Goal: Communication & Community: Answer question/provide support

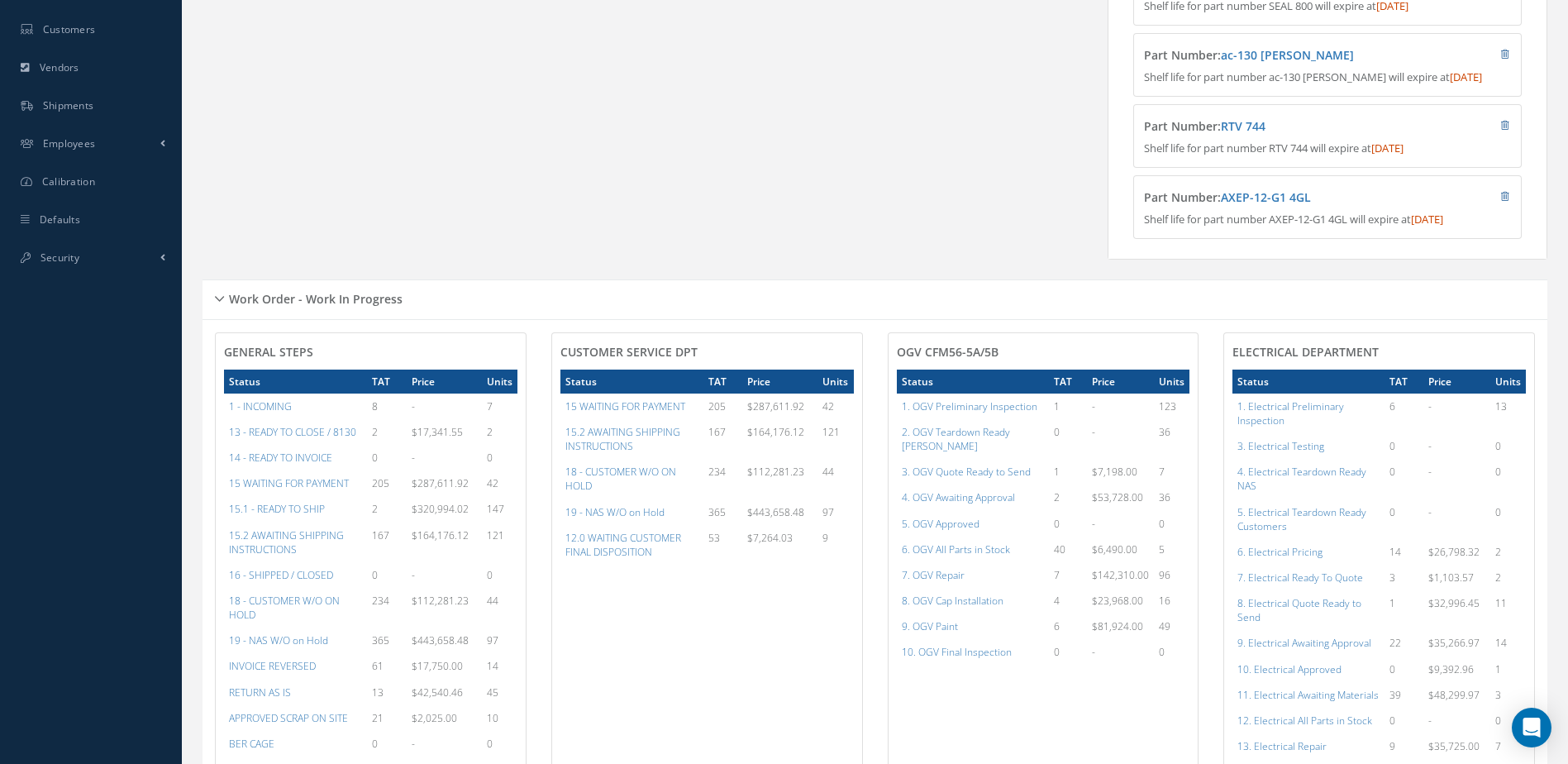
scroll to position [331, 0]
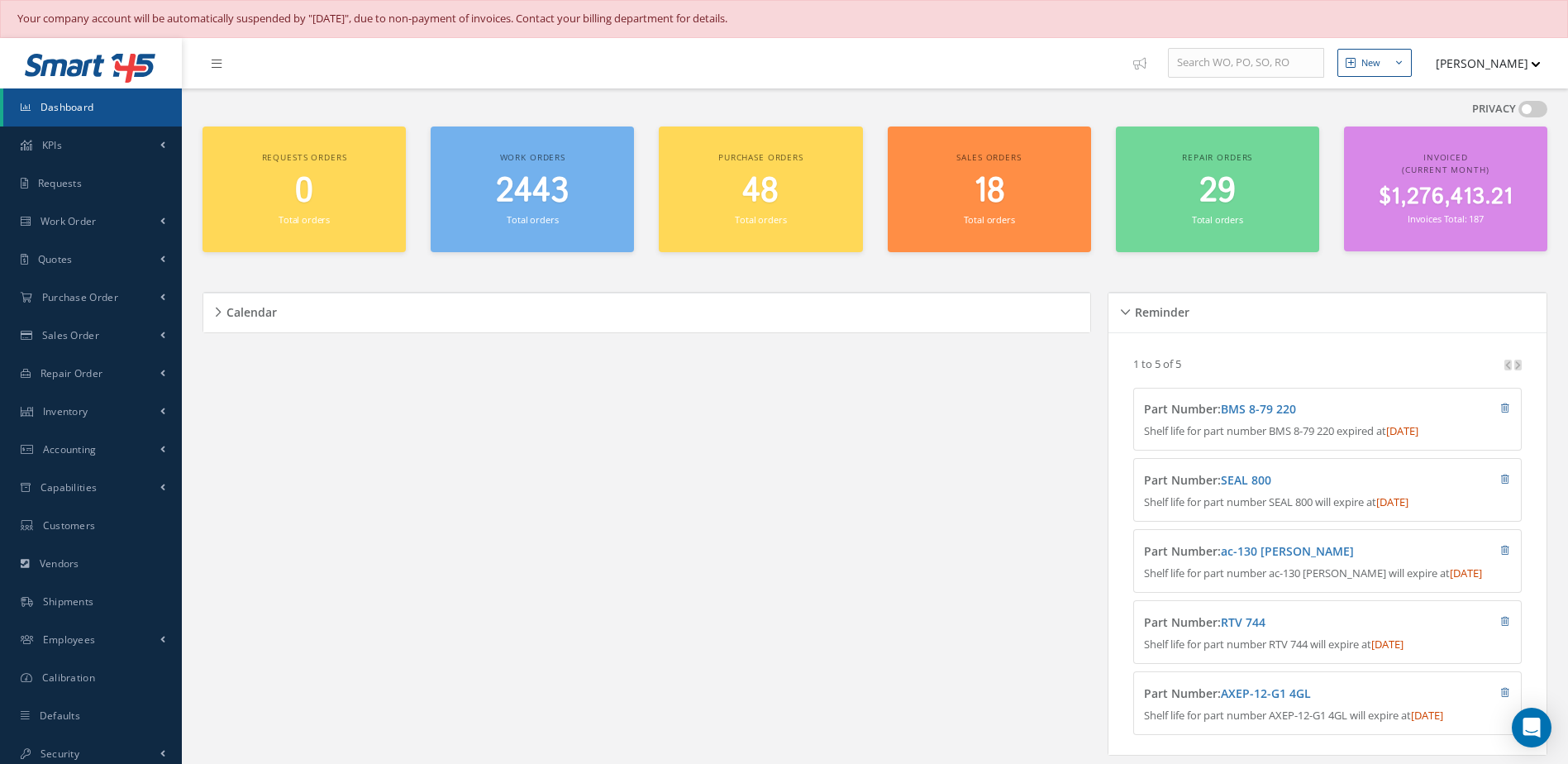
click at [98, 110] on link "Dashboard" at bounding box center [92, 108] width 178 height 38
click at [545, 199] on span "2443" at bounding box center [532, 191] width 72 height 47
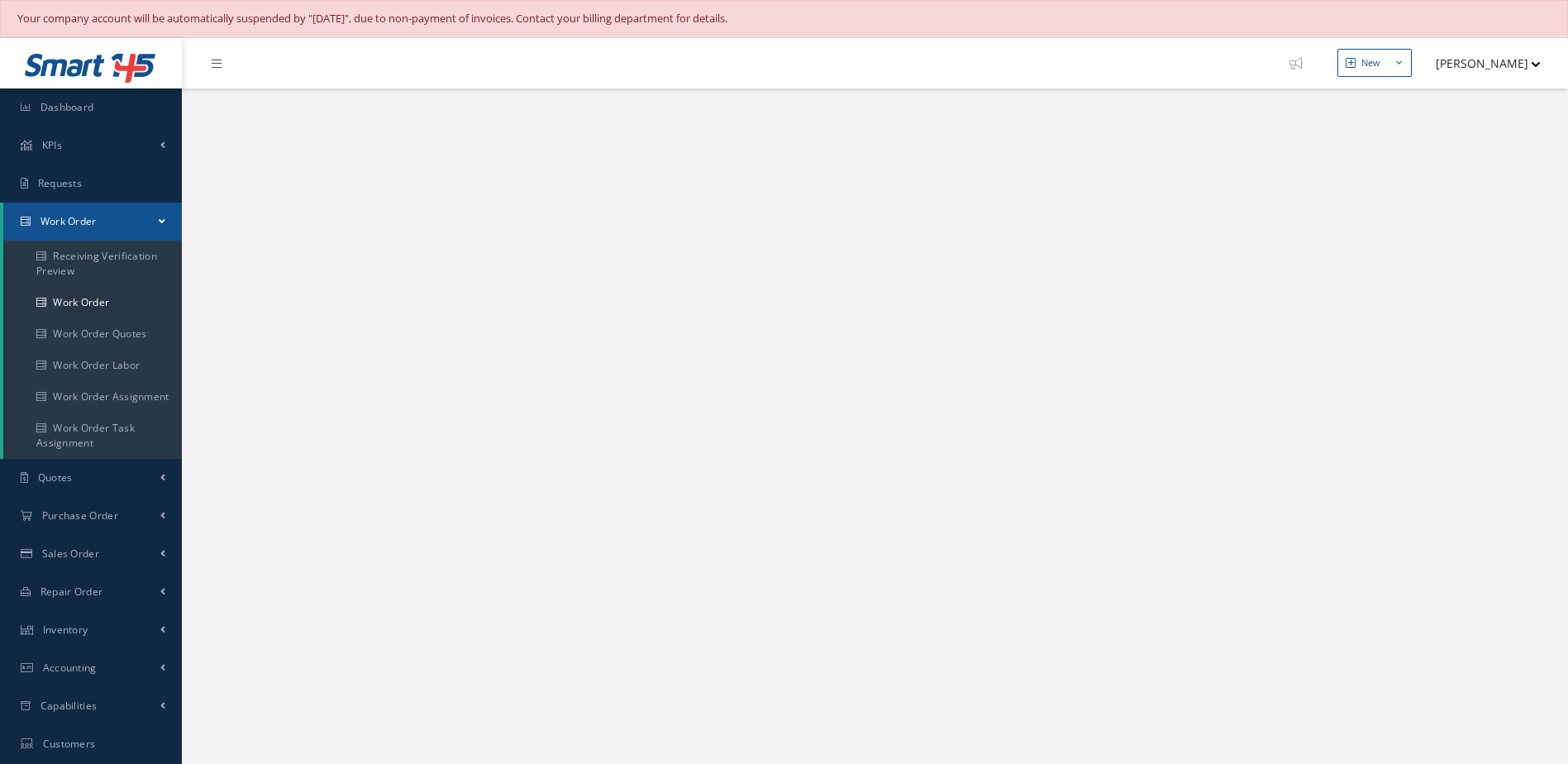
select select "25"
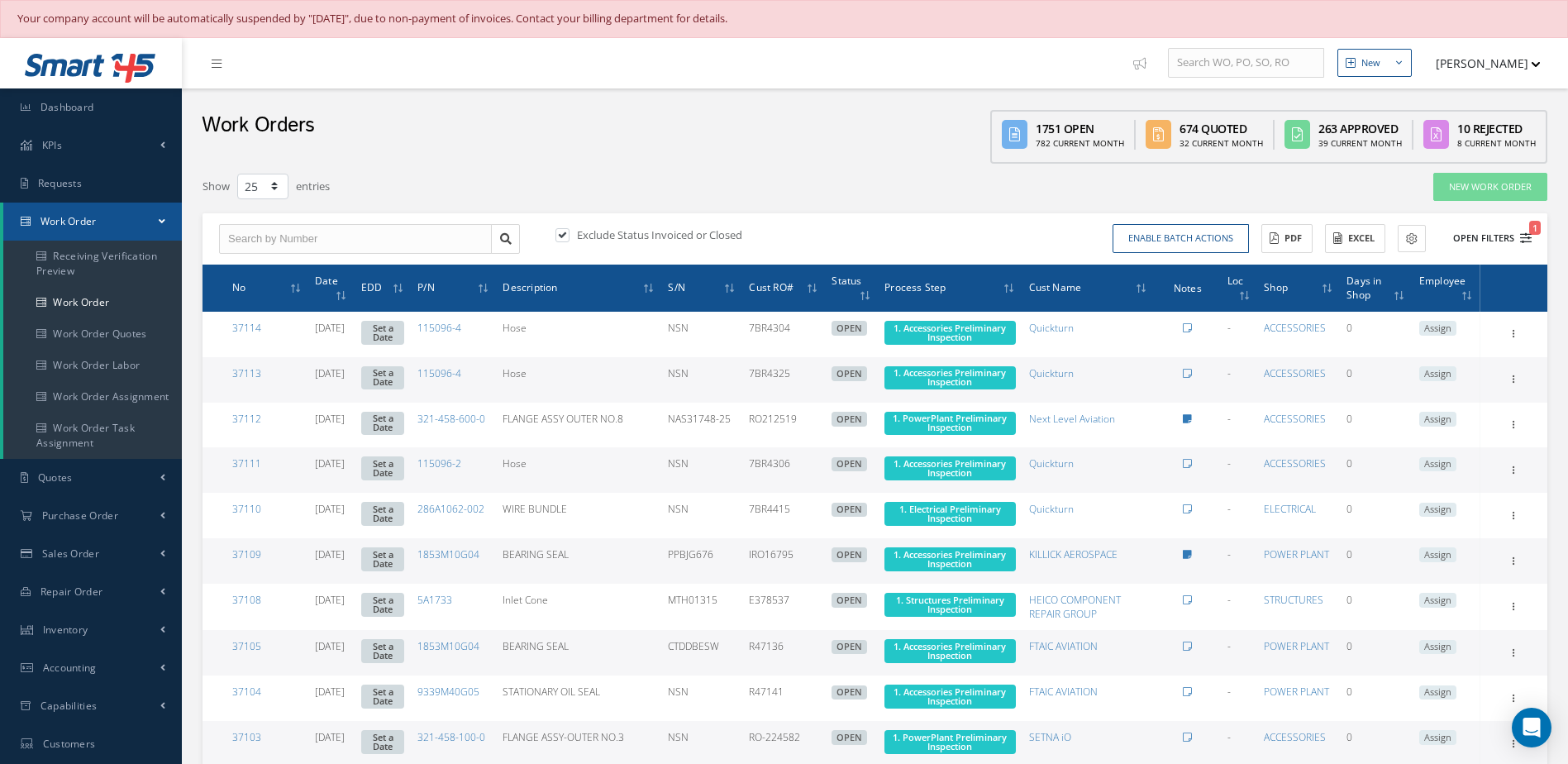
click at [1475, 239] on button "Open Filters 1" at bounding box center [1484, 239] width 93 height 28
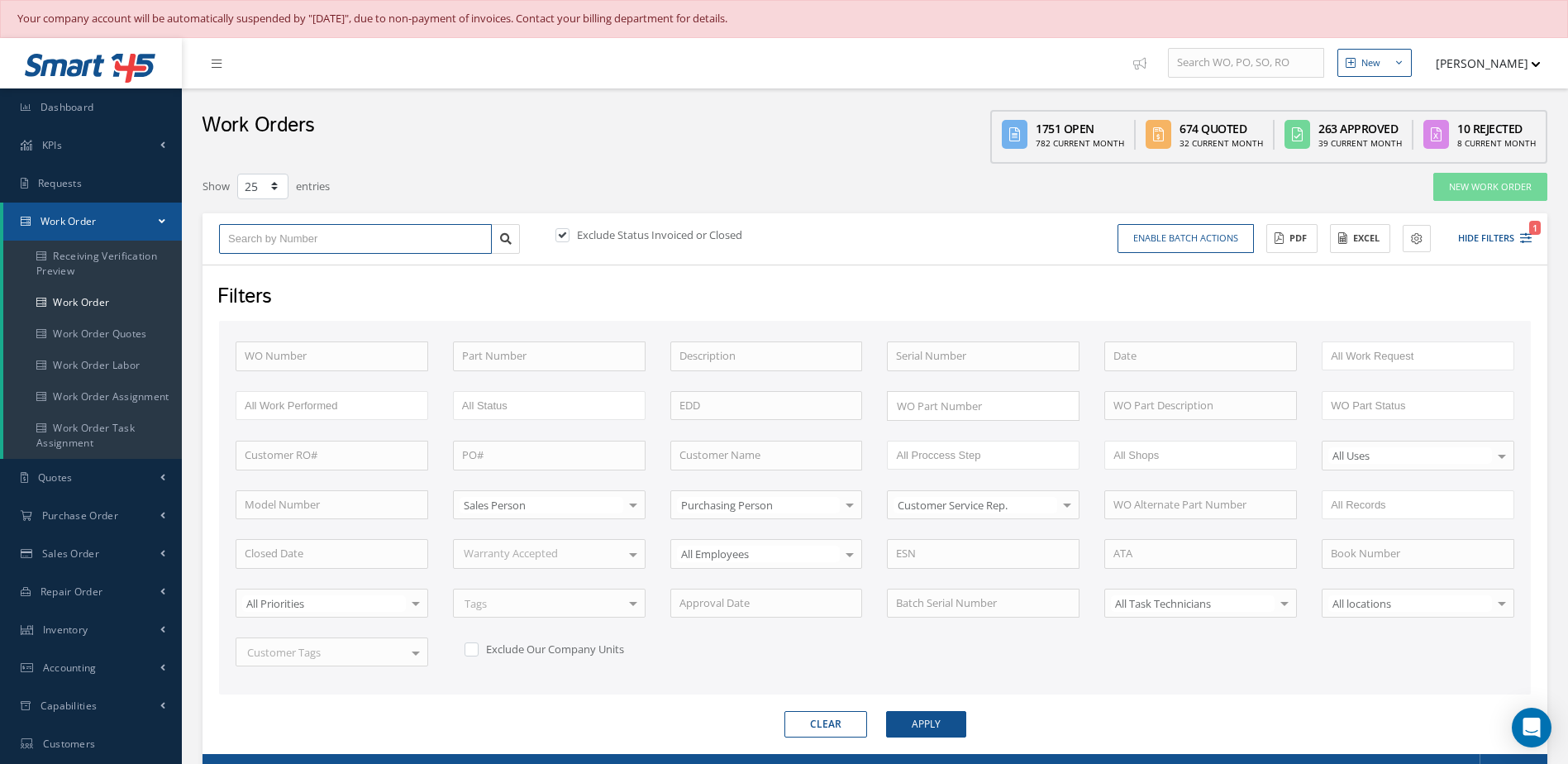
click at [341, 250] on input "text" at bounding box center [355, 239] width 273 height 30
type input "2"
type input "27"
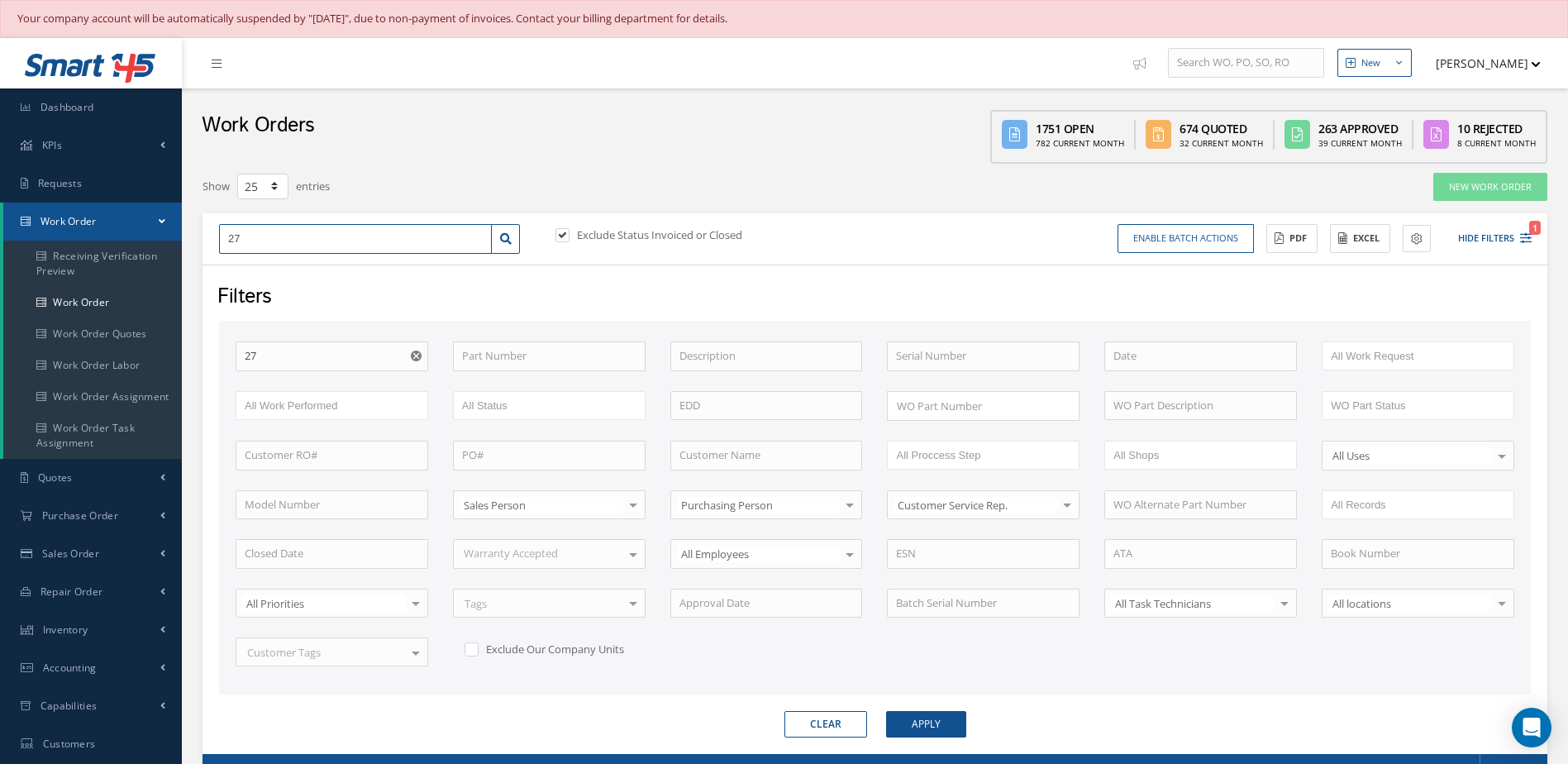
type input "273"
type input "2734"
type input "27346"
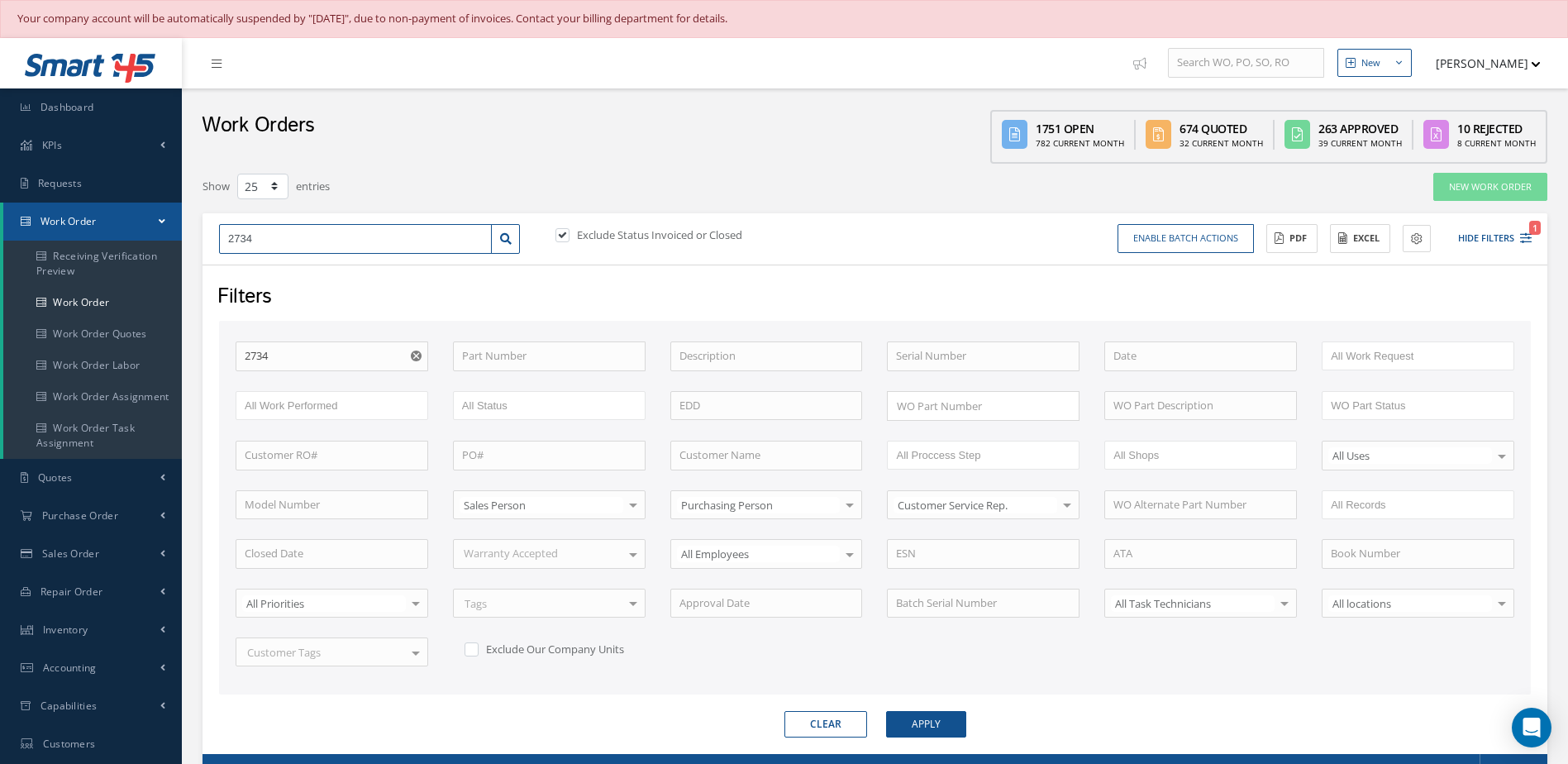
type input "27346"
click at [503, 251] on link at bounding box center [505, 239] width 29 height 30
click at [568, 239] on label at bounding box center [570, 234] width 4 height 15
click at [557, 239] on input "checkbox" at bounding box center [561, 237] width 10 height 10
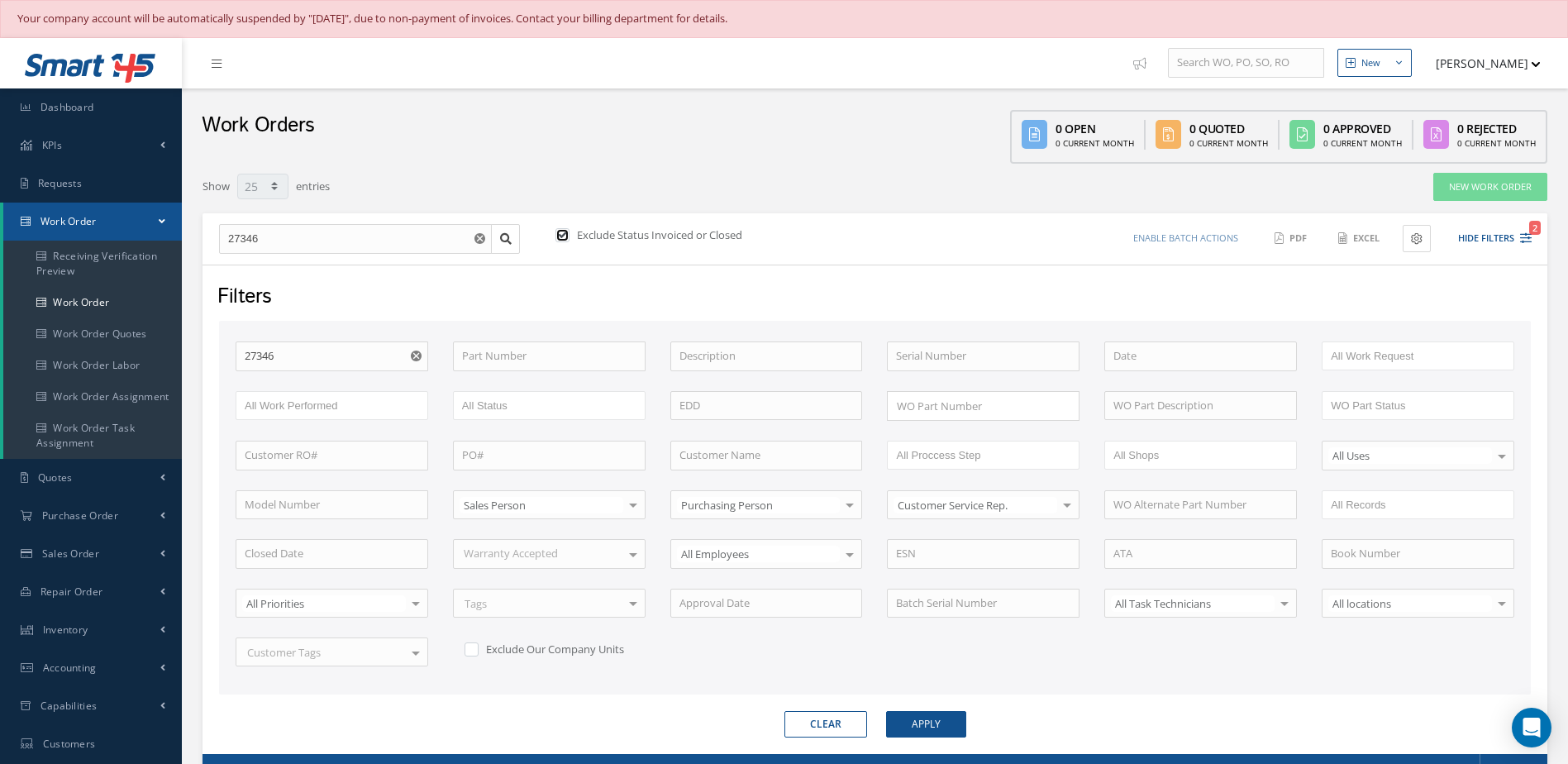
checkbox input "false"
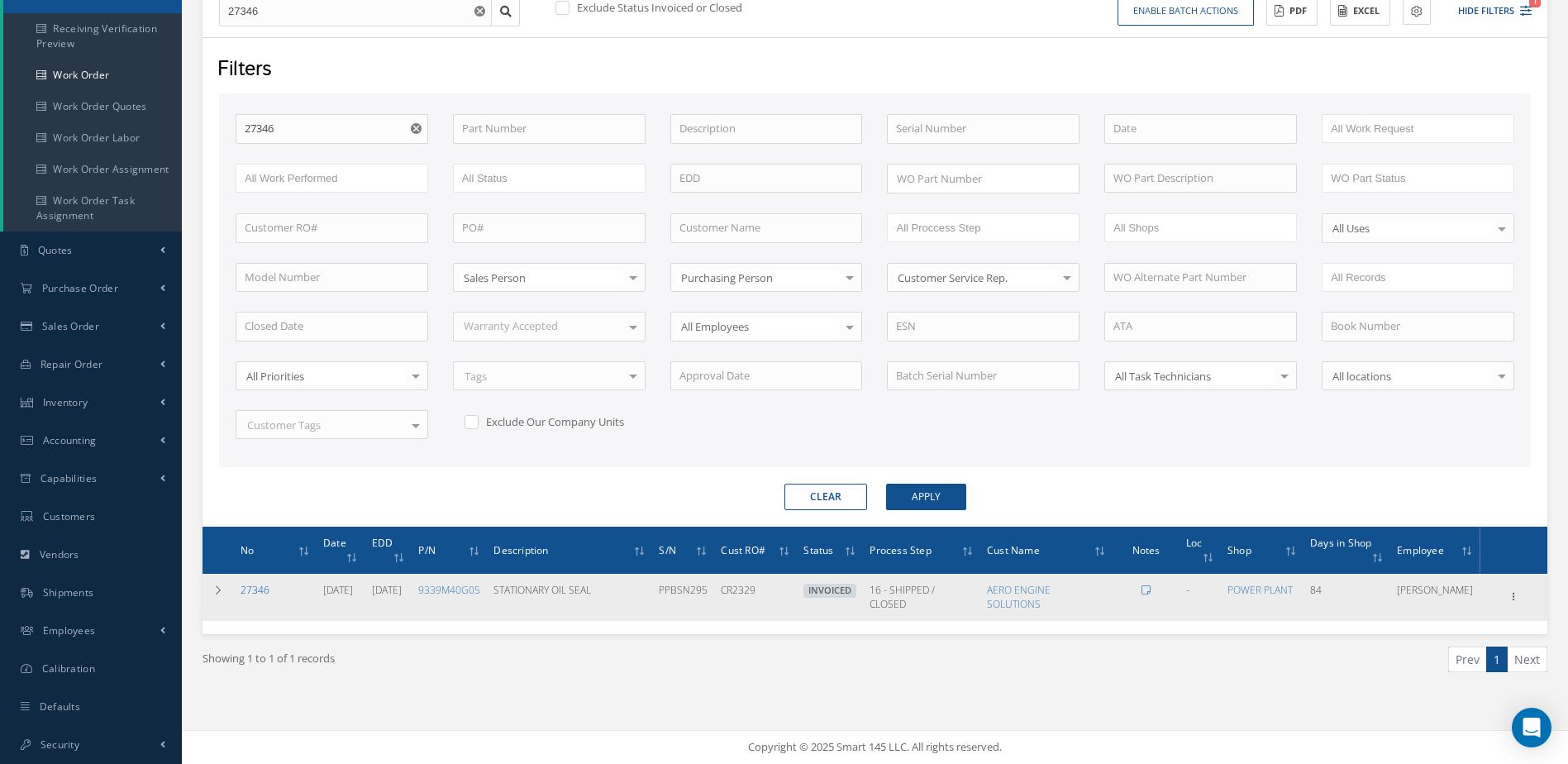
click at [254, 589] on link "27346" at bounding box center [255, 590] width 29 height 14
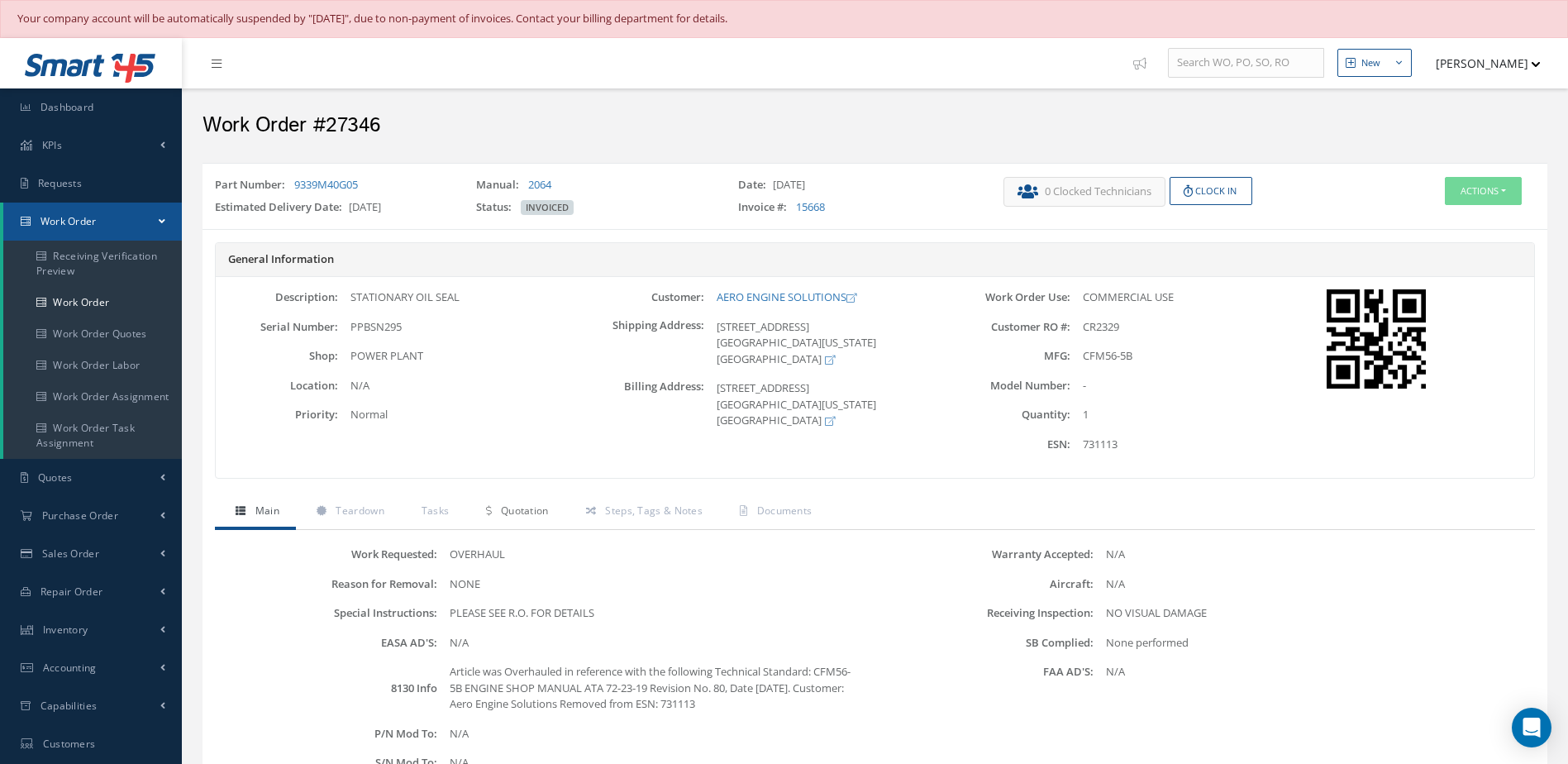
click at [521, 521] on link "Quotation" at bounding box center [514, 512] width 99 height 34
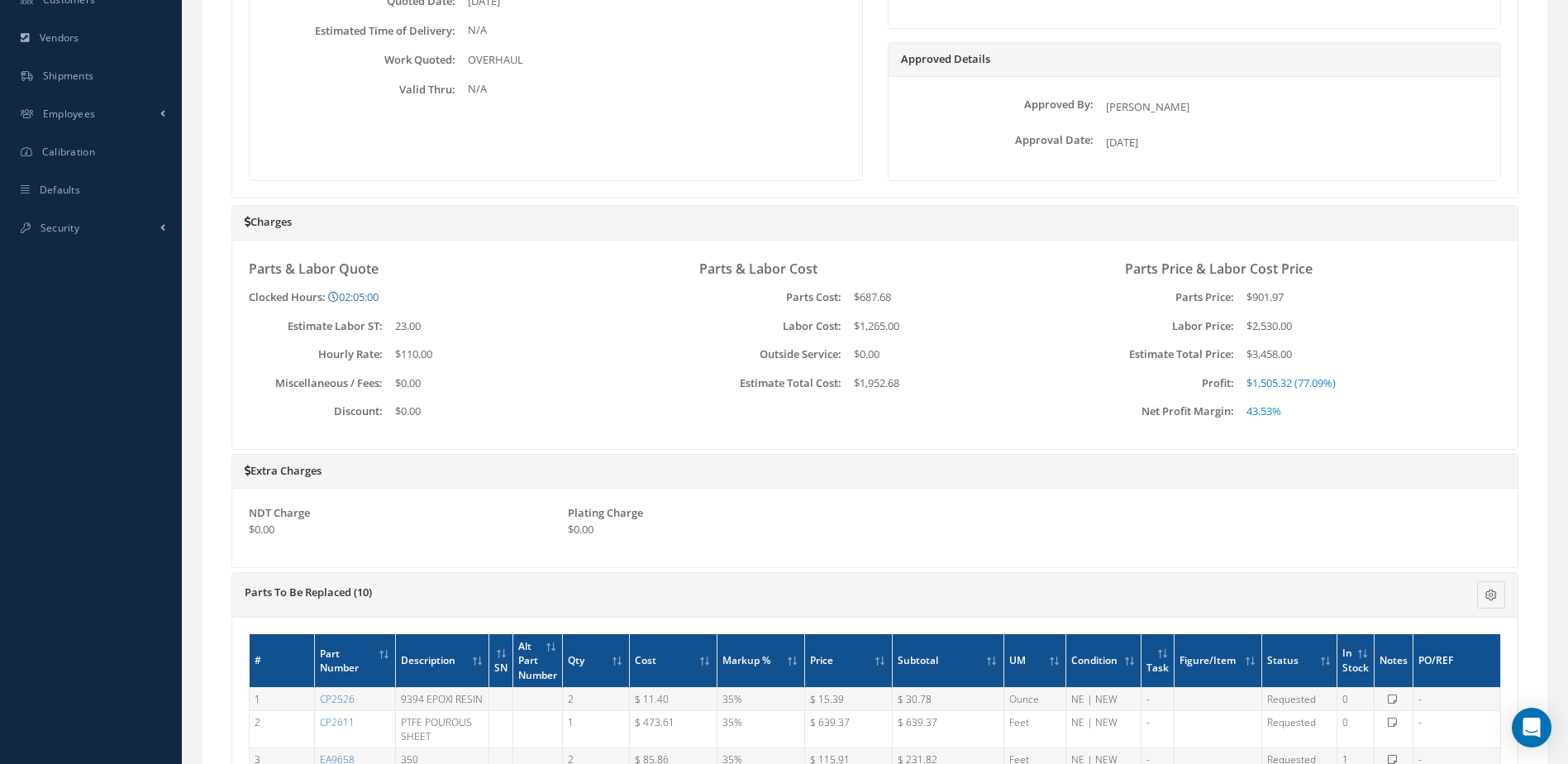
scroll to position [1075, 0]
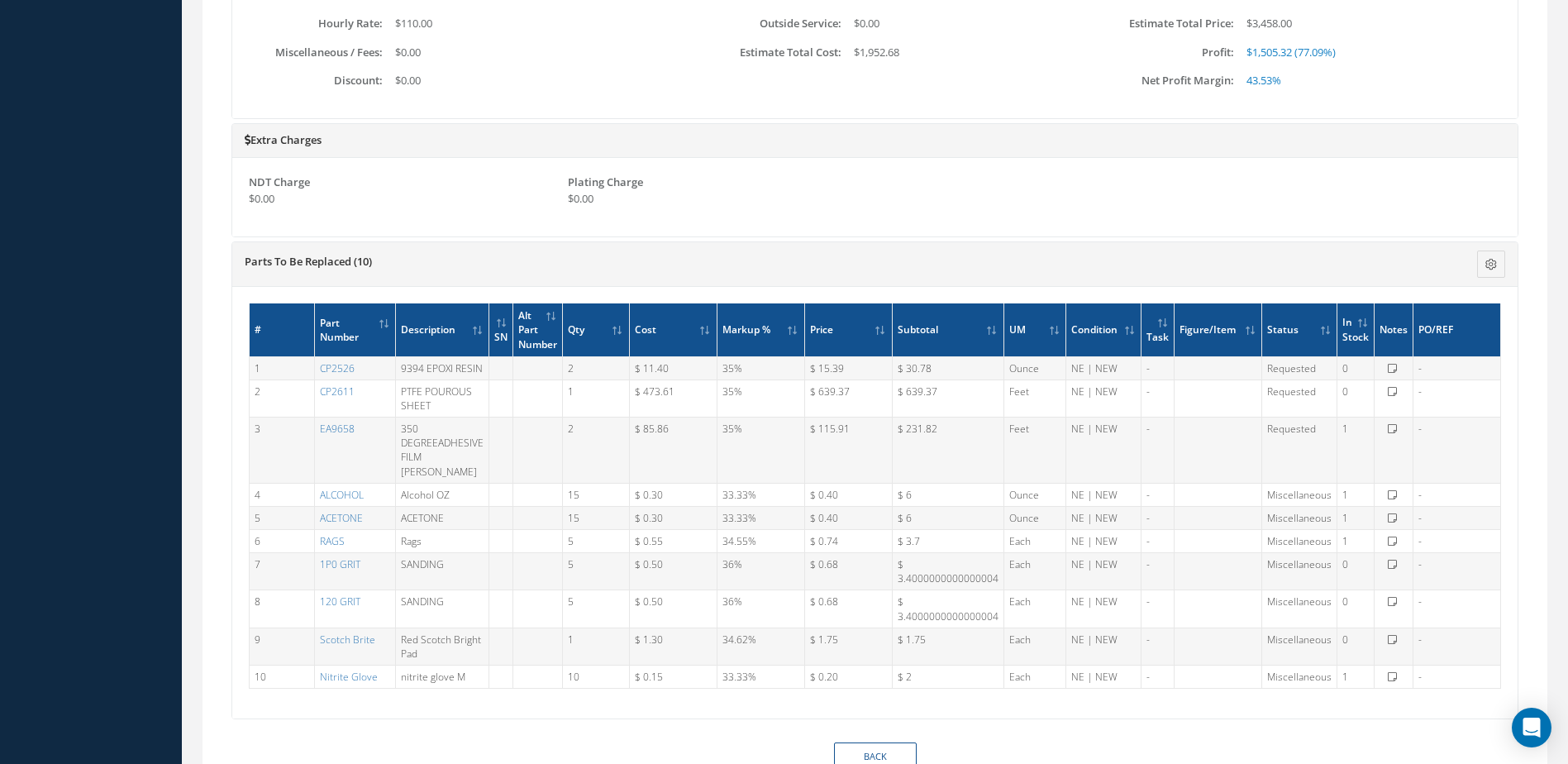
click at [1532, 151] on div "Loading… Email Quote History Email Quote History for Work Order #27346 Subject …" at bounding box center [875, 98] width 1320 height 1288
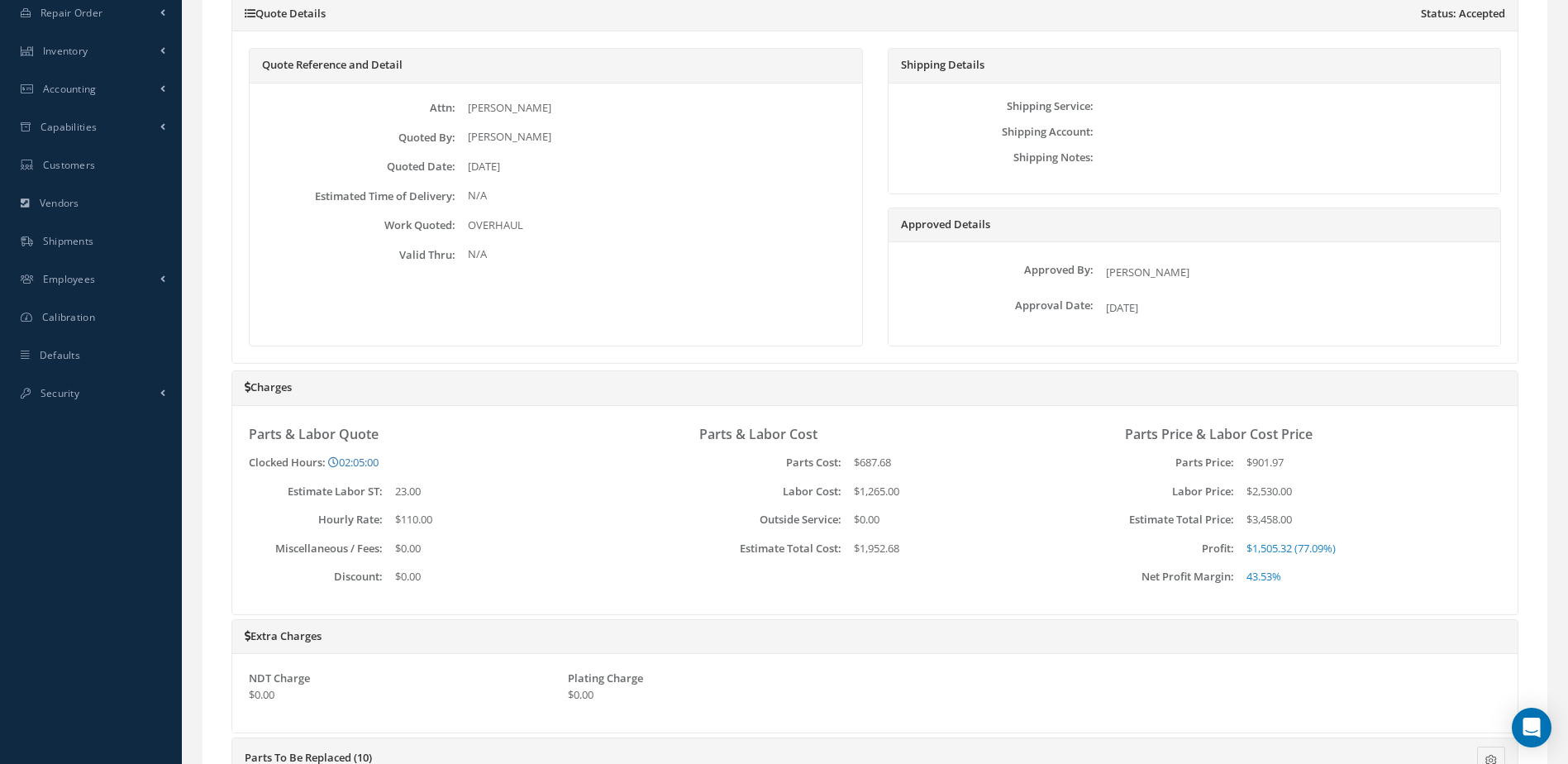
scroll to position [0, 0]
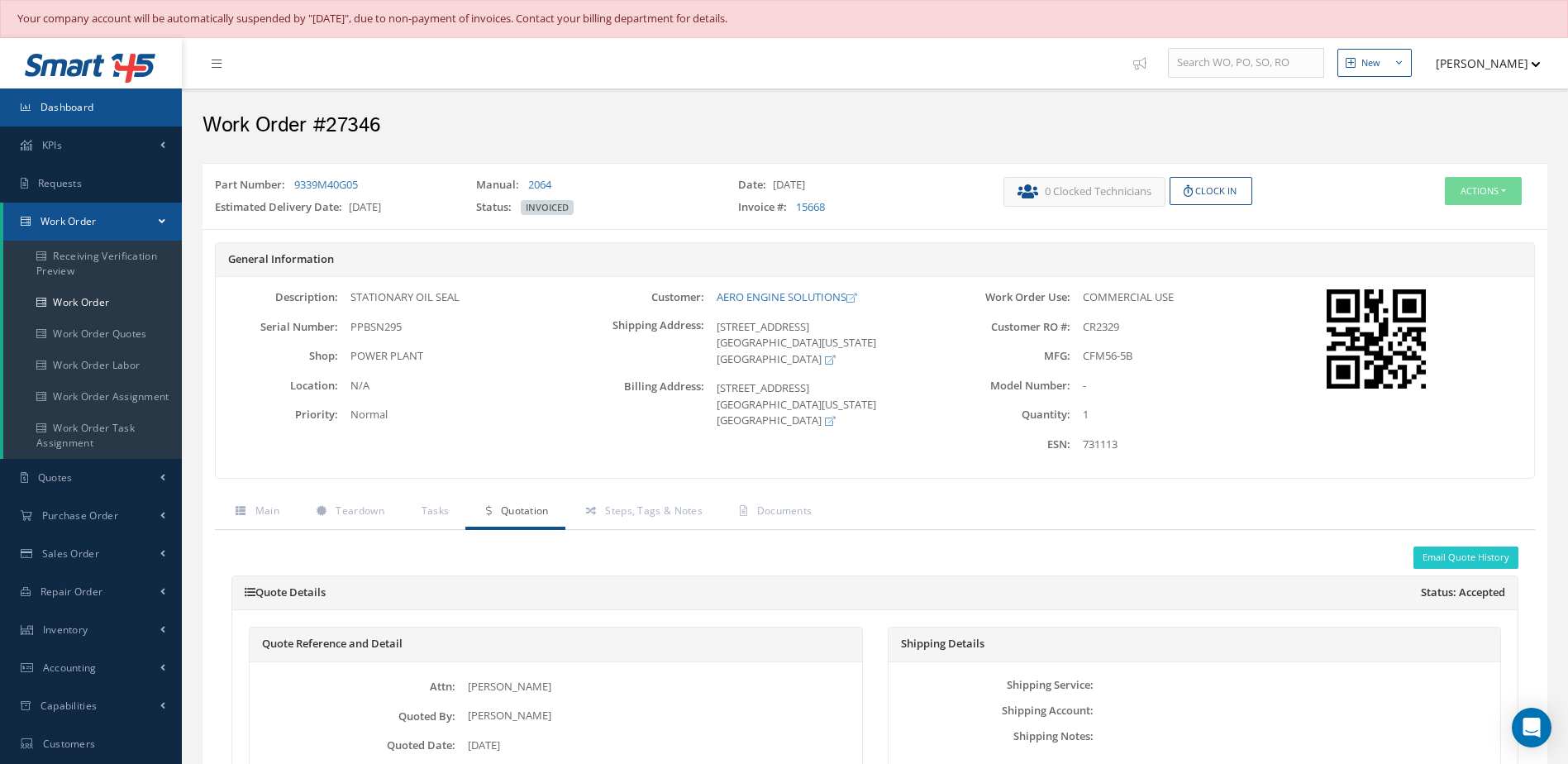
click at [84, 106] on span "Dashboard" at bounding box center [67, 107] width 53 height 14
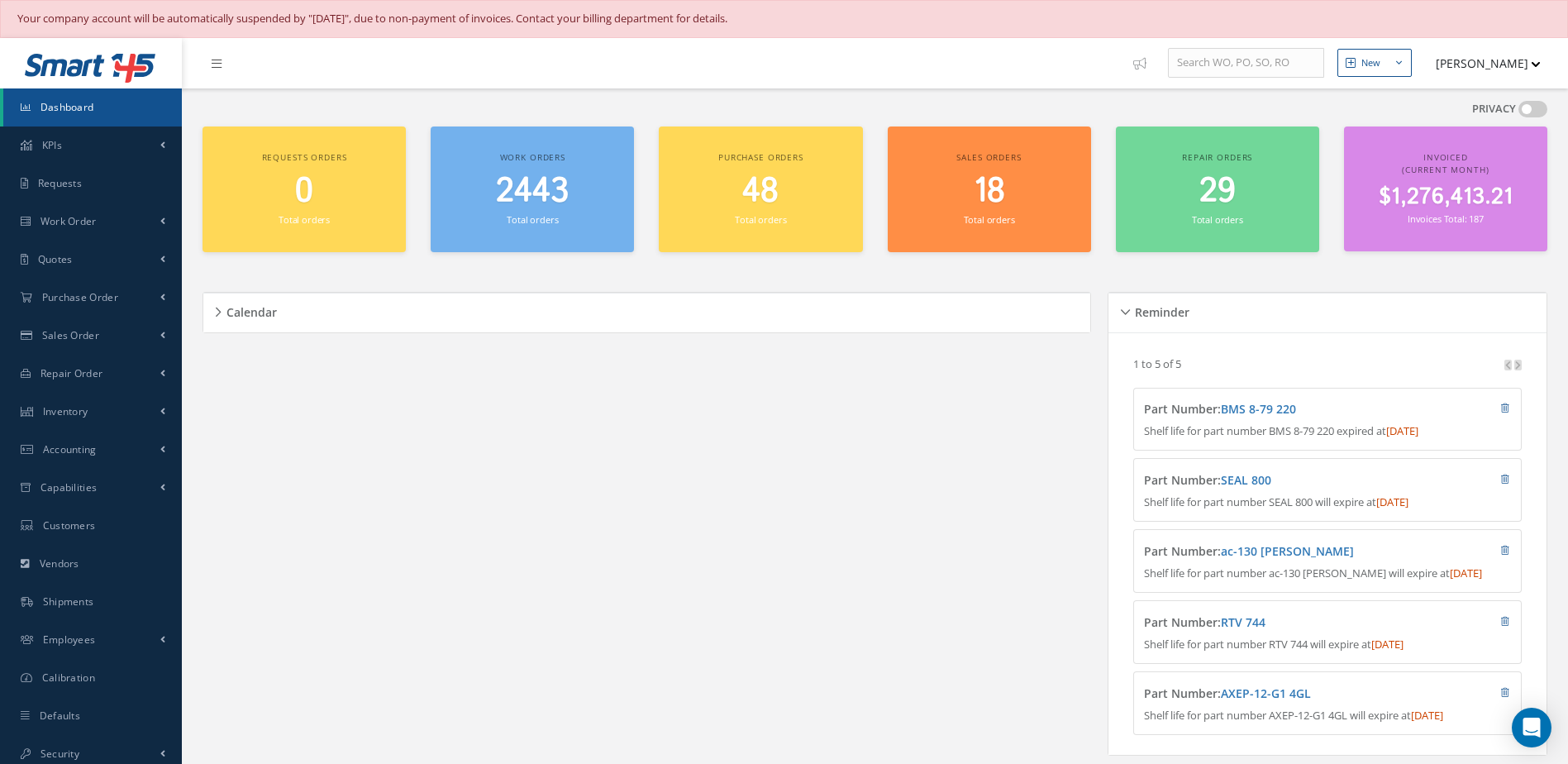
click at [526, 205] on span "2443" at bounding box center [532, 191] width 72 height 47
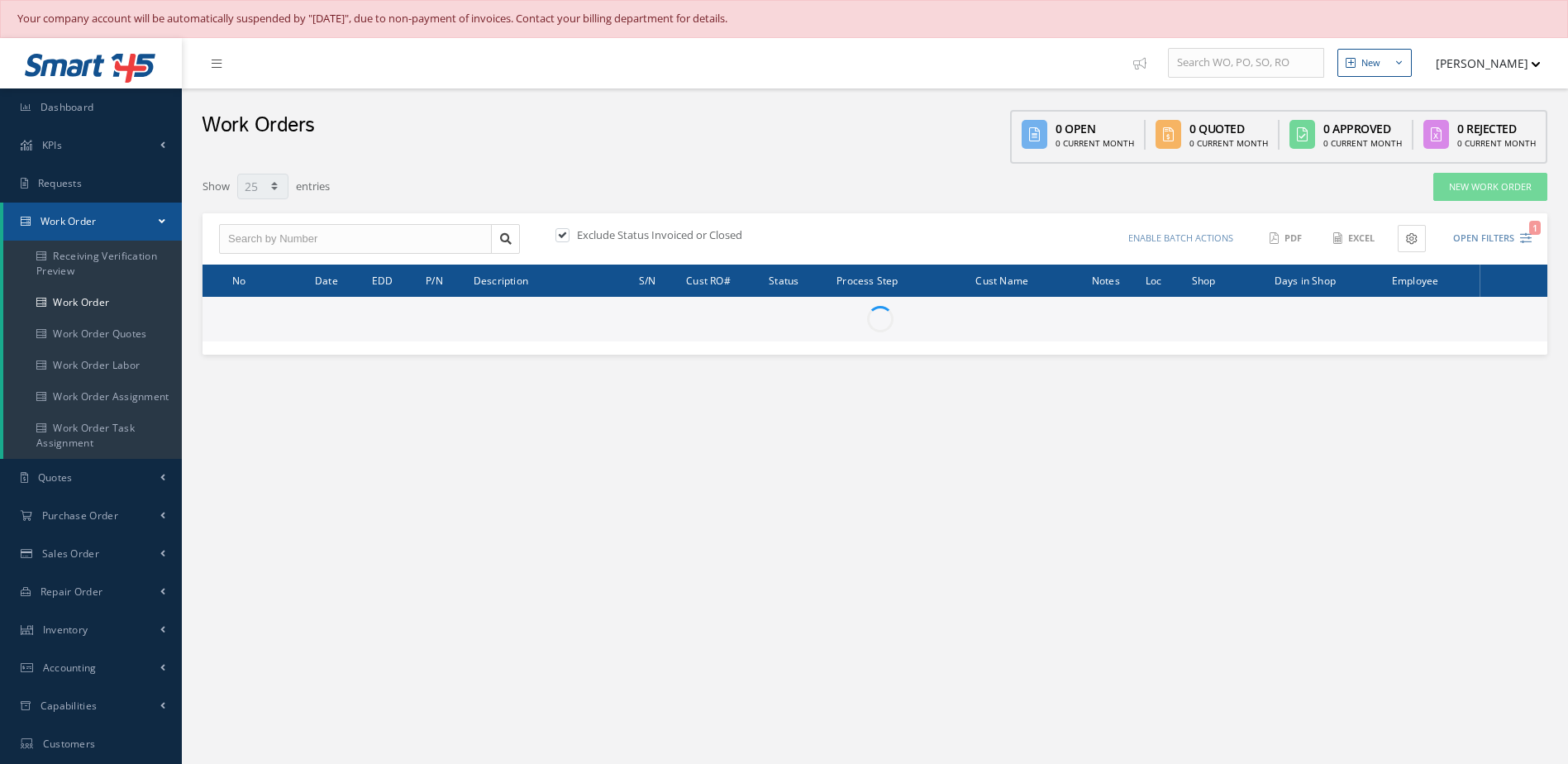
select select "25"
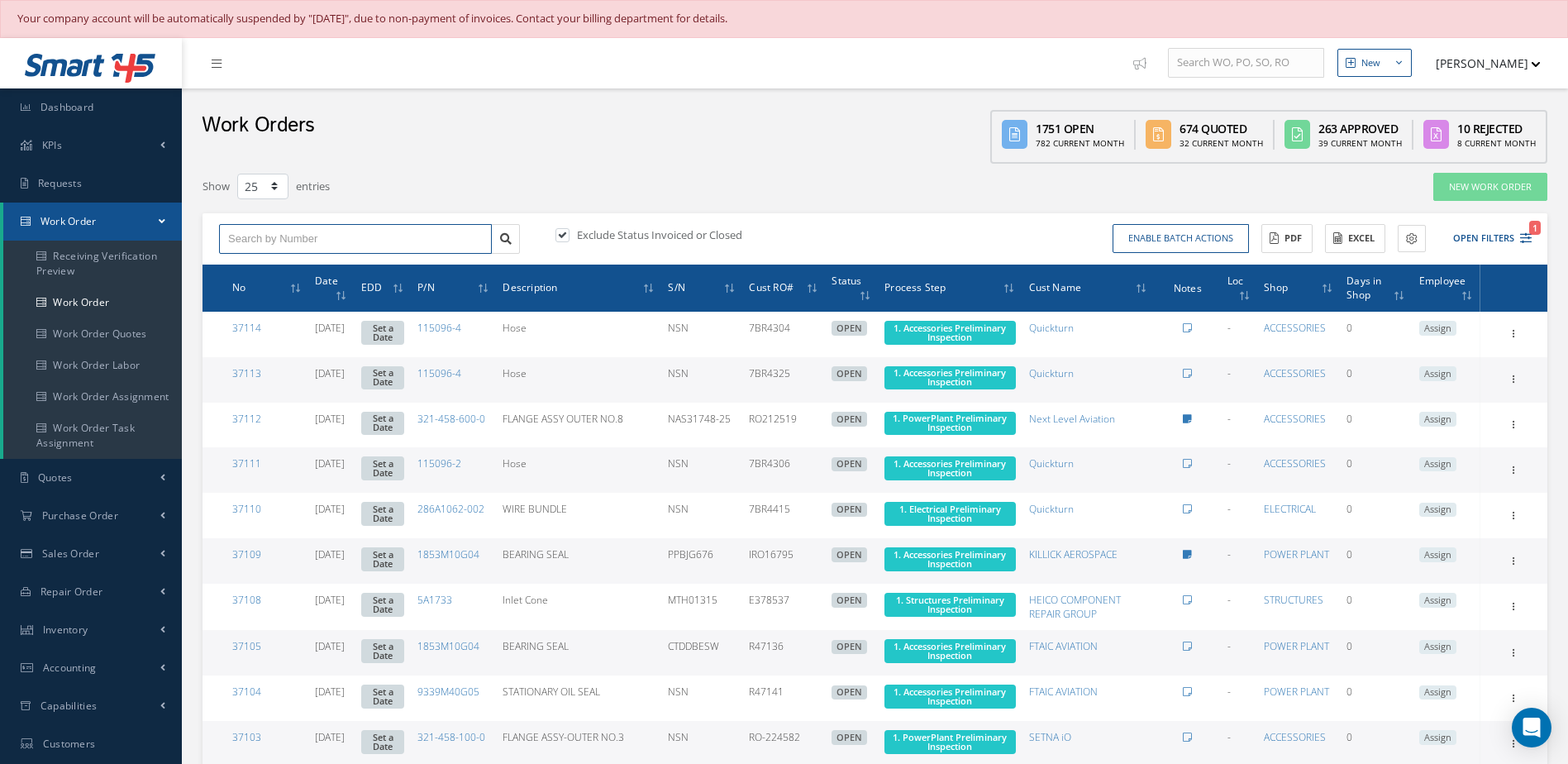
click at [388, 240] on input "text" at bounding box center [355, 239] width 273 height 30
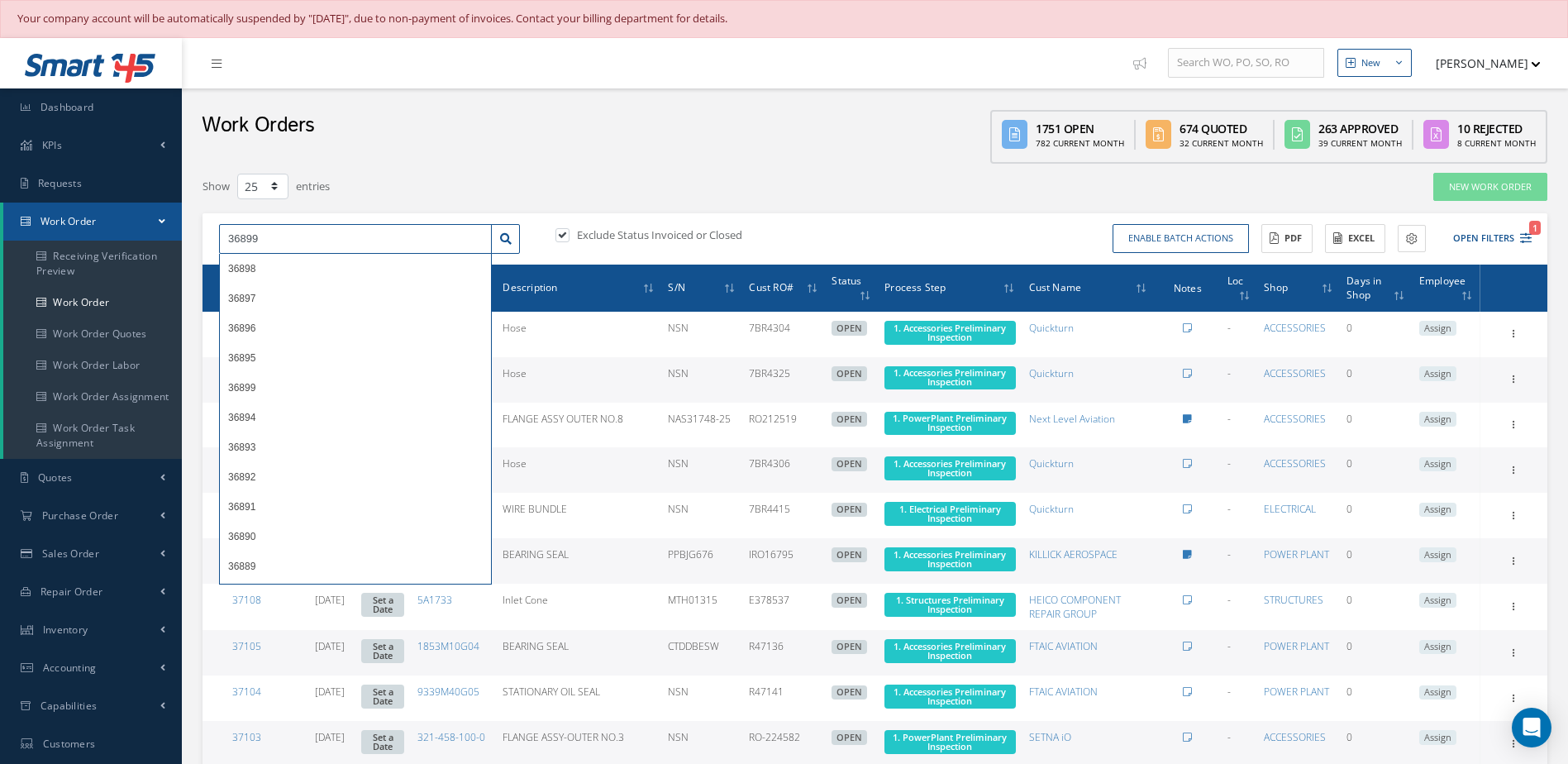
type input "36899"
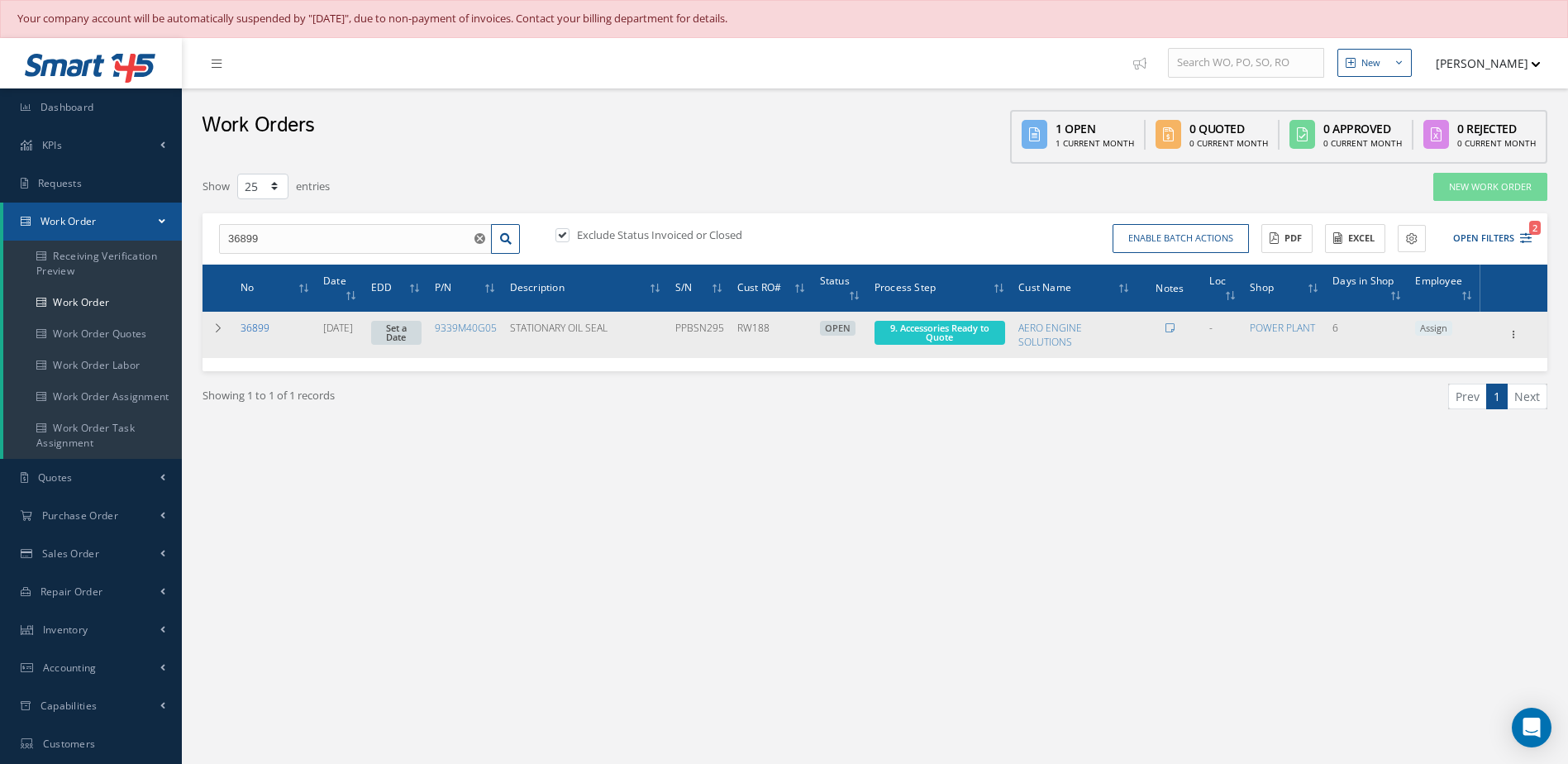
click at [255, 332] on link "36899" at bounding box center [255, 327] width 29 height 14
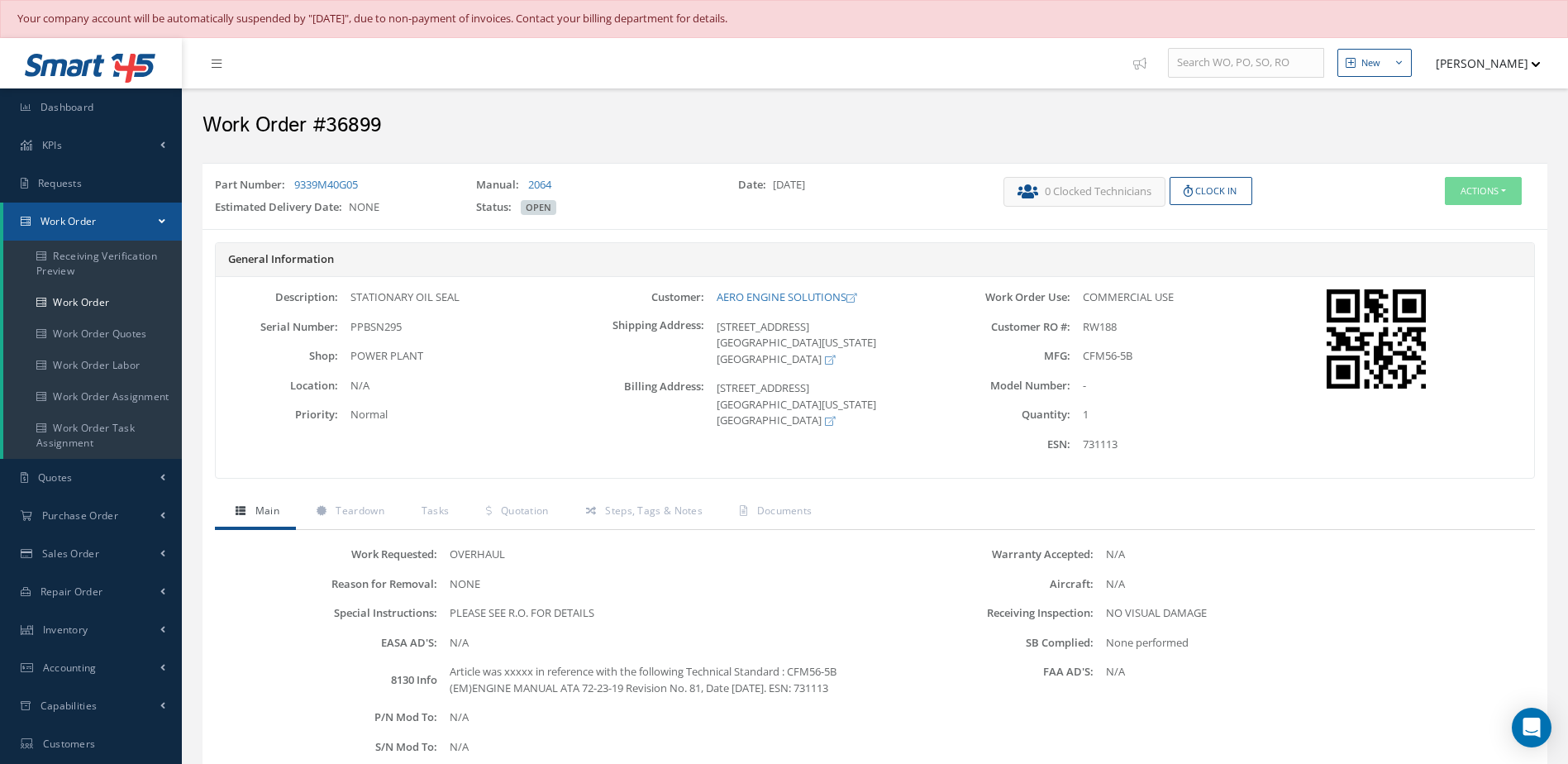
scroll to position [331, 0]
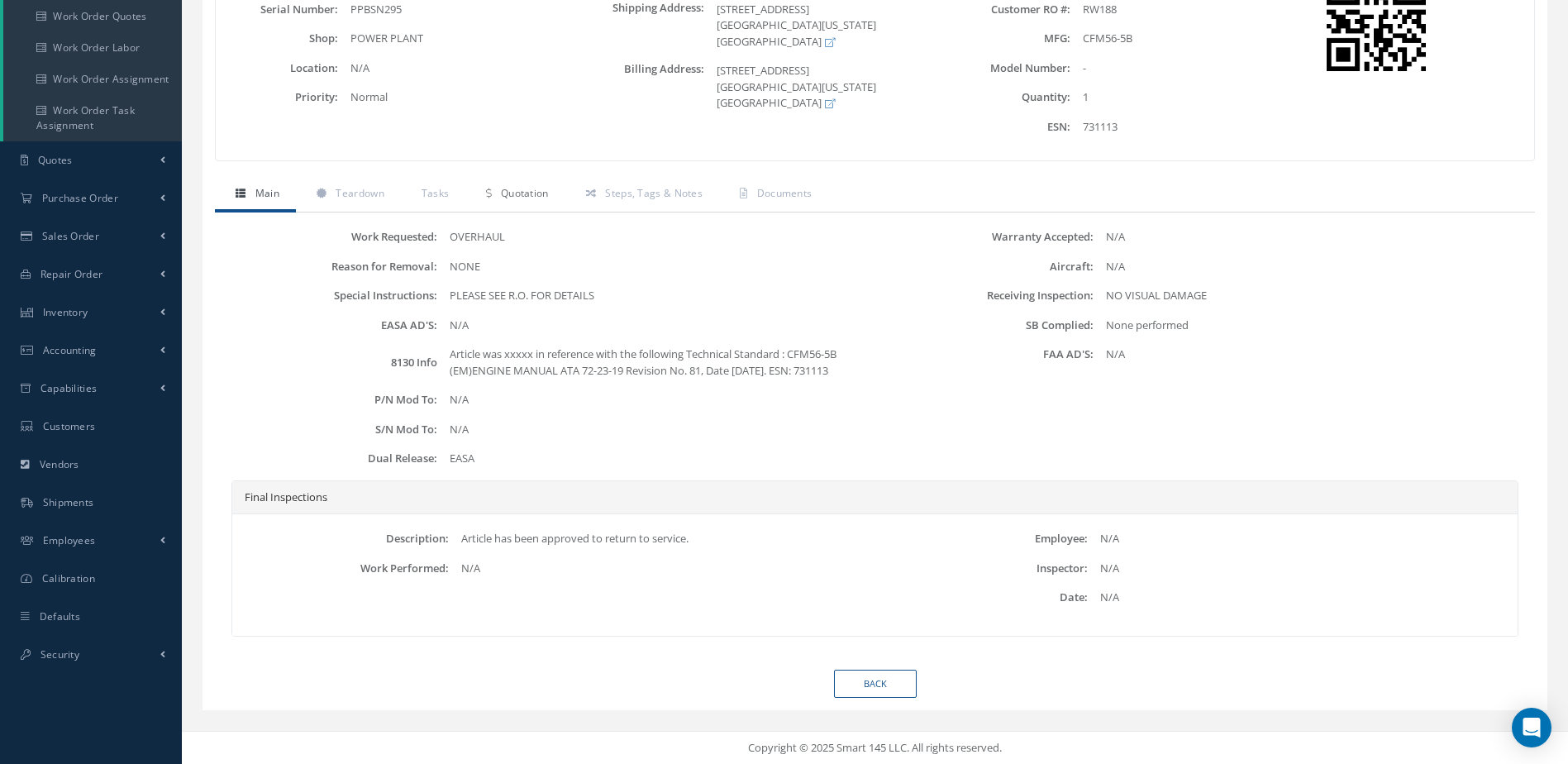
click at [513, 186] on span "Quotation" at bounding box center [525, 193] width 48 height 14
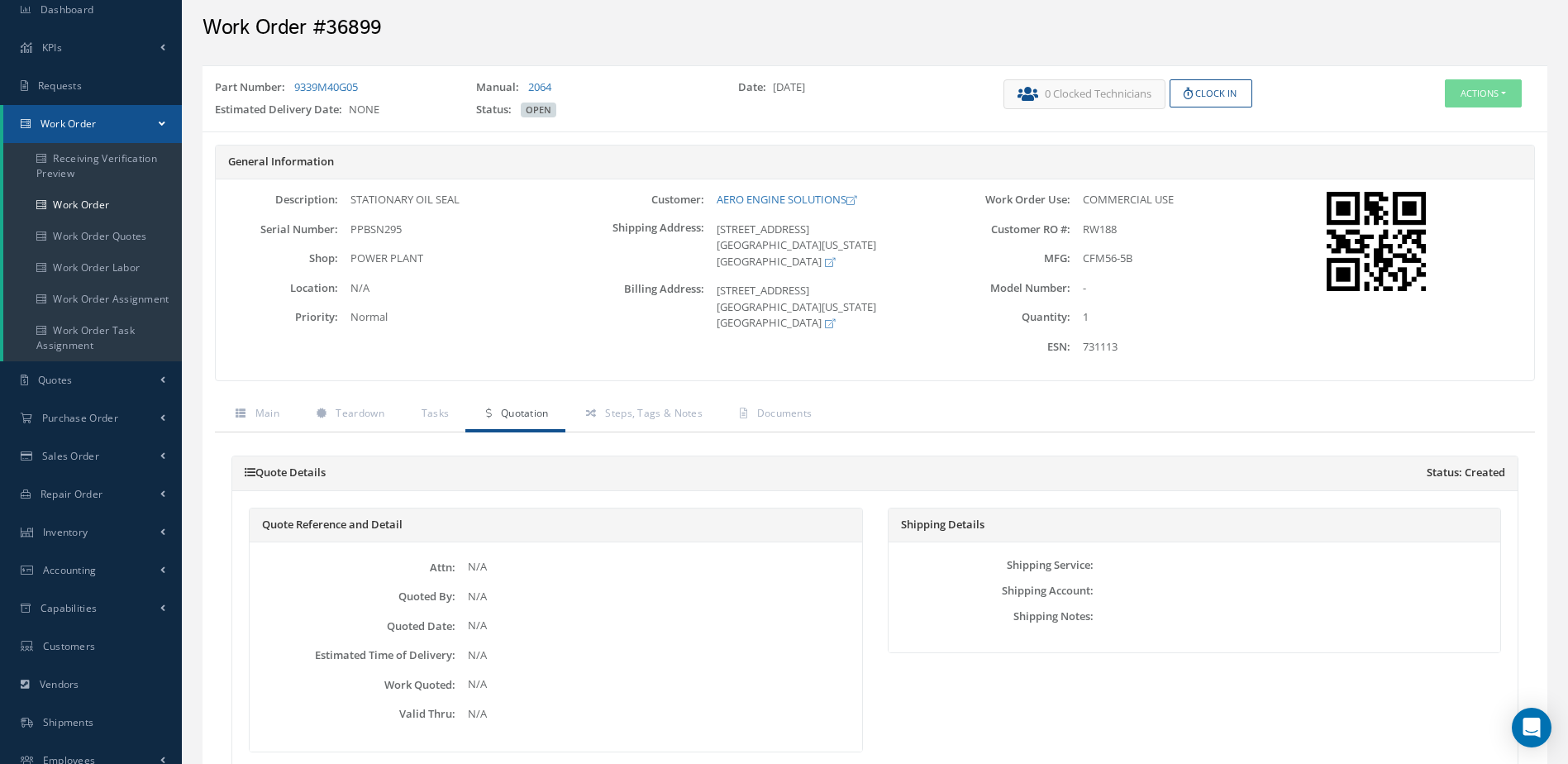
scroll to position [0, 0]
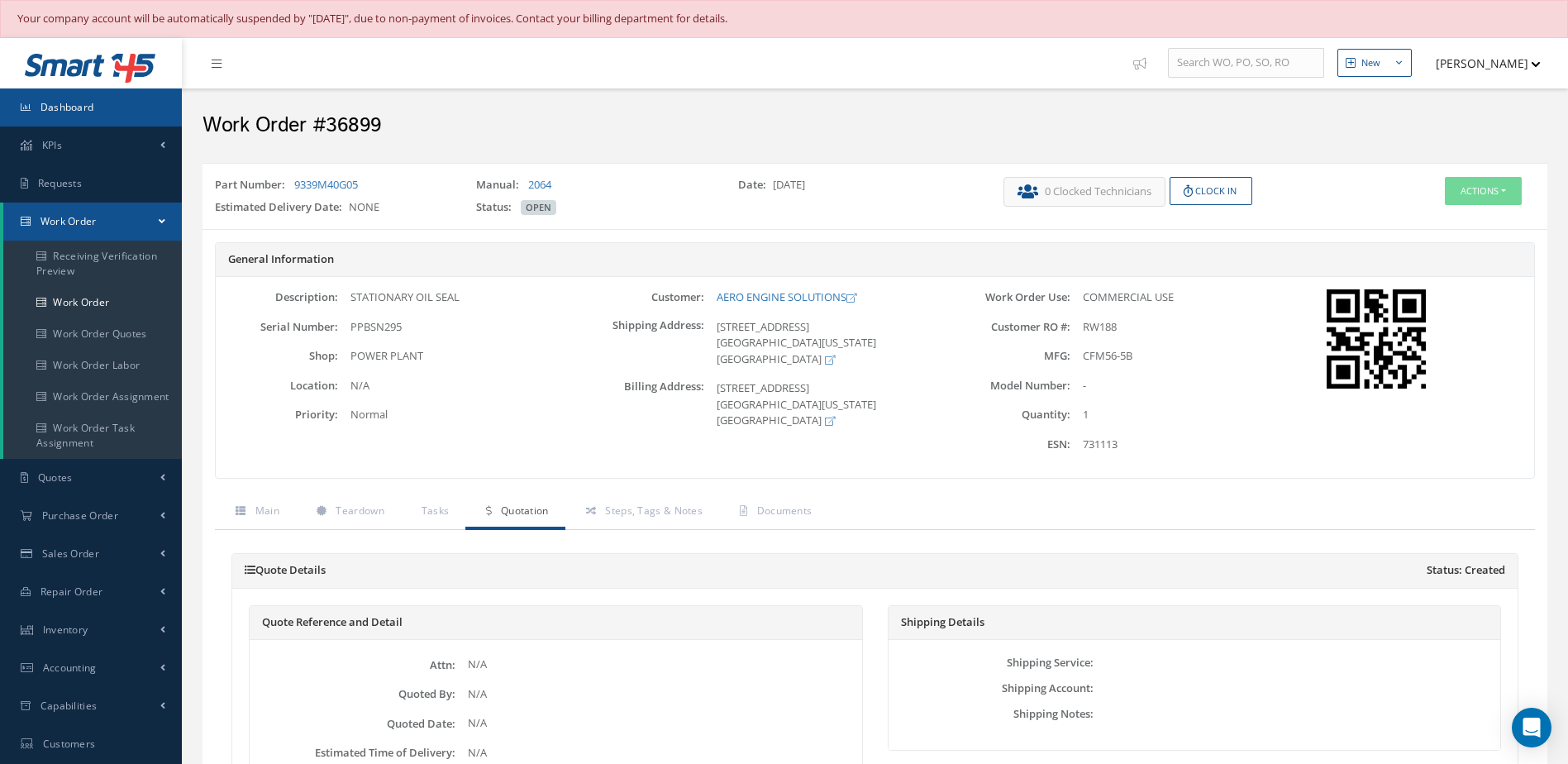
click at [88, 110] on span "Dashboard" at bounding box center [67, 107] width 53 height 14
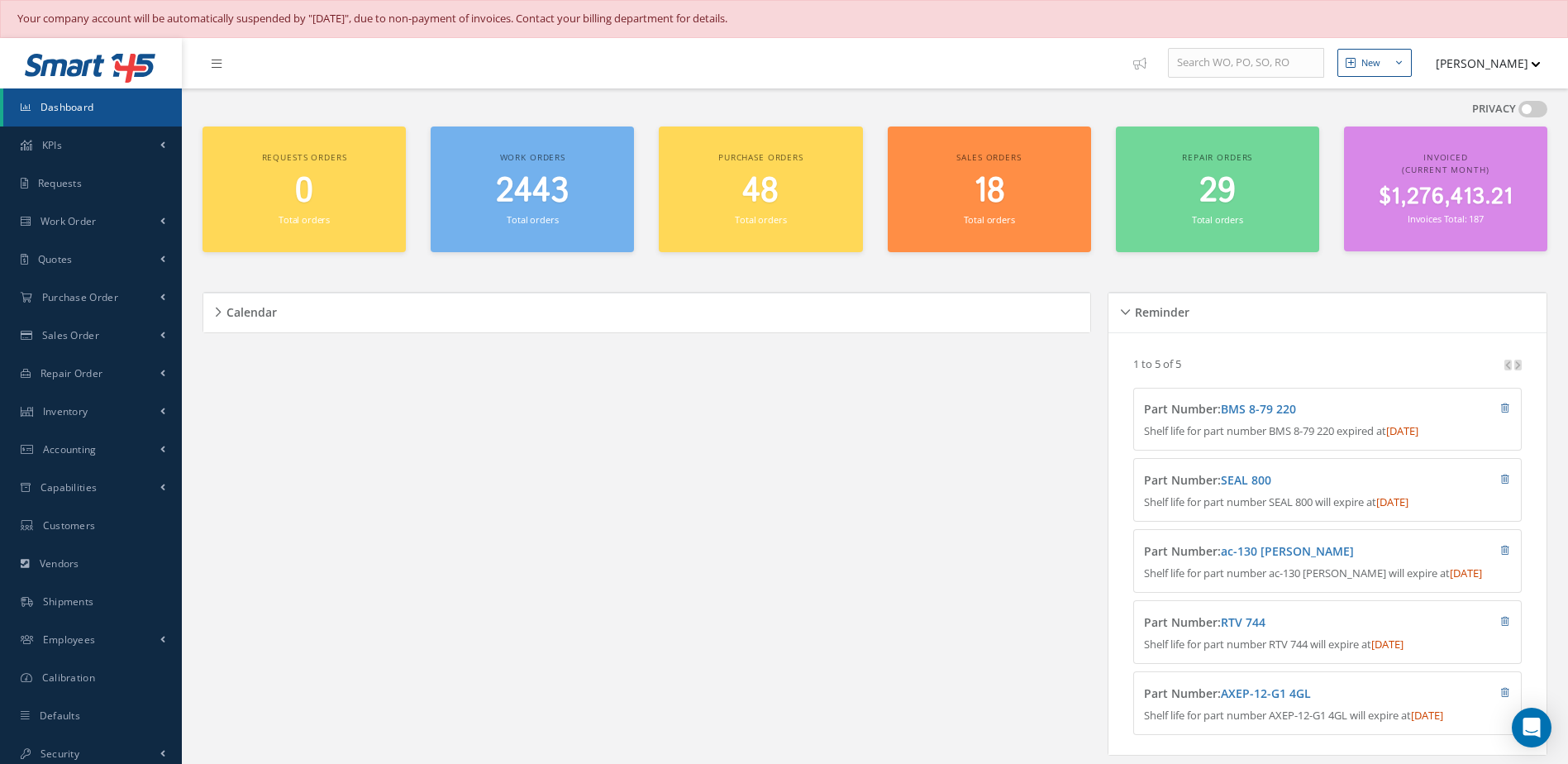
click at [525, 203] on span "2443" at bounding box center [532, 191] width 72 height 47
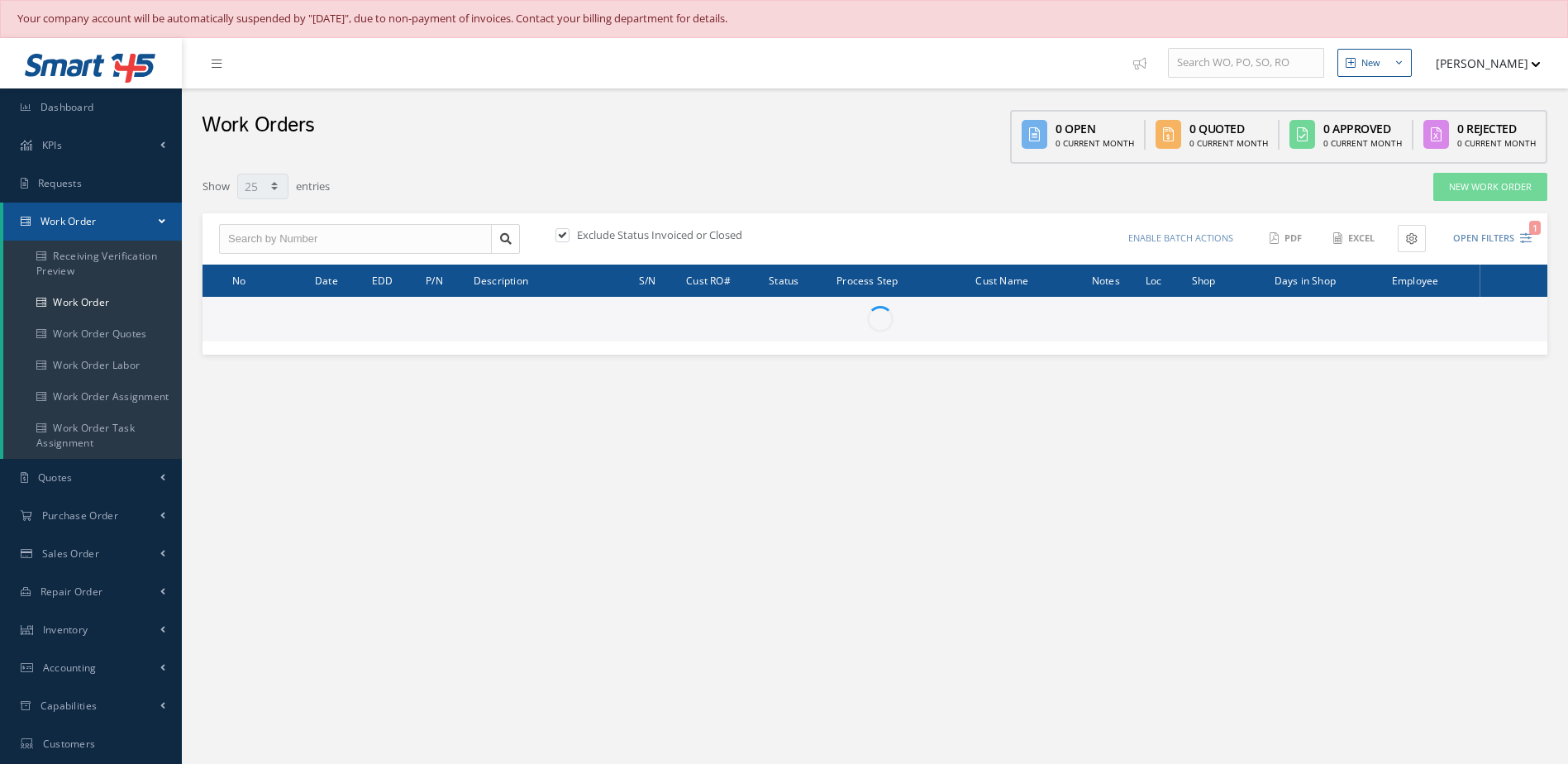
select select "25"
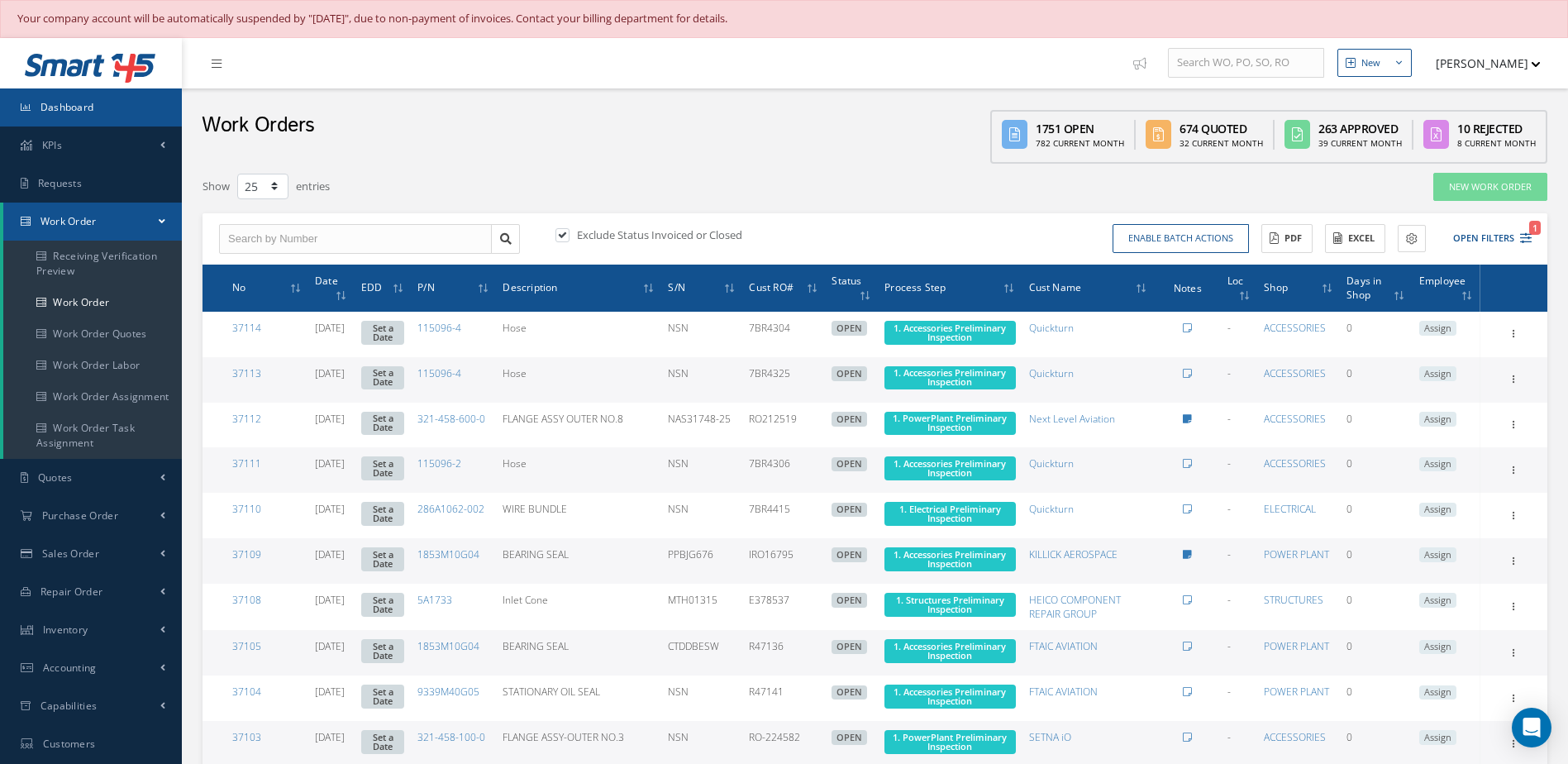
click at [56, 102] on span "Dashboard" at bounding box center [67, 107] width 53 height 14
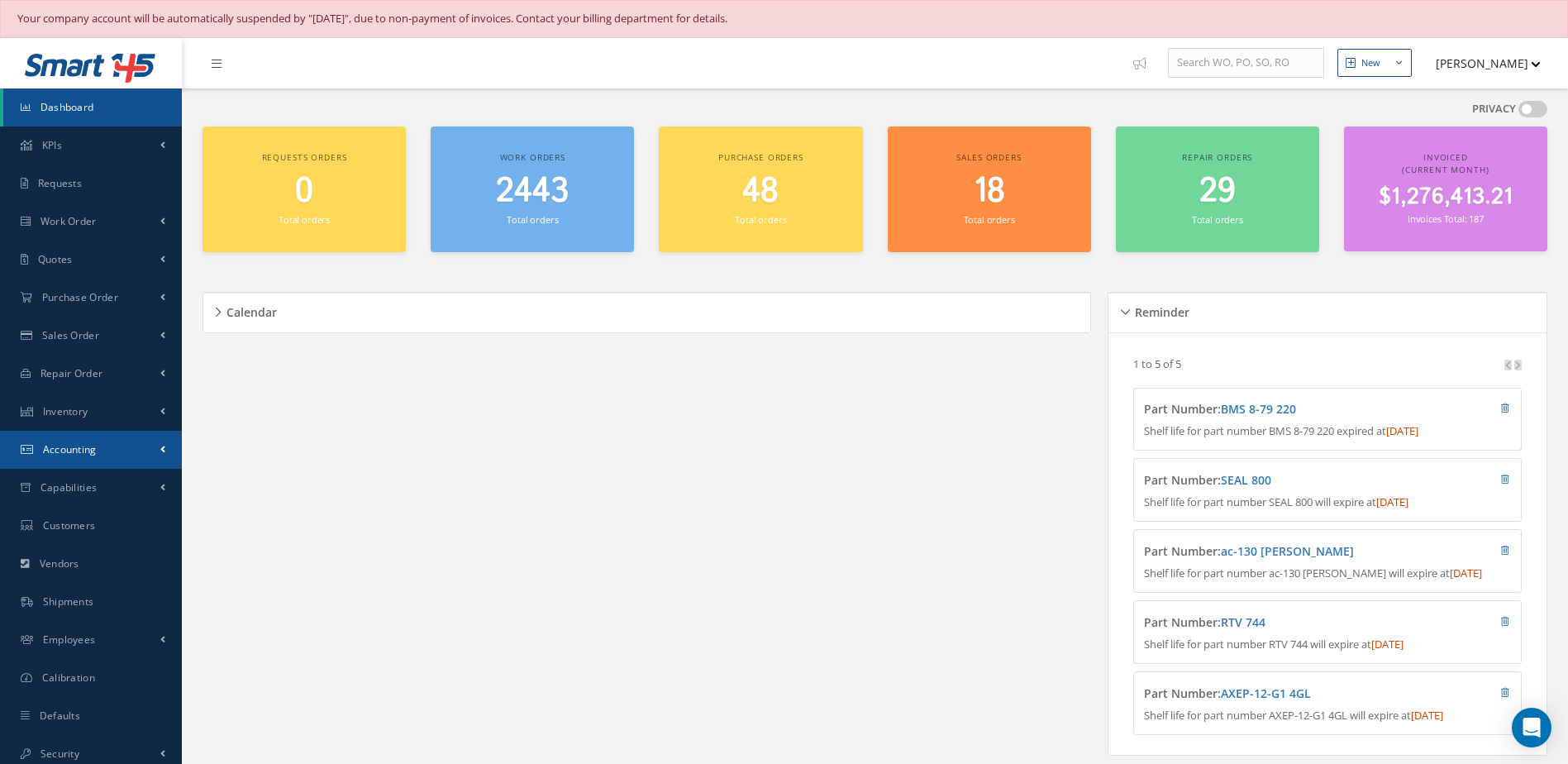
click at [84, 447] on span "Accounting" at bounding box center [70, 450] width 53 height 14
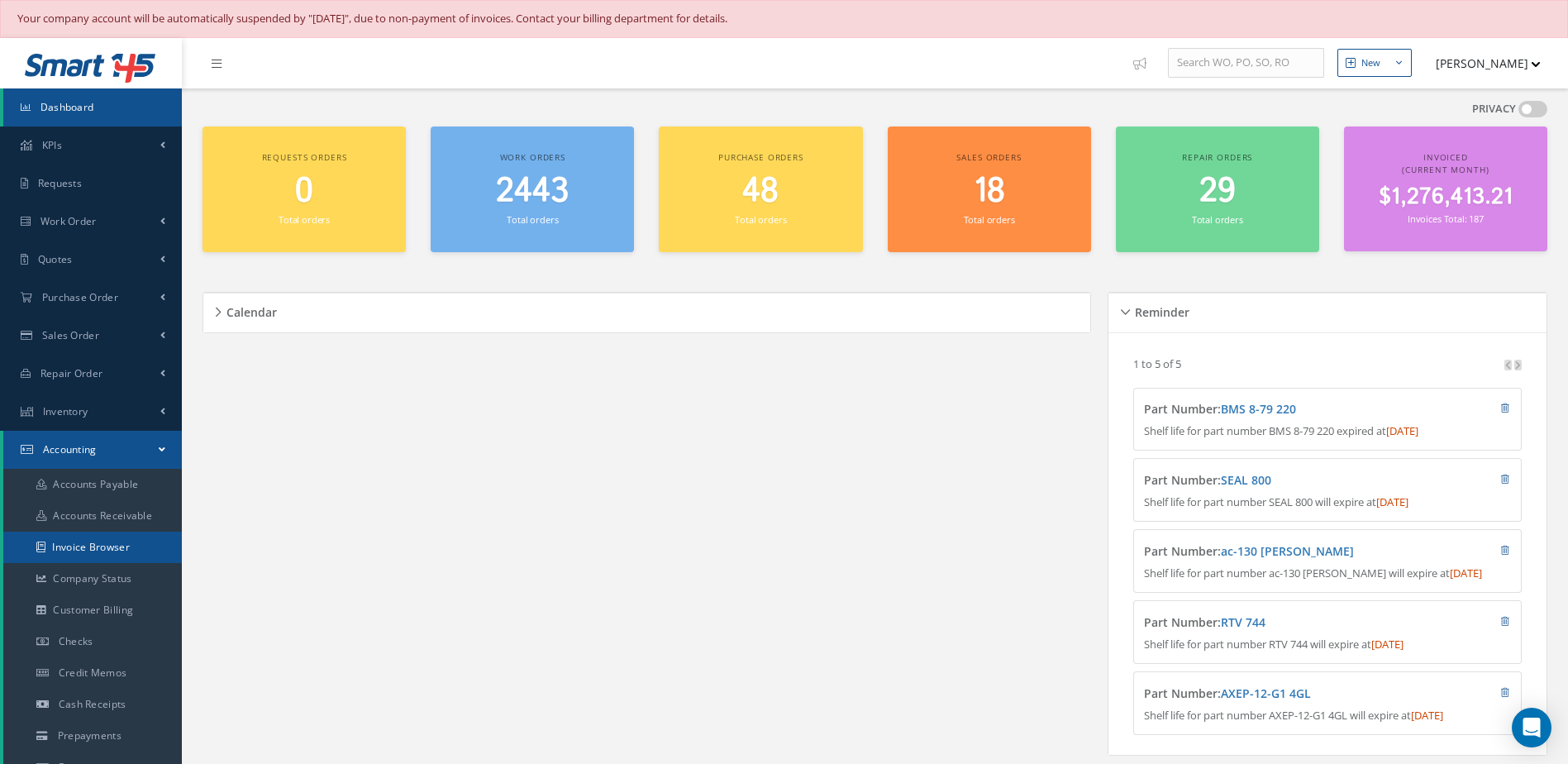
click at [111, 549] on link "Invoice Browser" at bounding box center [92, 547] width 178 height 31
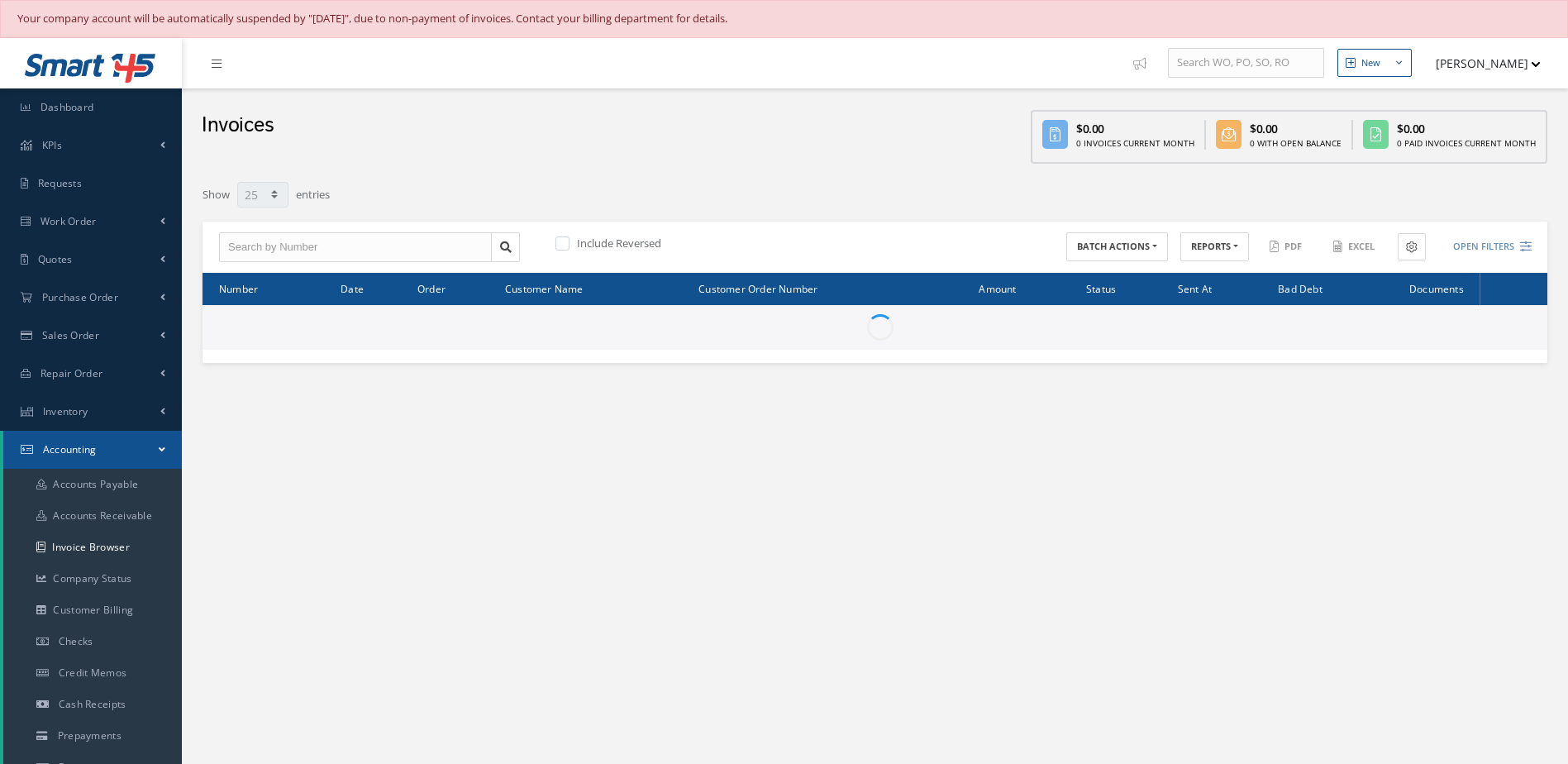
select select "25"
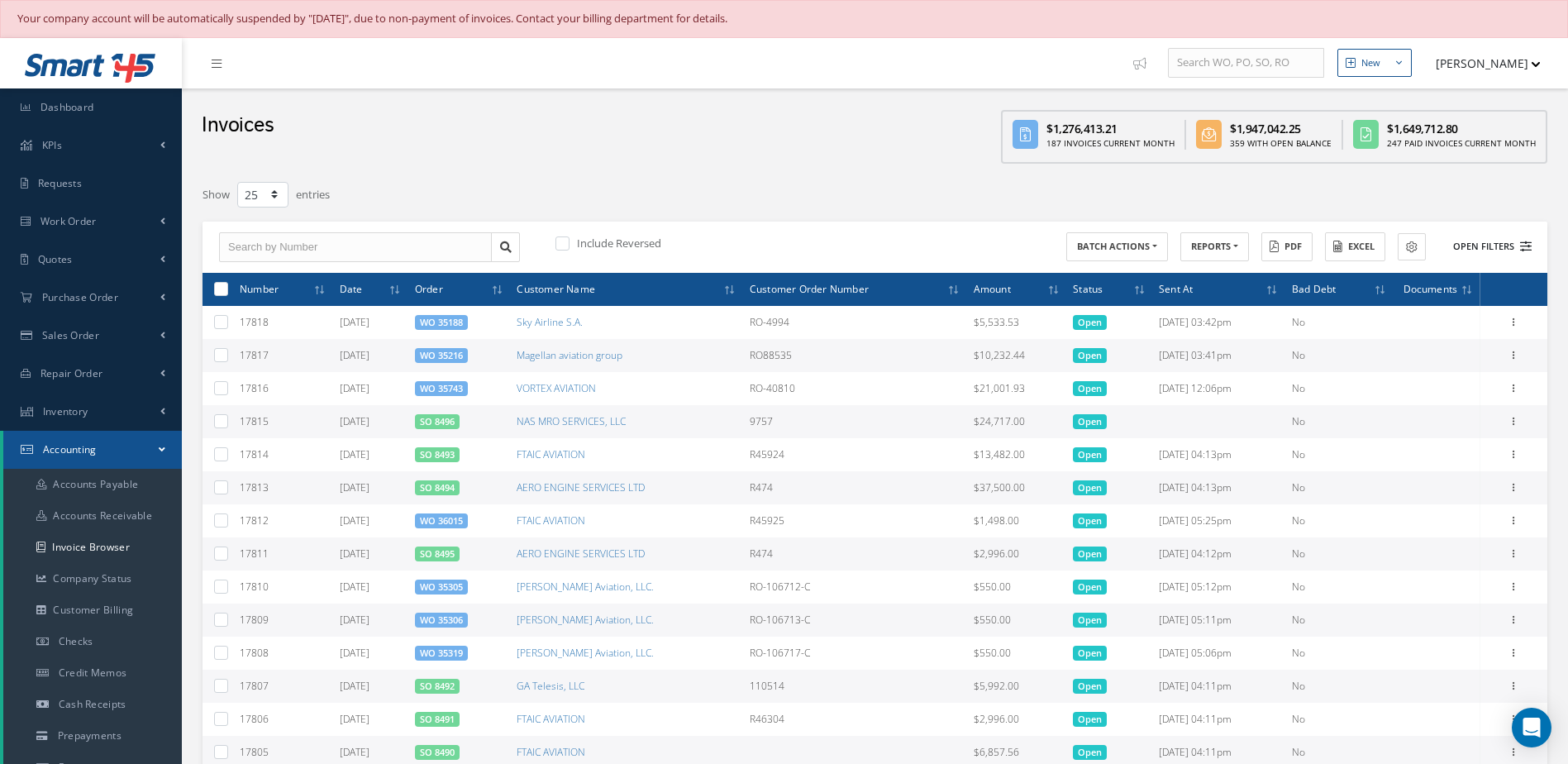
click at [1474, 237] on button "Open Filters" at bounding box center [1484, 247] width 93 height 28
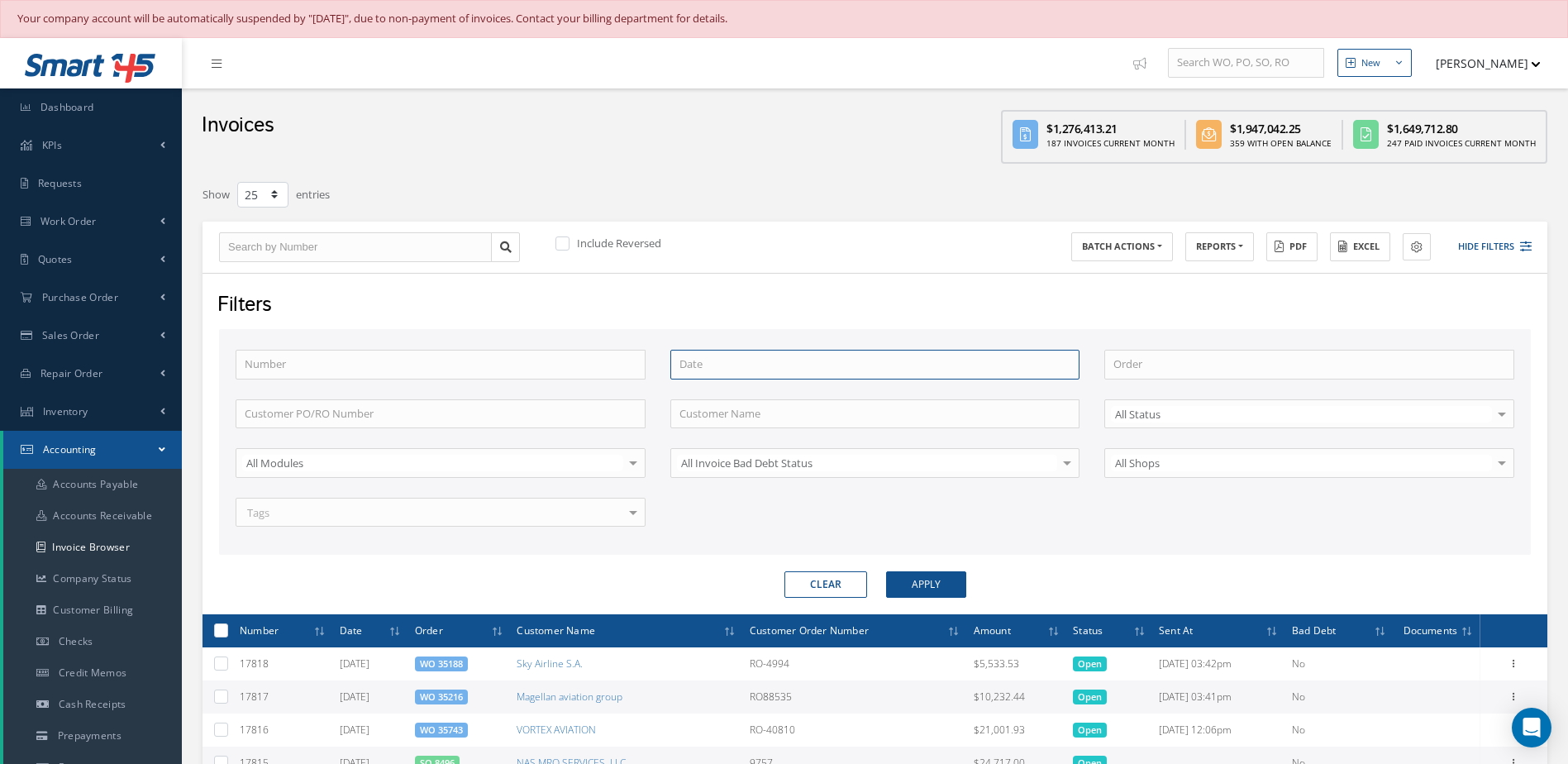
click at [728, 370] on input at bounding box center [876, 364] width 410 height 30
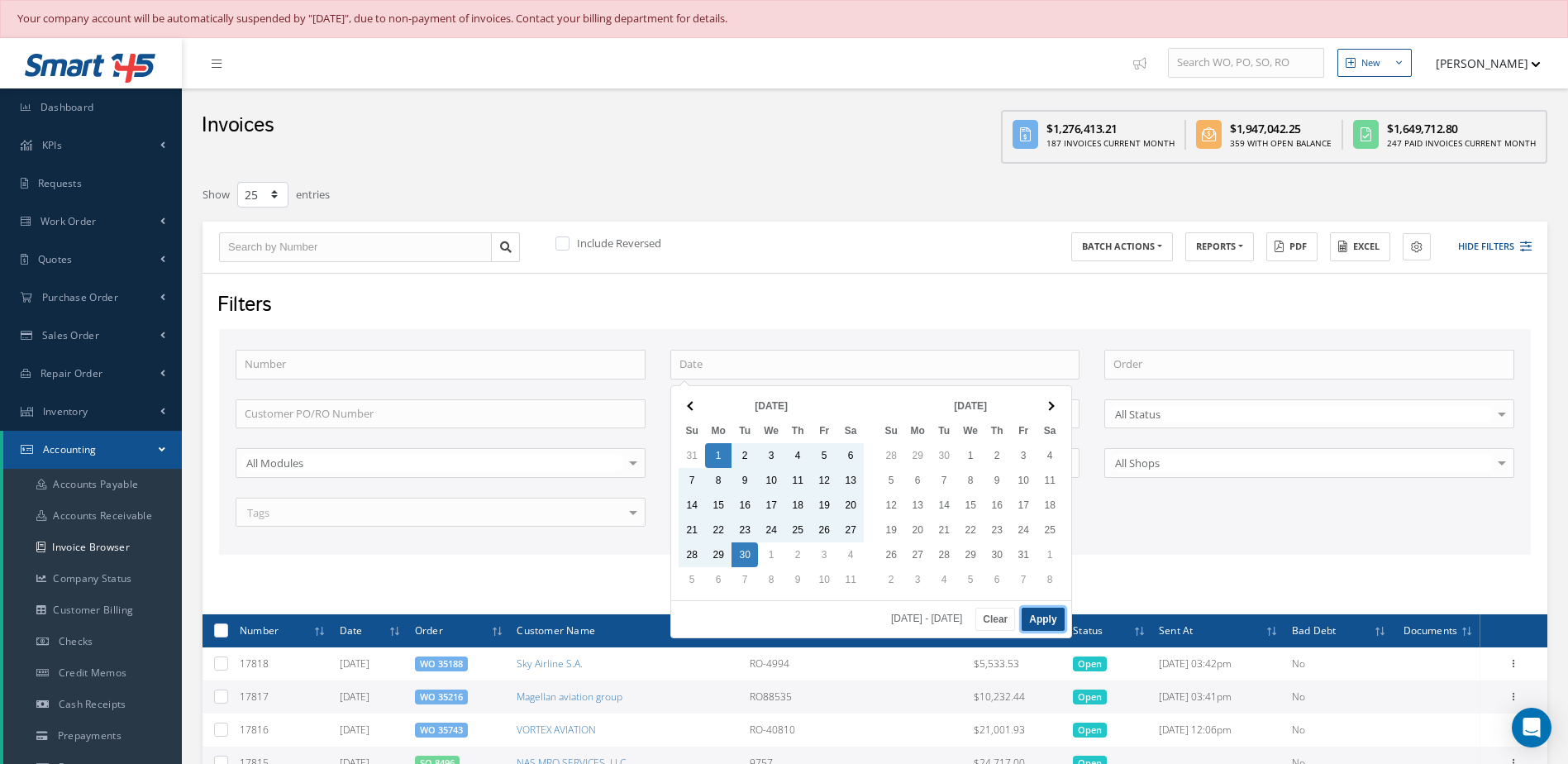
click at [1038, 626] on button "Apply" at bounding box center [1043, 619] width 42 height 23
type input "09/01/2025 - 09/30/2025"
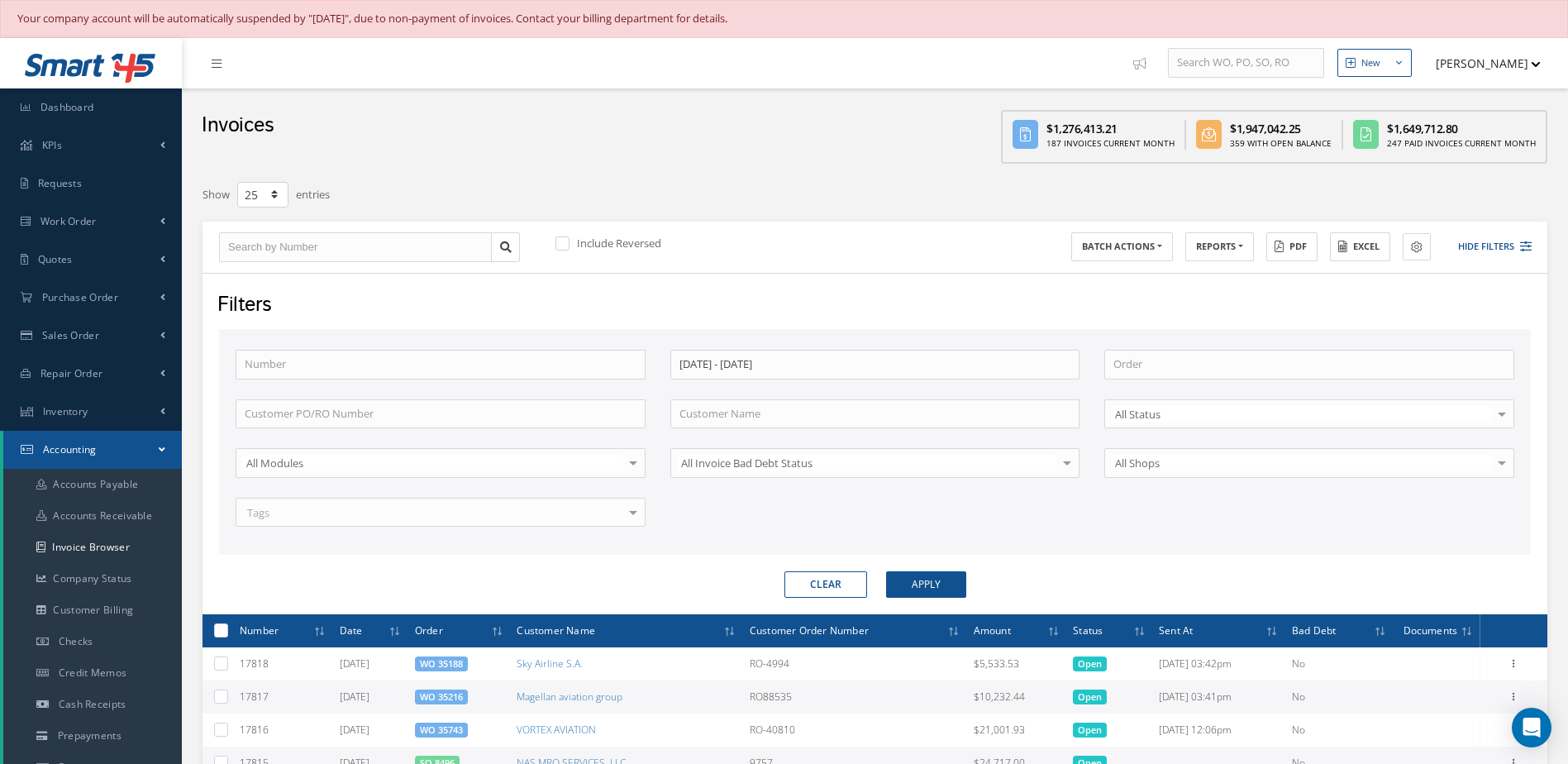
click at [904, 569] on form "Number 09/01/2025 - 09/30/2025 Order Customer PO/RO Number Customer Name All St…" at bounding box center [875, 463] width 1312 height 269
click at [906, 575] on button "Apply" at bounding box center [926, 584] width 80 height 27
click at [1355, 251] on button "Excel" at bounding box center [1360, 247] width 60 height 29
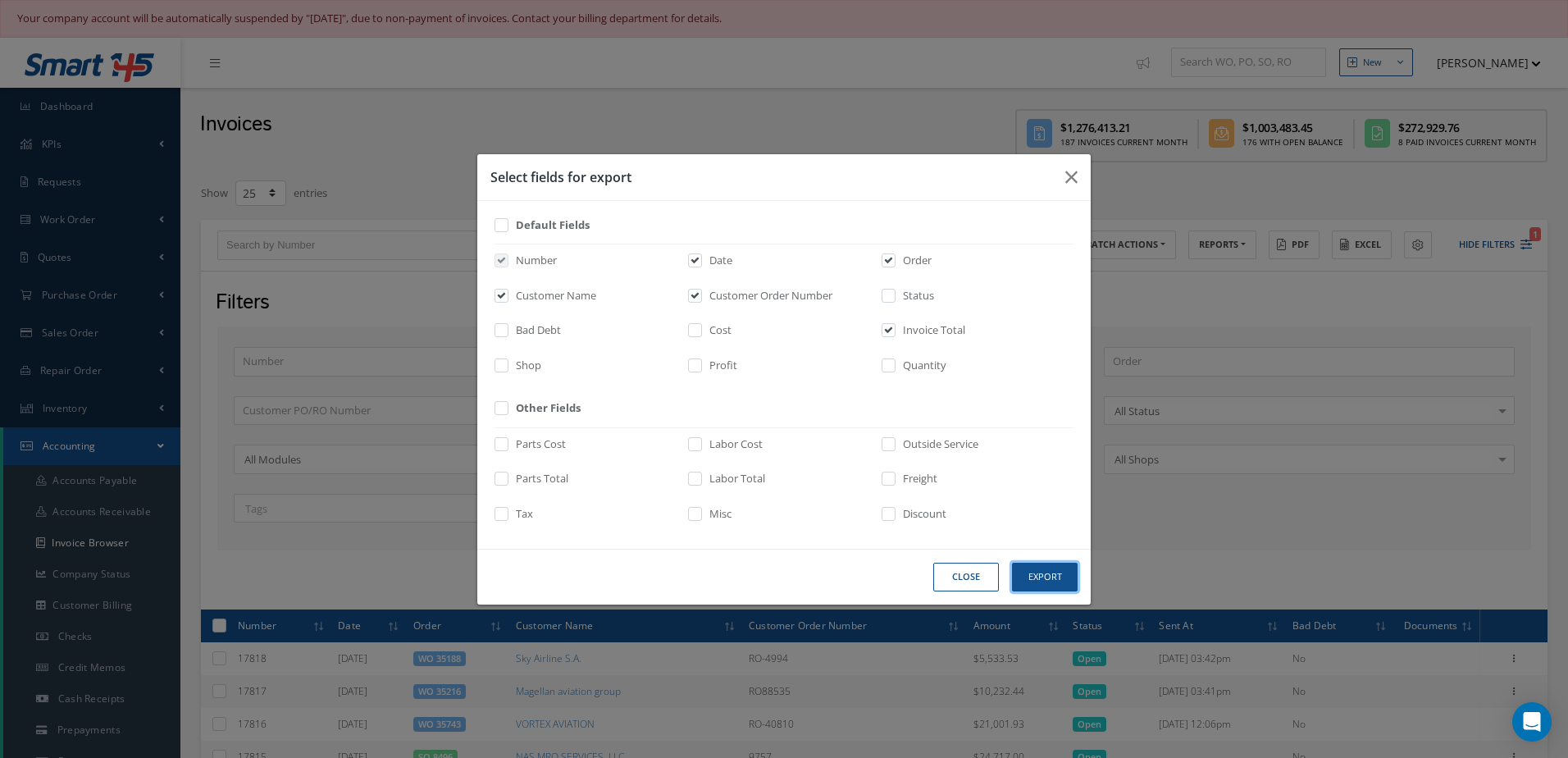
click at [1035, 573] on button "Export" at bounding box center [1044, 578] width 66 height 29
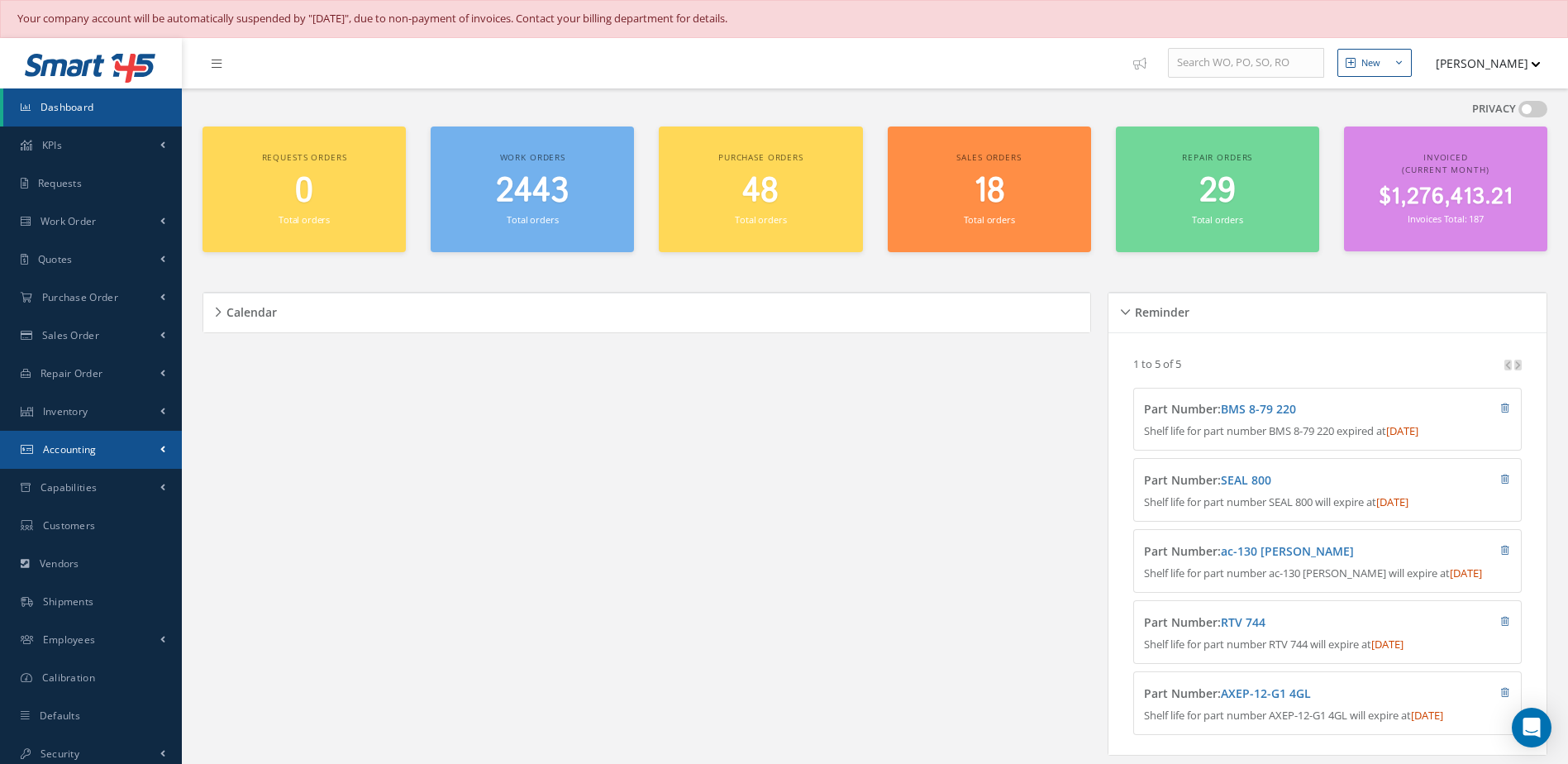
click at [66, 443] on span "Accounting" at bounding box center [70, 450] width 53 height 14
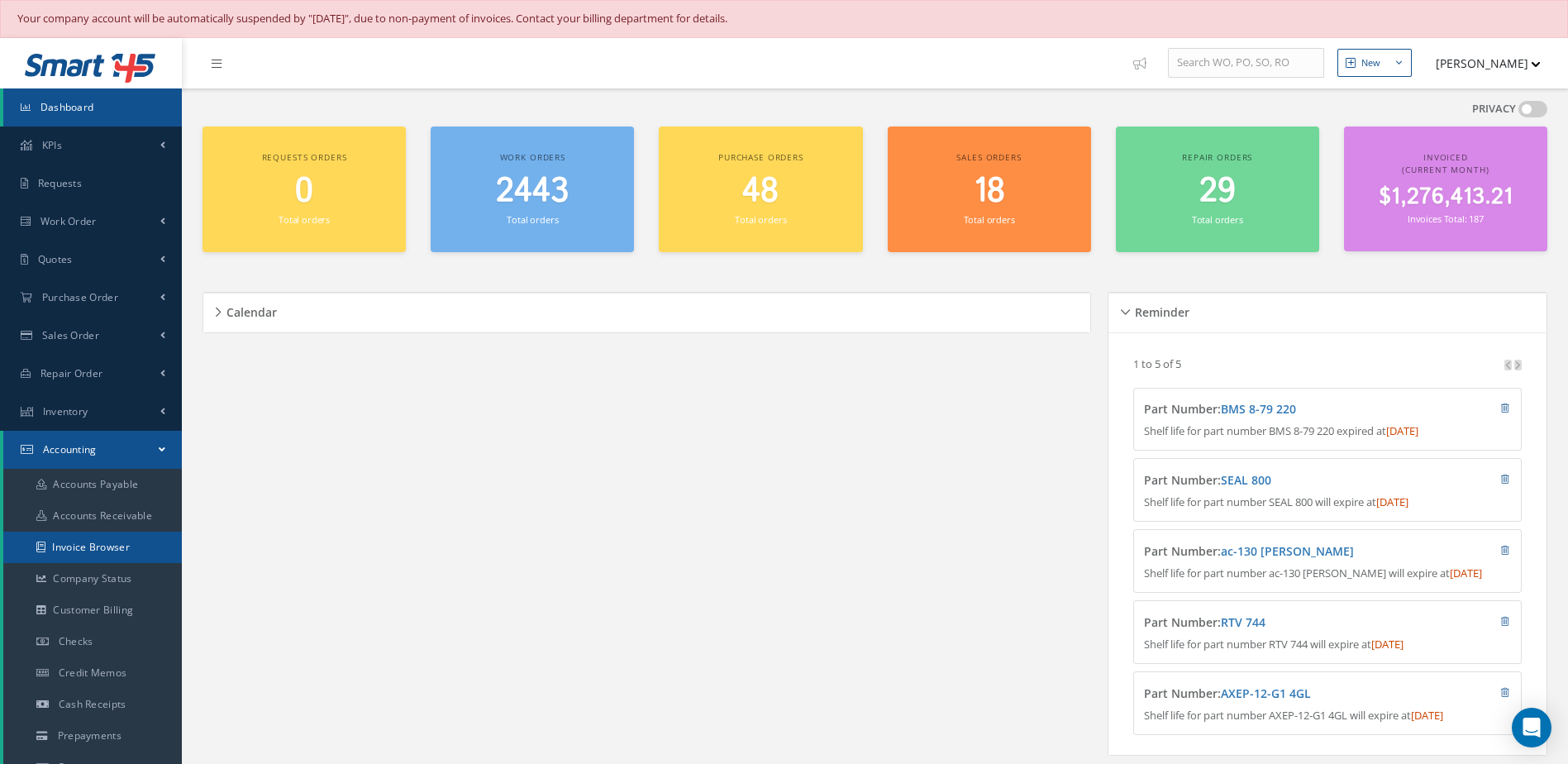
click at [122, 548] on link "Invoice Browser" at bounding box center [92, 547] width 178 height 31
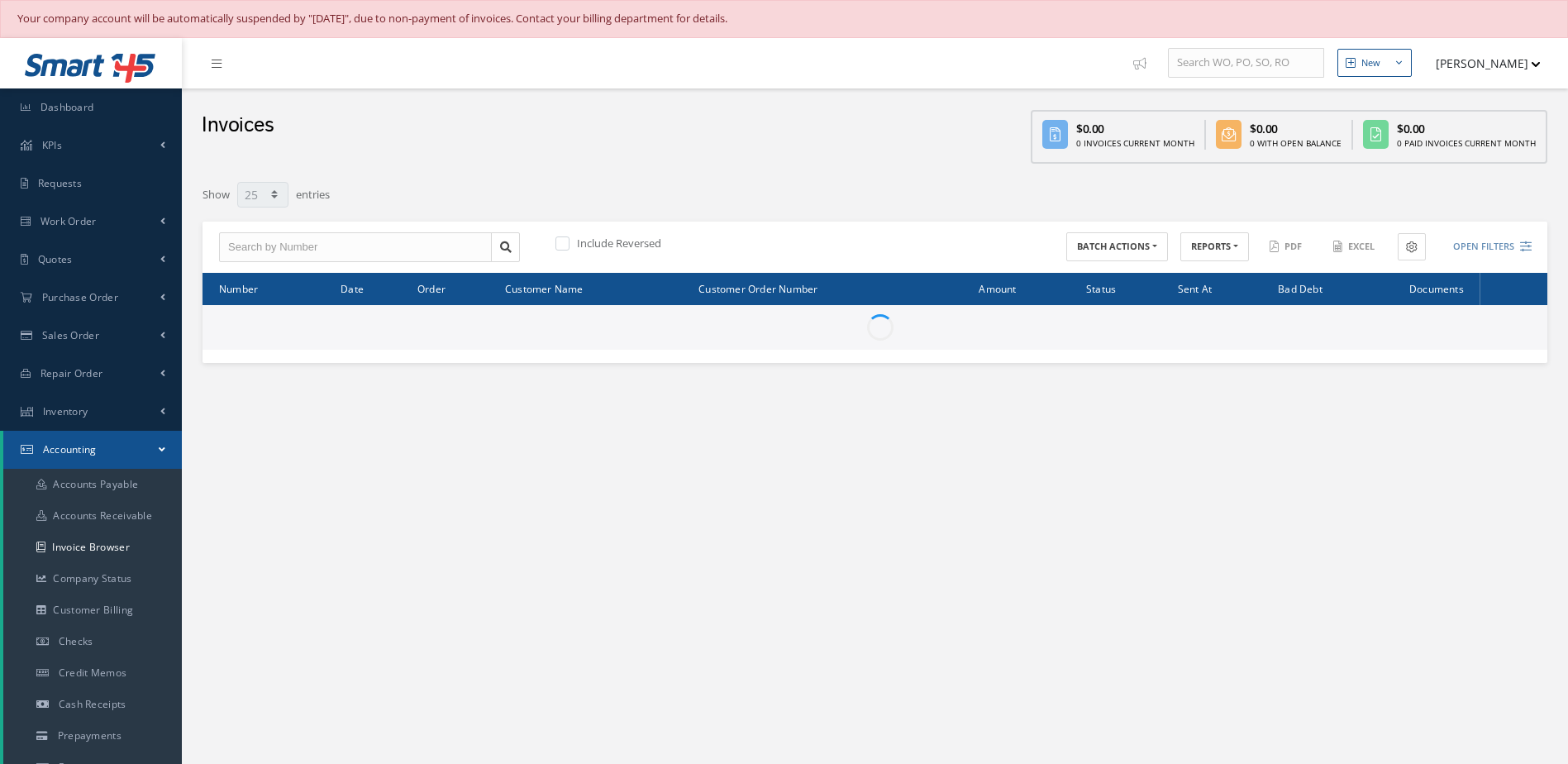
select select "25"
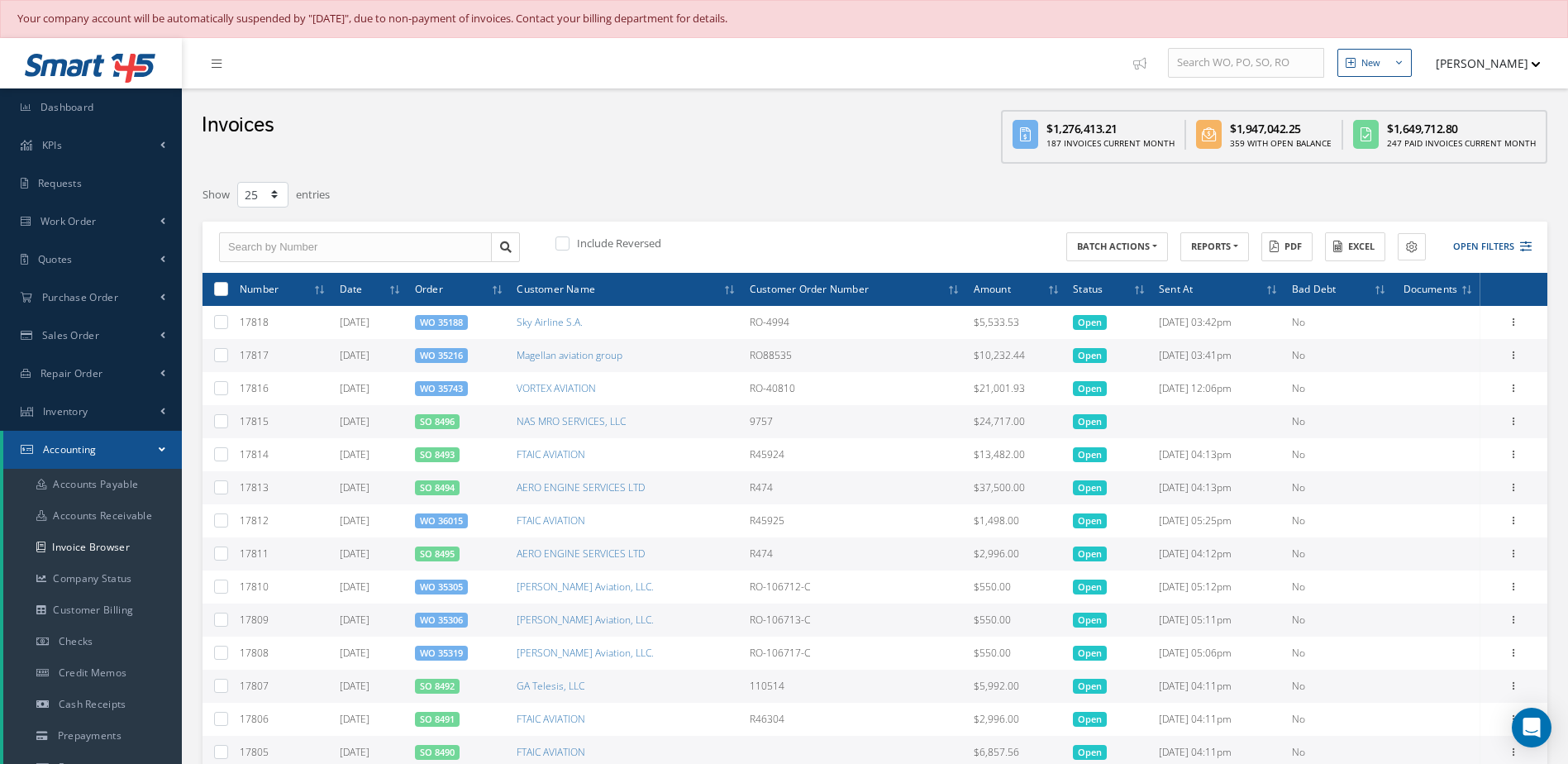
click at [444, 425] on link "SO 8496" at bounding box center [437, 421] width 34 height 12
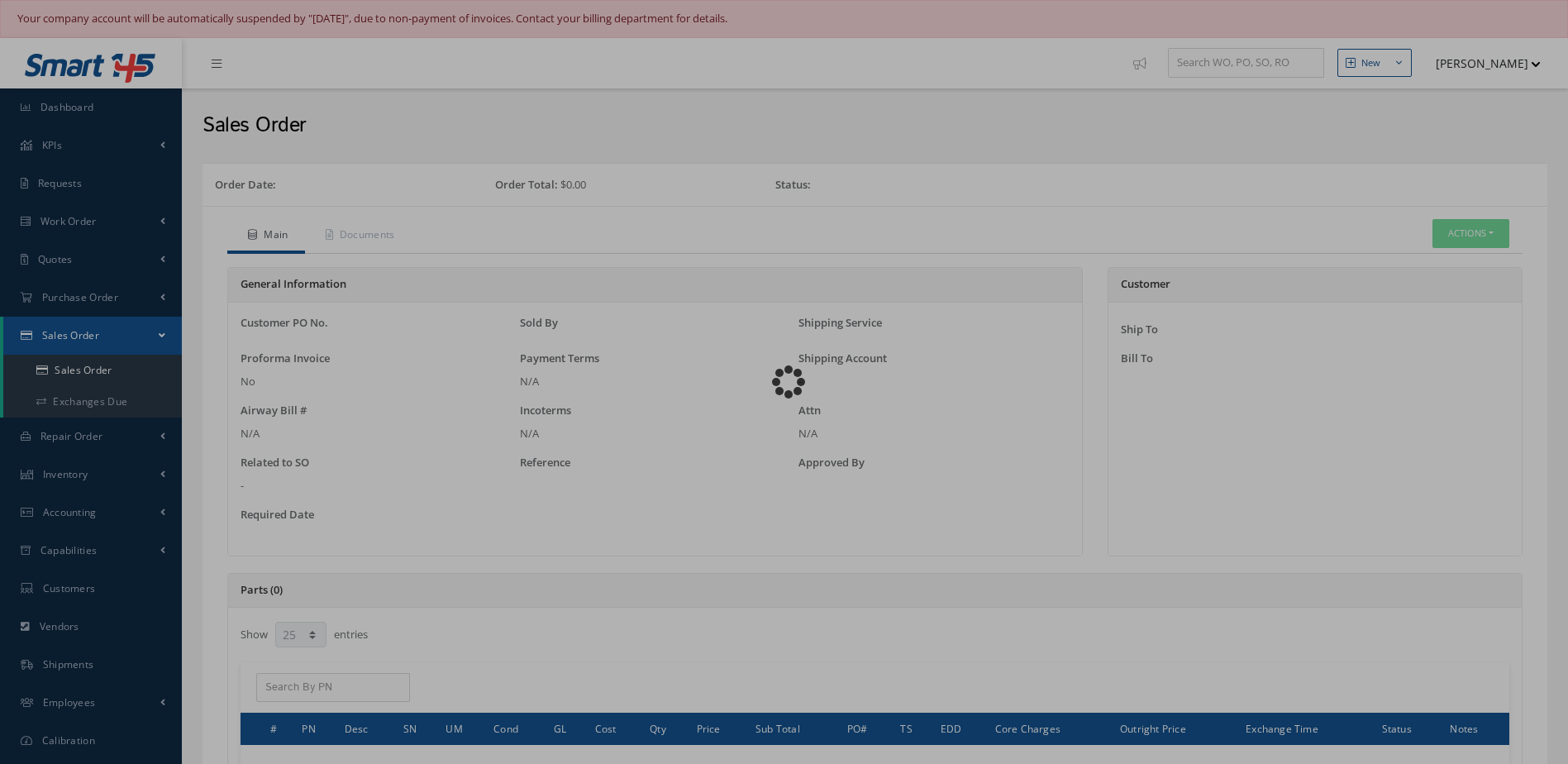
select select "25"
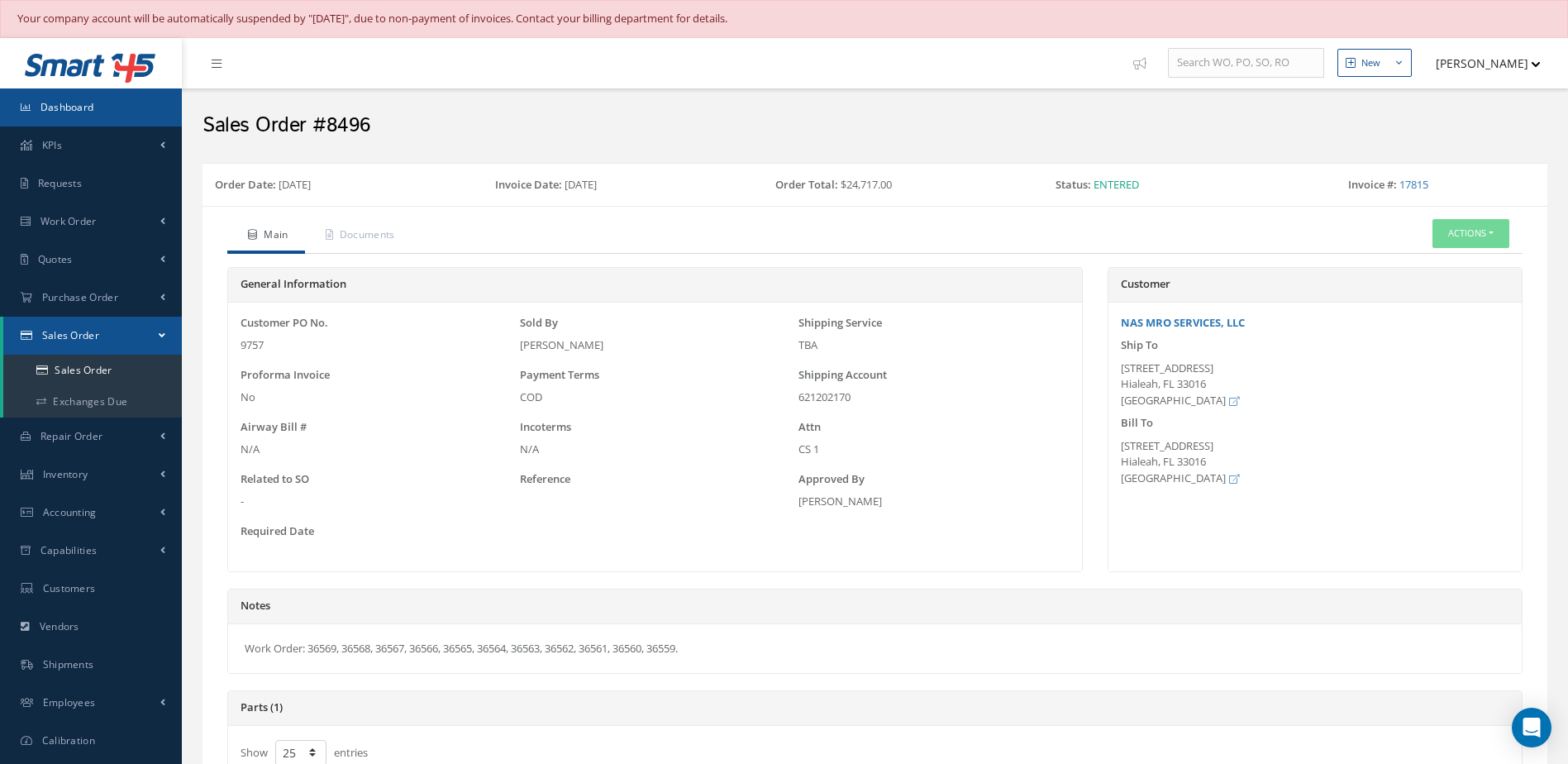
click at [123, 117] on link "Dashboard" at bounding box center [90, 108] width 182 height 38
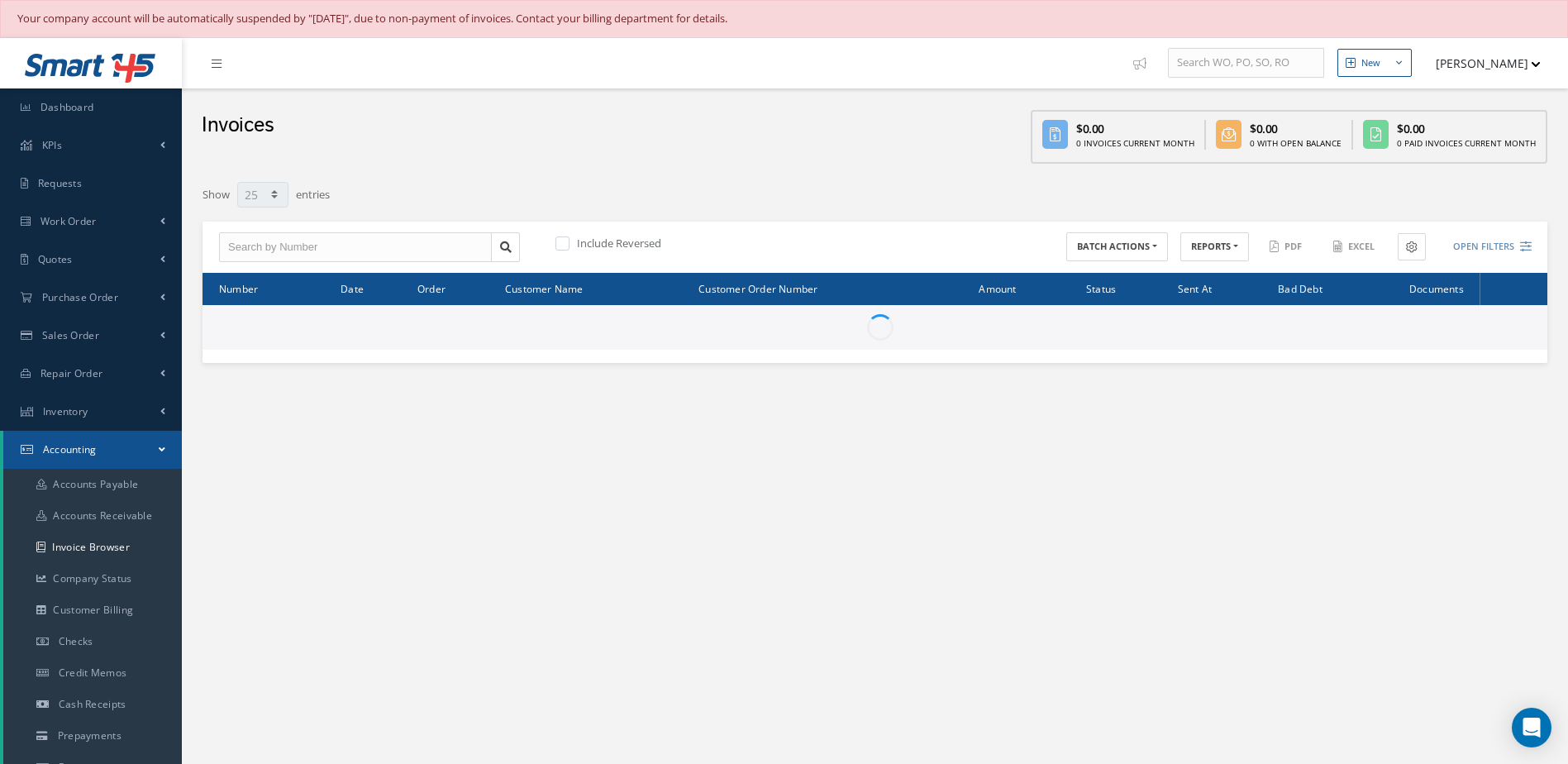
select select "25"
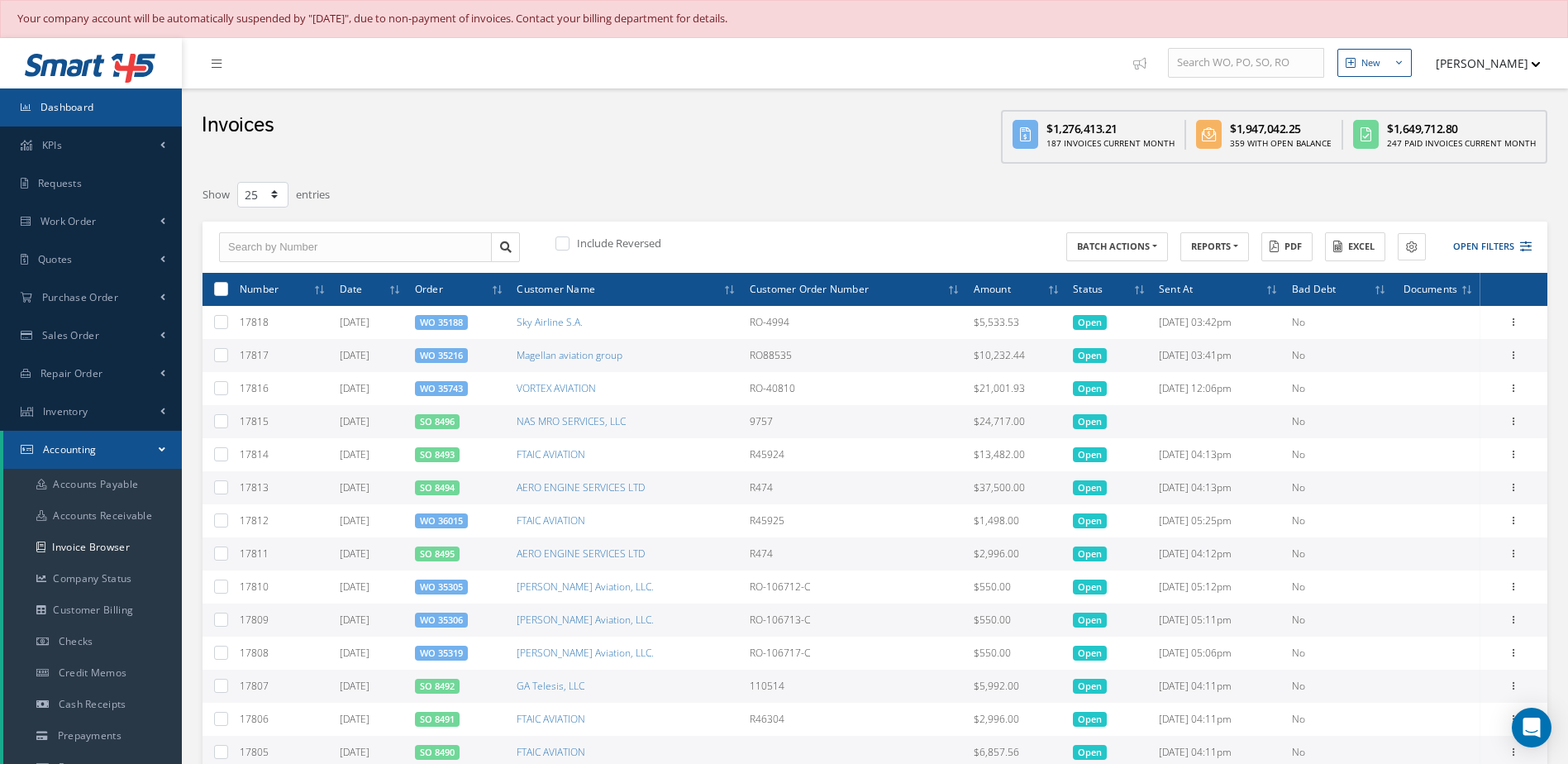
click at [123, 94] on link "Dashboard" at bounding box center [90, 108] width 182 height 38
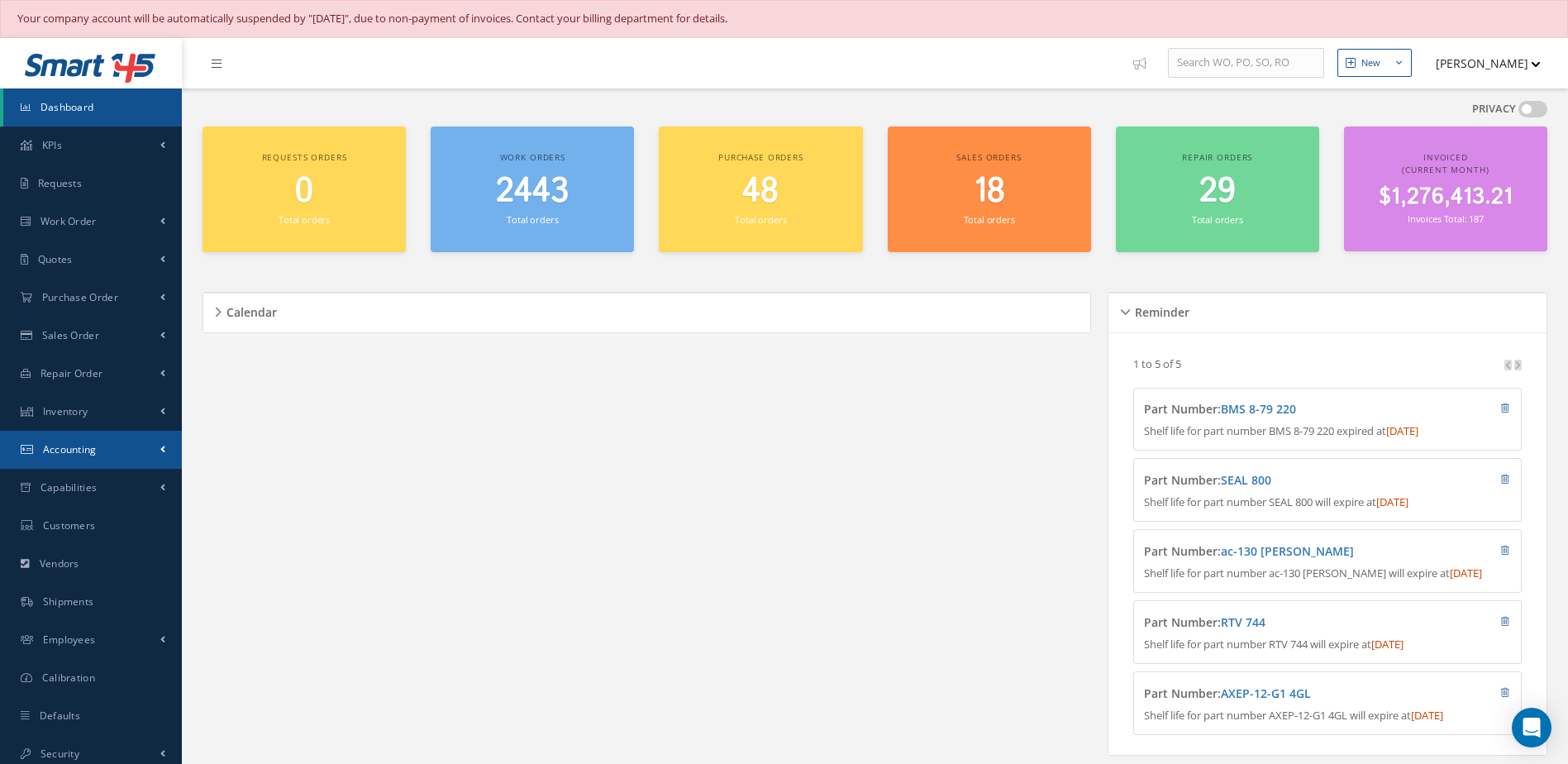
click at [83, 452] on span "Accounting" at bounding box center [70, 450] width 53 height 14
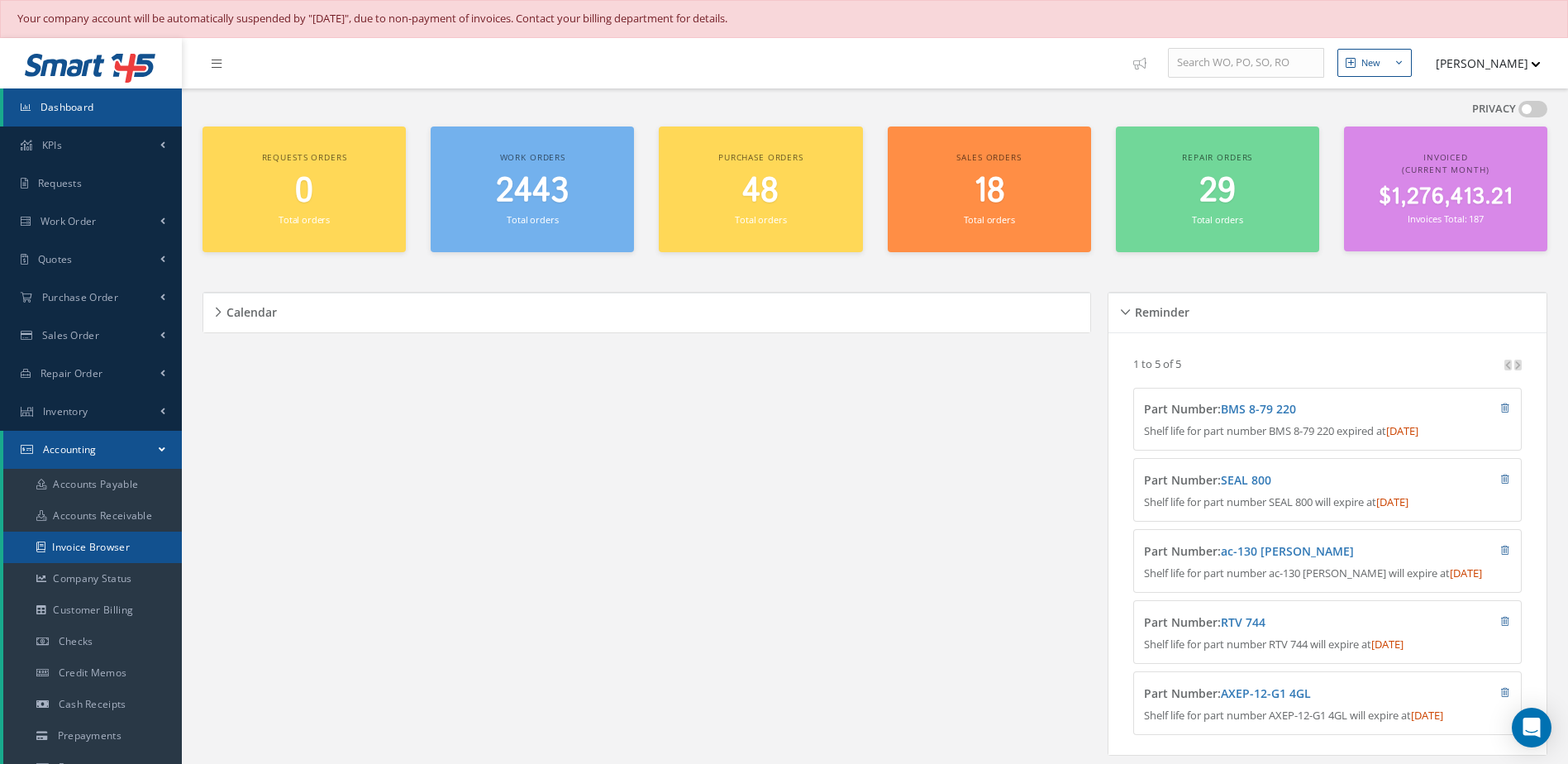
click at [87, 554] on link "Invoice Browser" at bounding box center [92, 547] width 178 height 31
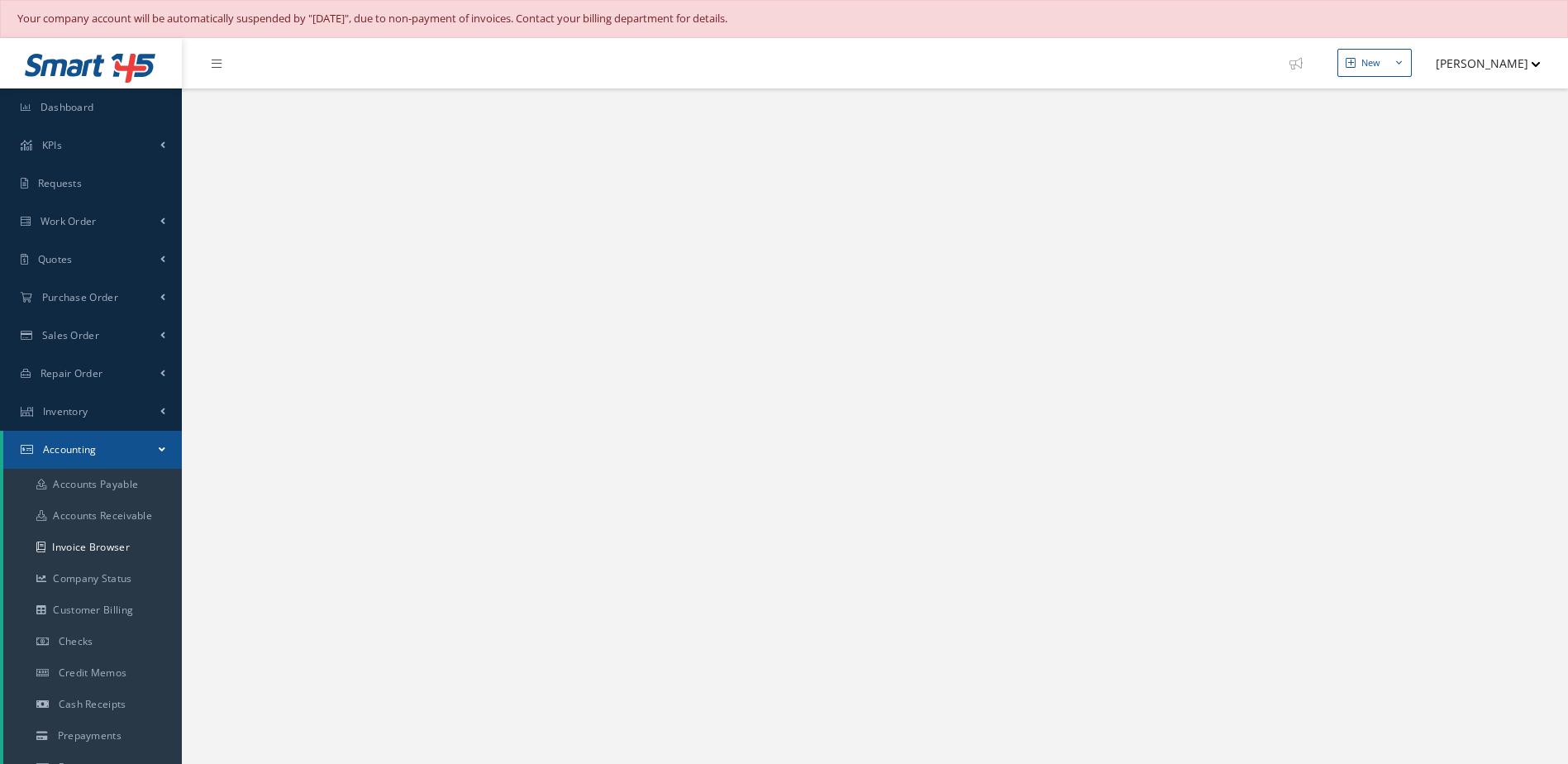
select select "25"
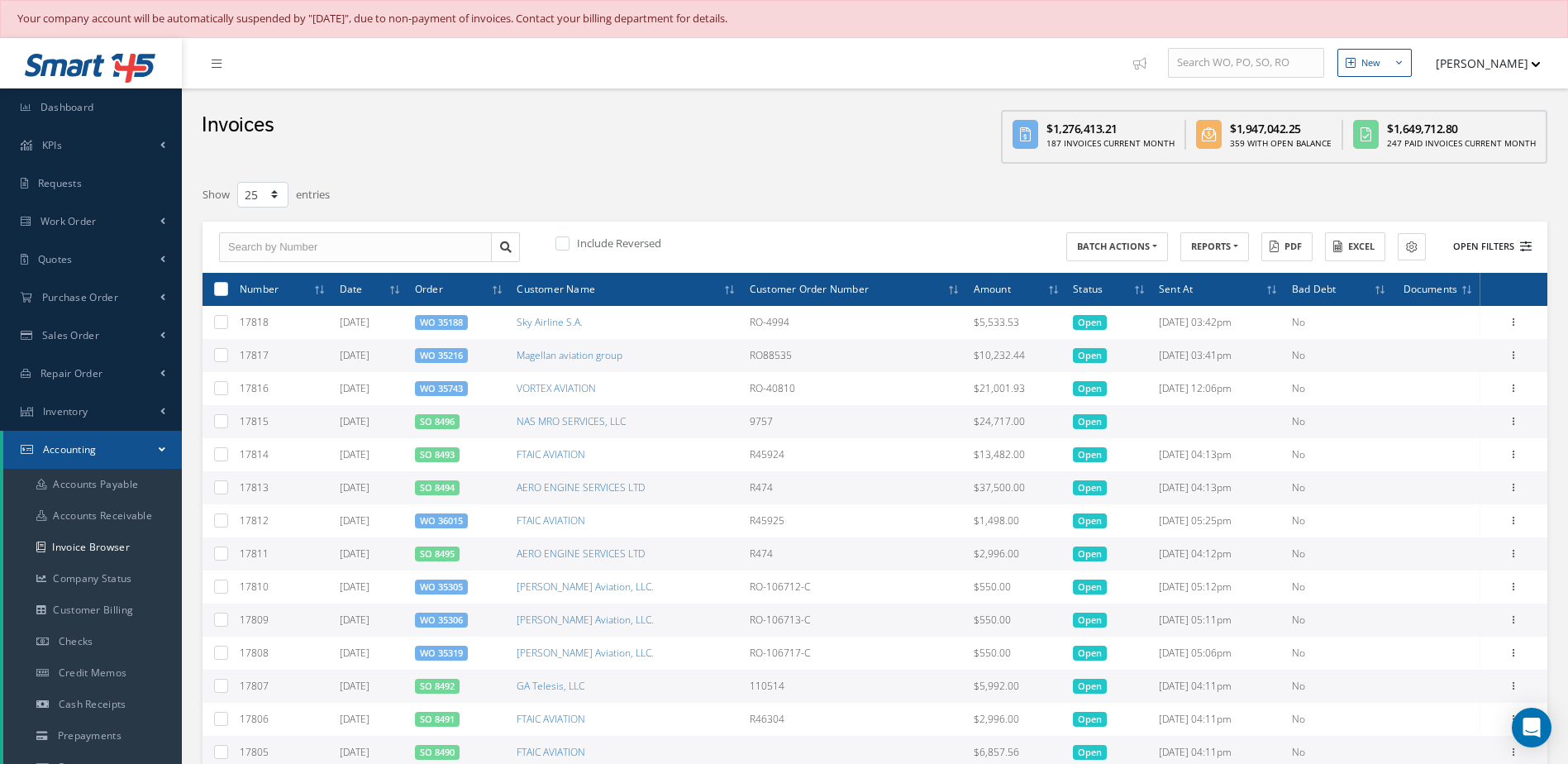
click at [1486, 247] on button "Open Filters" at bounding box center [1484, 247] width 93 height 28
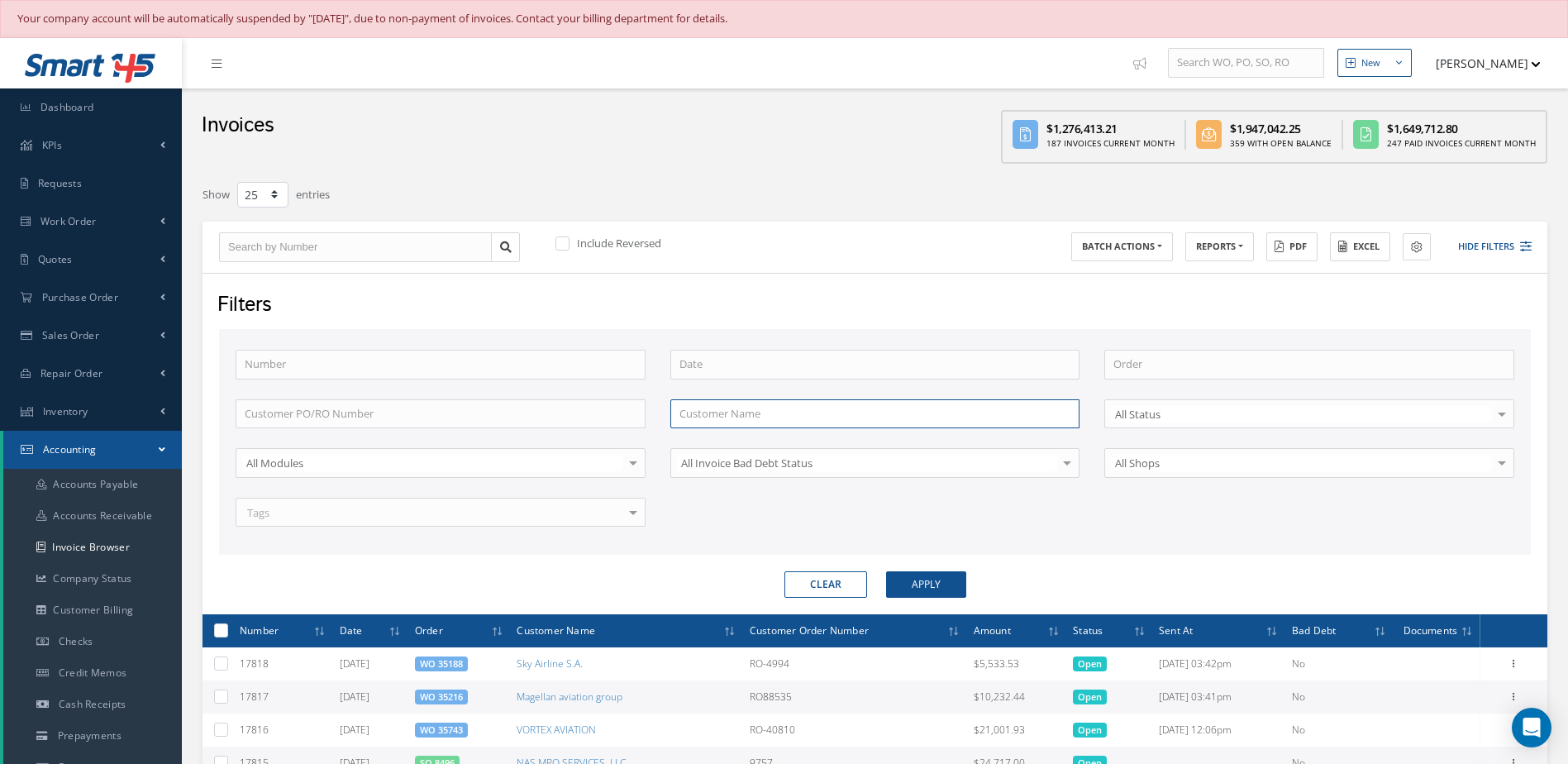
click at [752, 405] on input "text" at bounding box center [876, 414] width 410 height 30
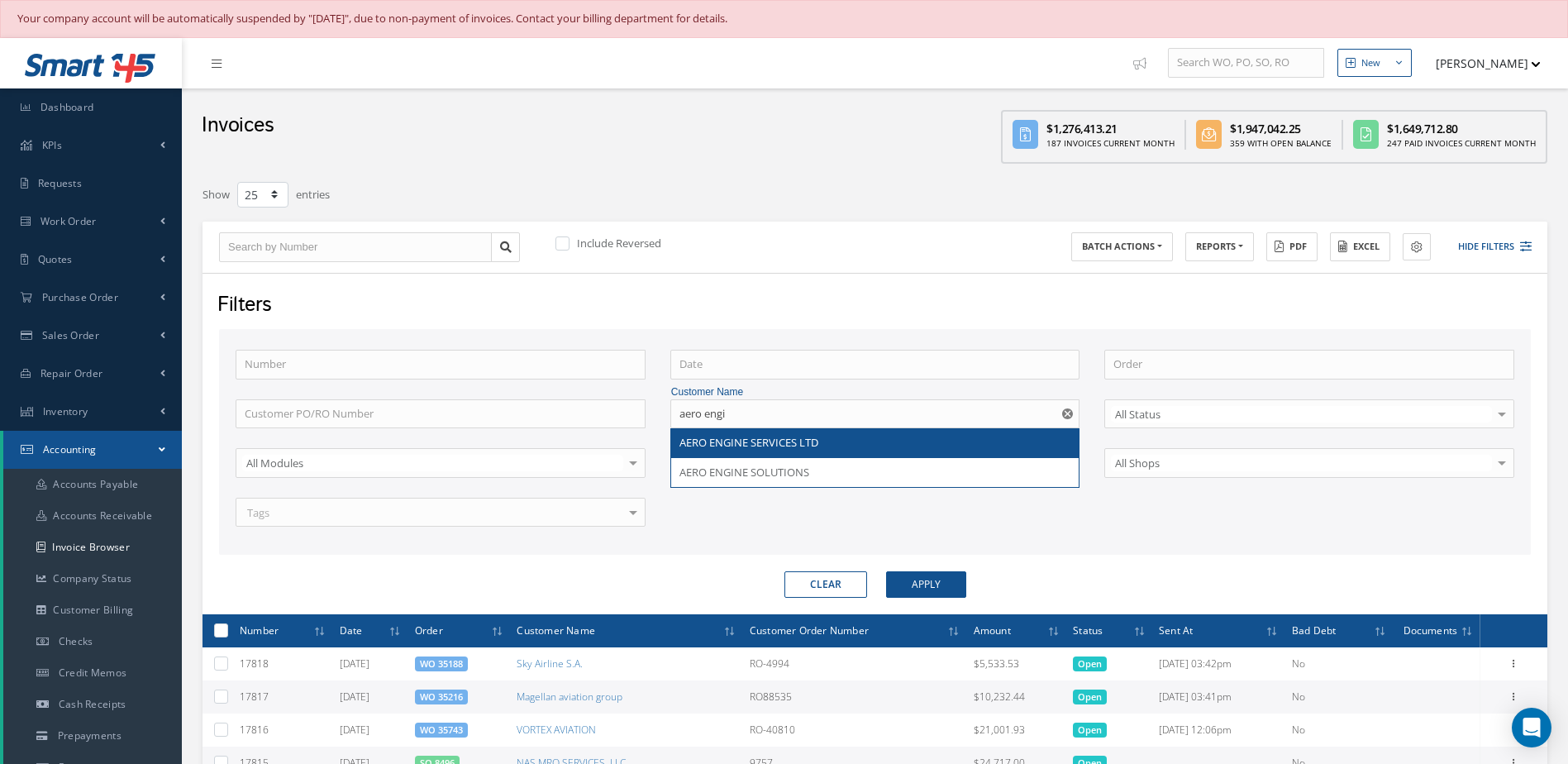
click at [811, 453] on div "AERO ENGINE SERVICES LTD" at bounding box center [876, 443] width 408 height 30
type input "AERO ENGINE SERVICES LTD"
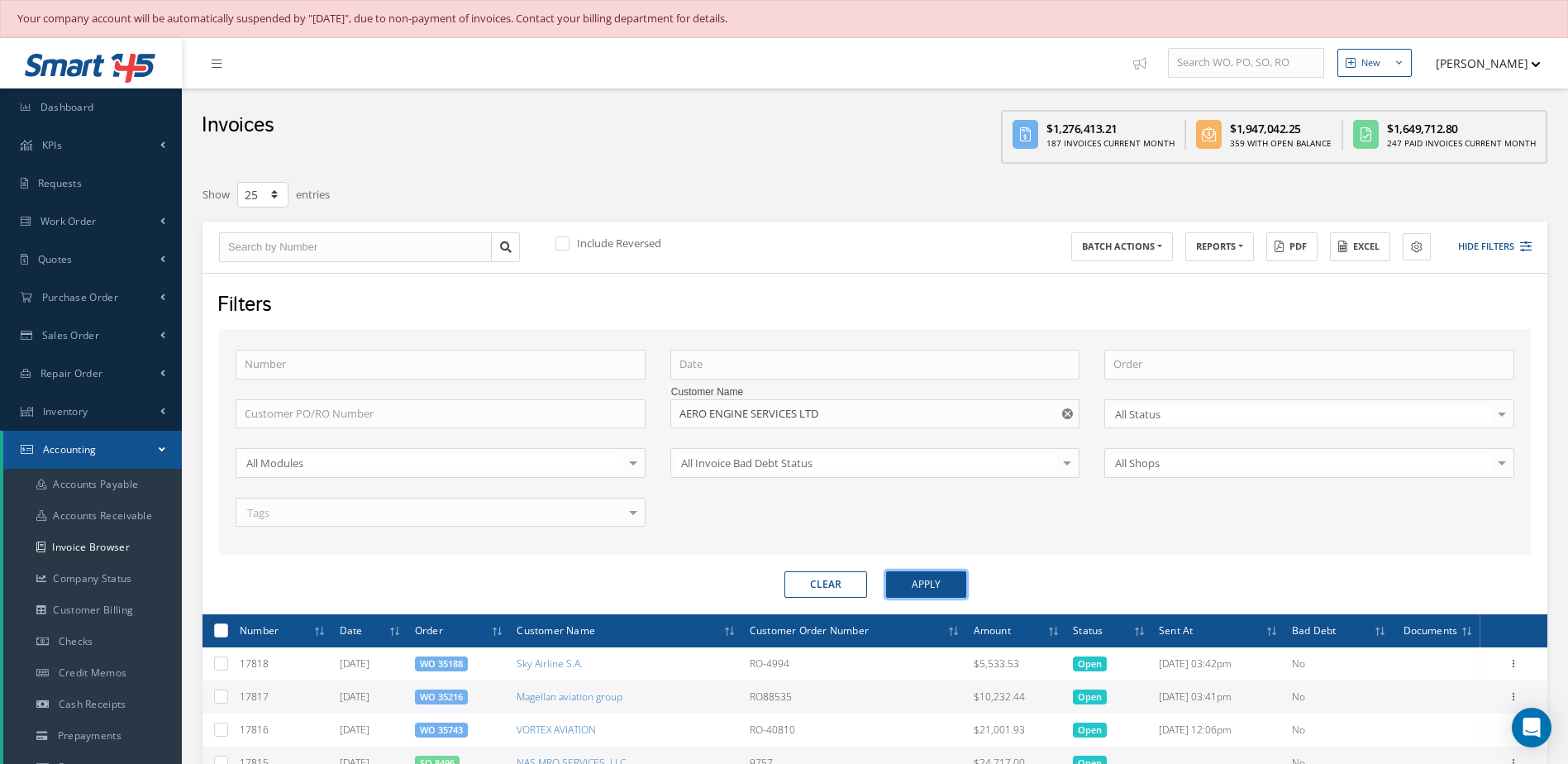
click at [908, 584] on button "Apply" at bounding box center [926, 584] width 80 height 27
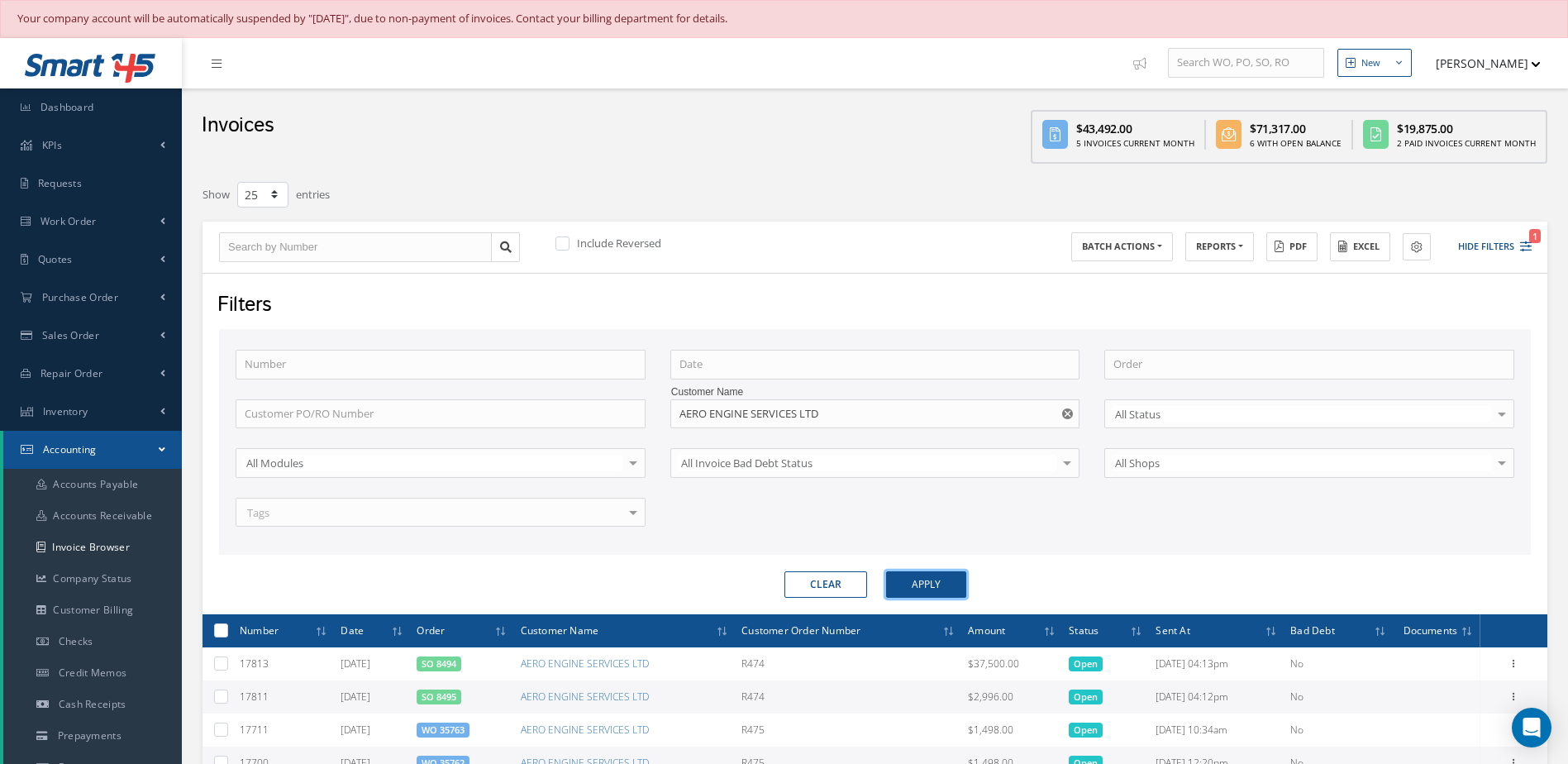
scroll to position [331, 0]
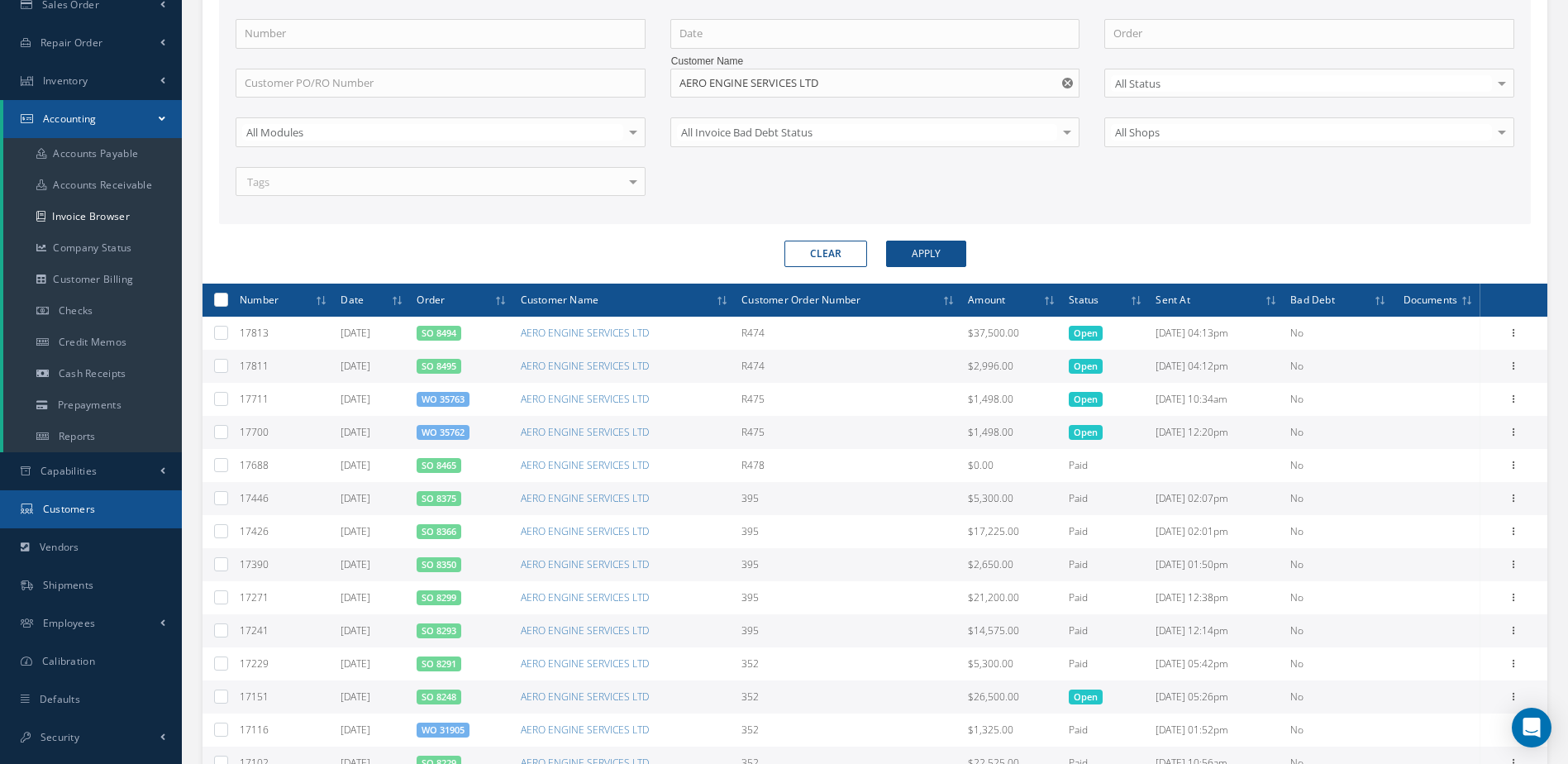
click at [82, 504] on span "Customers" at bounding box center [69, 509] width 53 height 14
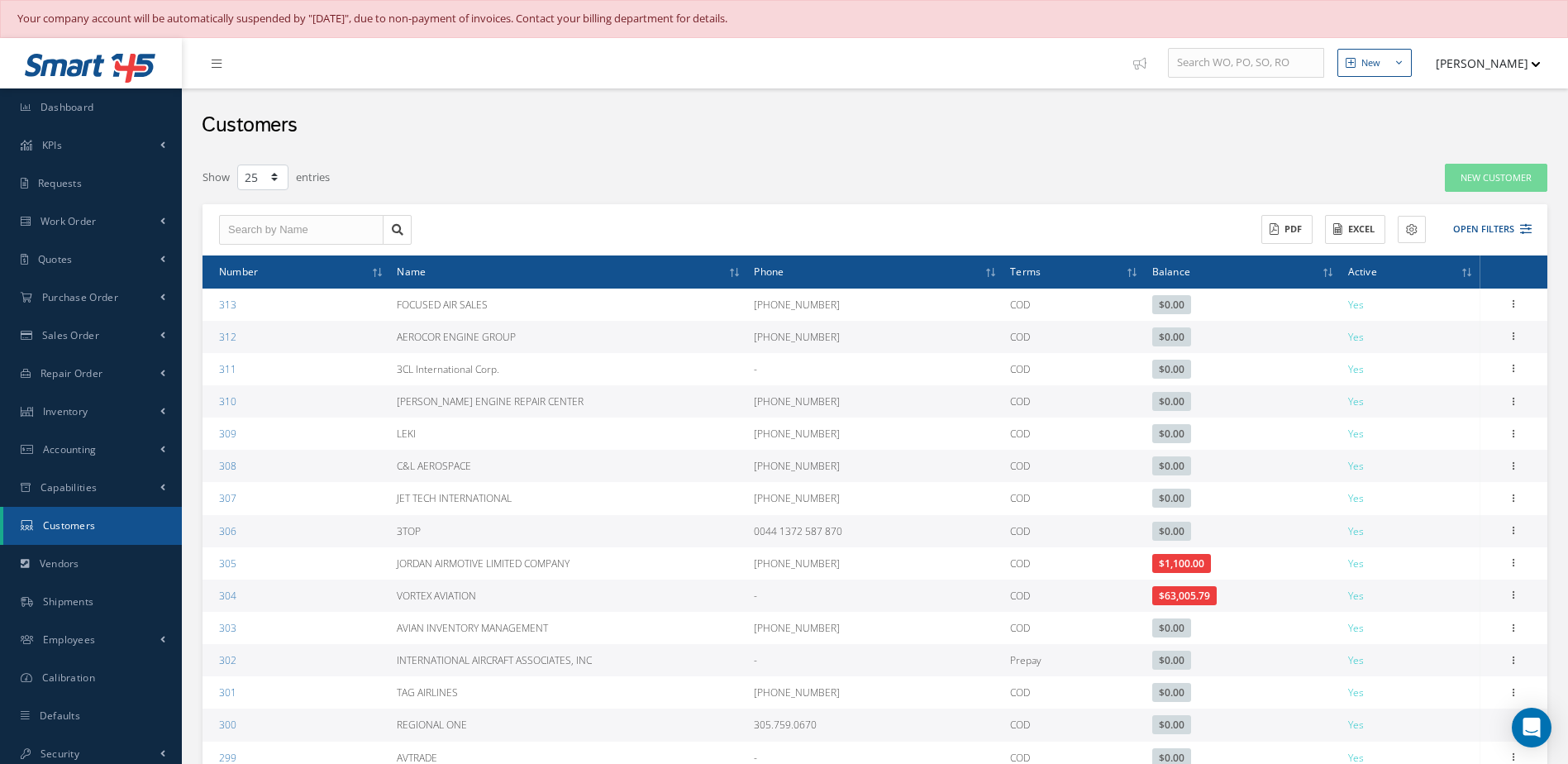
select select "25"
click at [1497, 223] on button "Open Filters" at bounding box center [1484, 230] width 93 height 28
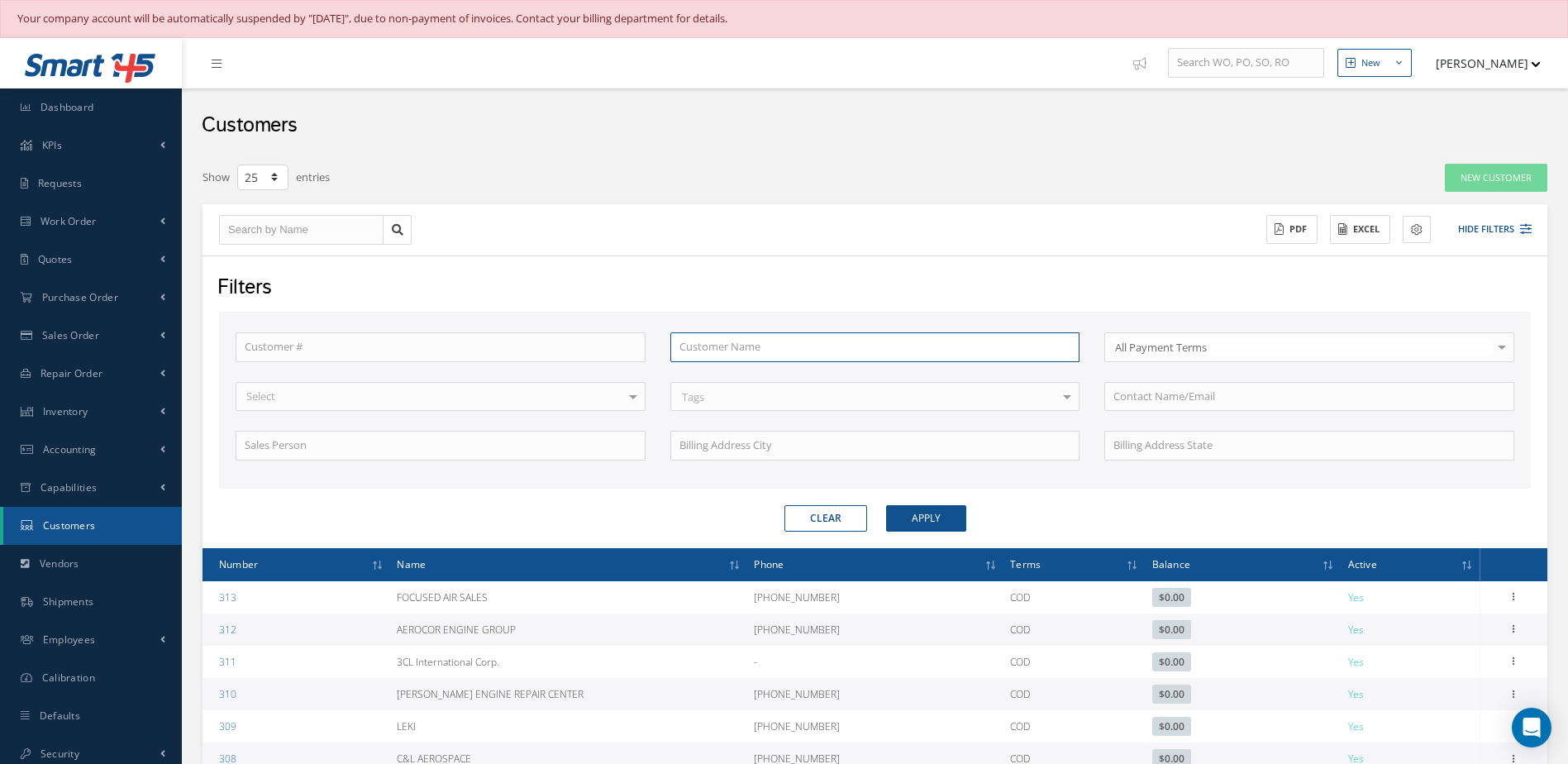
click at [778, 357] on input "text" at bounding box center [876, 347] width 410 height 30
type input "a"
type input "ae"
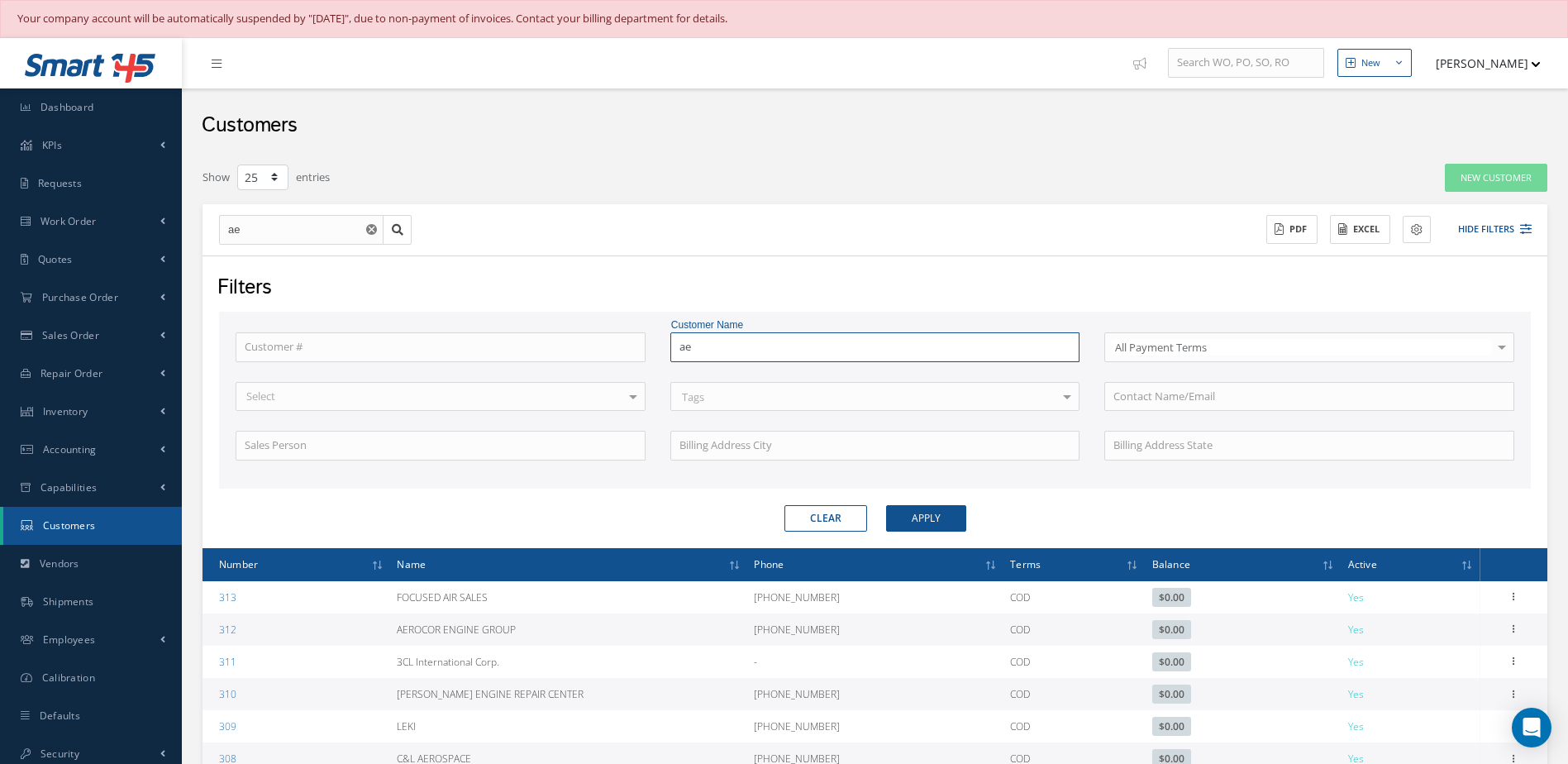
type input "aer"
type input "aero"
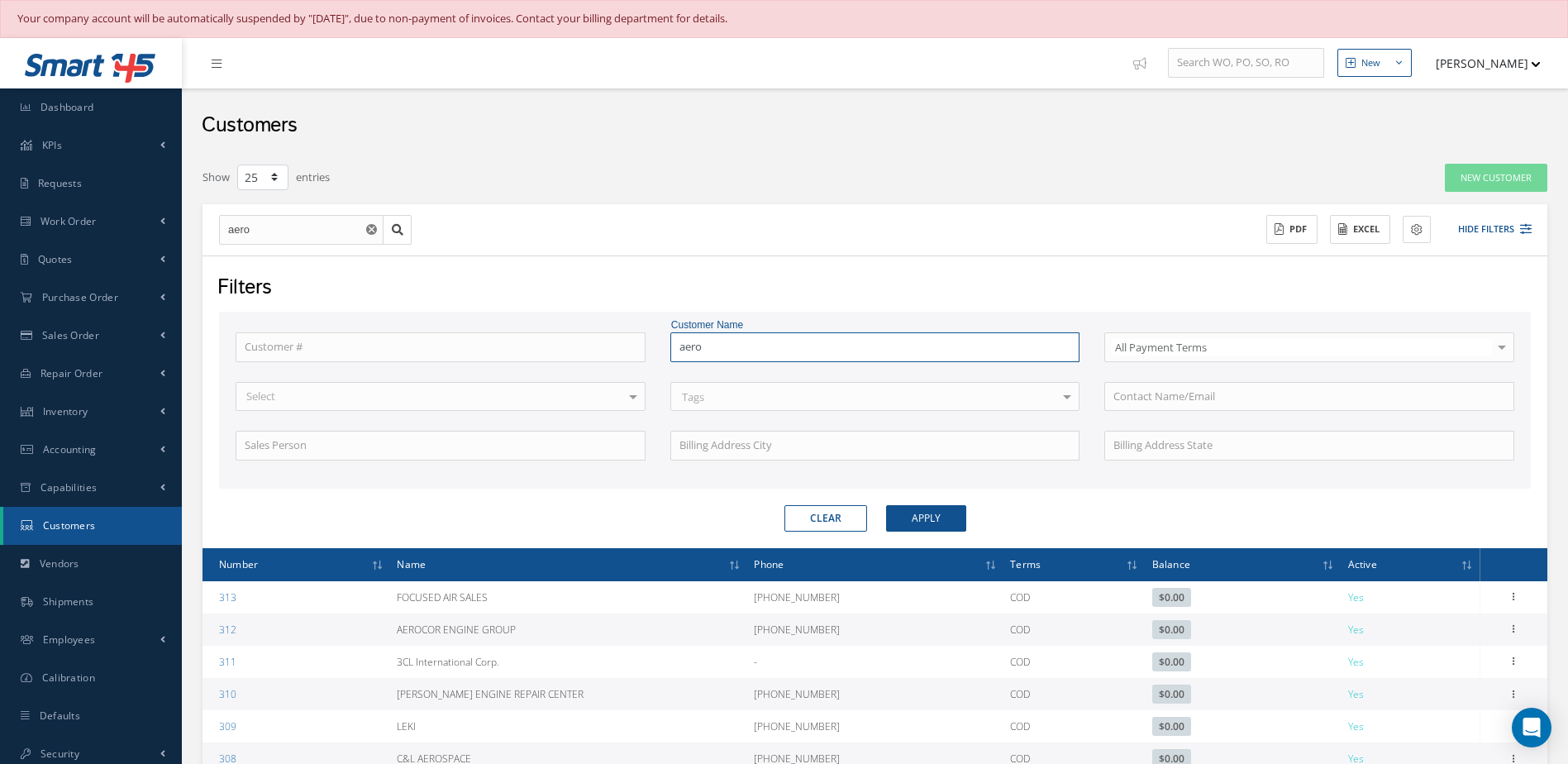
type input "aero"
type input "aero e"
type input "aero en"
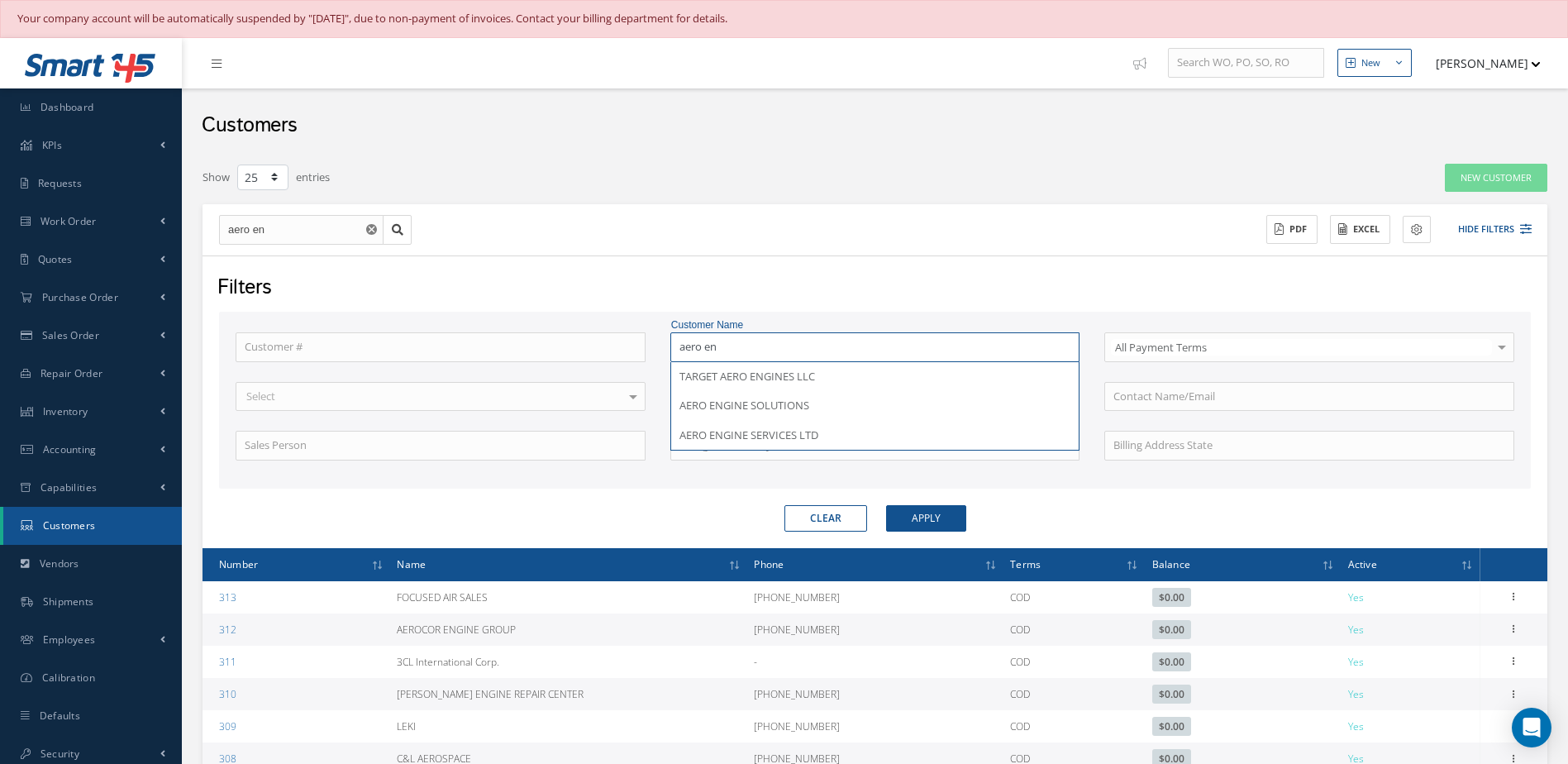
type input "aero eng"
type input "aero engi"
type input "aero engin"
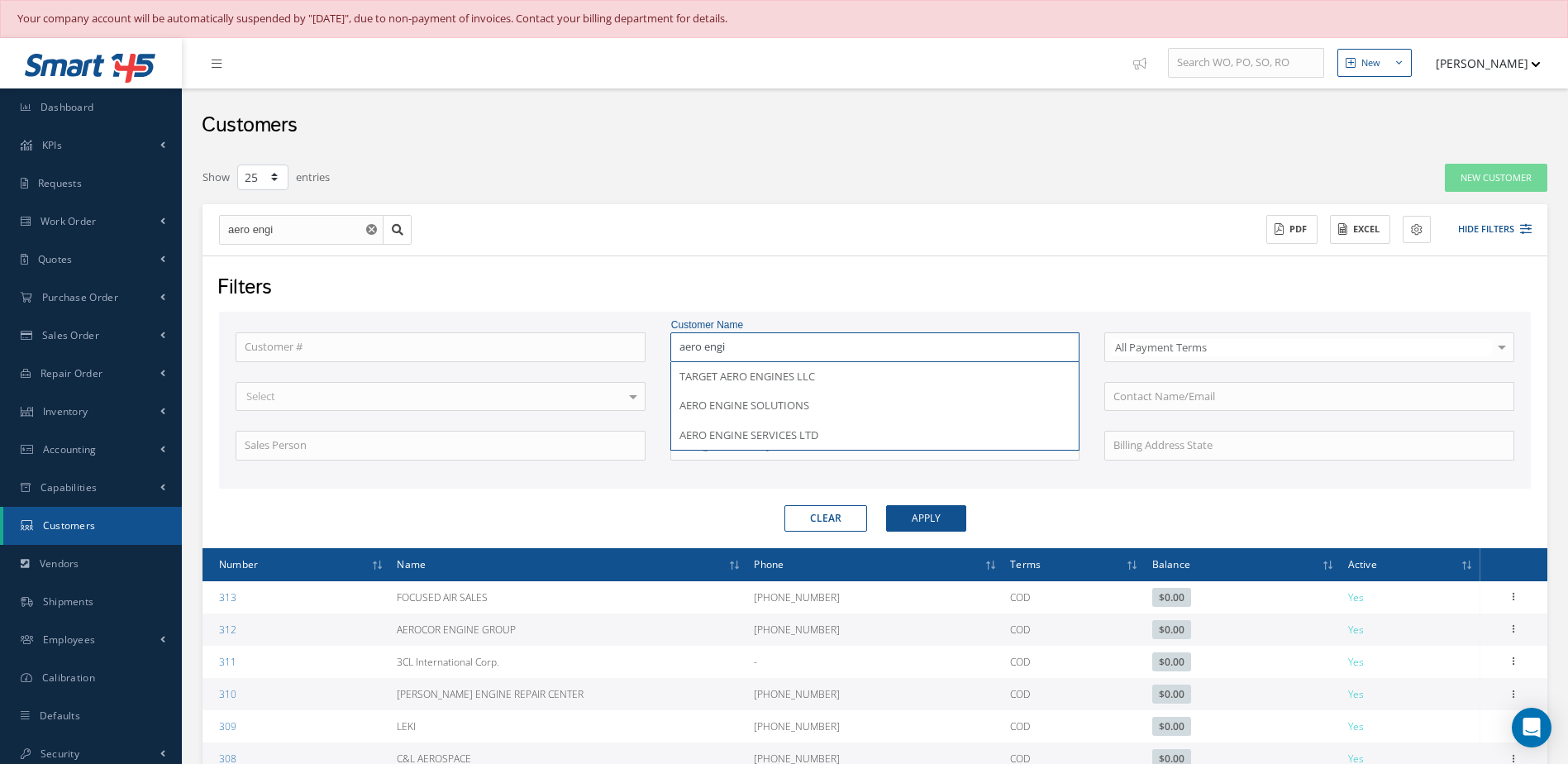
type input "aero engin"
type input "aero engine"
type input "aero engines"
type input "aero engines solutions ltd"
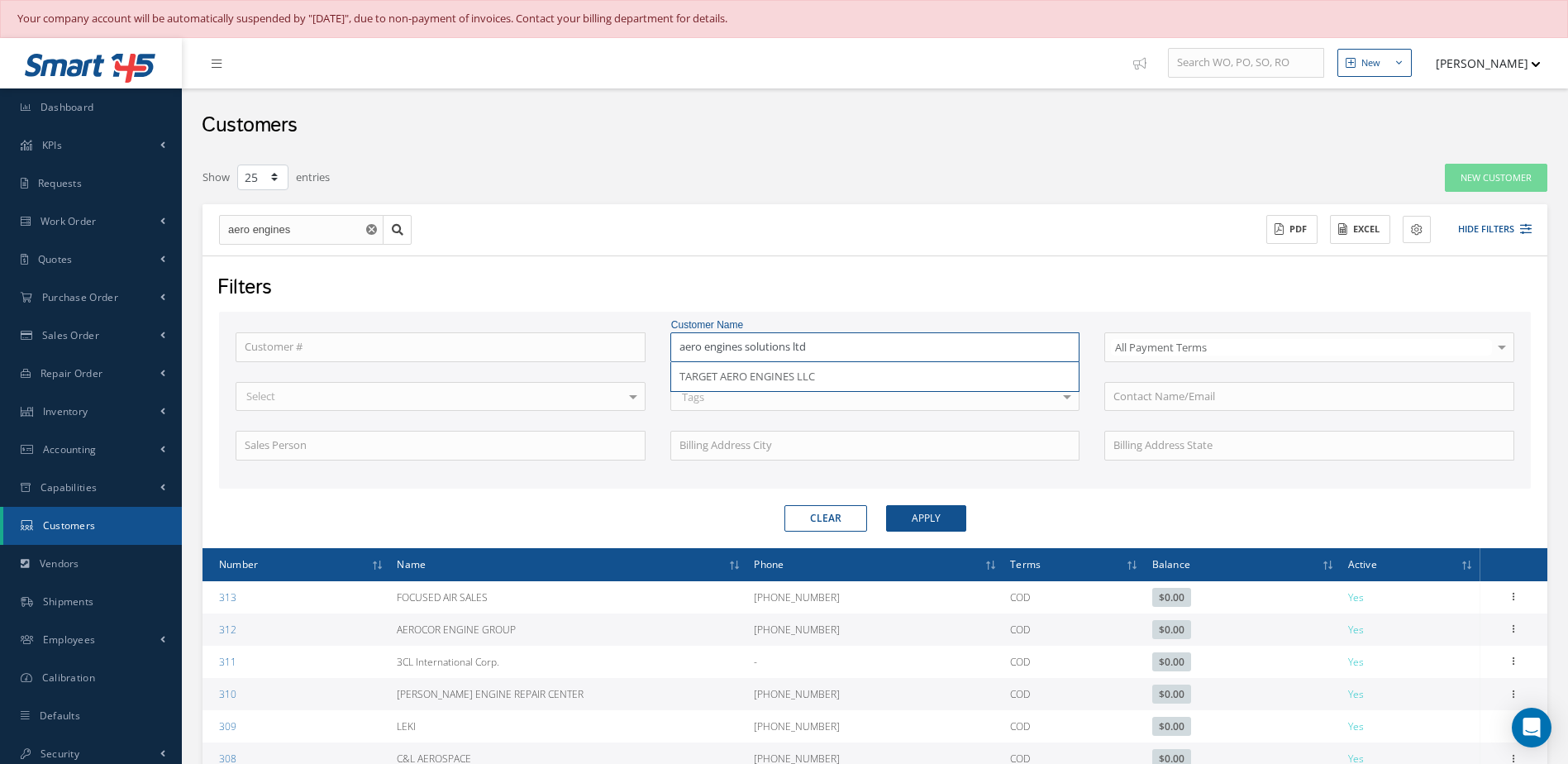
type input "aero engines solutions ltd"
click at [913, 521] on button "Apply" at bounding box center [926, 519] width 80 height 27
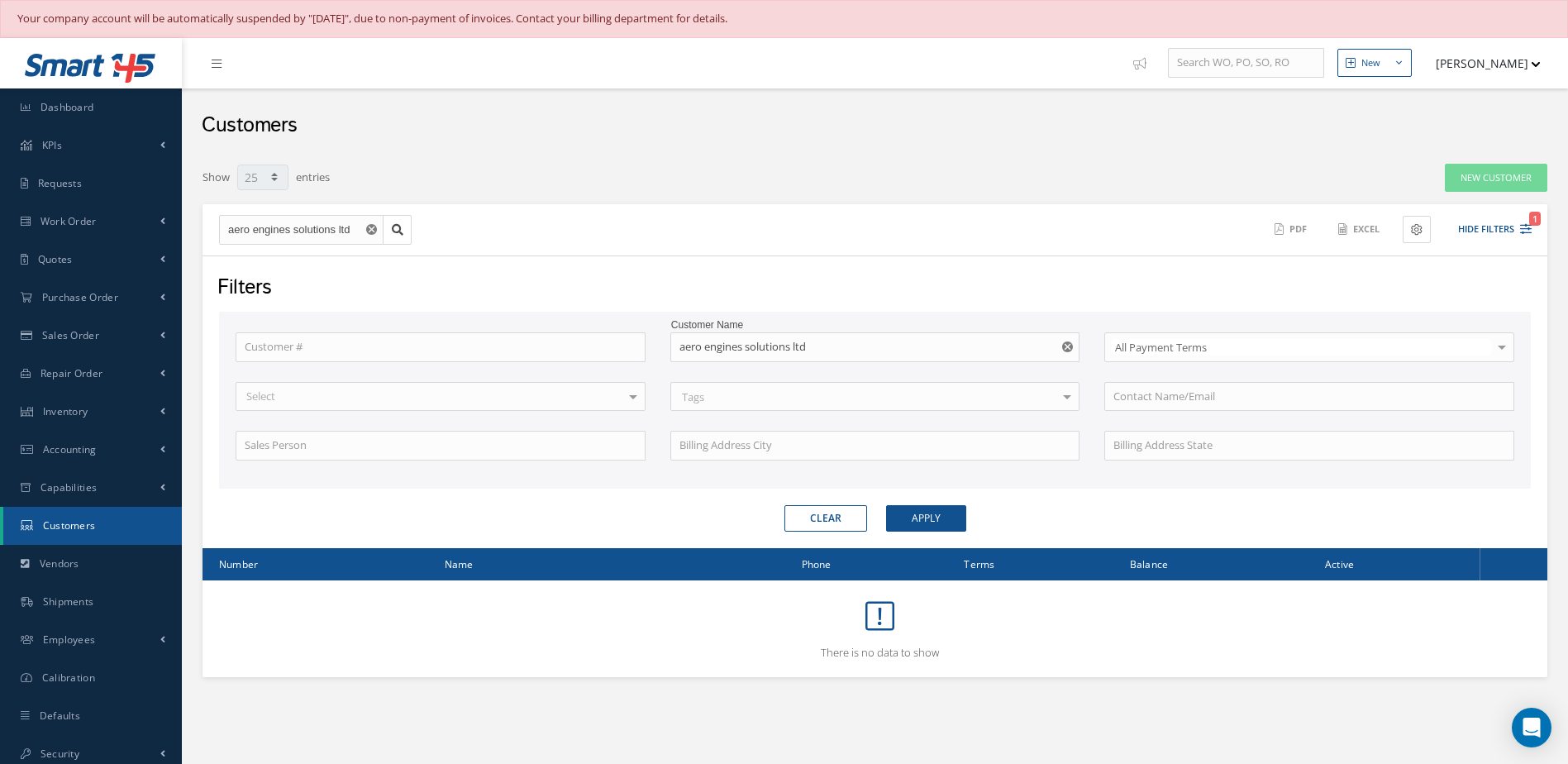
click at [77, 529] on span "Customers" at bounding box center [69, 525] width 53 height 14
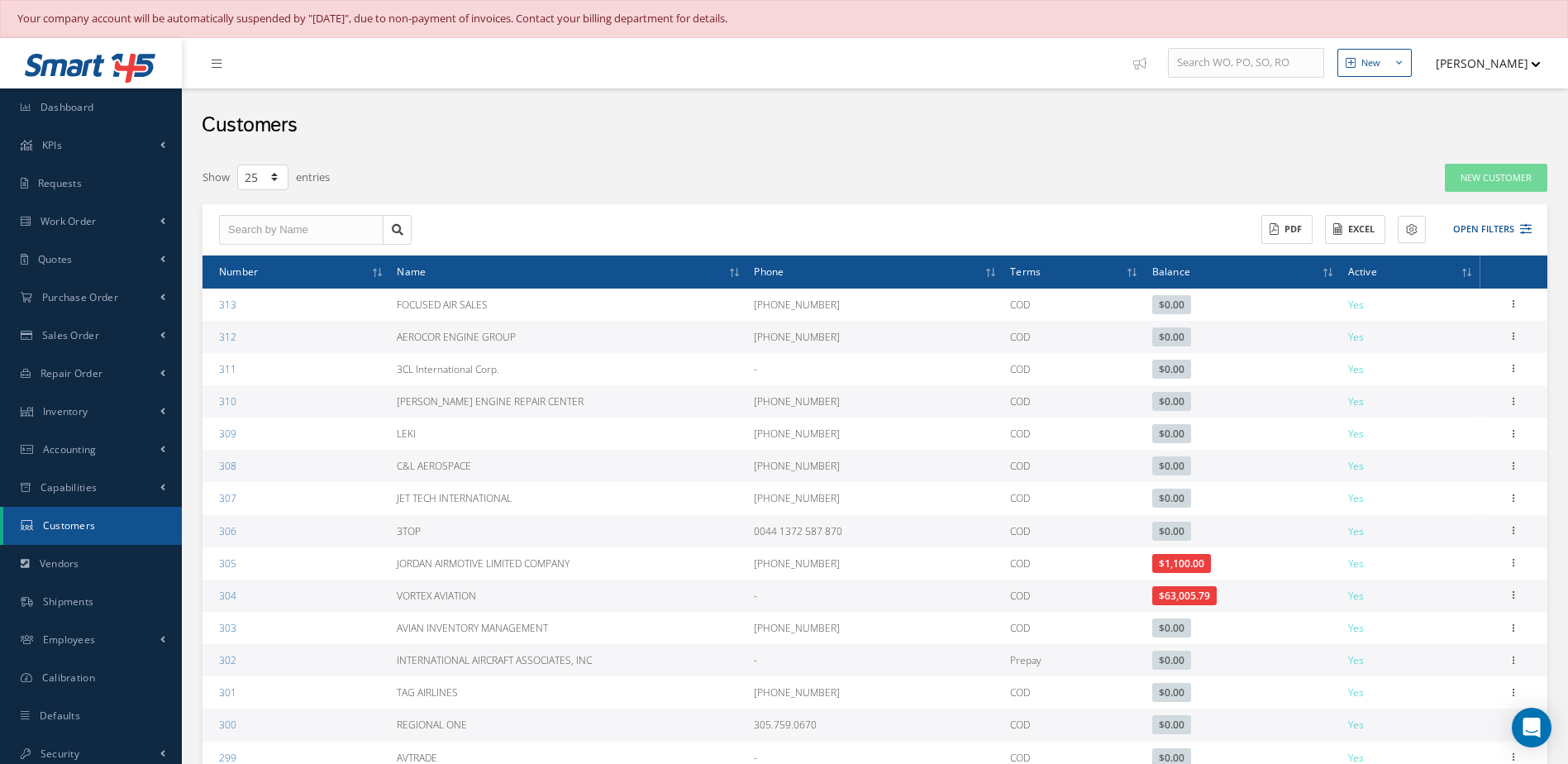
select select "25"
click at [1485, 229] on button "Open Filters" at bounding box center [1484, 230] width 93 height 28
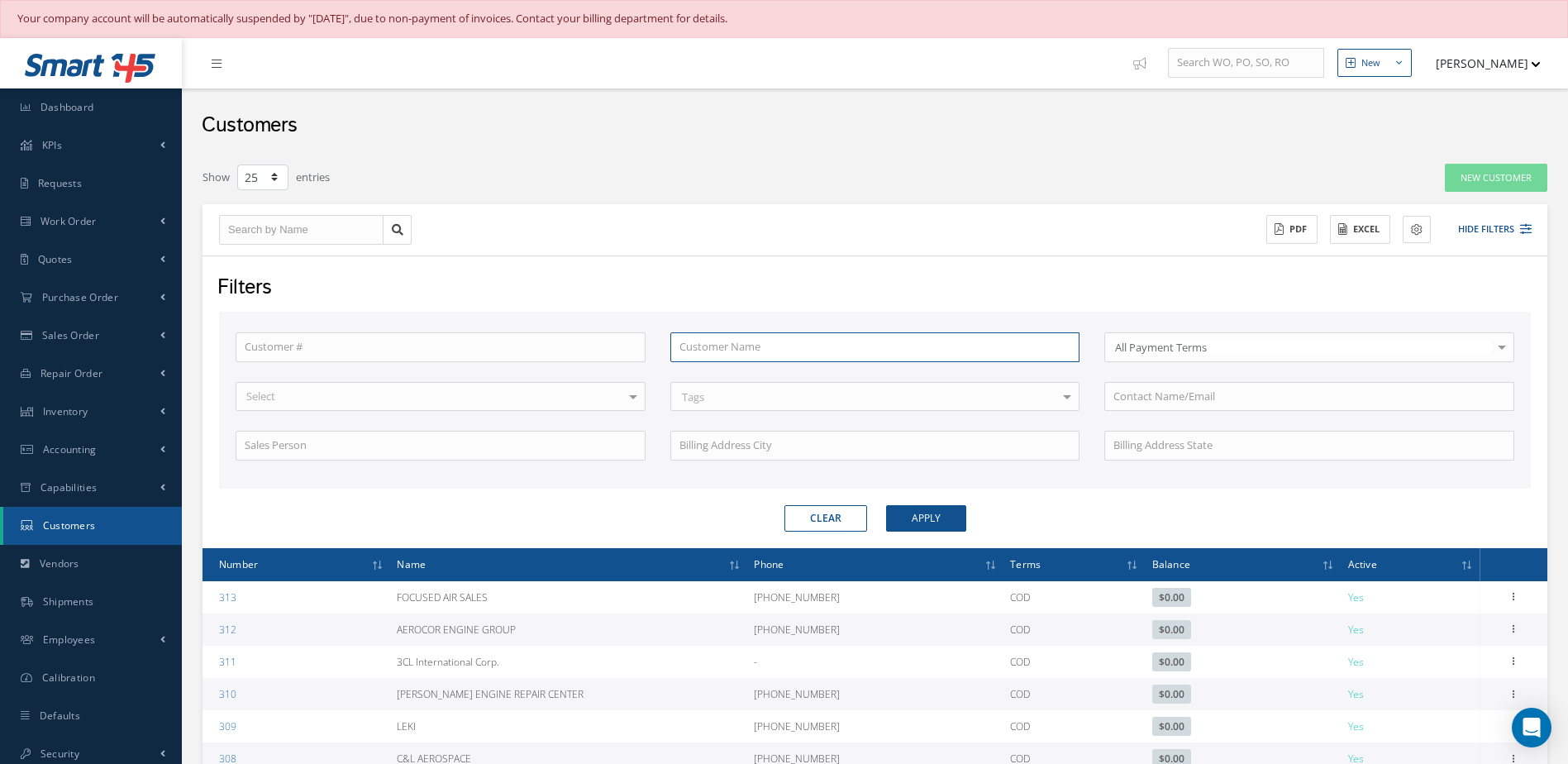
click at [734, 359] on input "text" at bounding box center [876, 347] width 410 height 30
type input "a"
type input "ae"
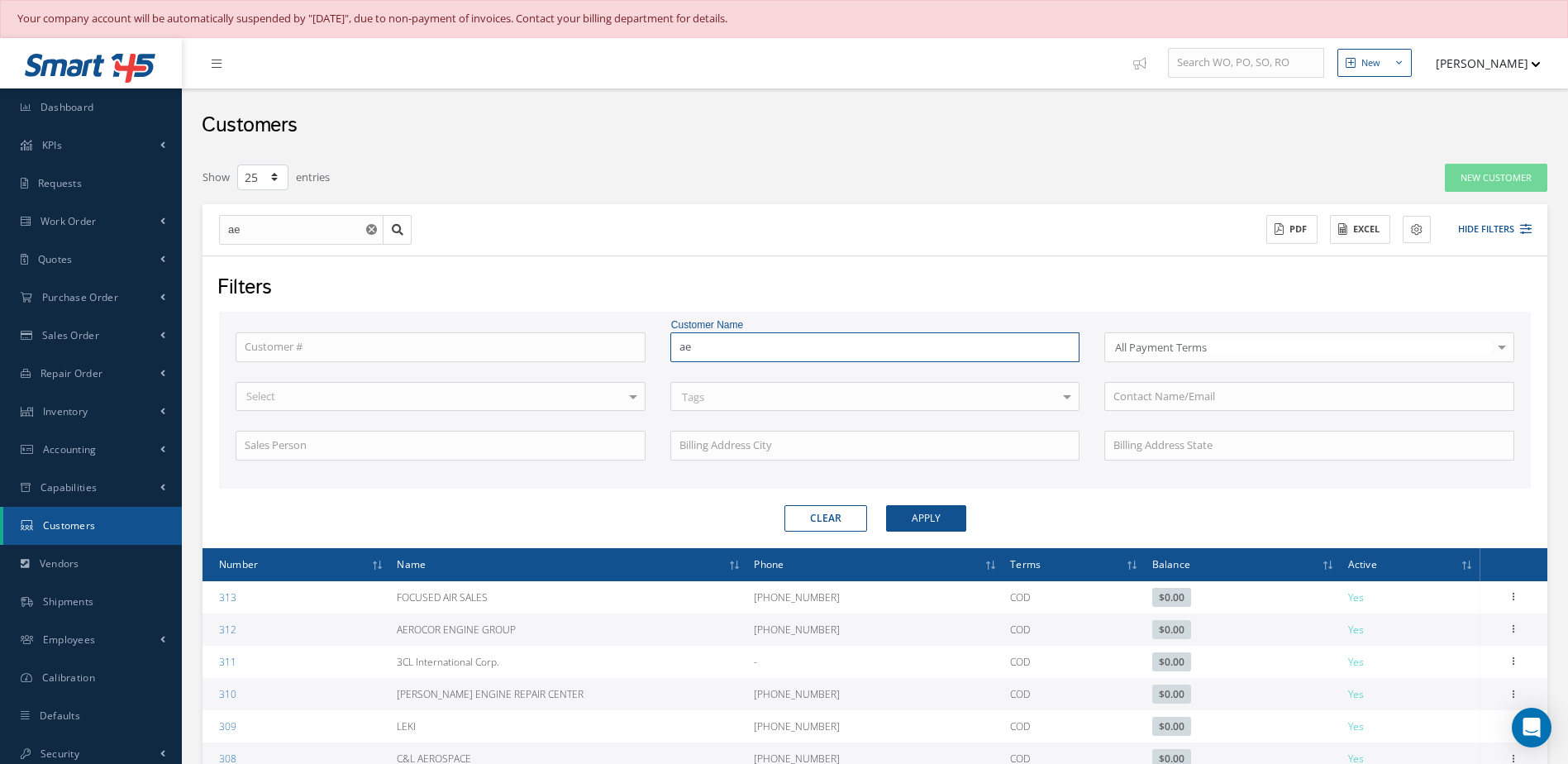
type input "aer"
type input "aero"
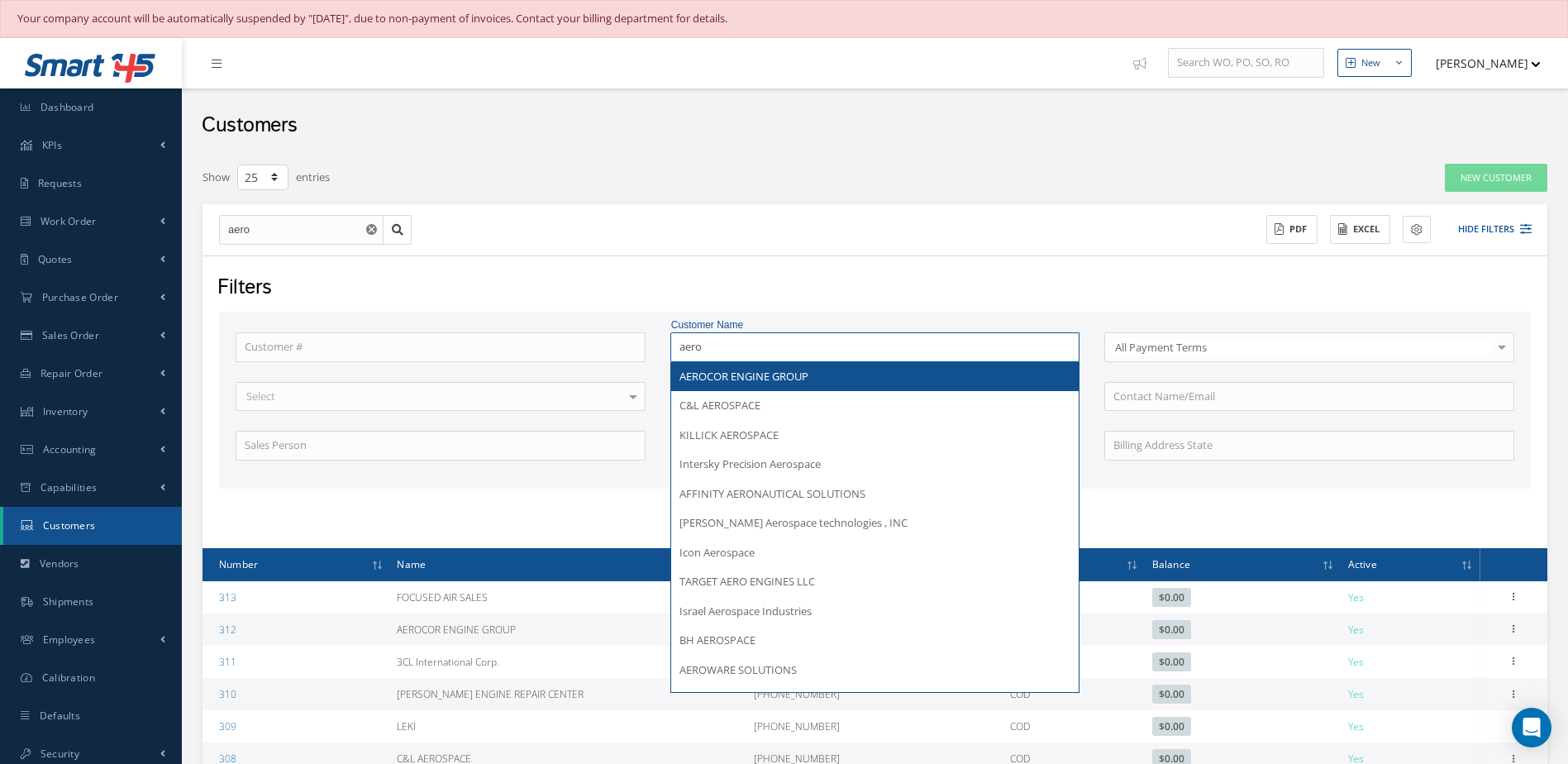
type input "aeroe"
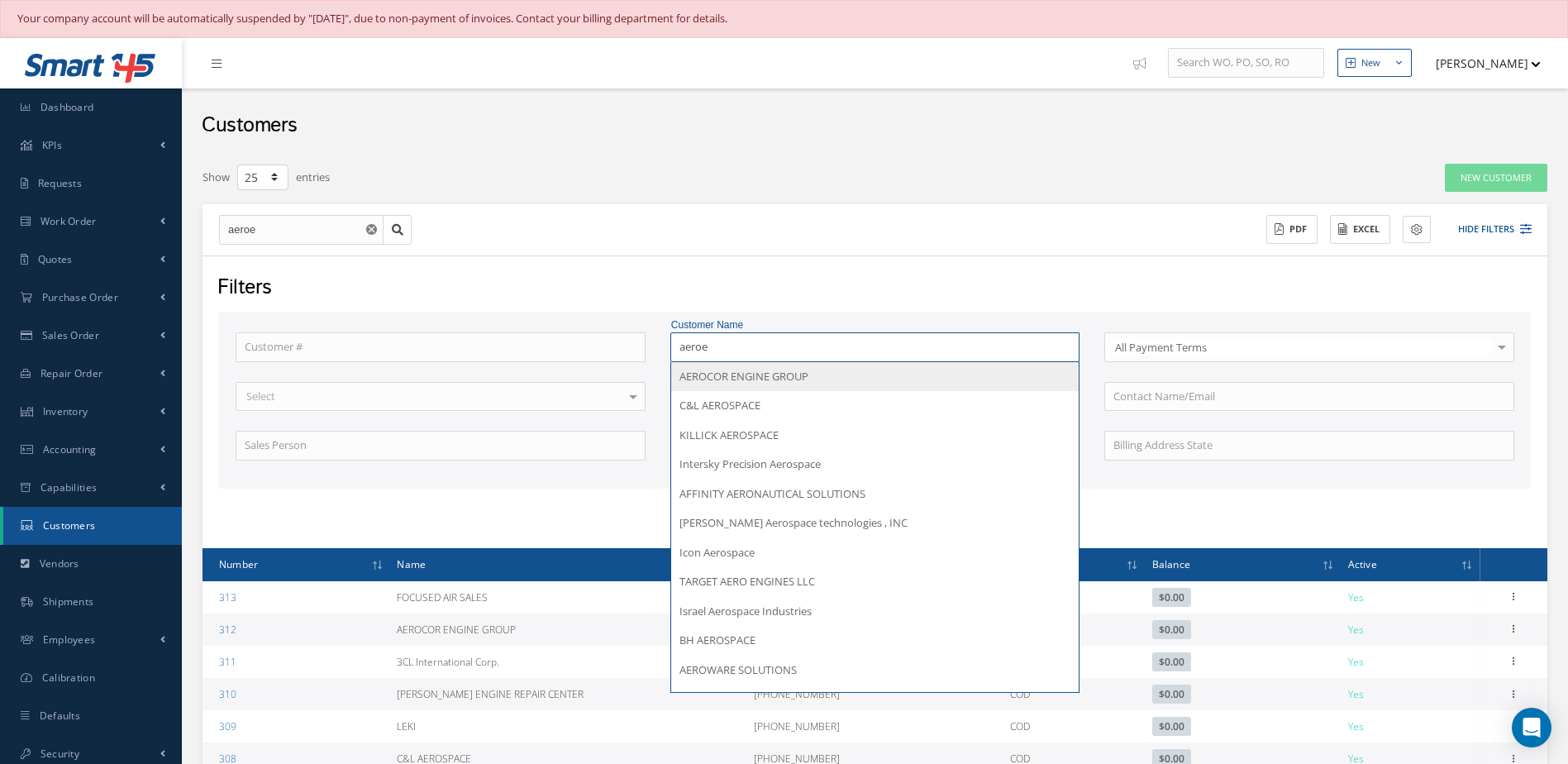
type input "aeroen"
type input "aeroeng"
type input "aeroengi"
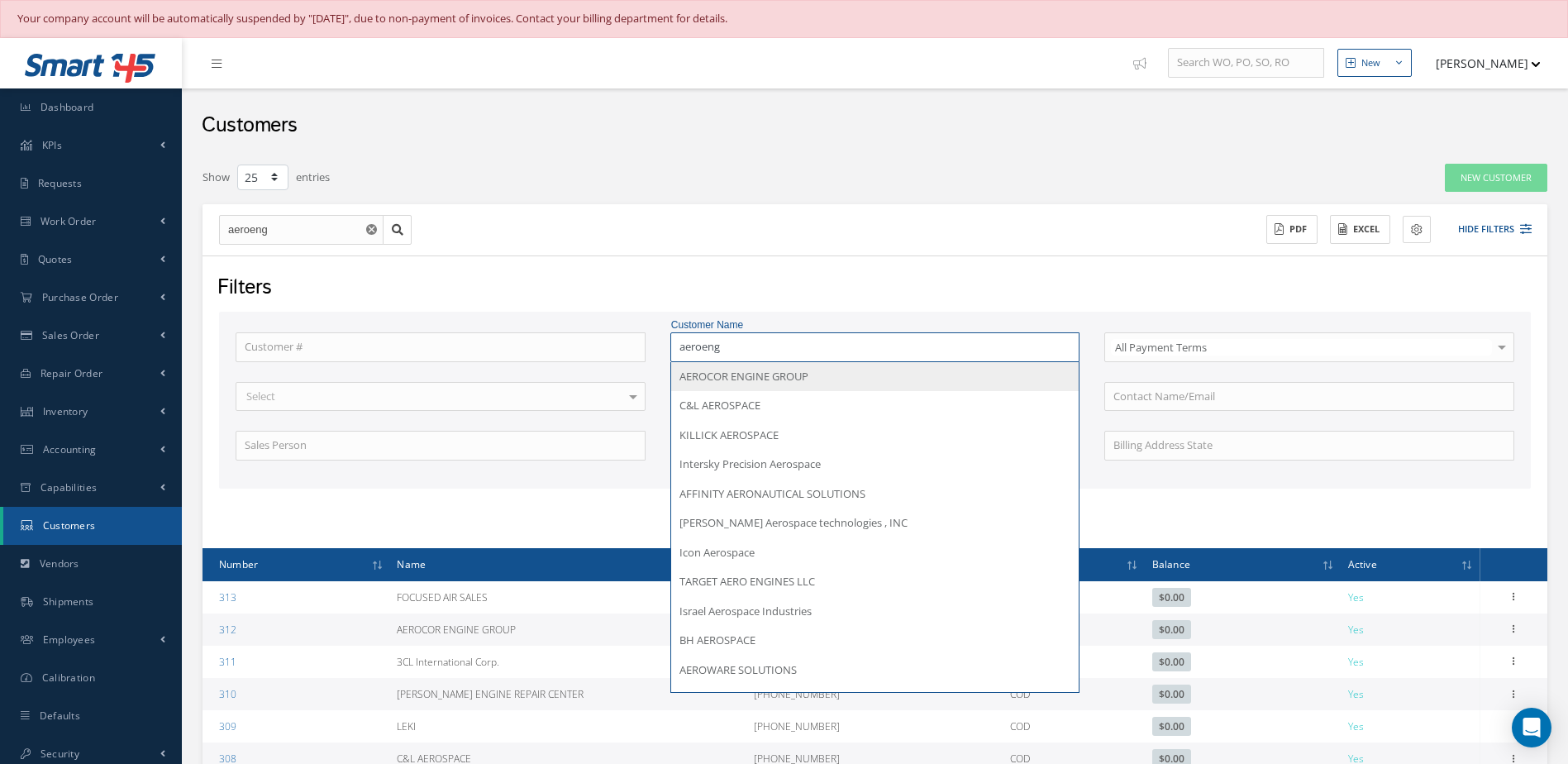
type input "aeroengi"
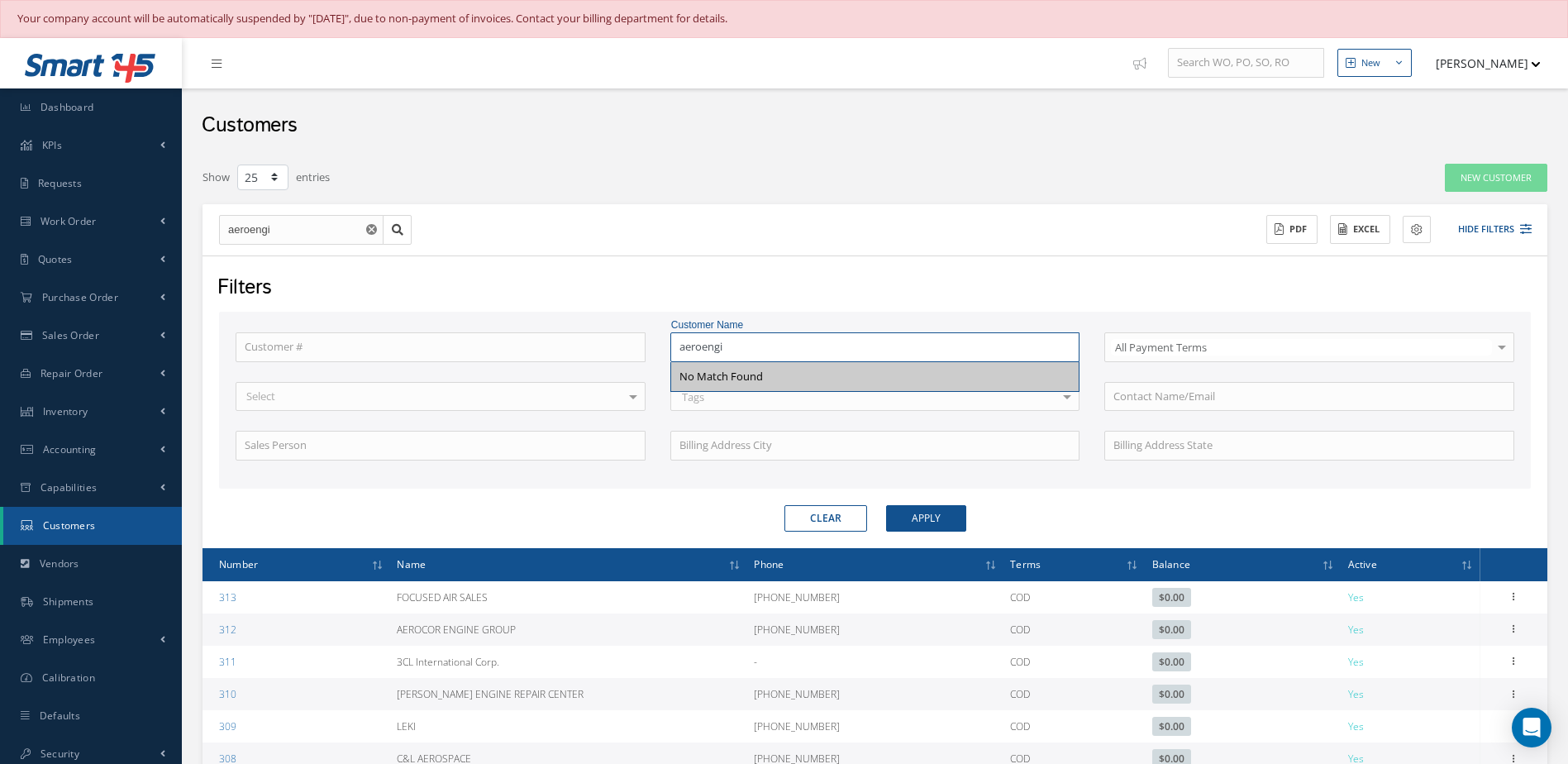
type input "aeroeng"
type input "aeroen"
type input "aeroe"
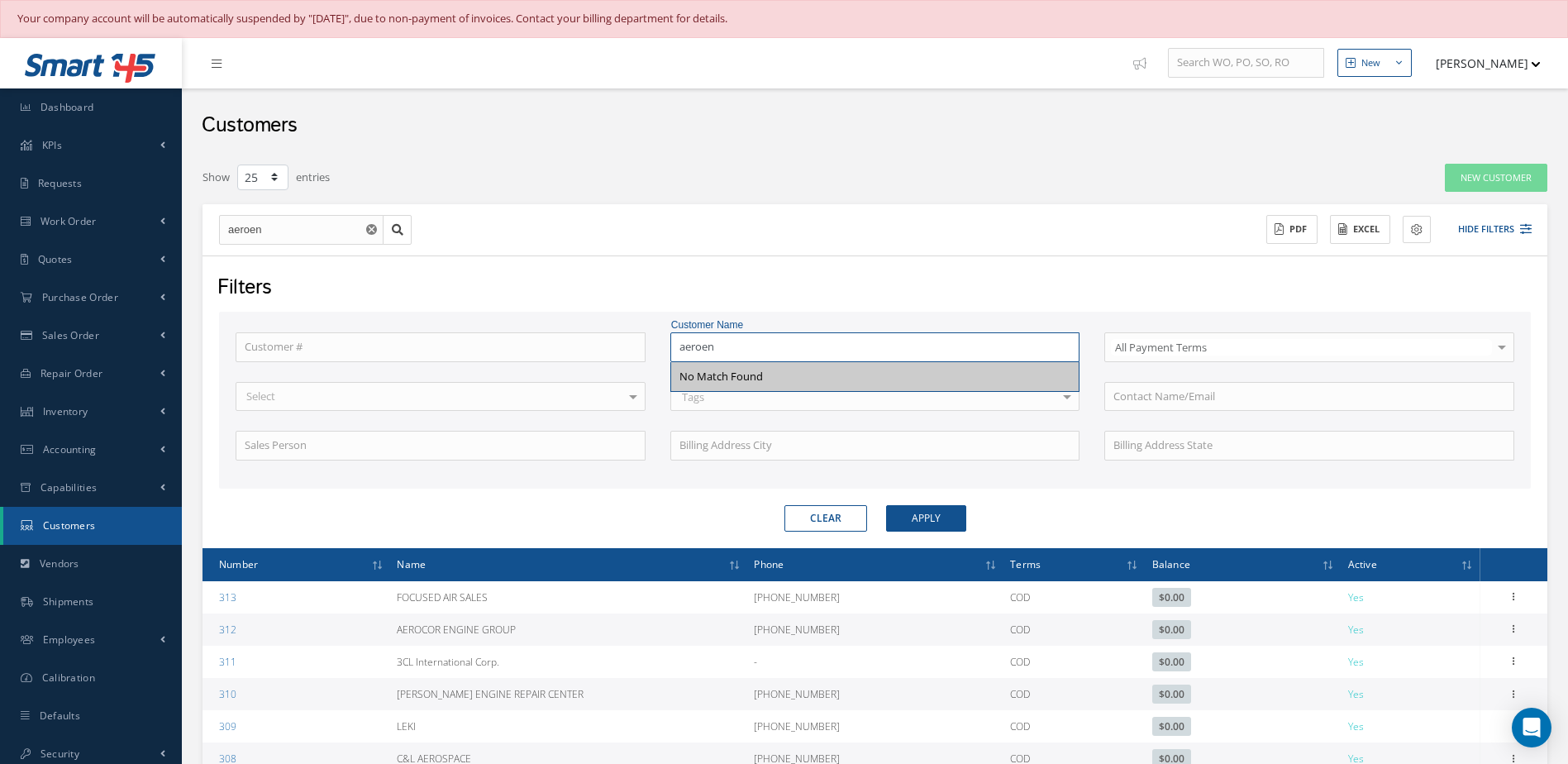
type input "aeroe"
type input "aero"
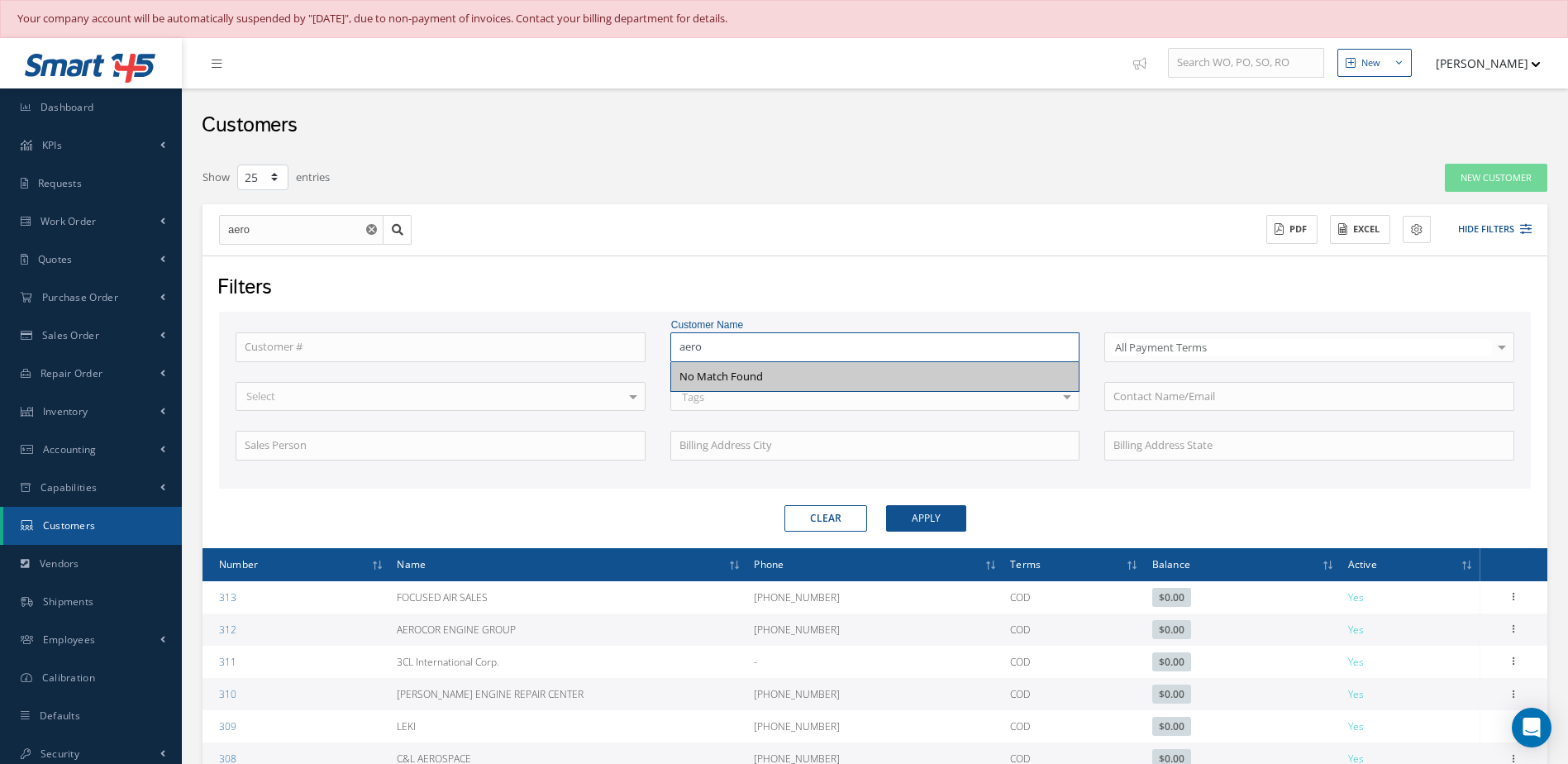
type input "aero e"
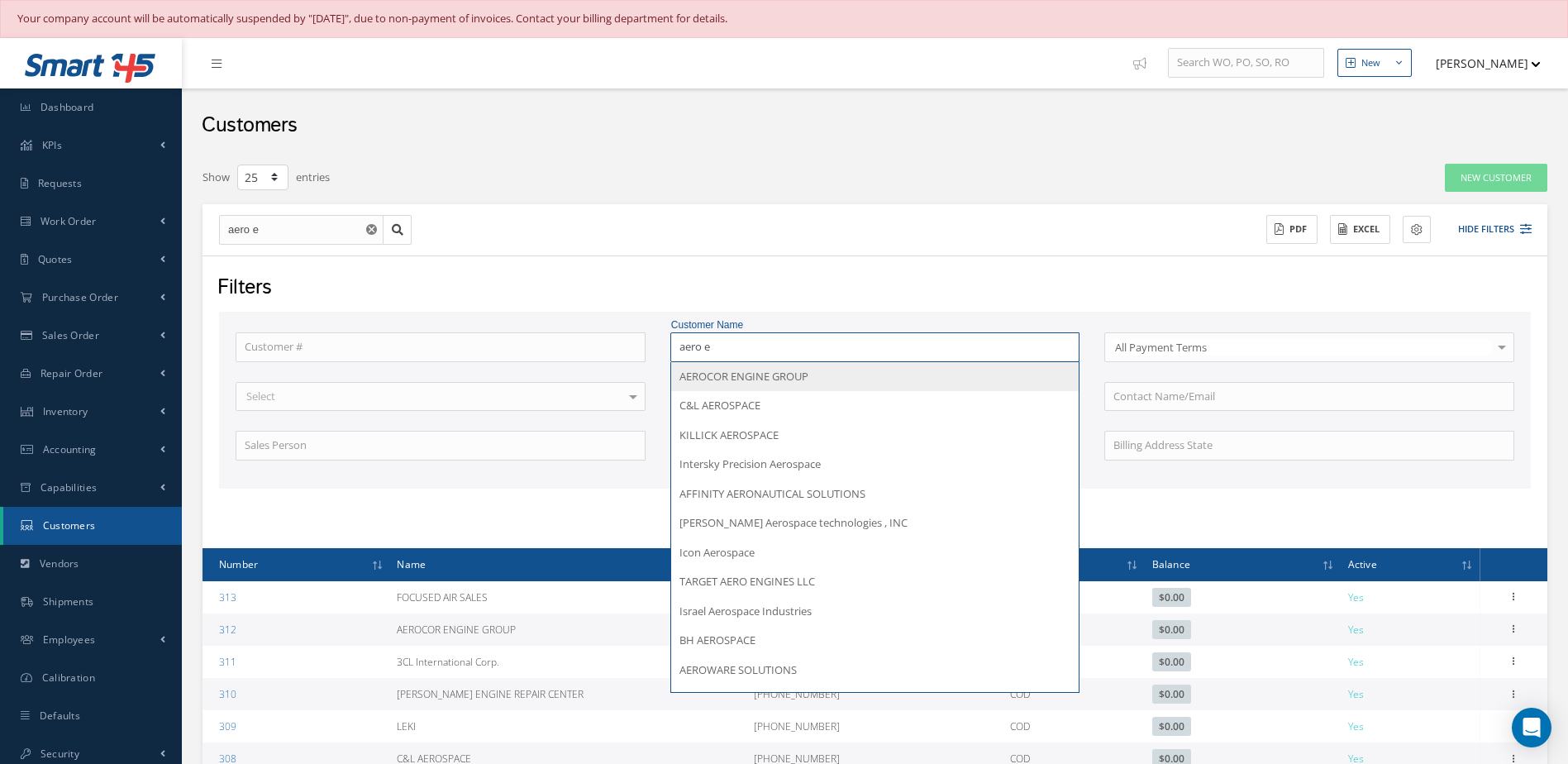
type input "aero en"
type input "aero eng"
type input "aero engi"
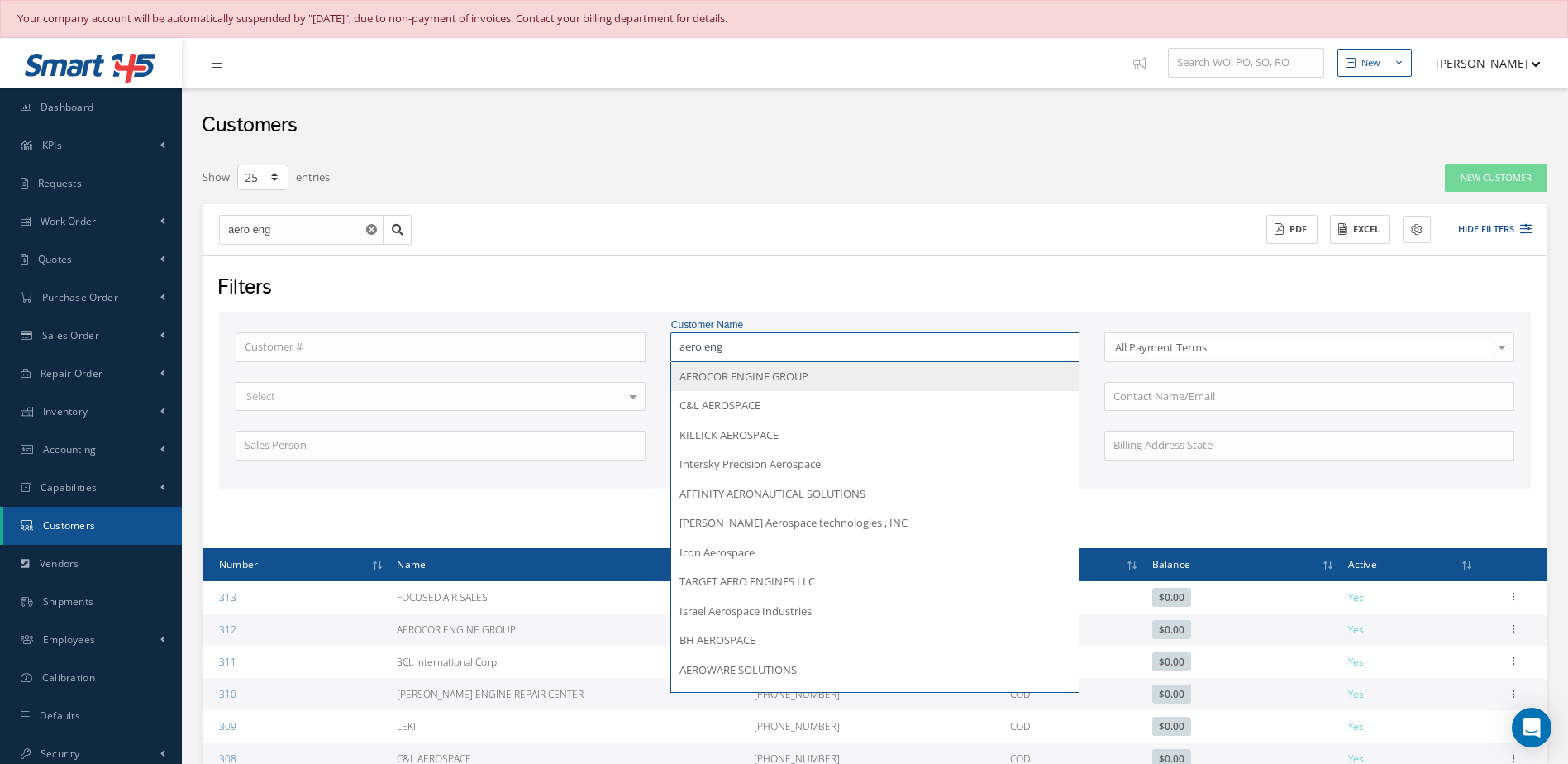
type input "aero engi"
type input "aero engin"
type input "aero engine"
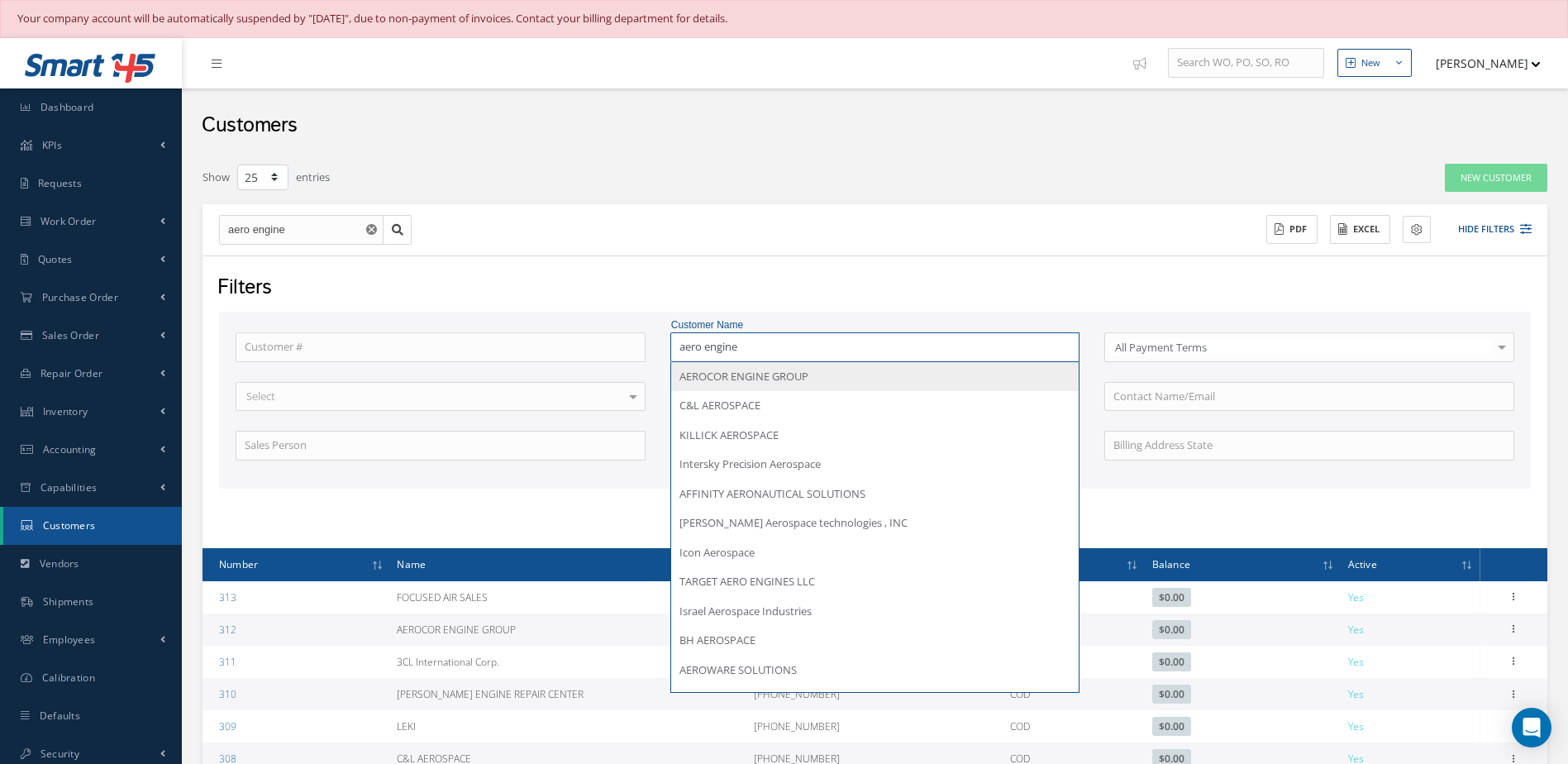
type input "aero engines"
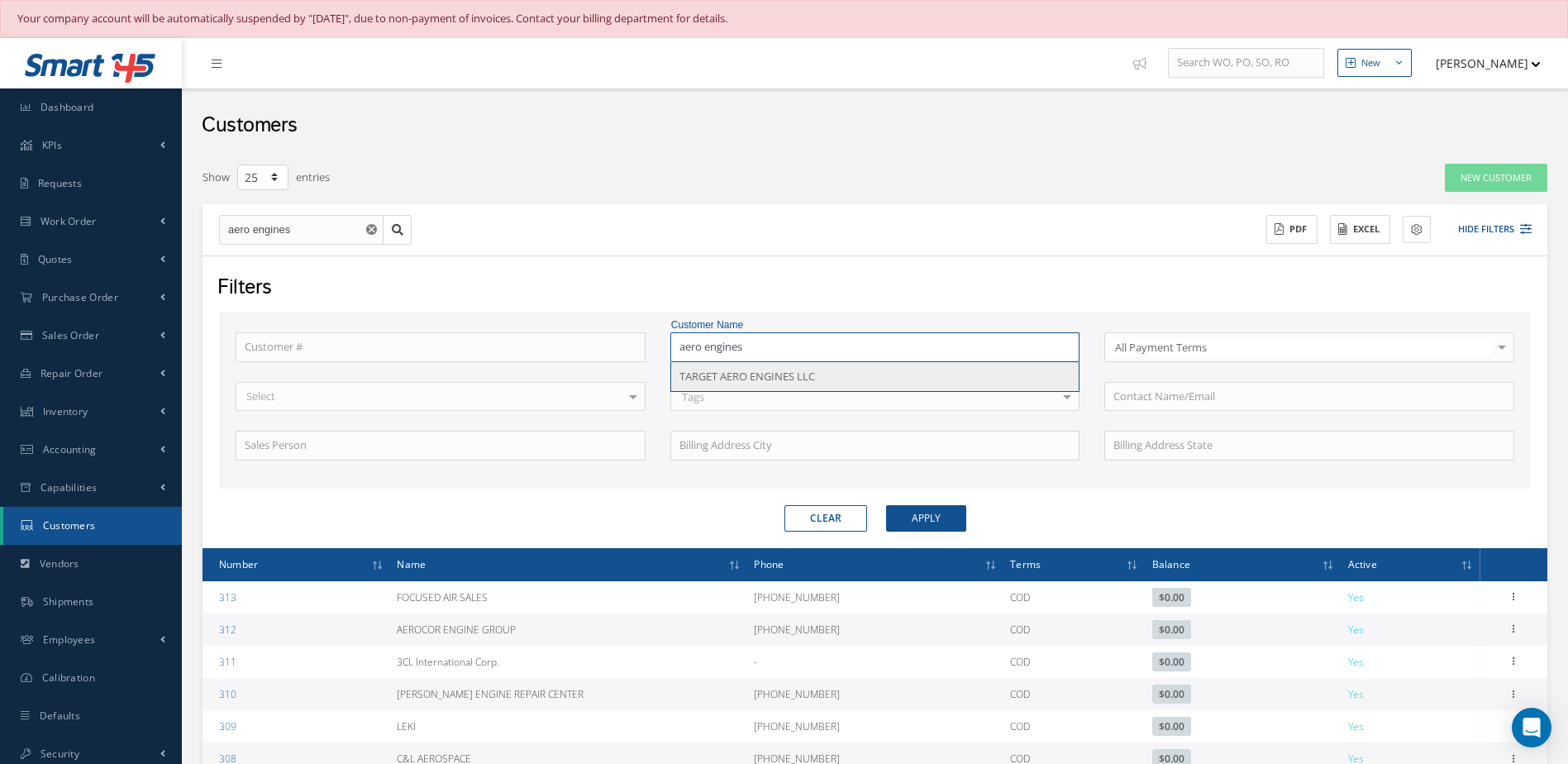
type input "aero engine"
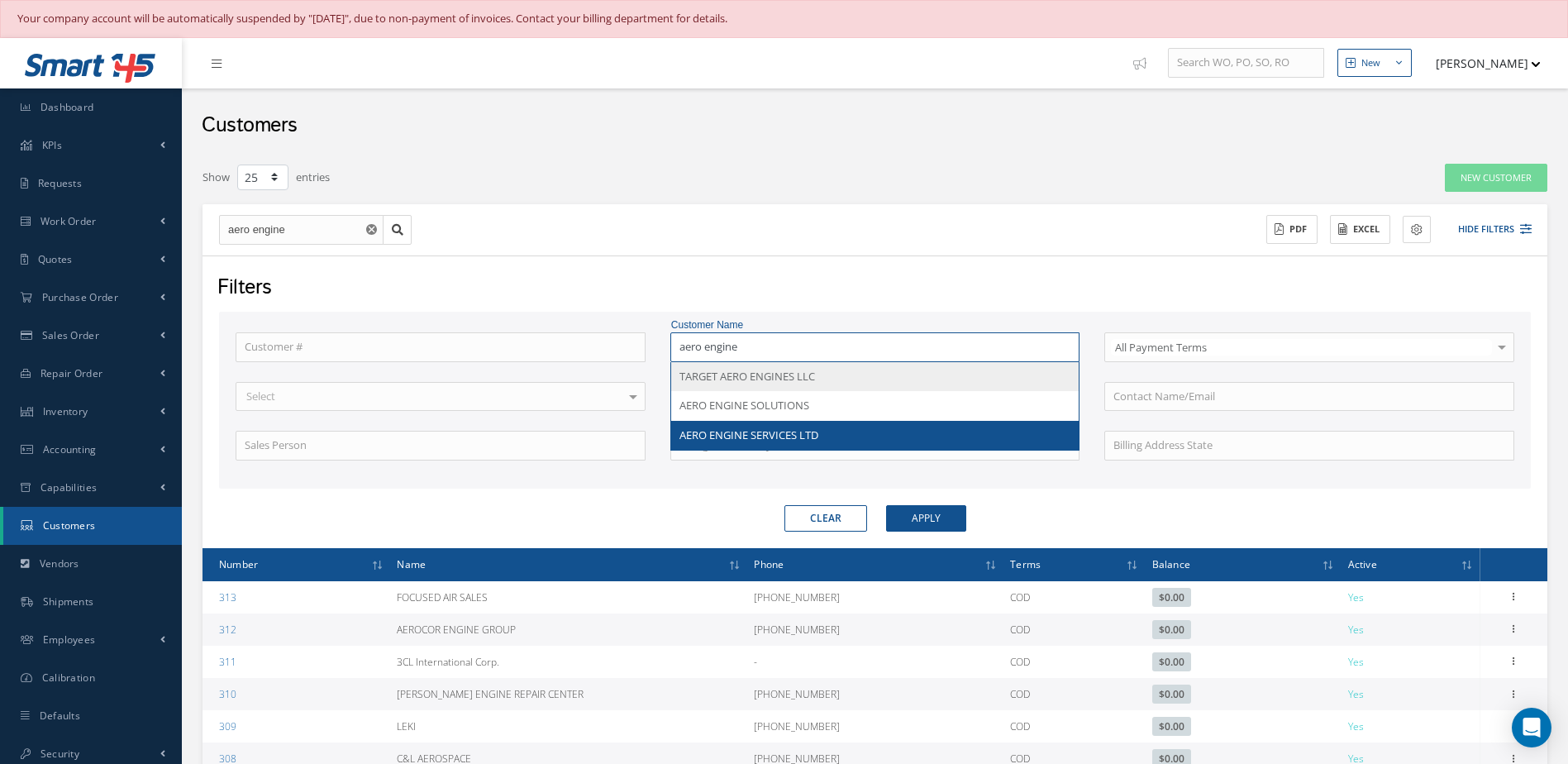
type input "aero engine"
click at [766, 425] on div "AERO ENGINE SERVICES LTD" at bounding box center [876, 436] width 408 height 30
type input "AERO ENGINE SERVICES LTD"
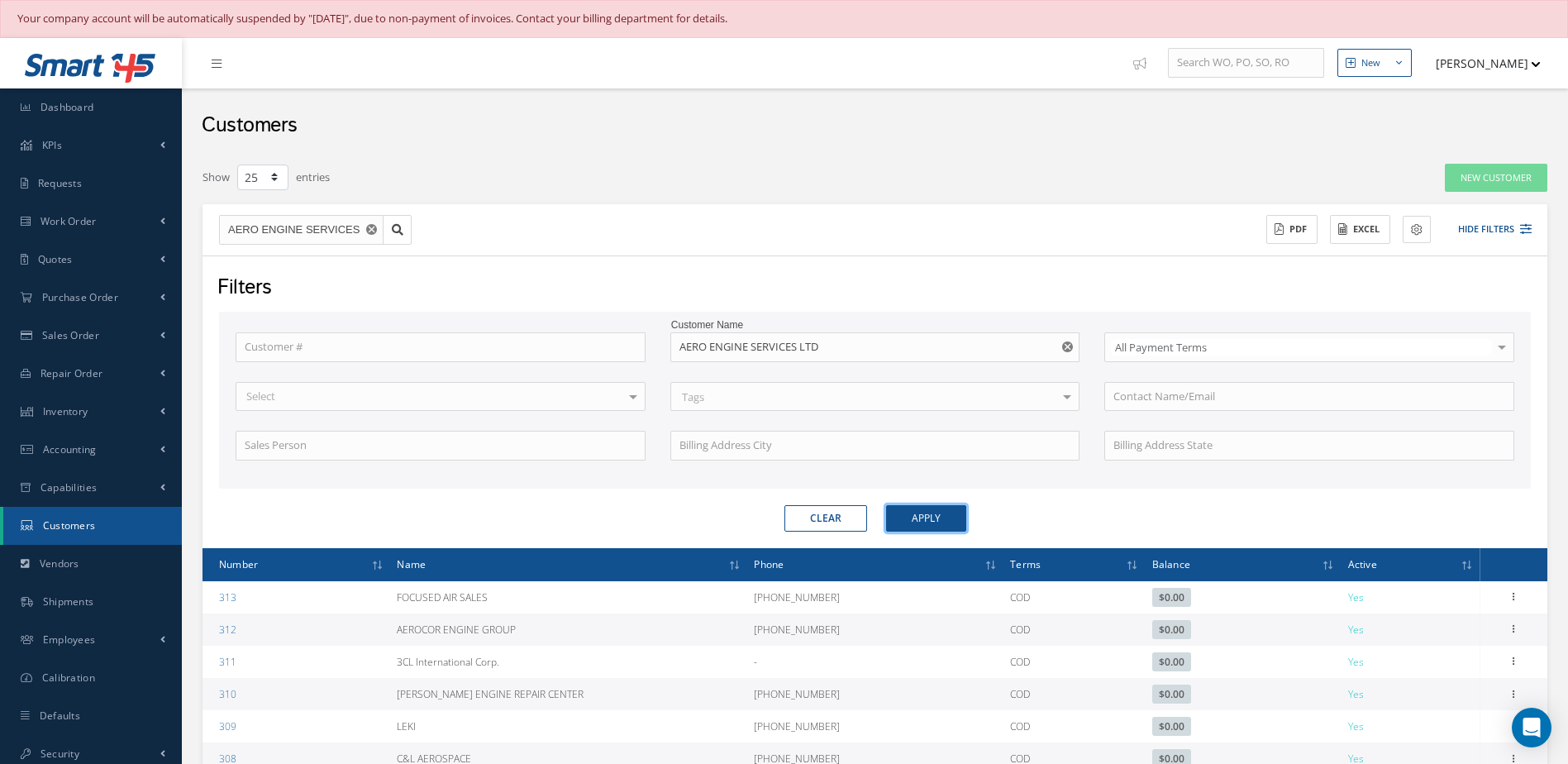
click at [933, 524] on button "Apply" at bounding box center [926, 519] width 80 height 27
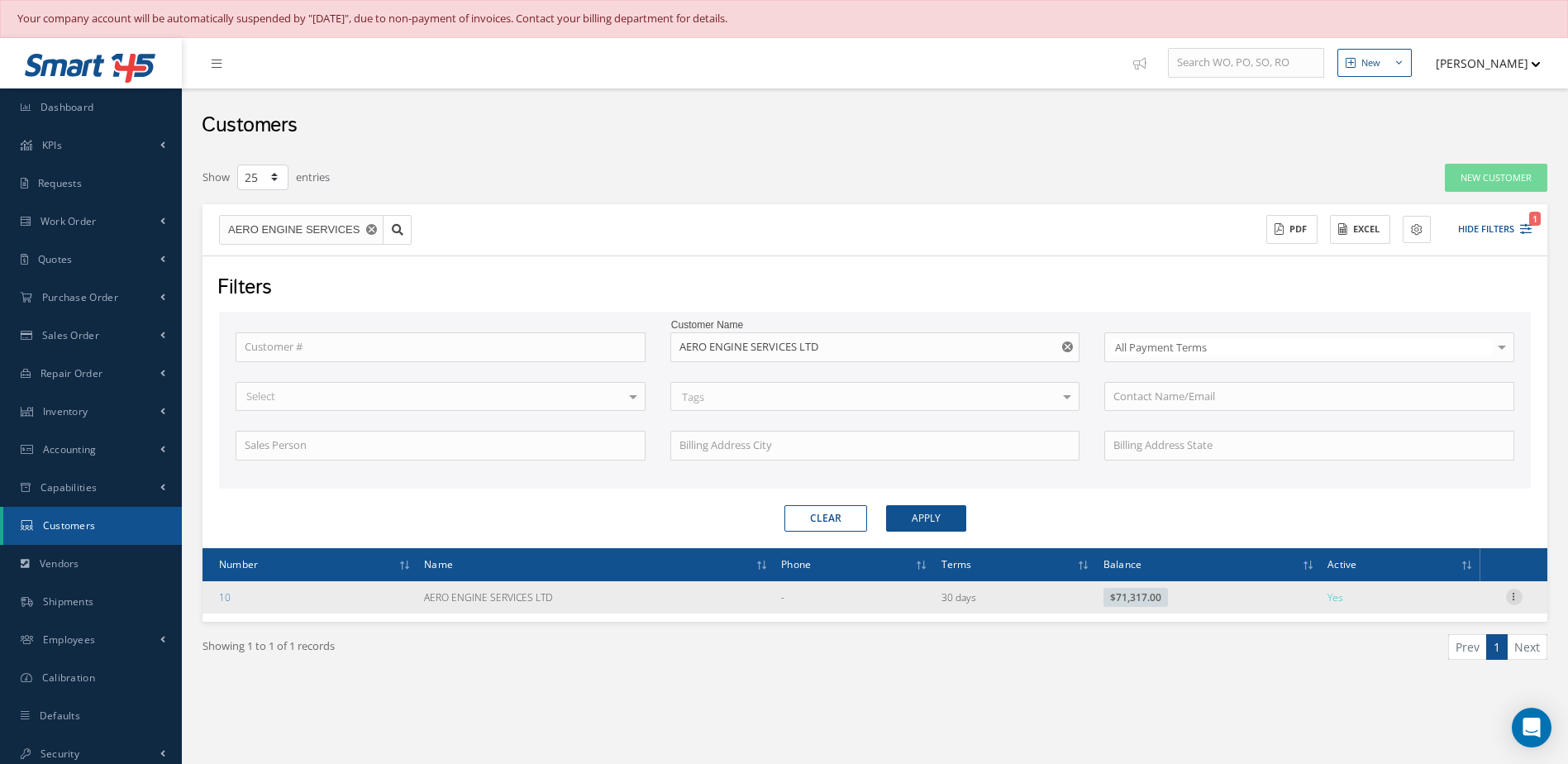
click at [1511, 597] on icon at bounding box center [1514, 595] width 16 height 13
click at [1425, 672] on link "Send By Email" at bounding box center [1439, 671] width 131 height 22
type input "Reports from Customer 10"
type textarea "Dear, Please find attached your Statement Reports of Customer 10. Please feel f…"
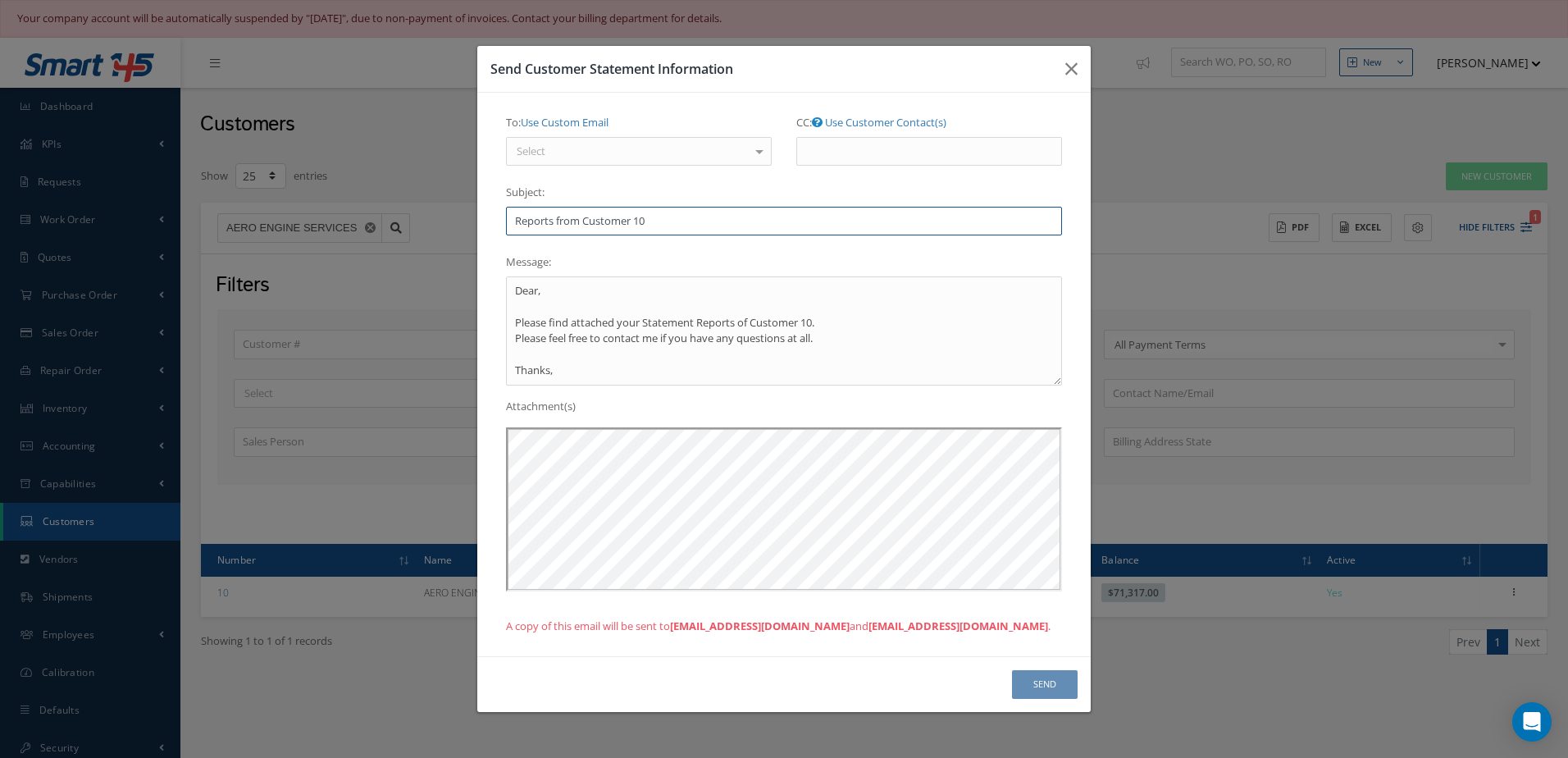
click at [665, 215] on input "Reports from Customer 10" at bounding box center [783, 221] width 556 height 30
type input "R"
type input "***Invoices past due ***"
click at [752, 145] on div at bounding box center [759, 151] width 23 height 27
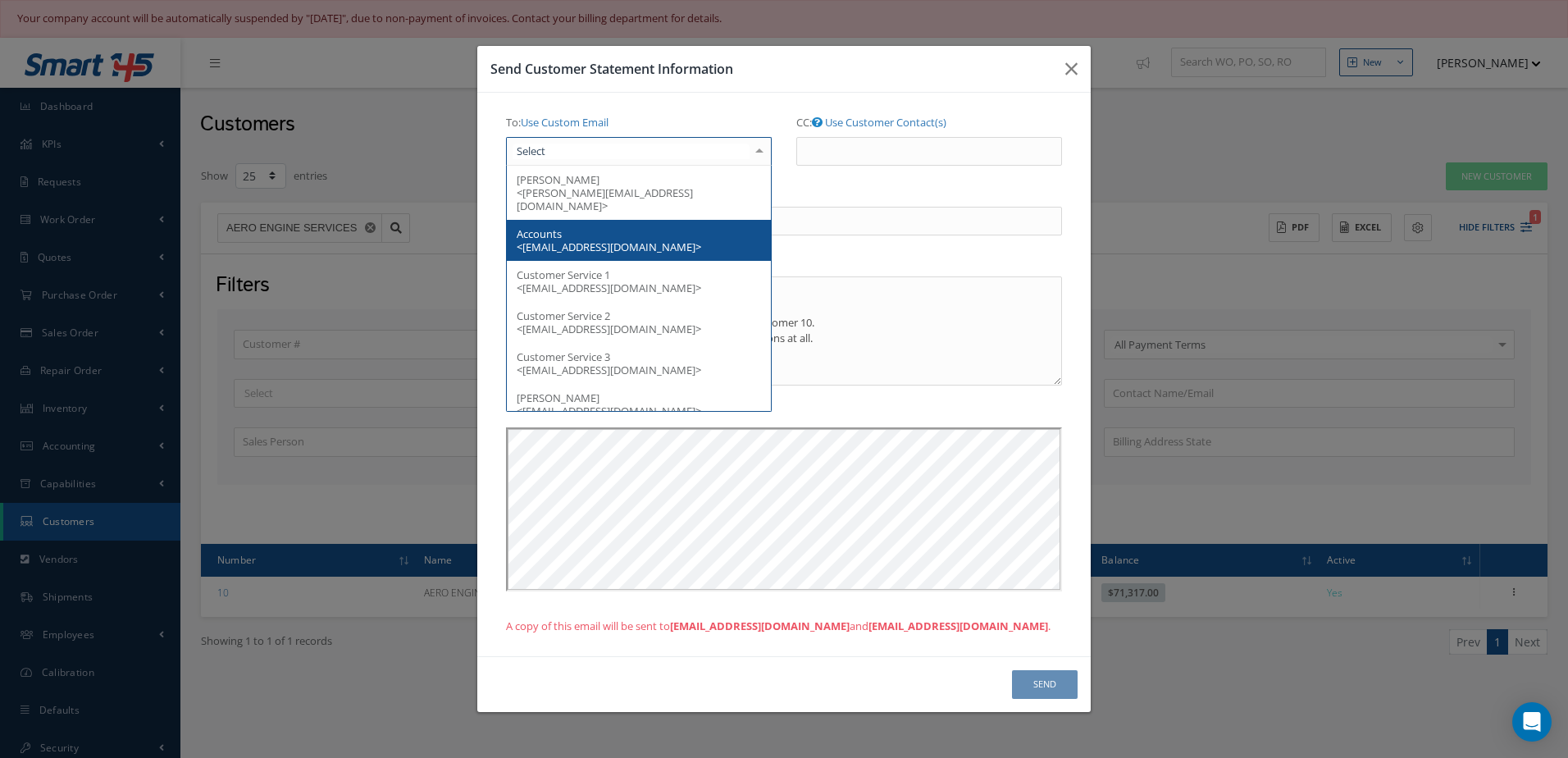
click at [670, 235] on span "Accounts <accounts@aeroengineservices.com>" at bounding box center [609, 240] width 184 height 28
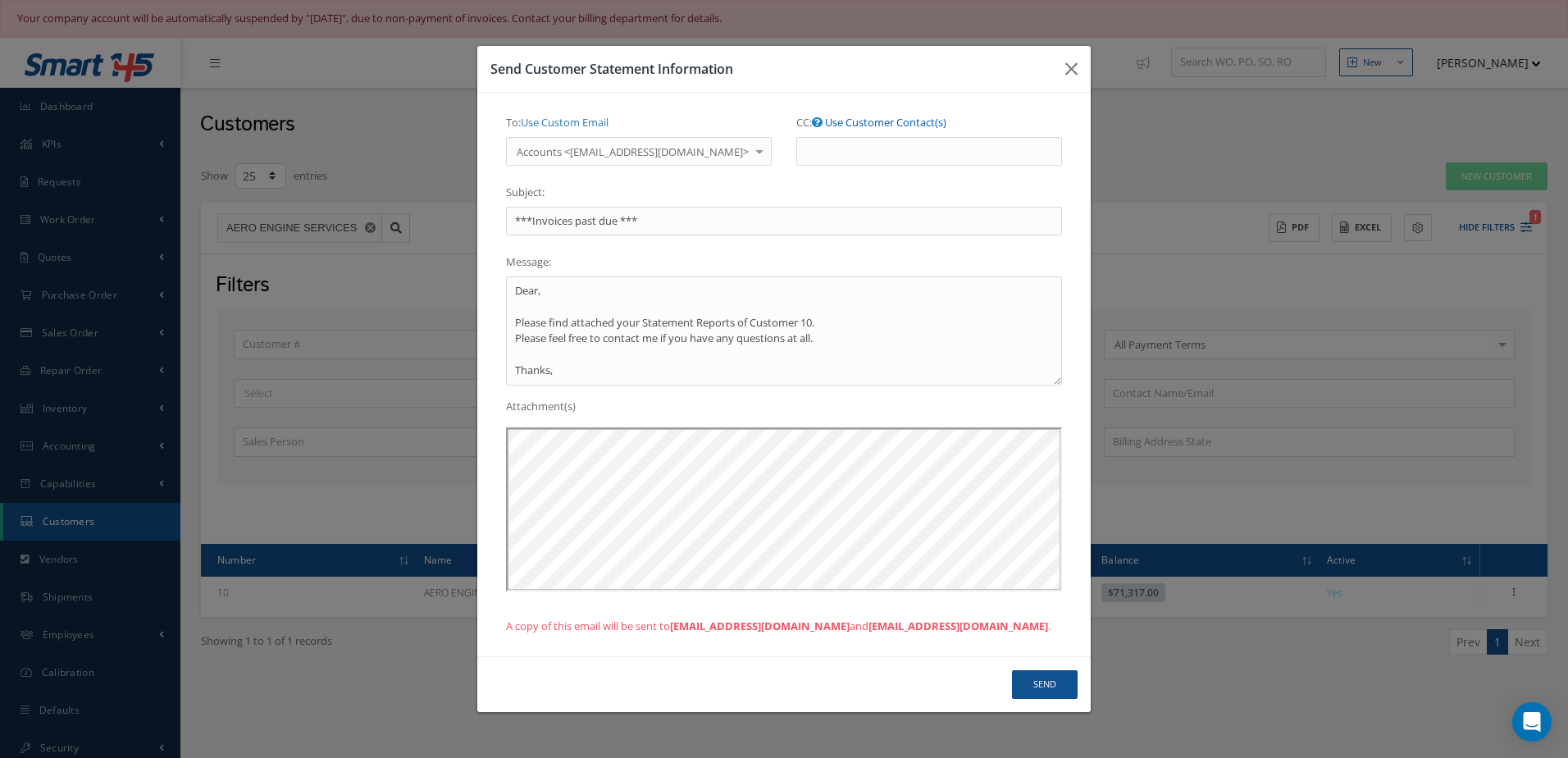
click at [890, 116] on link "Use Customer Contact(s)" at bounding box center [886, 121] width 121 height 15
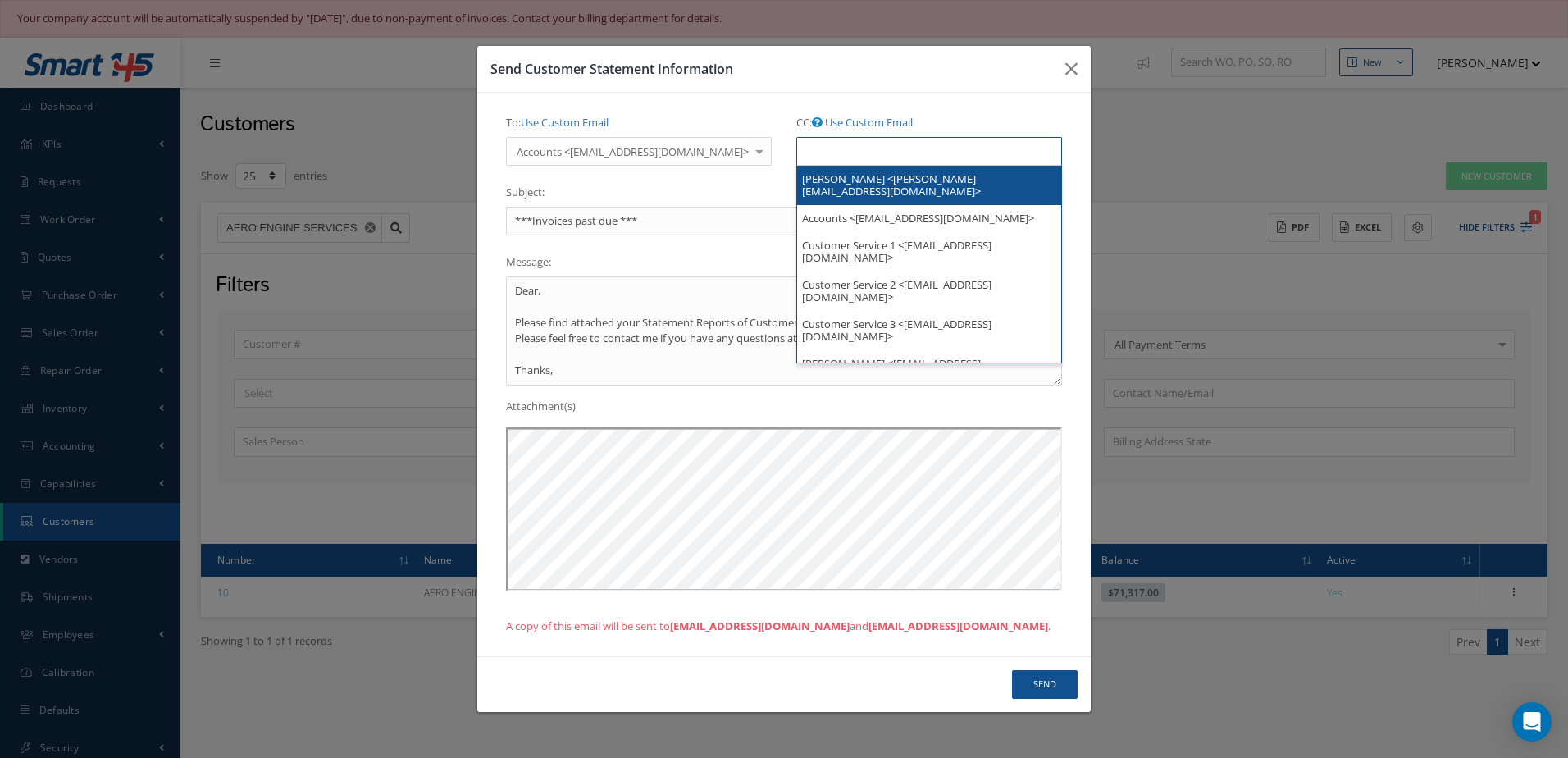
click at [881, 154] on ul at bounding box center [928, 151] width 266 height 29
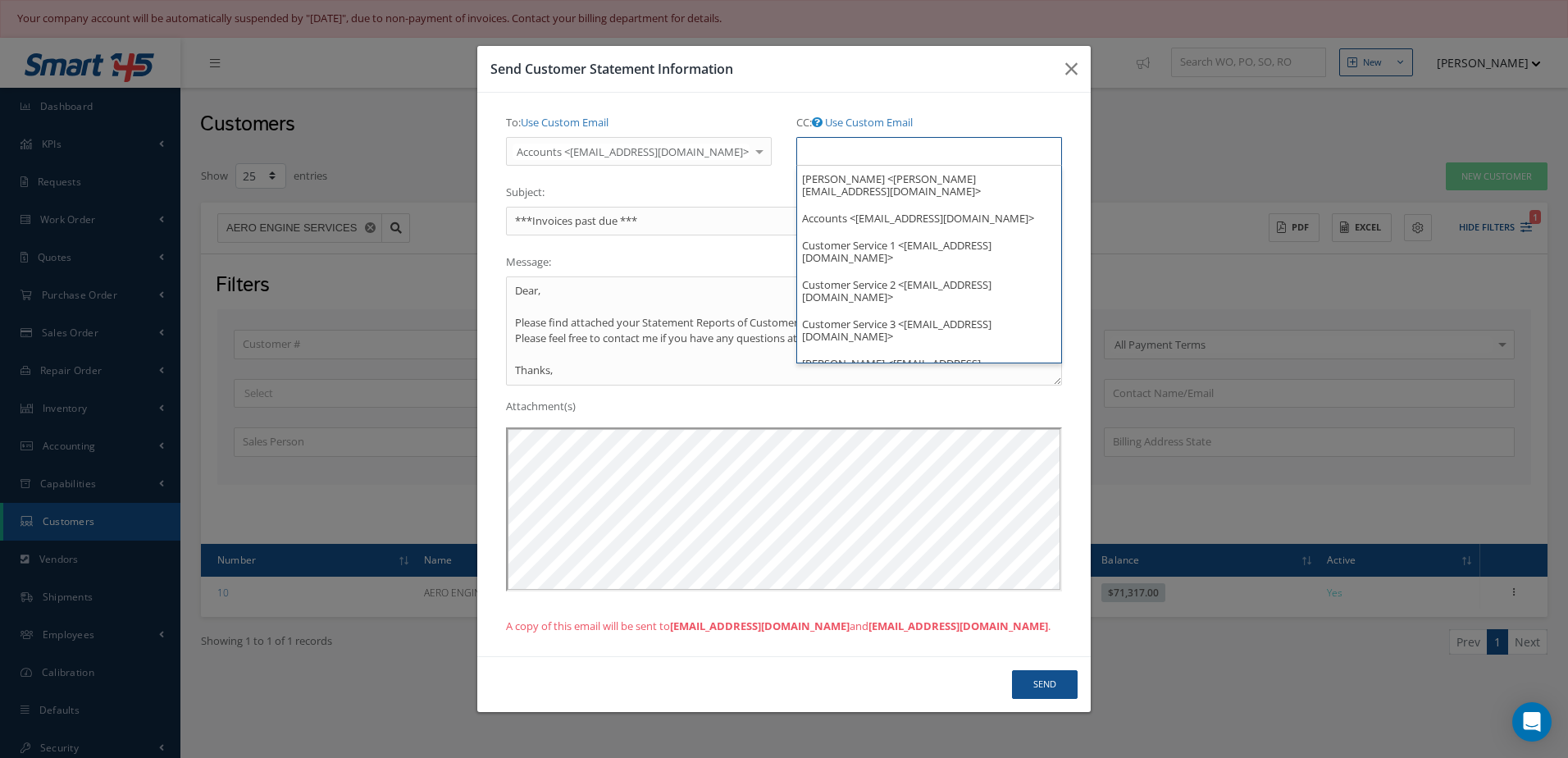
click at [740, 173] on div "To: Use Custom Email Accounts <accounts@aeroengineservices.com> Morgan Gronow-B…" at bounding box center [639, 144] width 290 height 70
type input "Select"
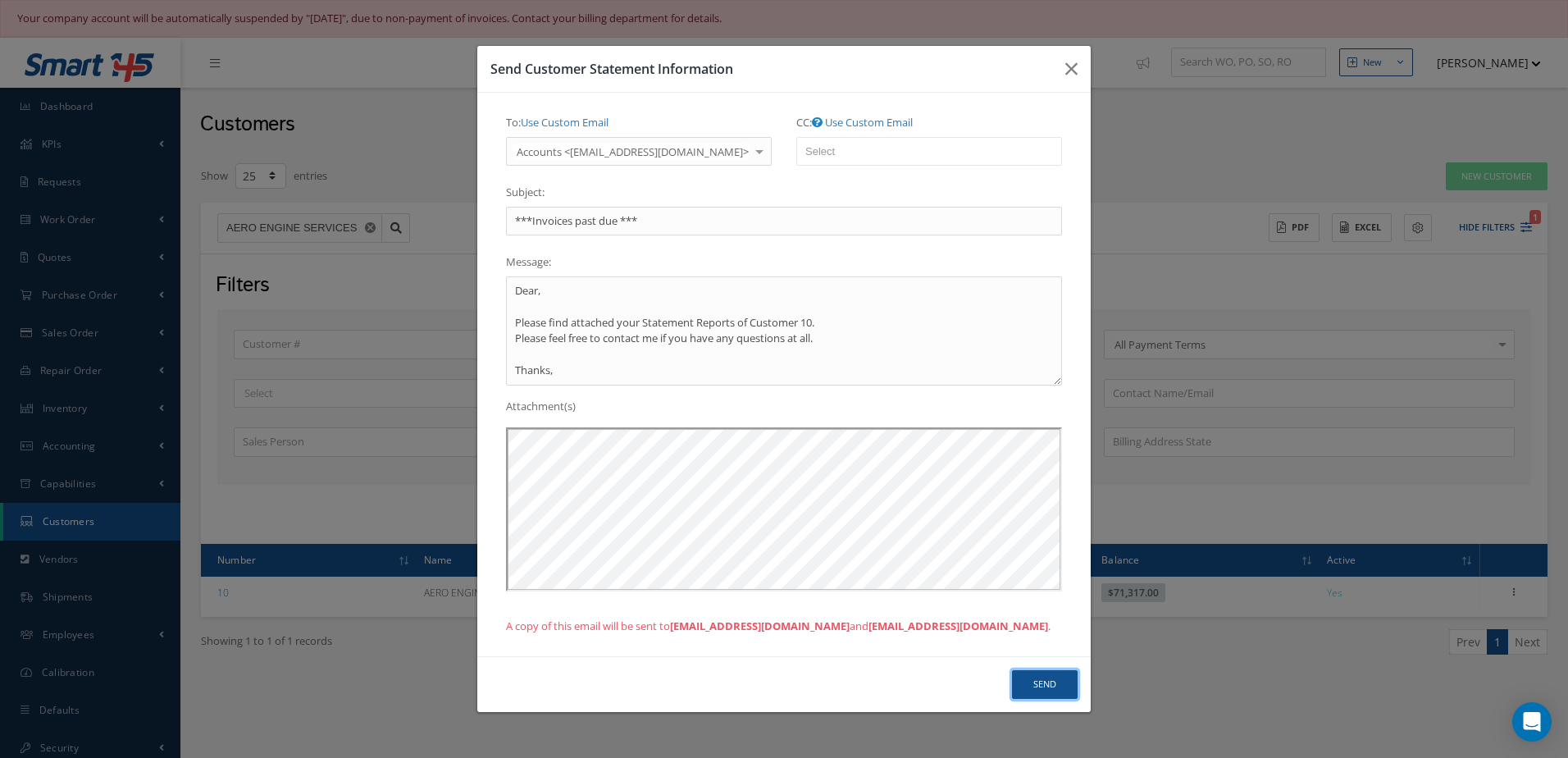
click at [1042, 690] on button "Send" at bounding box center [1044, 685] width 66 height 29
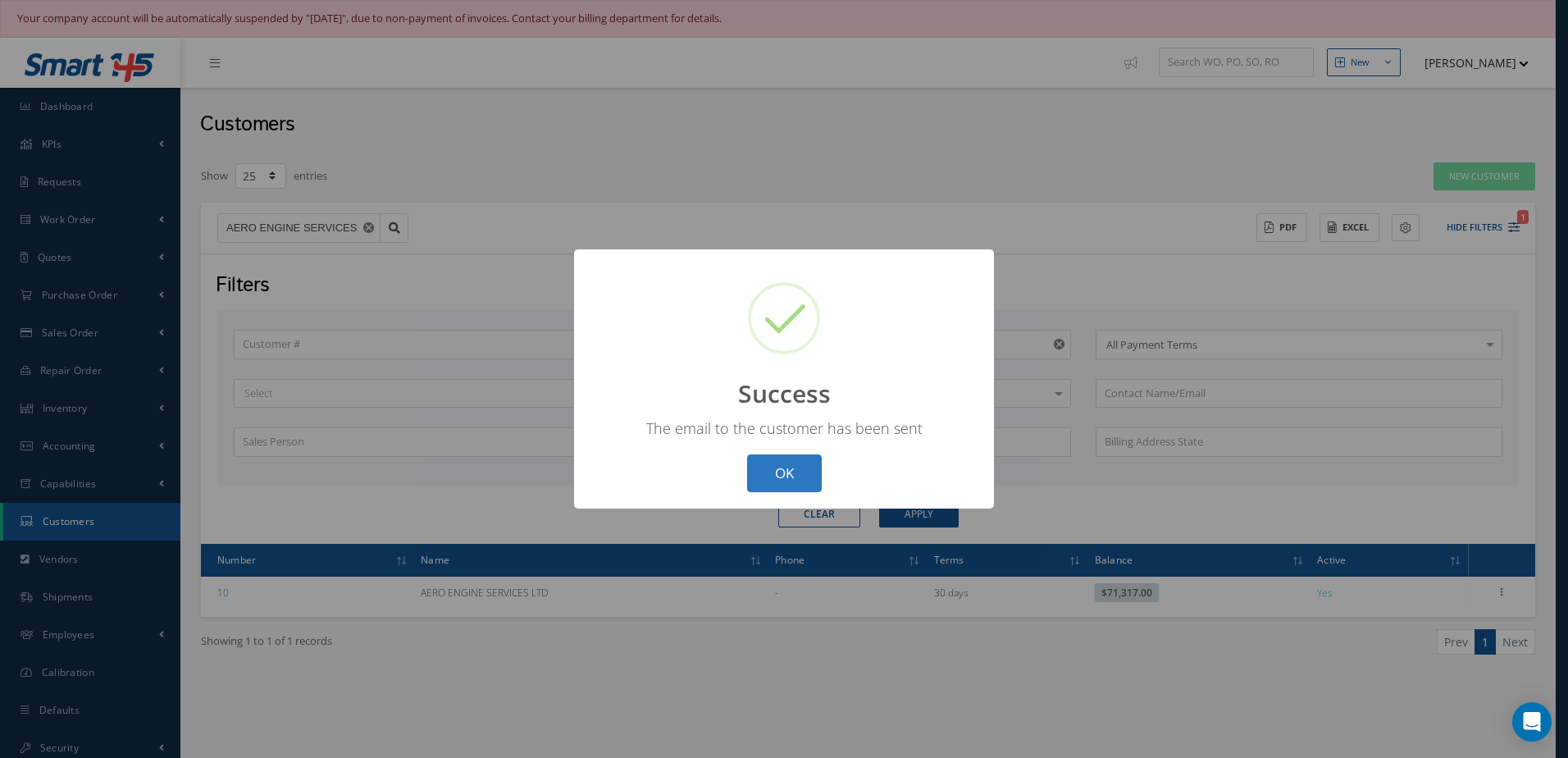
click at [789, 482] on button "OK" at bounding box center [784, 473] width 74 height 38
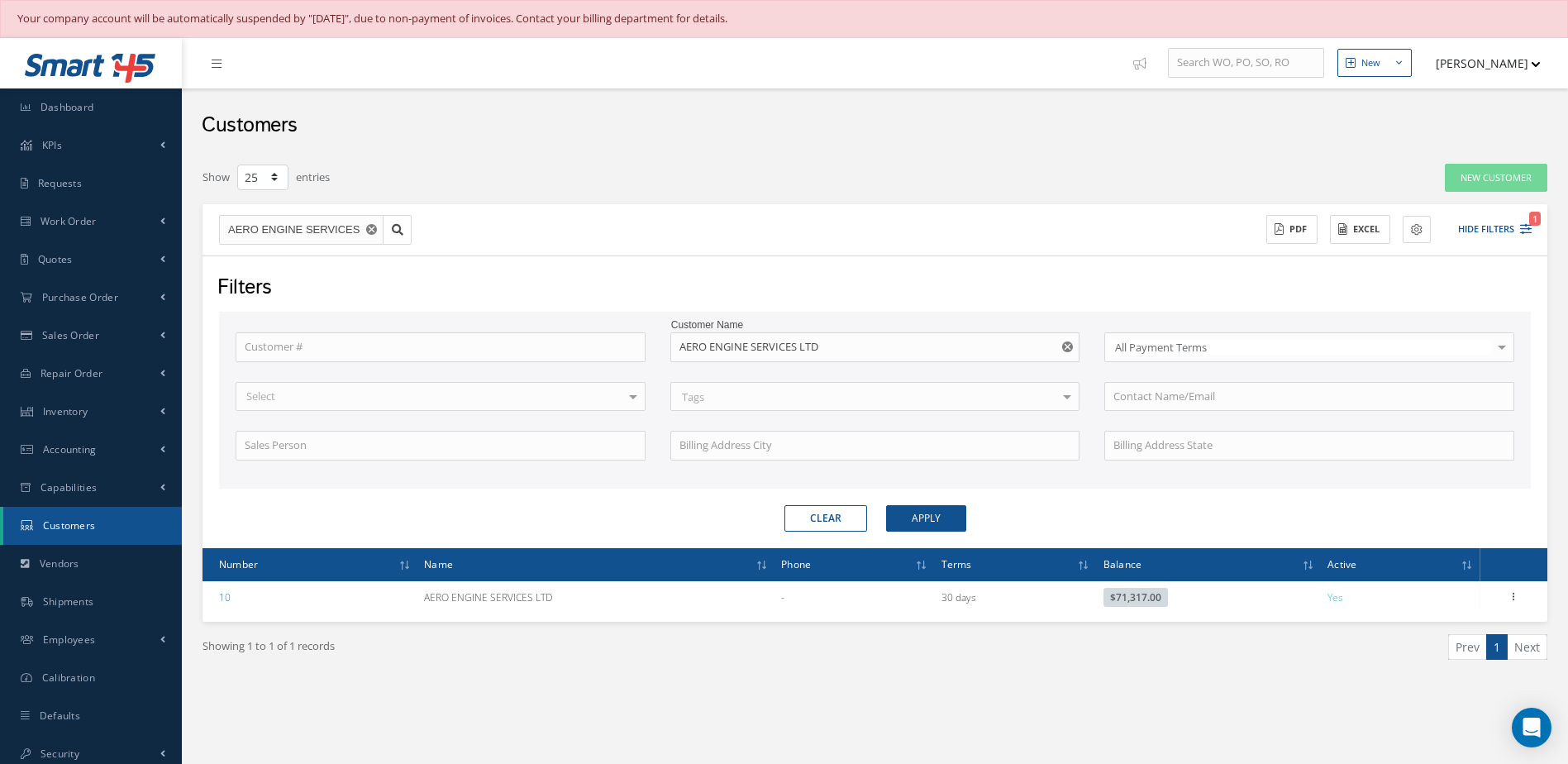
click at [1070, 351] on use "Reset" at bounding box center [1068, 346] width 10 height 10
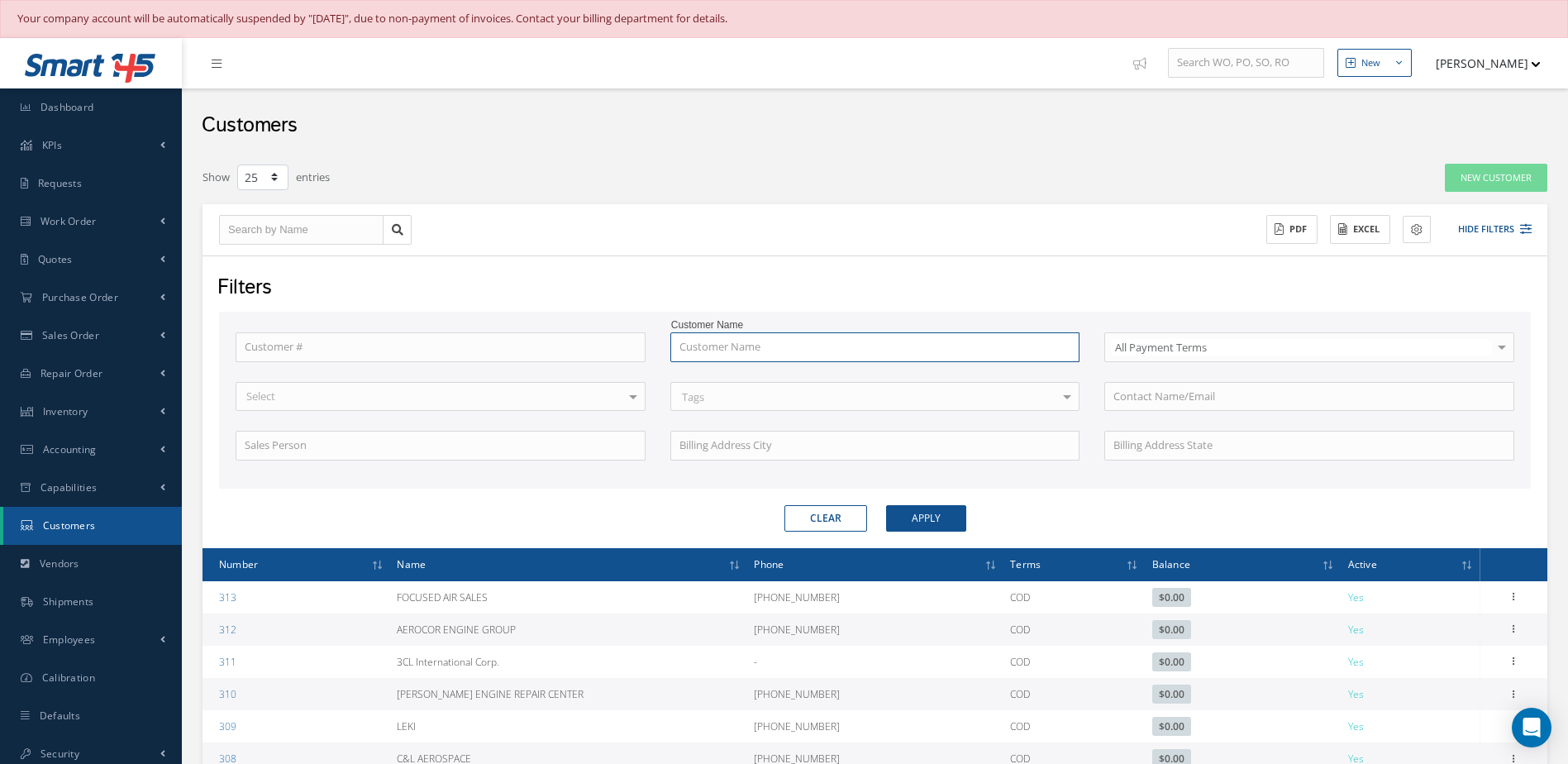
click at [934, 352] on input "text" at bounding box center [876, 347] width 410 height 30
type input "g"
type input "gu"
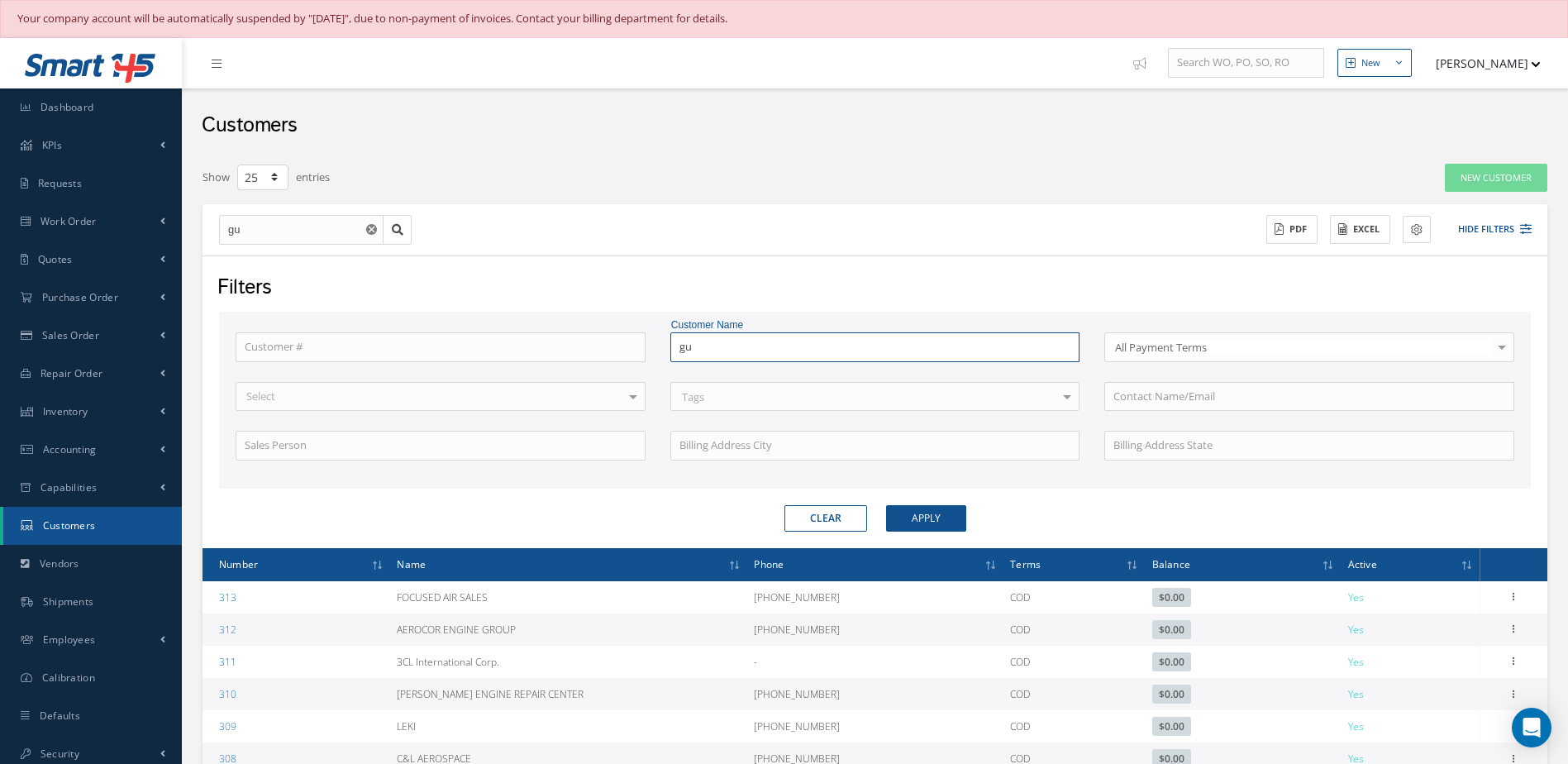
type input "gul"
type input "gulf"
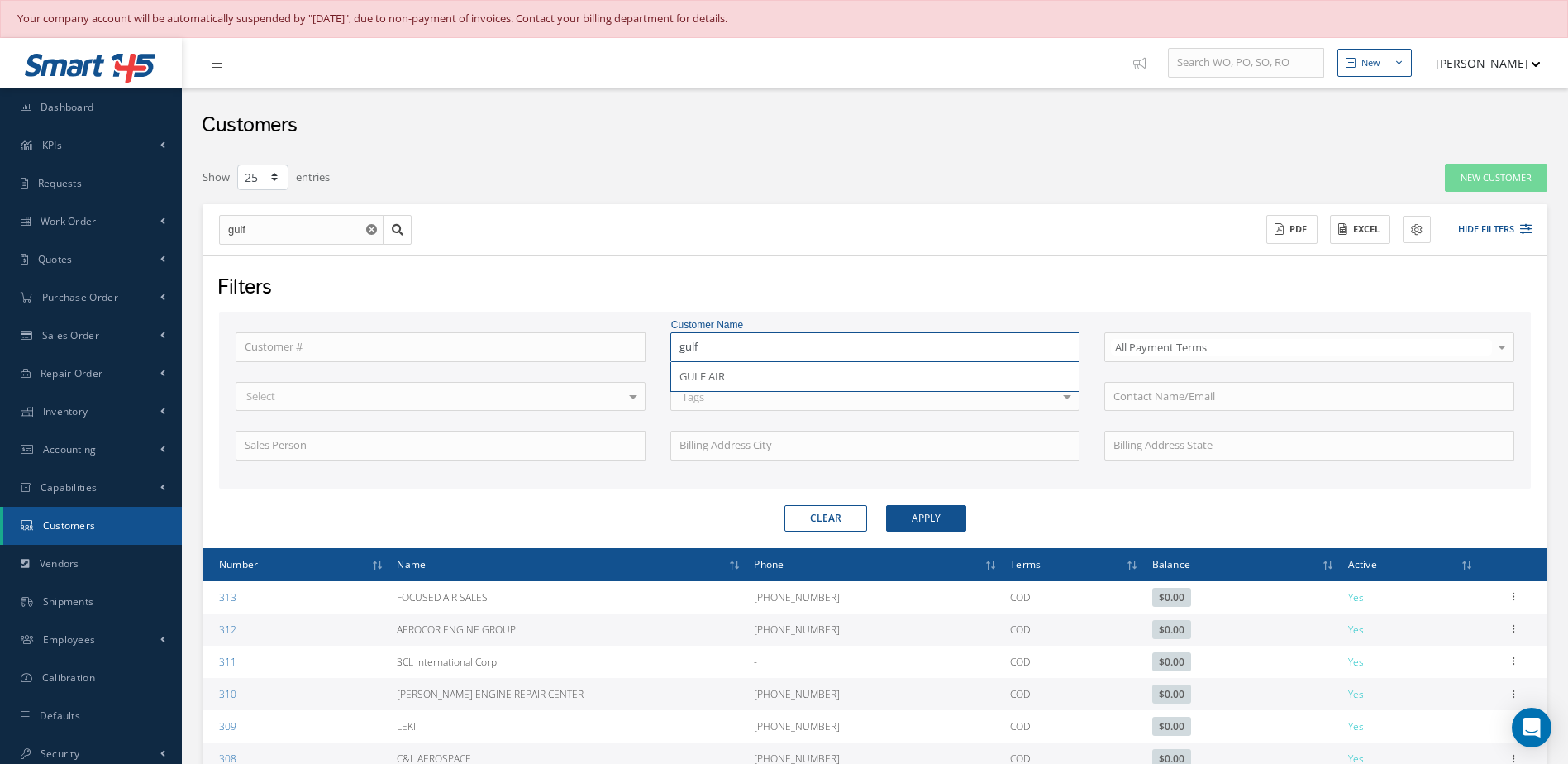
type input "gulf"
type input "gulf a"
type input "gulf ai"
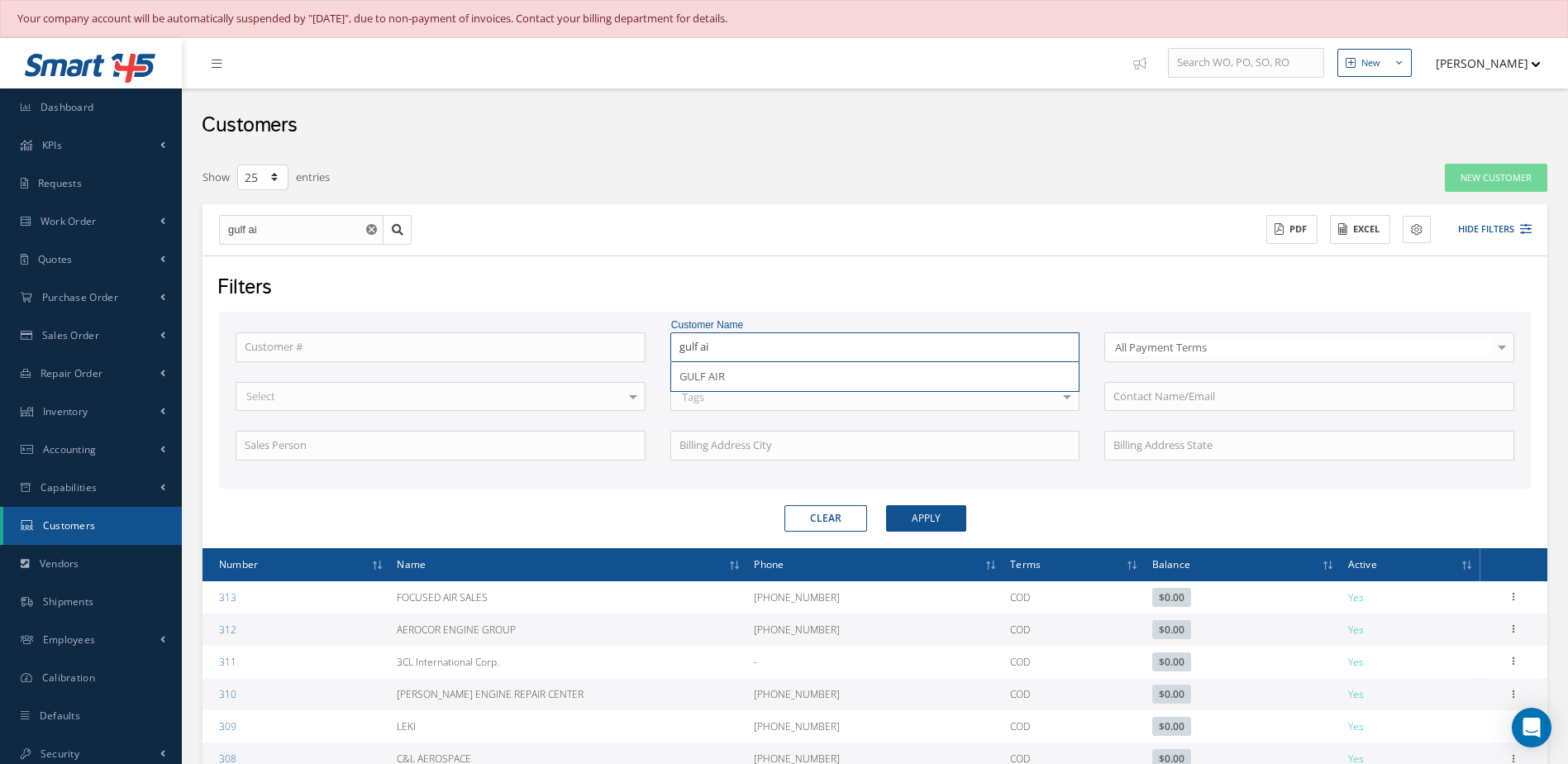
type input "gulf air"
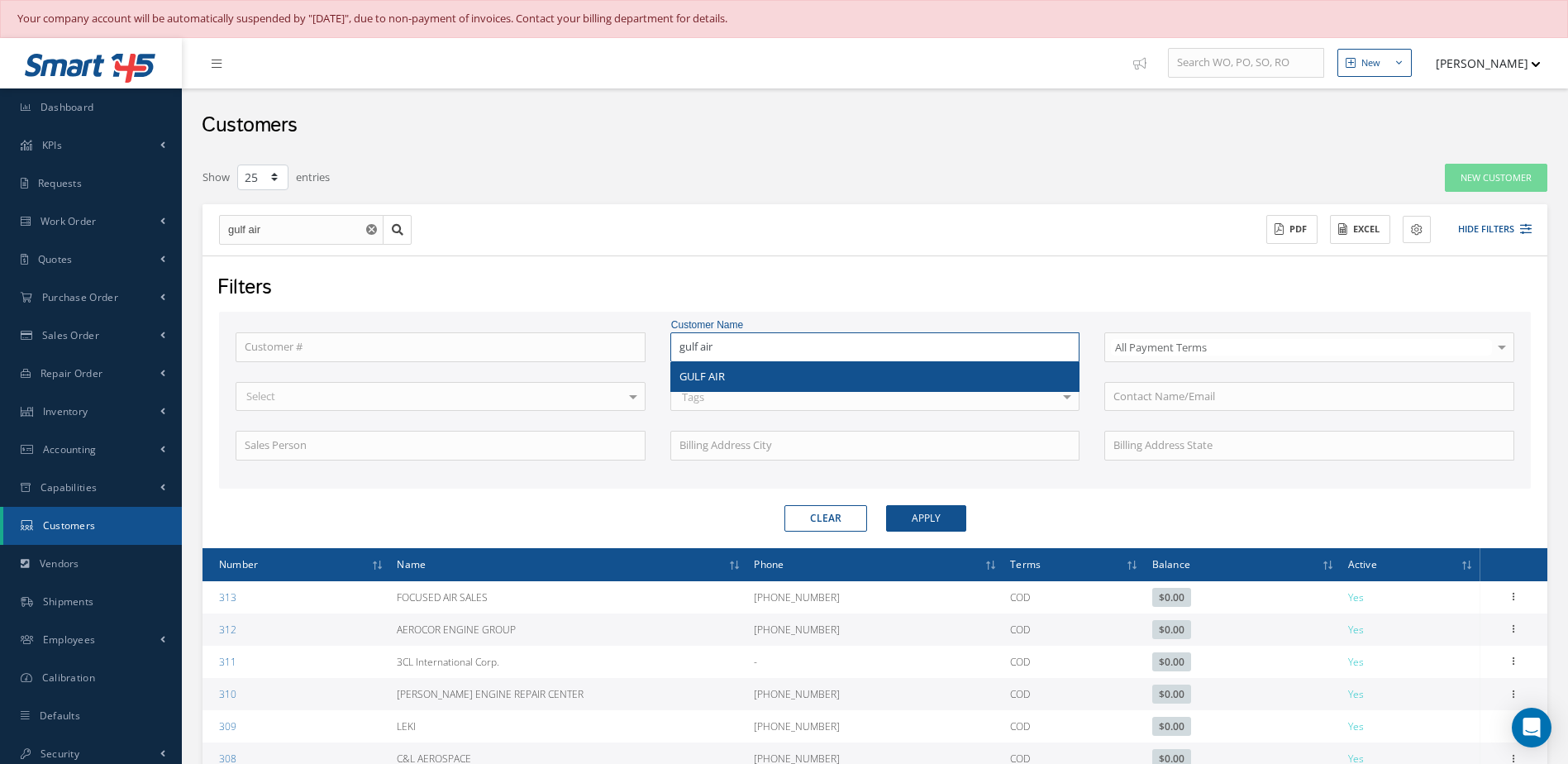
type input "gulf air"
click at [903, 383] on div "GULF AIR" at bounding box center [875, 376] width 392 height 16
type input "GULF AIR"
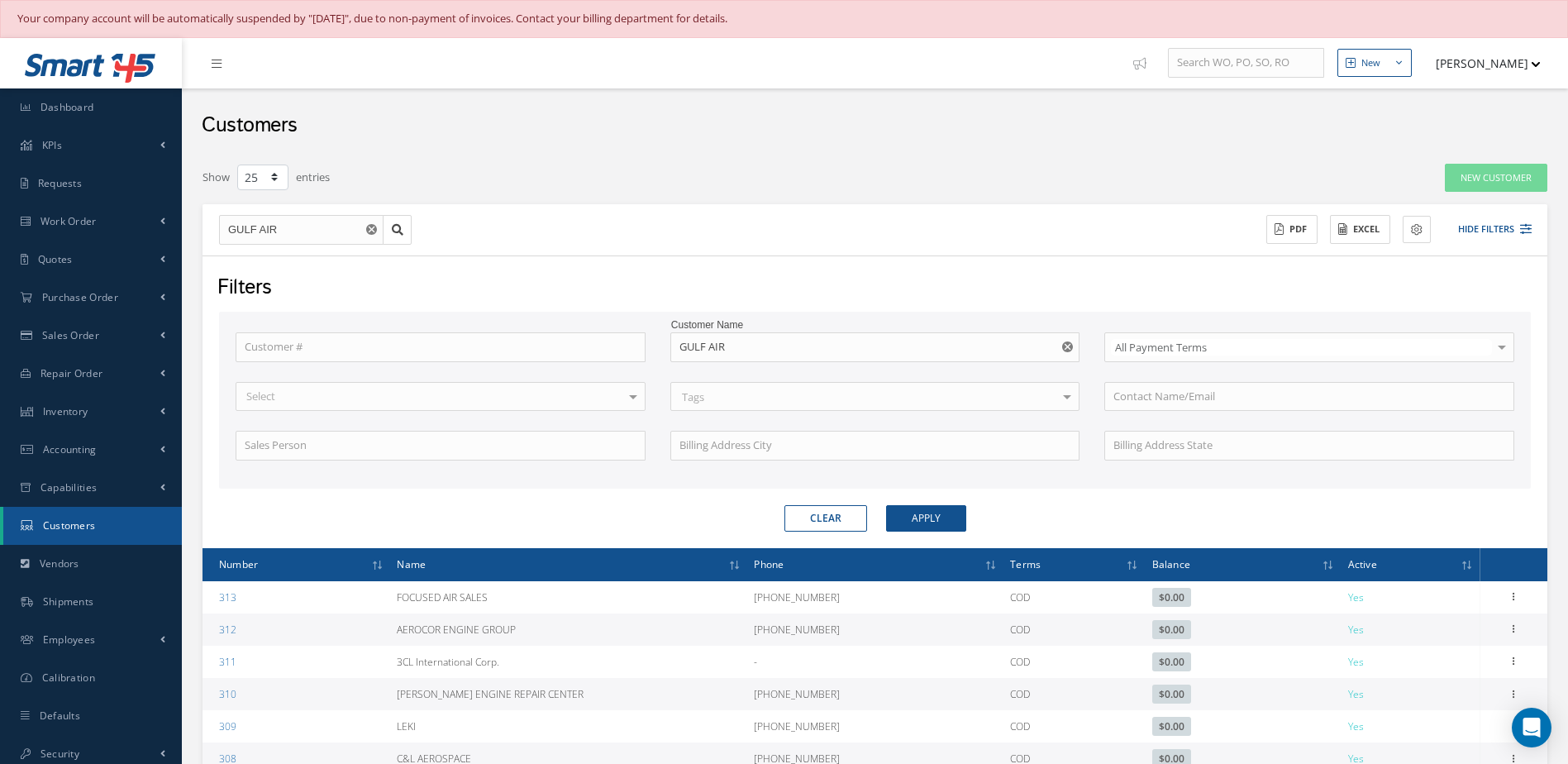
click at [963, 535] on div "Filters Customer # Customer Name GULF AIR All Payment Terms All Payment Terms C…" at bounding box center [875, 402] width 1345 height 293
click at [950, 517] on button "Apply" at bounding box center [926, 519] width 80 height 27
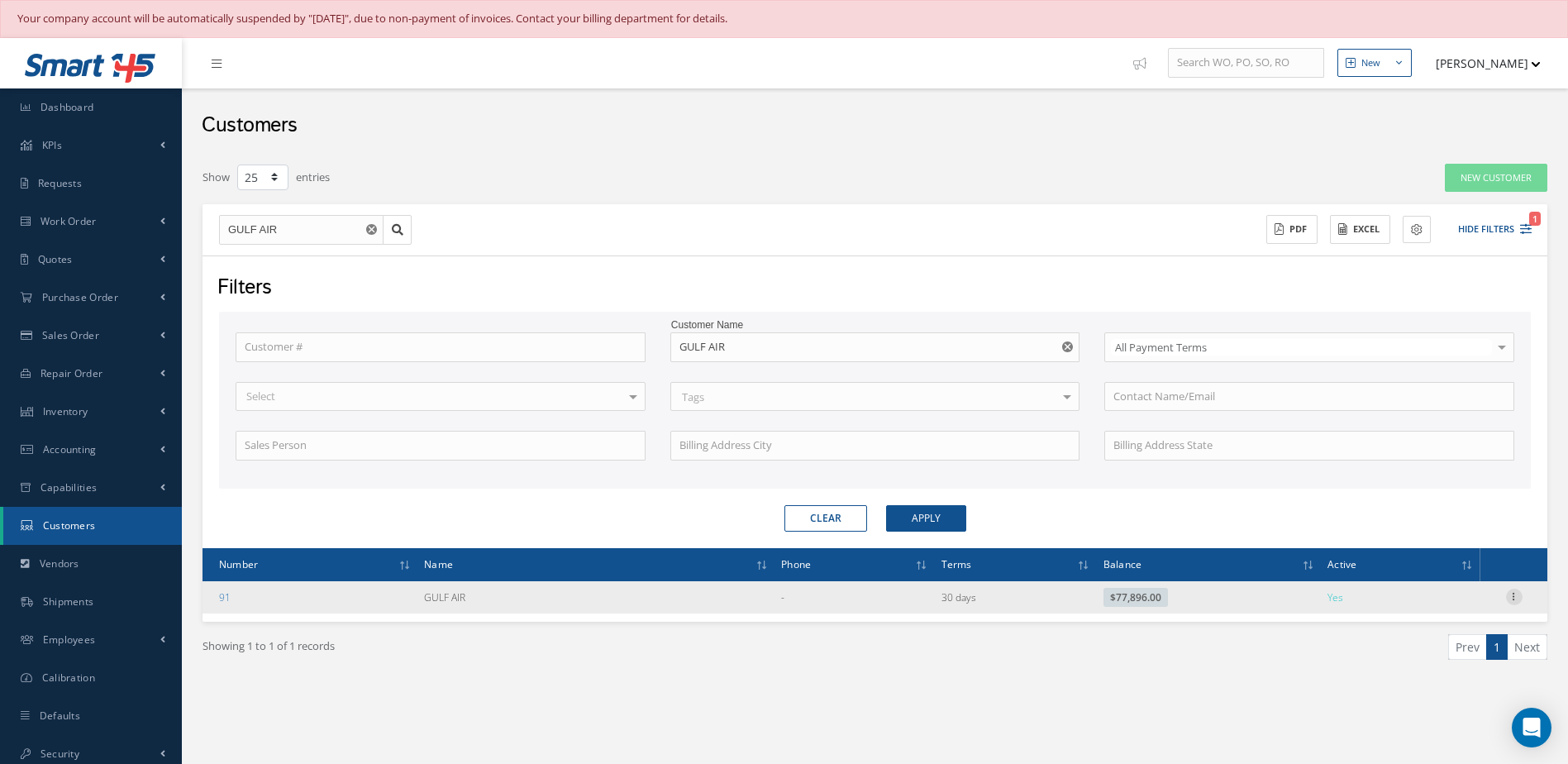
click at [1515, 600] on icon at bounding box center [1514, 595] width 16 height 13
click at [1406, 677] on link "Send By Email" at bounding box center [1439, 671] width 131 height 22
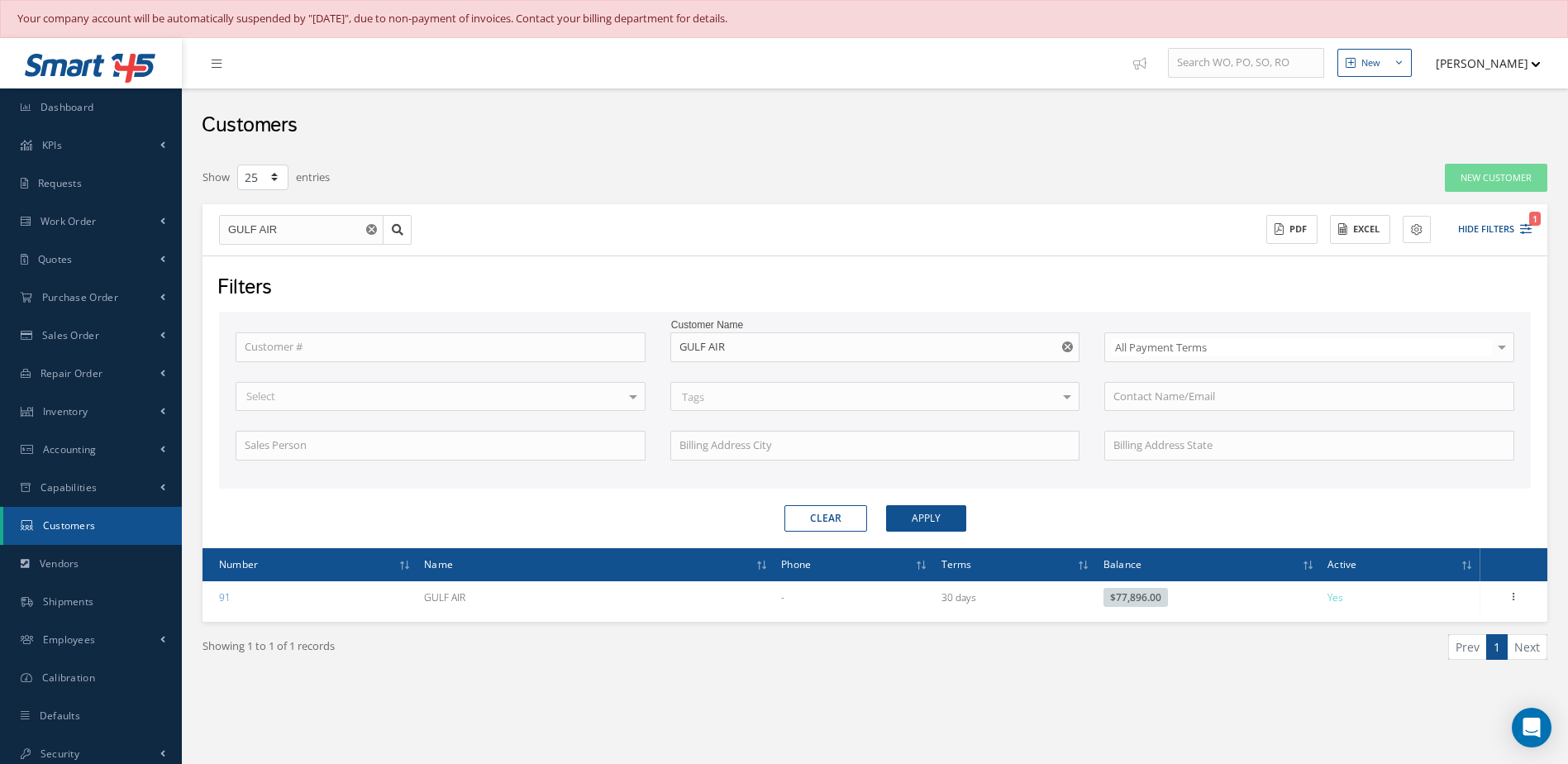
type input "Reports from Customer 91"
type textarea "Dear, Please find attached your Statement Reports of Customer 91. Please feel f…"
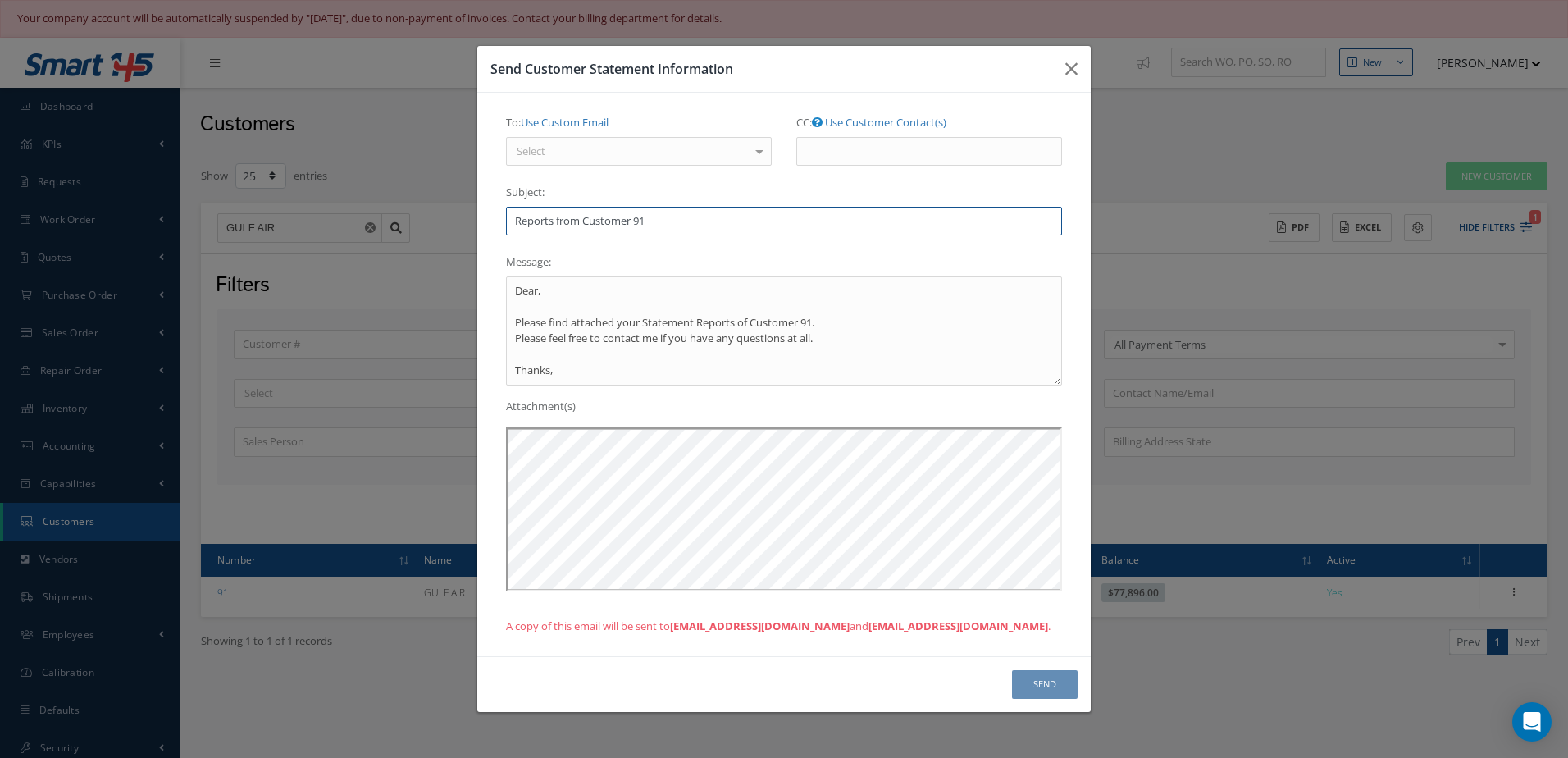
click at [666, 216] on input "Reports from Customer 91" at bounding box center [783, 221] width 556 height 30
type input "R"
type input "**** invoices past due ***"
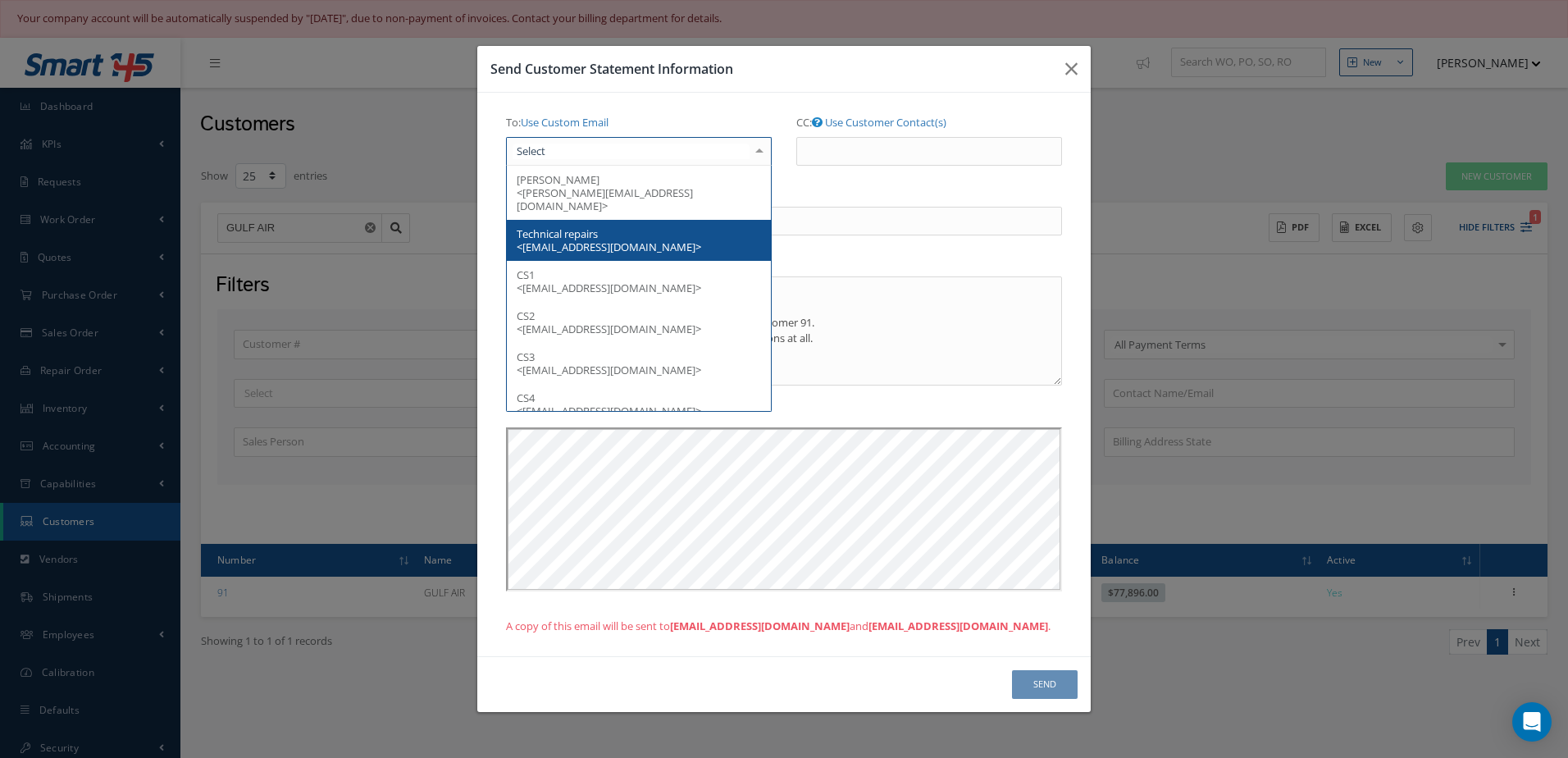
click at [744, 156] on div at bounding box center [638, 151] width 266 height 30
click at [652, 220] on span "Technical repairs <Tech.Repairs@gulfair.com>" at bounding box center [638, 240] width 264 height 41
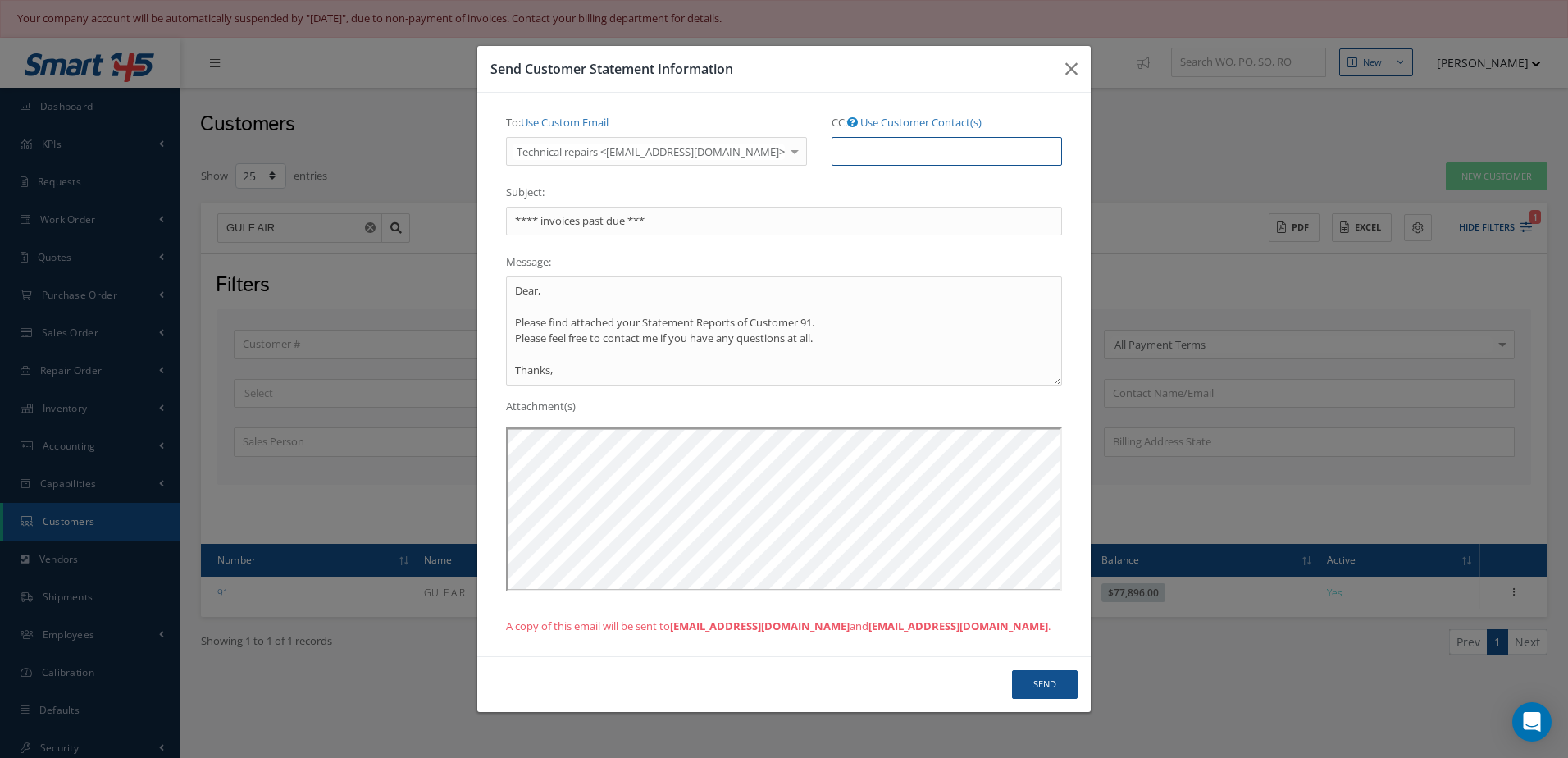
click at [849, 160] on input "CC: Use Customer Contact(s)" at bounding box center [946, 151] width 231 height 30
click at [874, 114] on label "CC: Use Customer Contact(s)" at bounding box center [906, 123] width 150 height 28
click at [874, 137] on input "CC: Use Customer Contact(s)" at bounding box center [946, 151] width 231 height 30
click at [875, 115] on link "Use Customer Contact(s)" at bounding box center [921, 121] width 121 height 15
click at [875, 144] on ul at bounding box center [946, 151] width 231 height 29
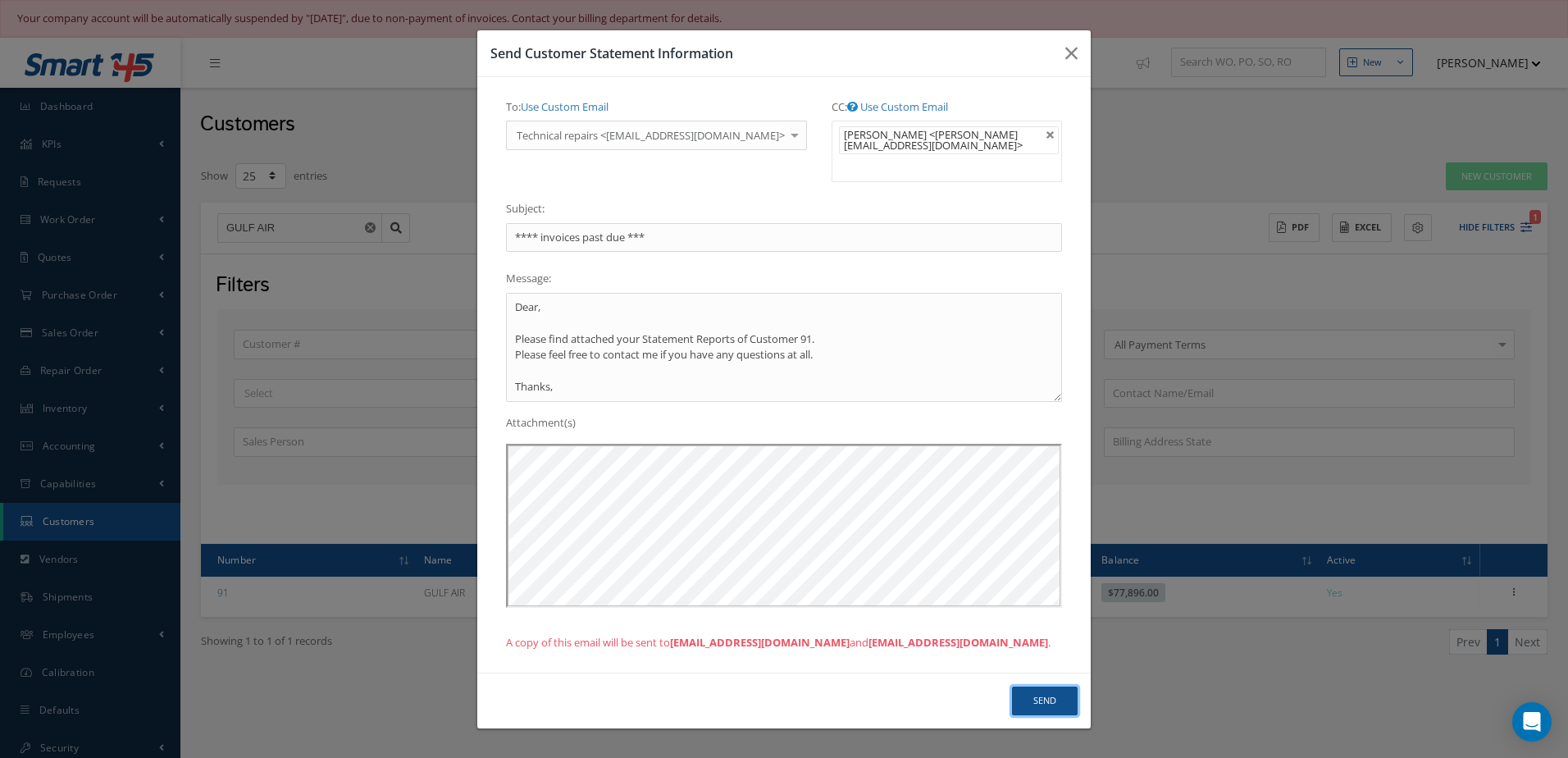
click at [1053, 687] on button "Send" at bounding box center [1044, 702] width 66 height 29
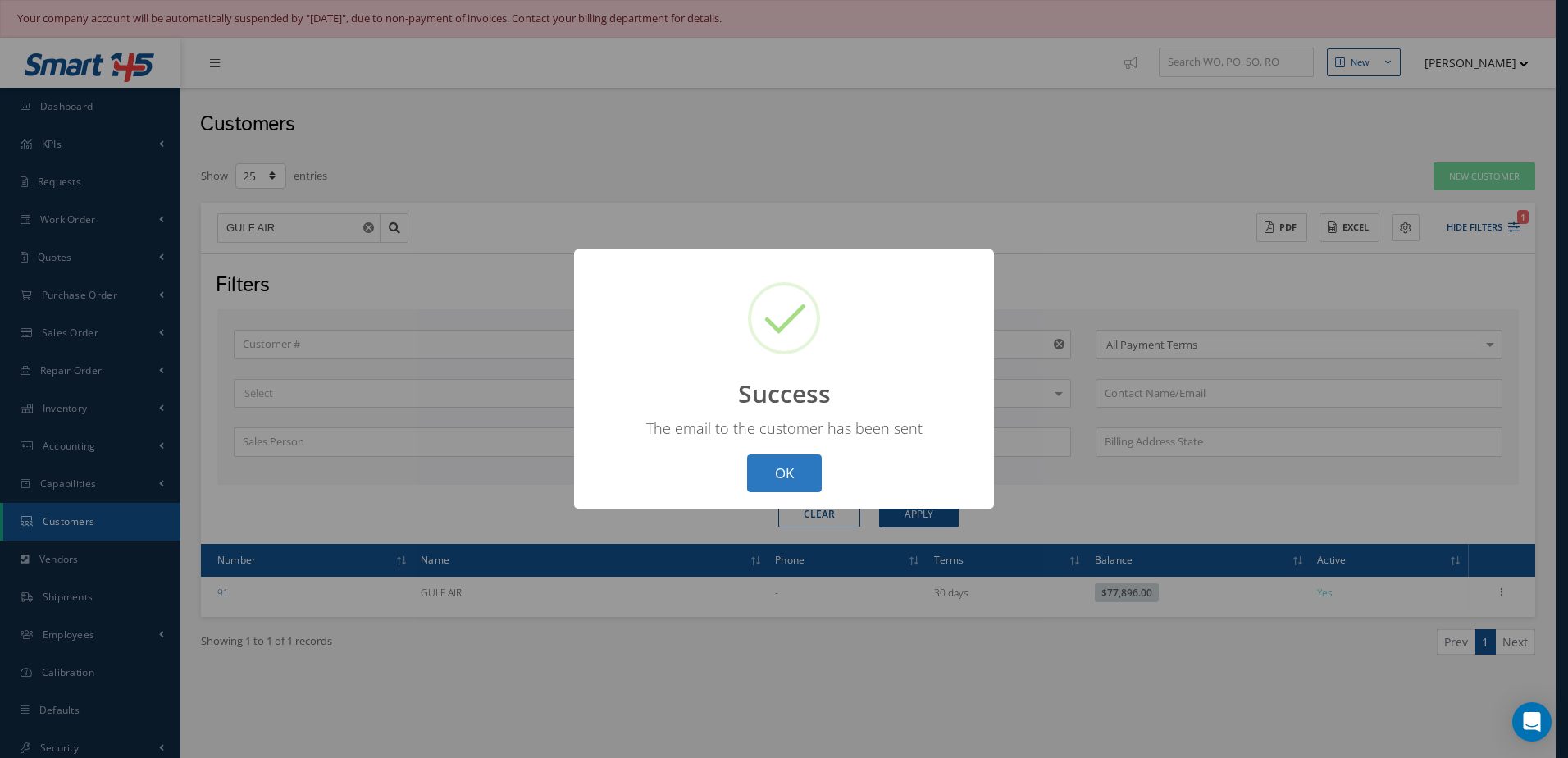
click at [816, 473] on button "OK" at bounding box center [784, 473] width 74 height 38
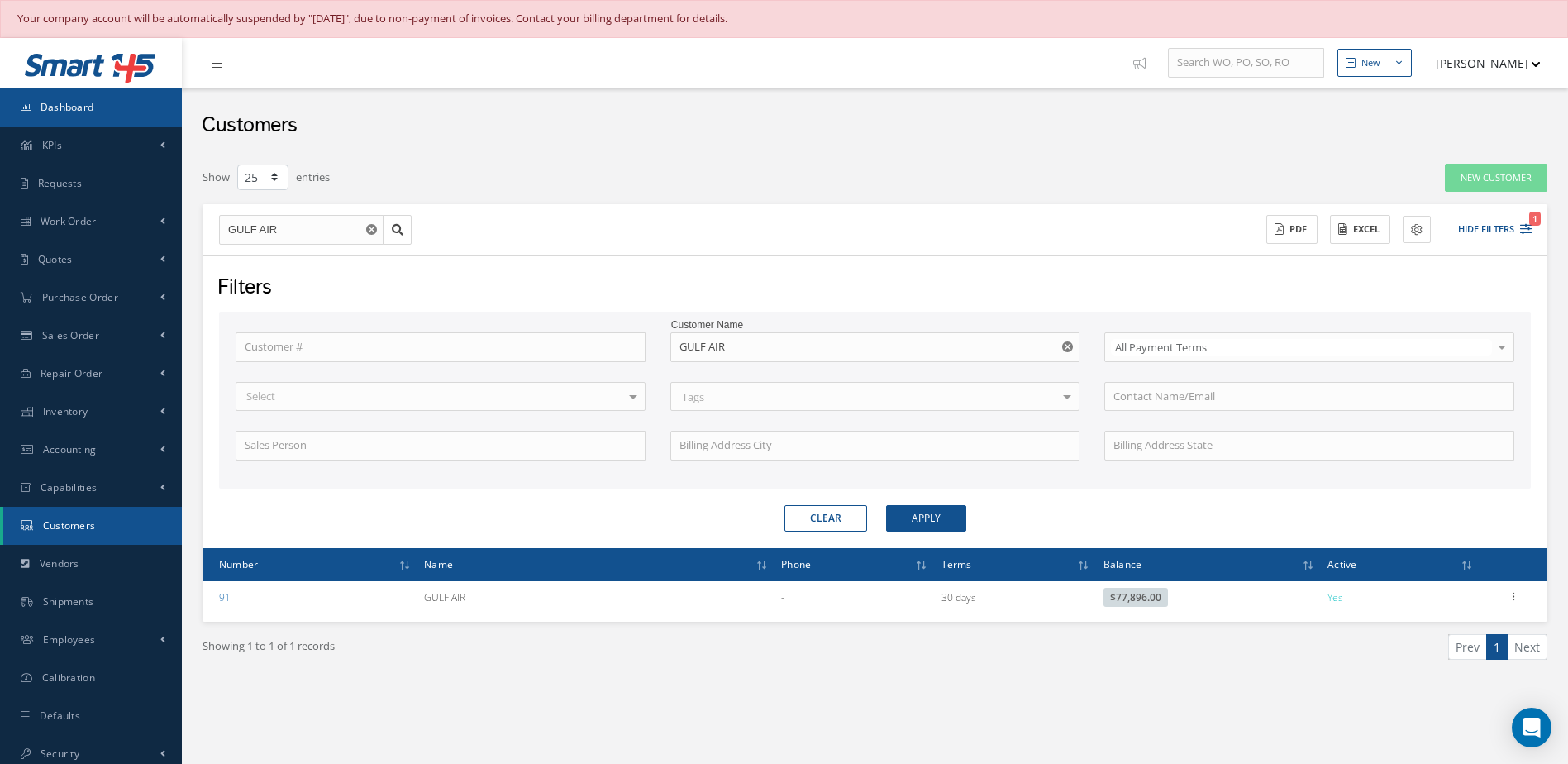
click at [98, 115] on link "Dashboard" at bounding box center [90, 108] width 182 height 38
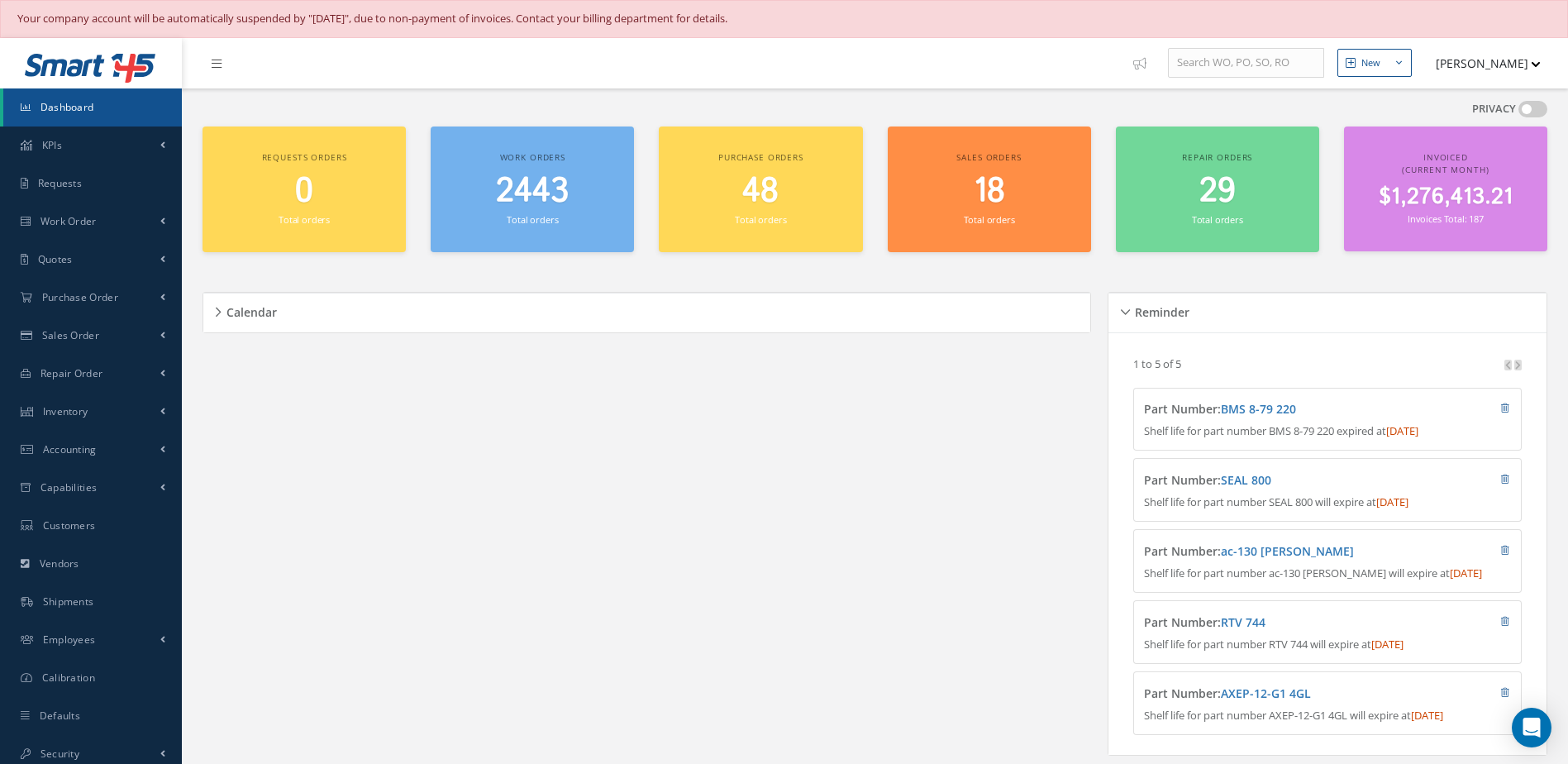
click at [102, 97] on link "Dashboard" at bounding box center [92, 108] width 178 height 38
click at [546, 194] on span "2443" at bounding box center [532, 191] width 72 height 47
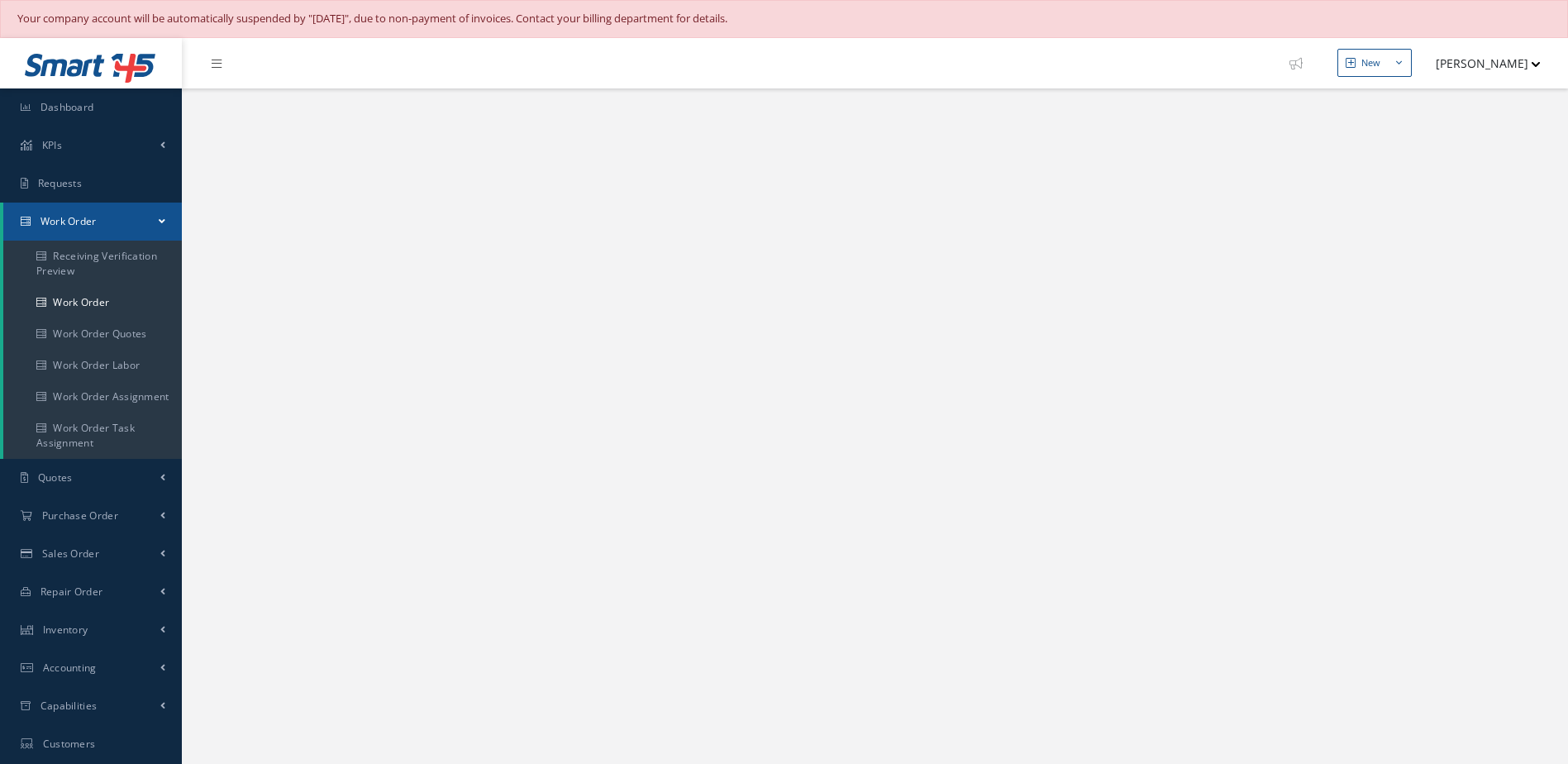
select select "25"
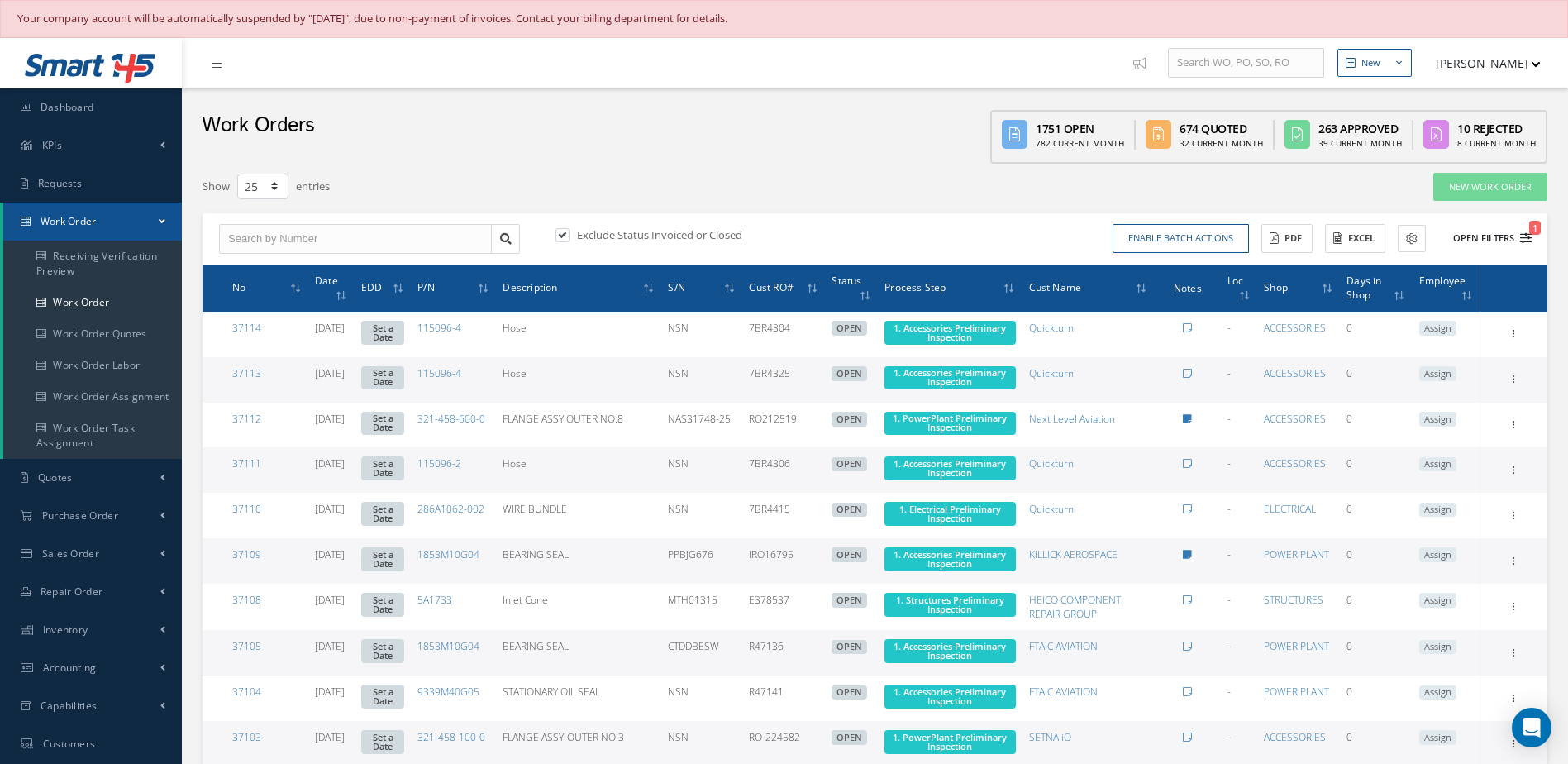
type input "All Work Request"
type input "All Work Performed"
type input "All Status"
type input "WO Part Status"
click at [1472, 231] on button "Open Filters 1" at bounding box center [1484, 239] width 93 height 28
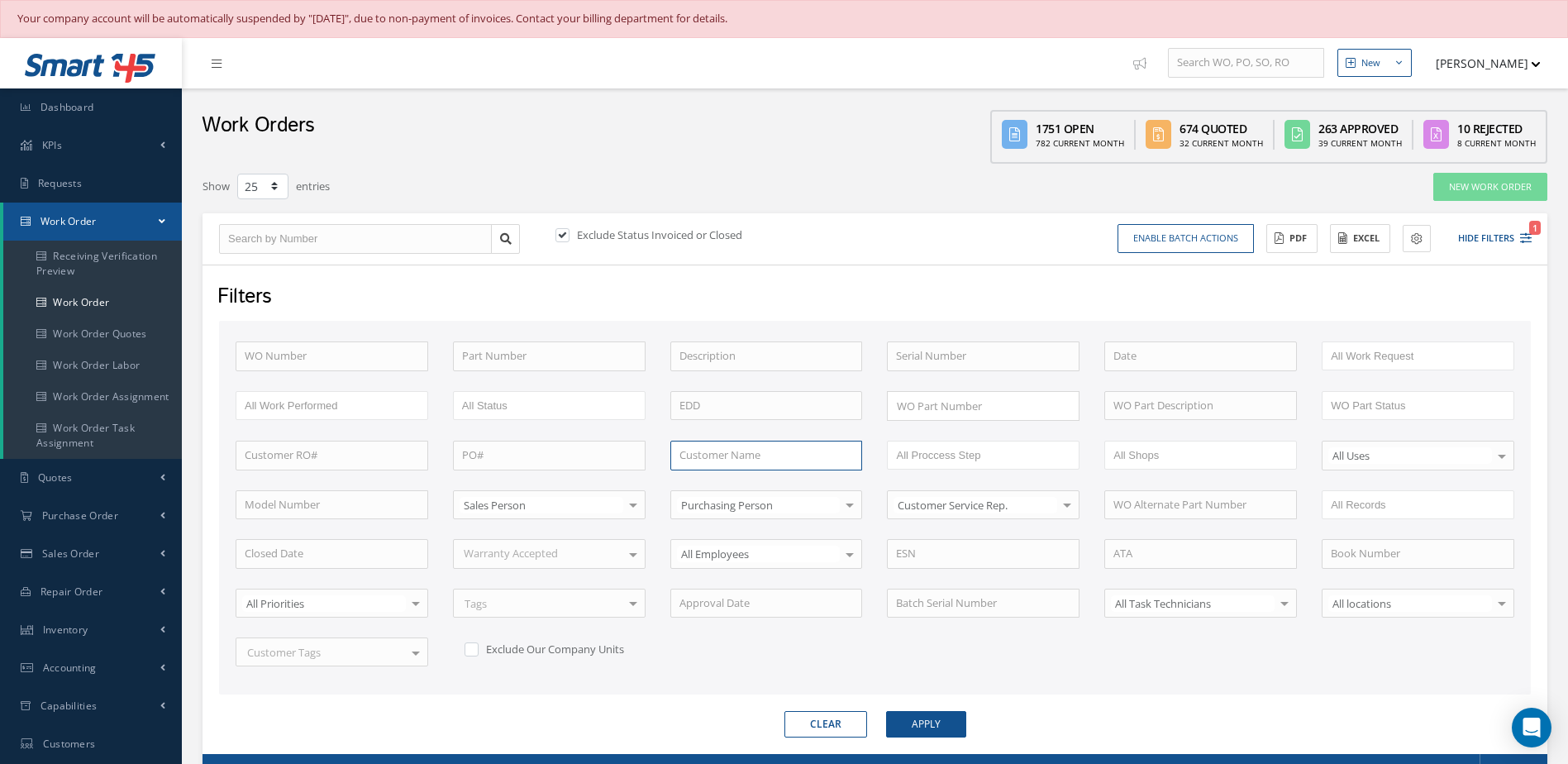
click at [723, 457] on input "text" at bounding box center [767, 456] width 193 height 30
type input "pts"
click at [886, 711] on button "Apply" at bounding box center [926, 724] width 80 height 27
click at [911, 703] on form "WO Number Part Number Description Serial Number BENCH CHECK BER CADMIUM PLATE C…" at bounding box center [875, 529] width 1312 height 417
click at [917, 715] on button "Apply" at bounding box center [926, 724] width 80 height 27
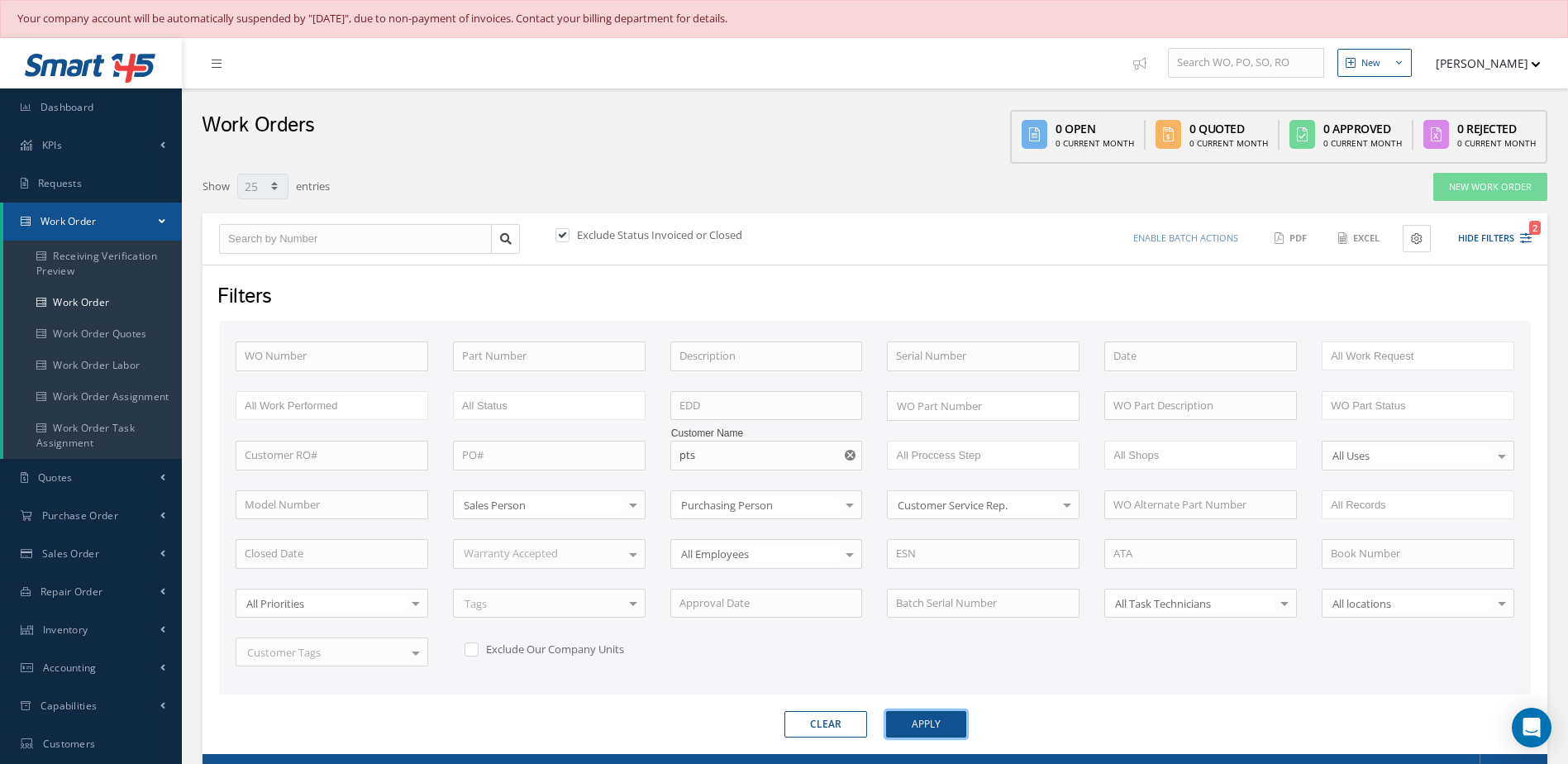
click at [929, 731] on button "Apply" at bounding box center [926, 724] width 80 height 27
click at [754, 459] on input "pts" at bounding box center [767, 456] width 193 height 30
click at [568, 236] on label at bounding box center [570, 234] width 4 height 15
click at [566, 236] on input "checkbox" at bounding box center [561, 237] width 10 height 10
checkbox input "false"
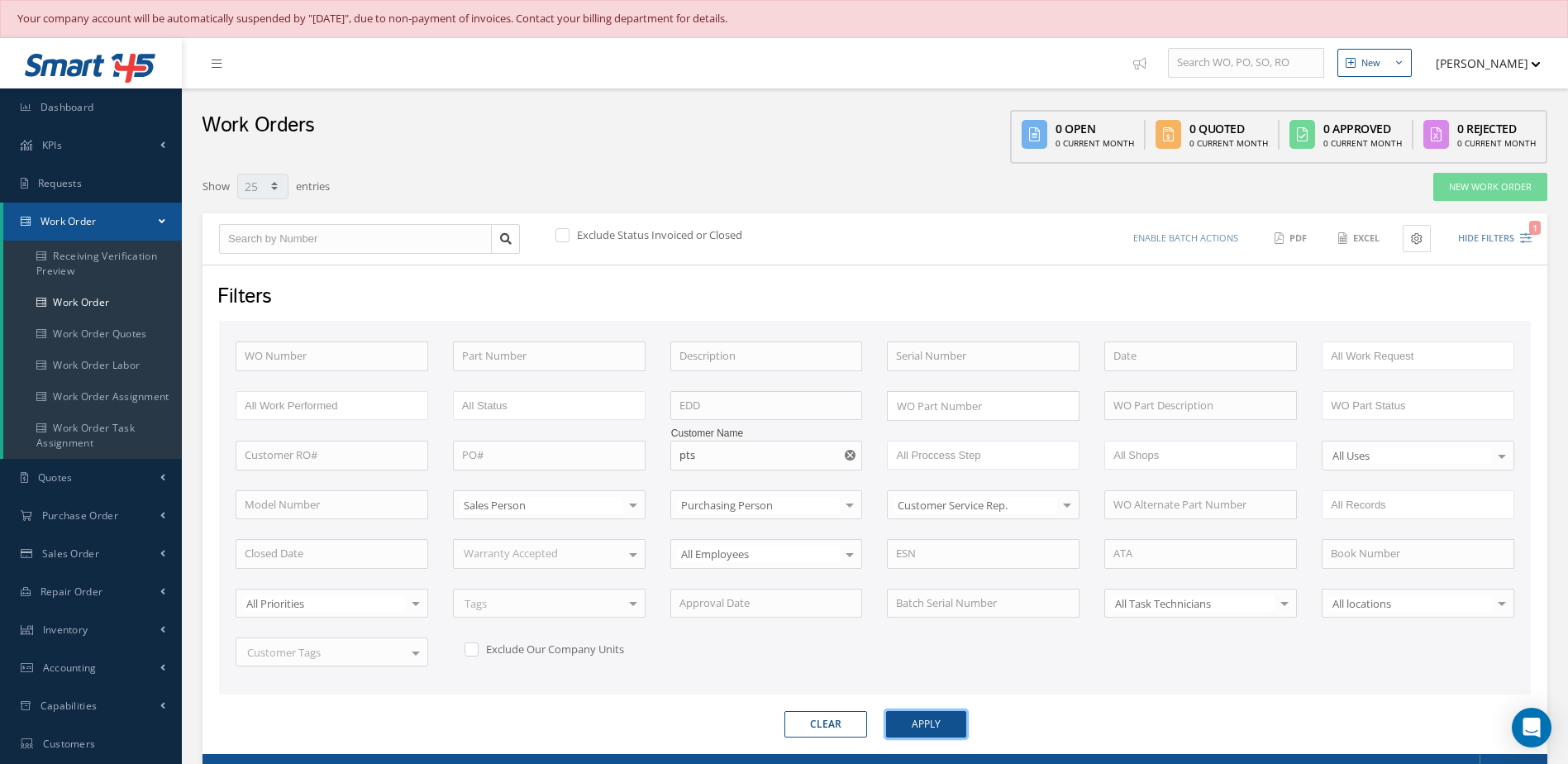
click at [925, 717] on button "Apply" at bounding box center [926, 724] width 80 height 27
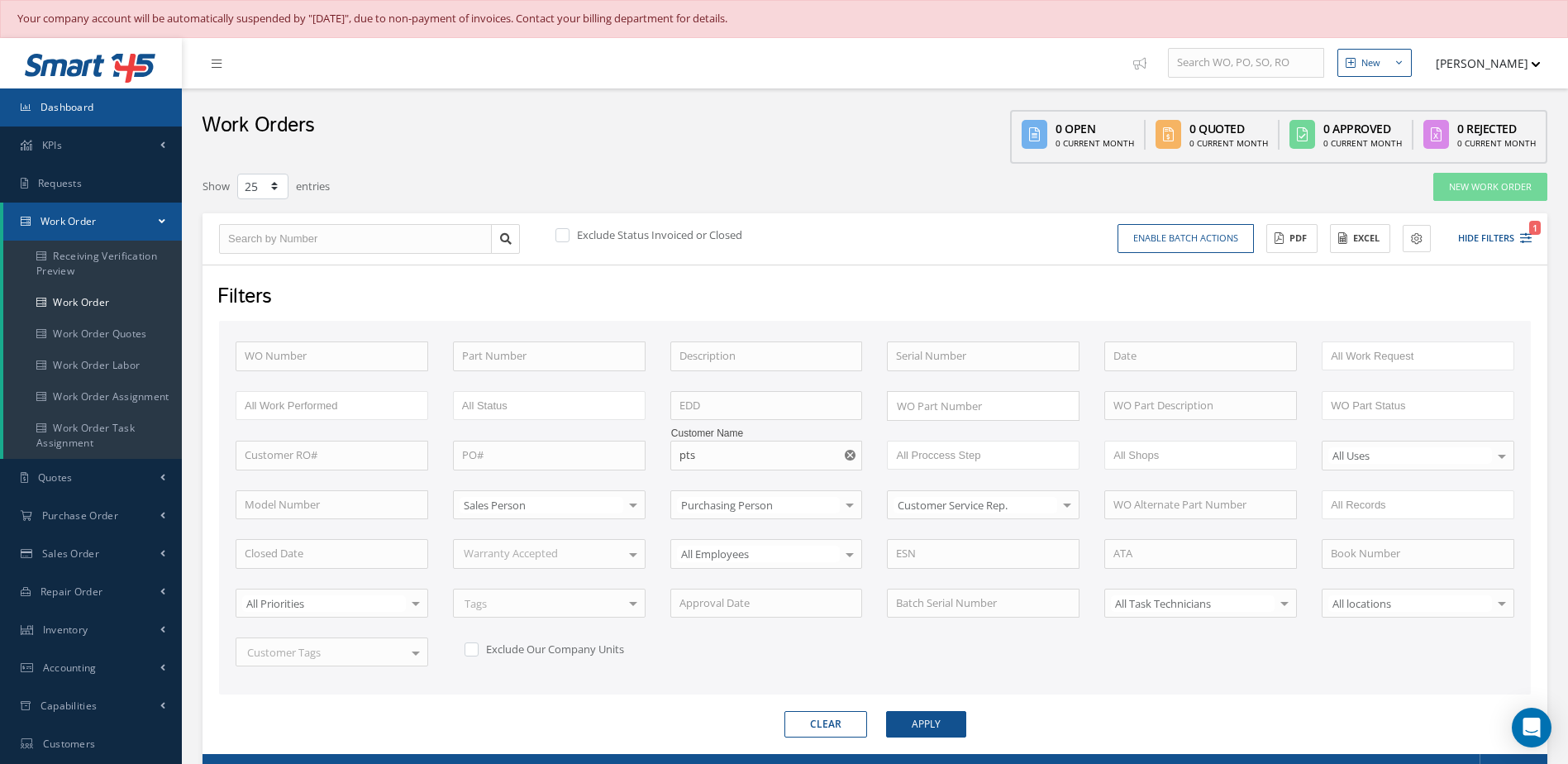
click at [83, 119] on link "Dashboard" at bounding box center [90, 108] width 182 height 38
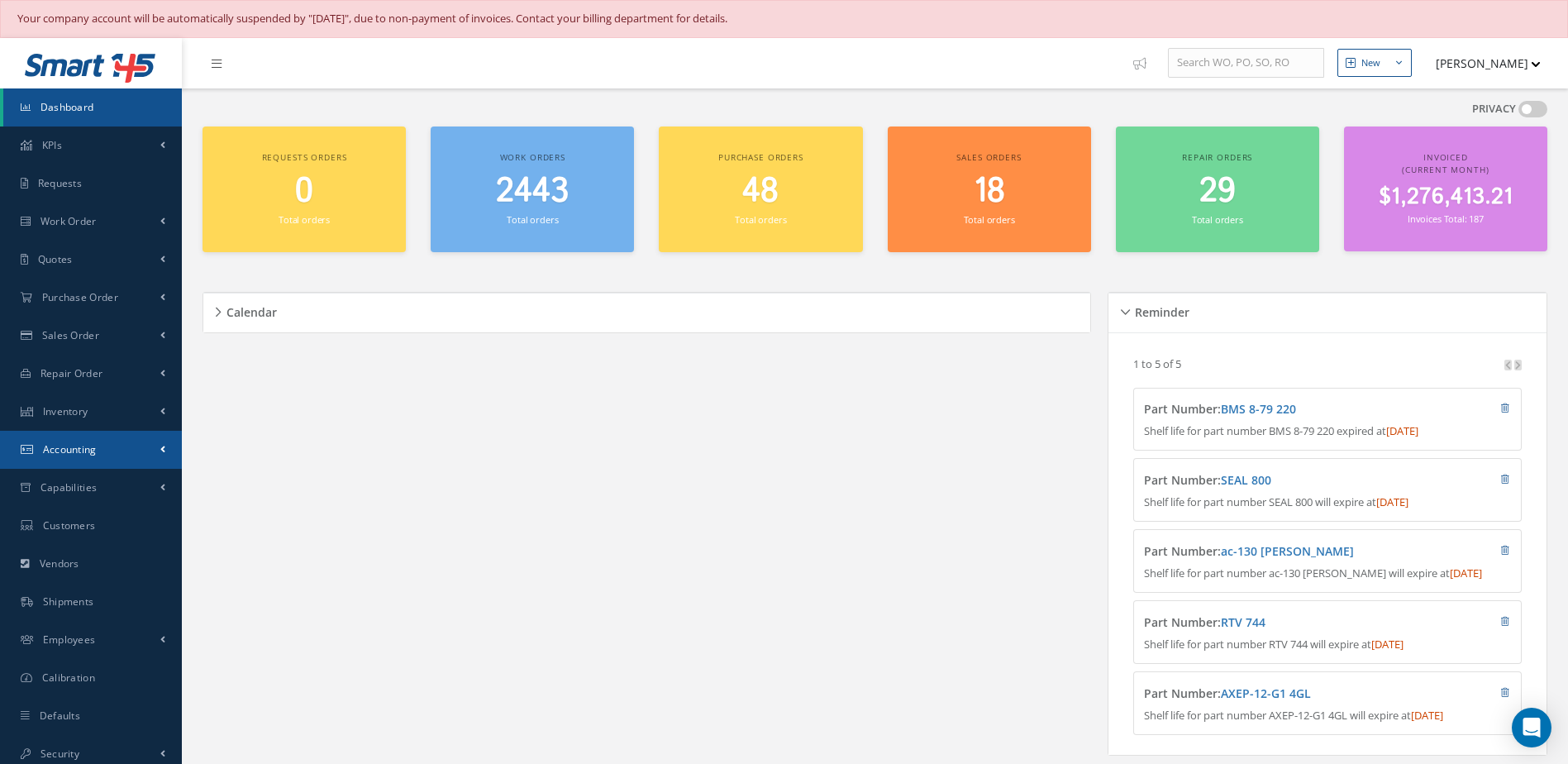
click at [77, 457] on link "Accounting" at bounding box center [90, 450] width 182 height 38
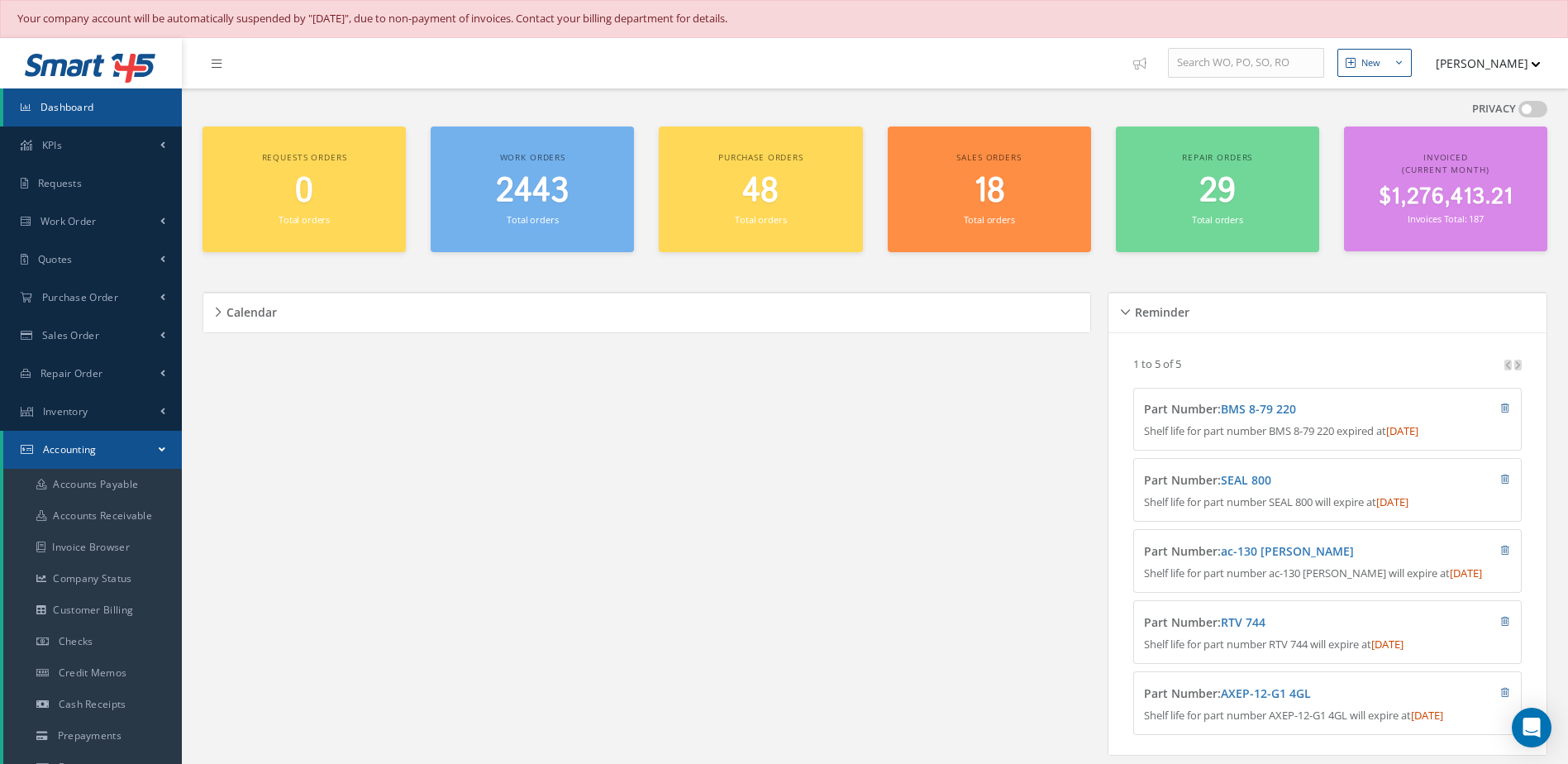
click at [357, 575] on div "Calendar Loading… [DATE] Month Month Week Day [DATE] No elements found. List is…" at bounding box center [651, 524] width 897 height 504
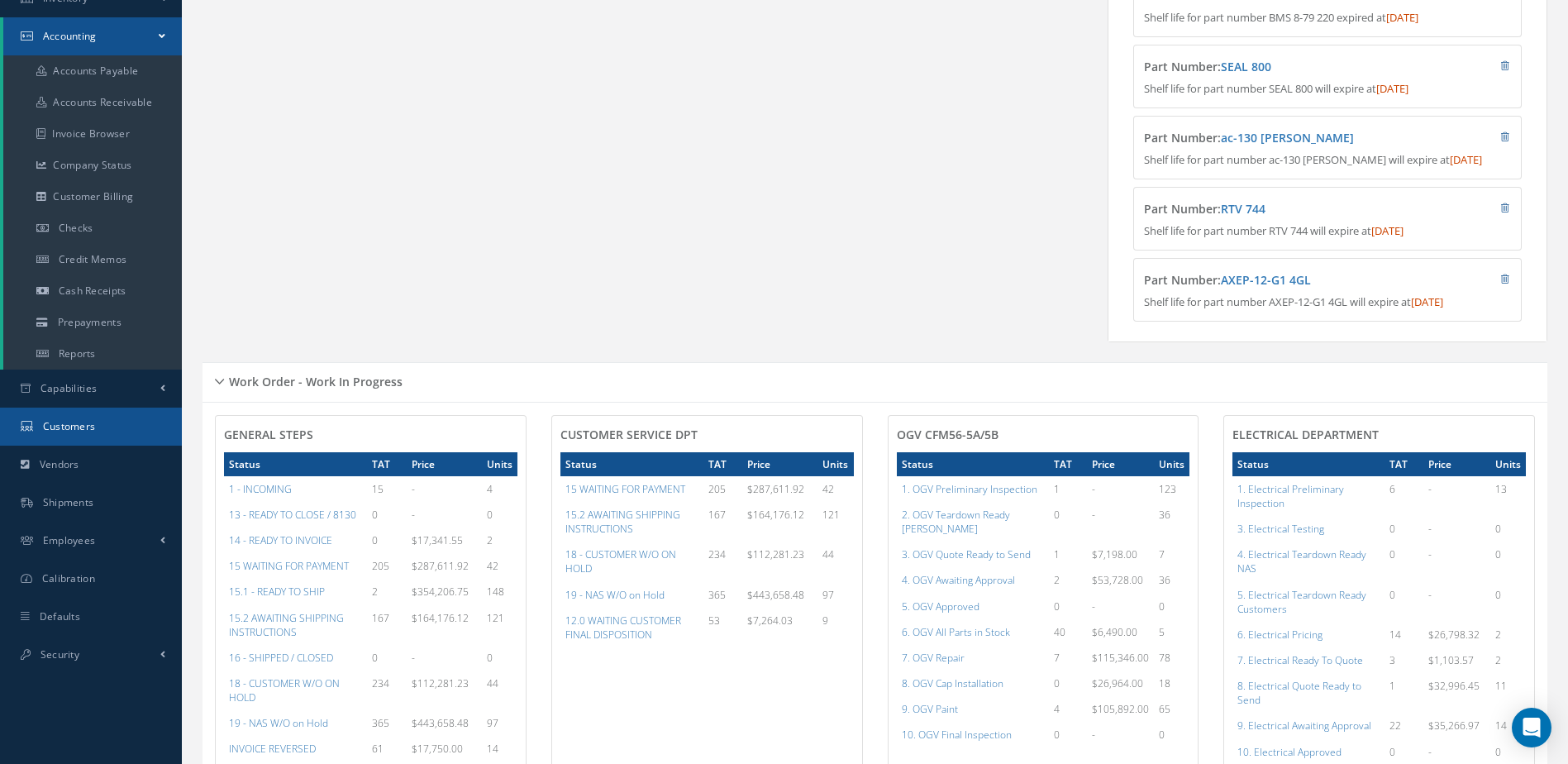
drag, startPoint x: 95, startPoint y: 422, endPoint x: 108, endPoint y: 419, distance: 13.3
click at [93, 422] on span "Customers" at bounding box center [69, 426] width 53 height 14
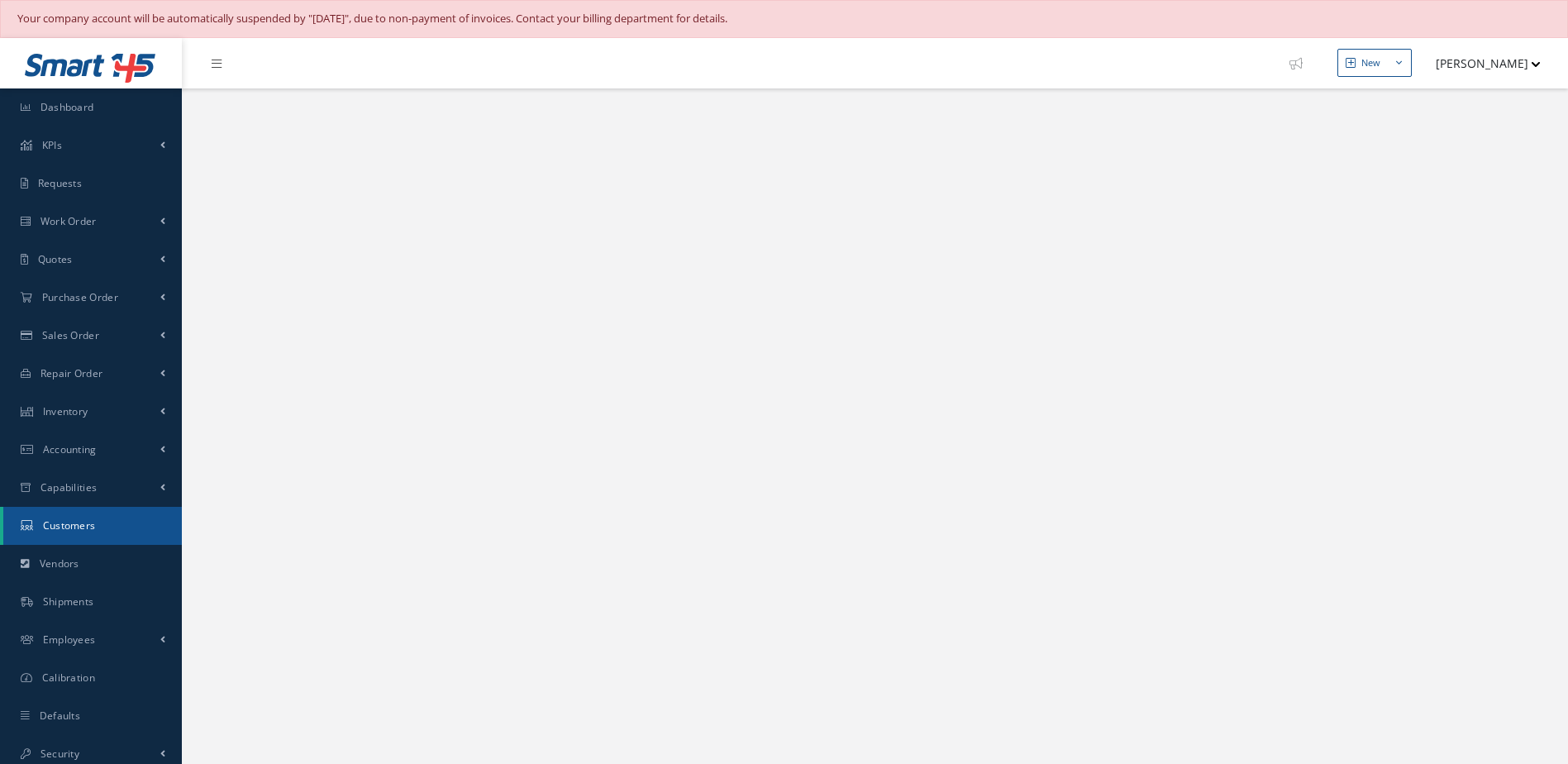
select select "25"
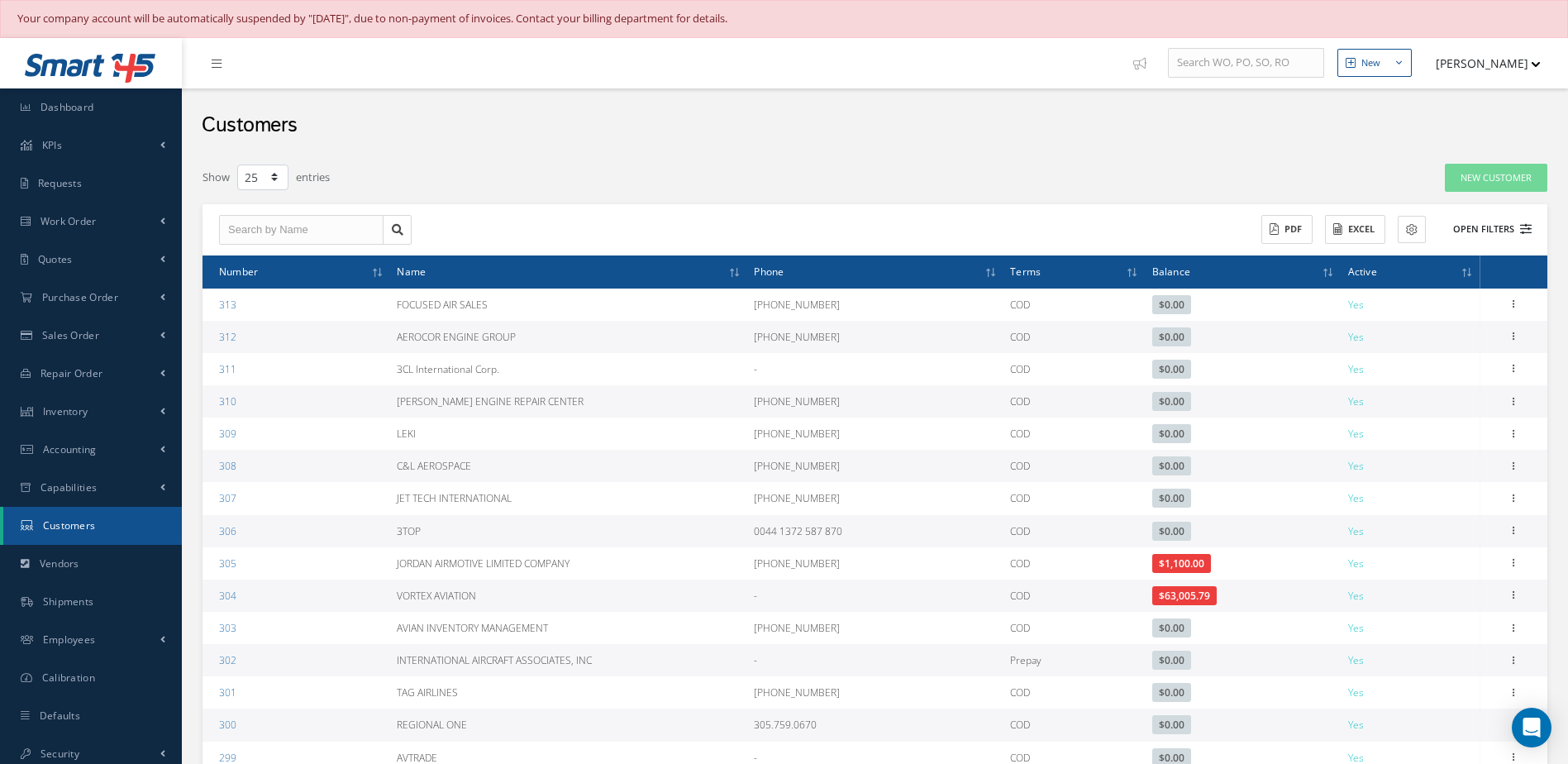
click at [1461, 234] on button "Open Filters" at bounding box center [1484, 230] width 93 height 28
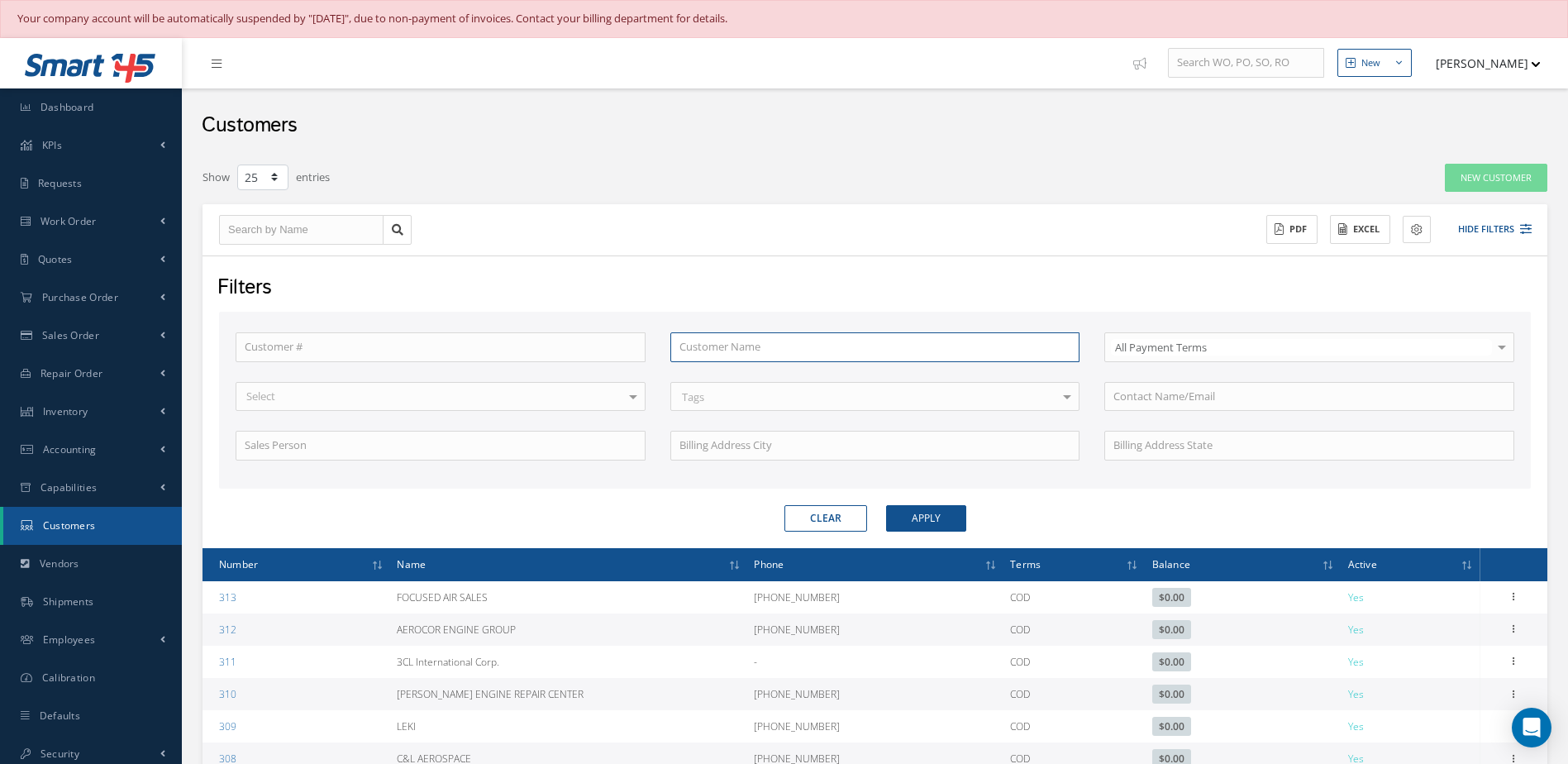
click at [747, 352] on input "text" at bounding box center [876, 347] width 410 height 30
type input "a"
type input "am"
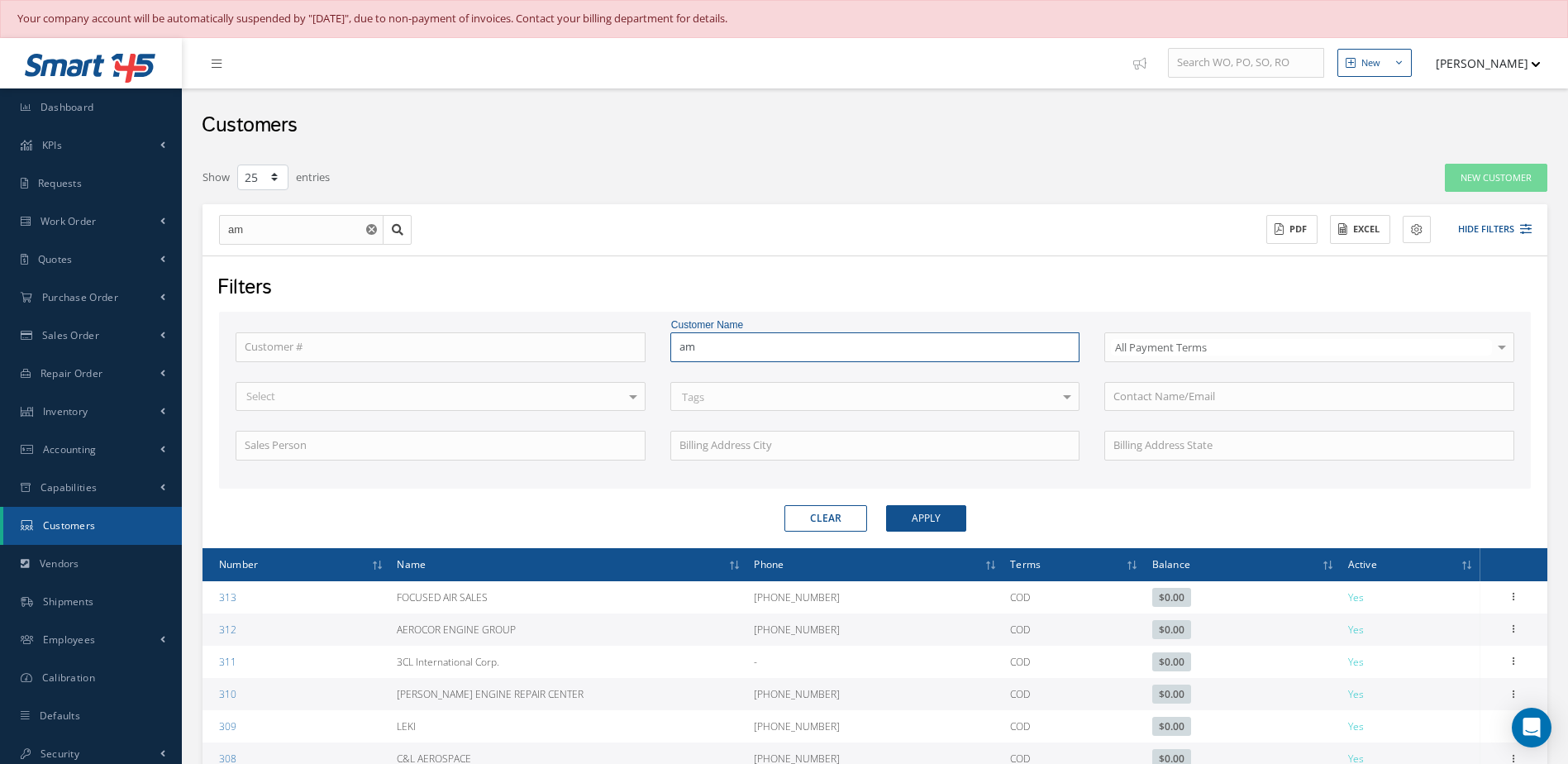
type input "amp"
type input "AMP AERO SERVICES,LLC."
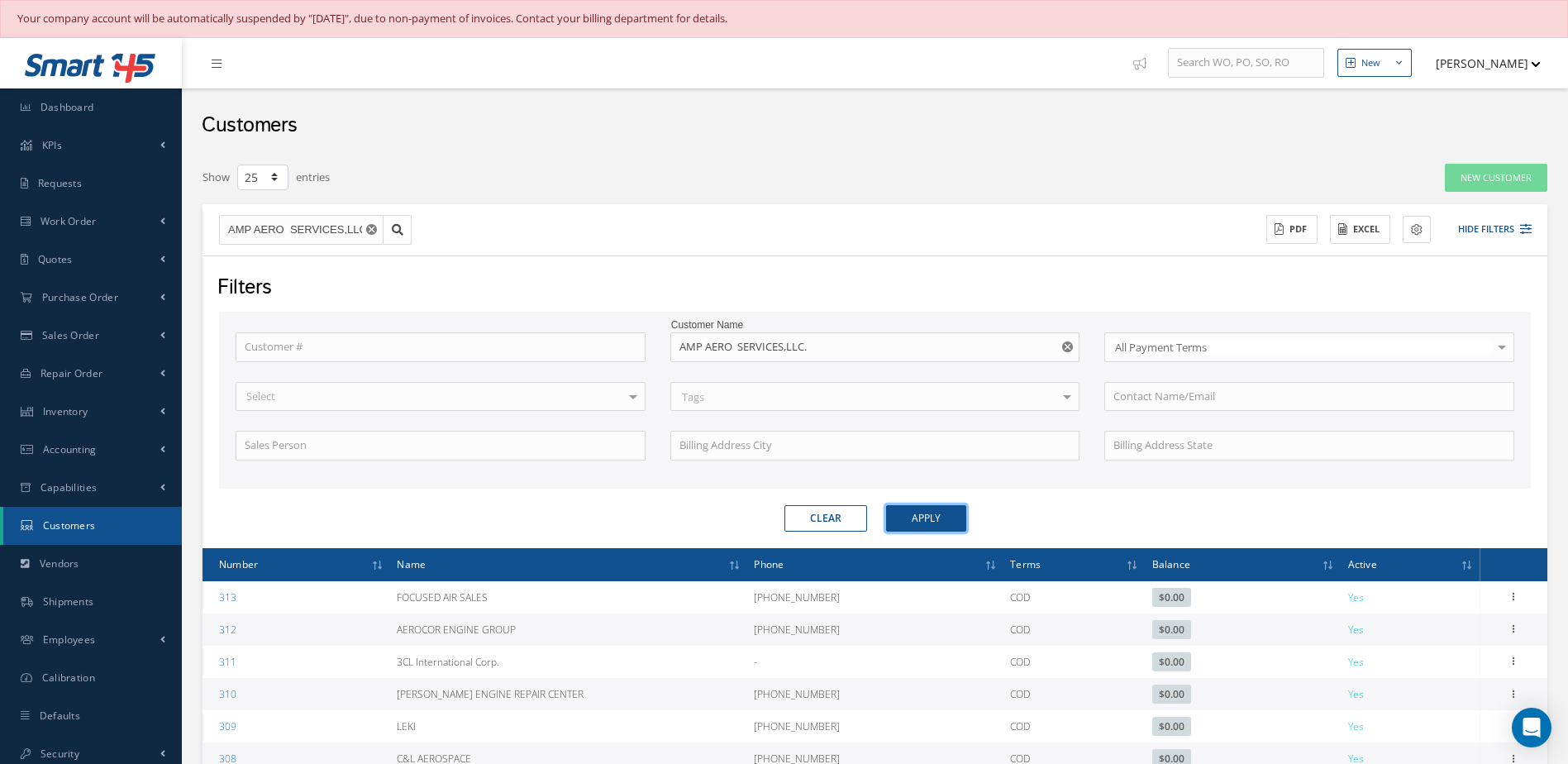
click at [909, 523] on button "Apply" at bounding box center [926, 519] width 80 height 27
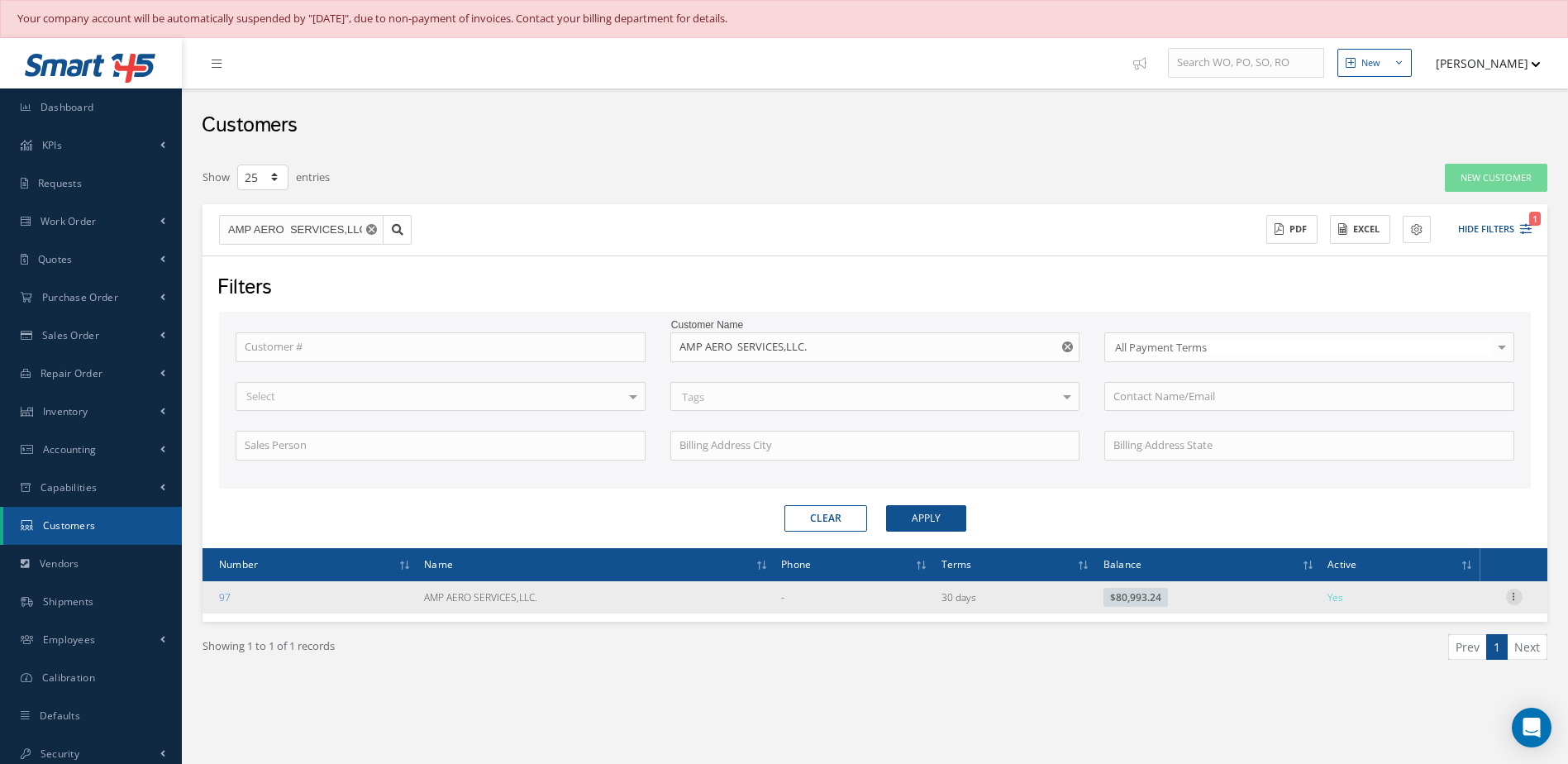
click at [1519, 592] on icon at bounding box center [1514, 595] width 16 height 13
click at [1435, 668] on link "Send By Email" at bounding box center [1439, 671] width 131 height 22
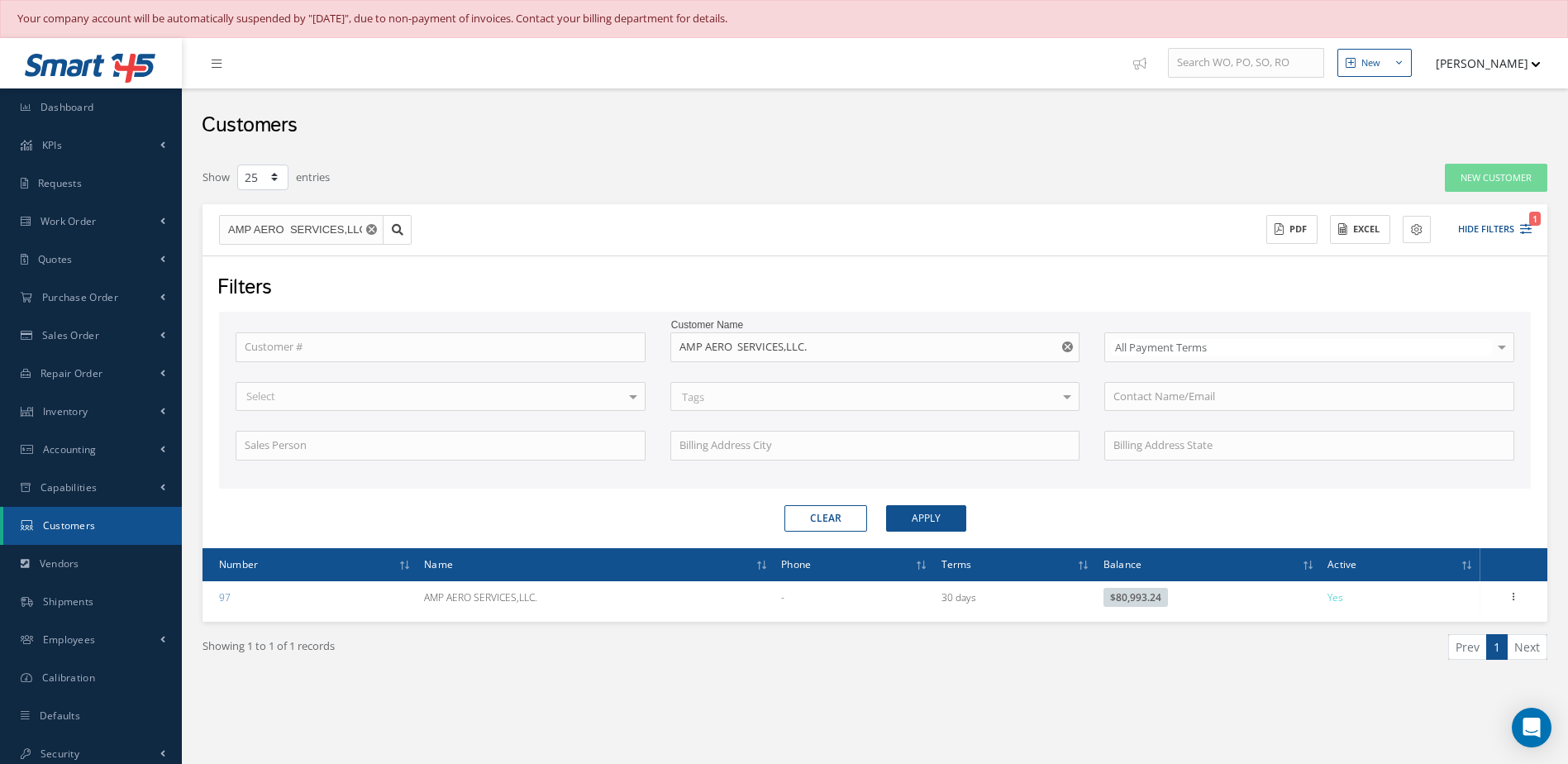
type input "Reports from Customer 97"
type textarea "Dear, Please find attached your Statement Reports of Customer 97. Please feel f…"
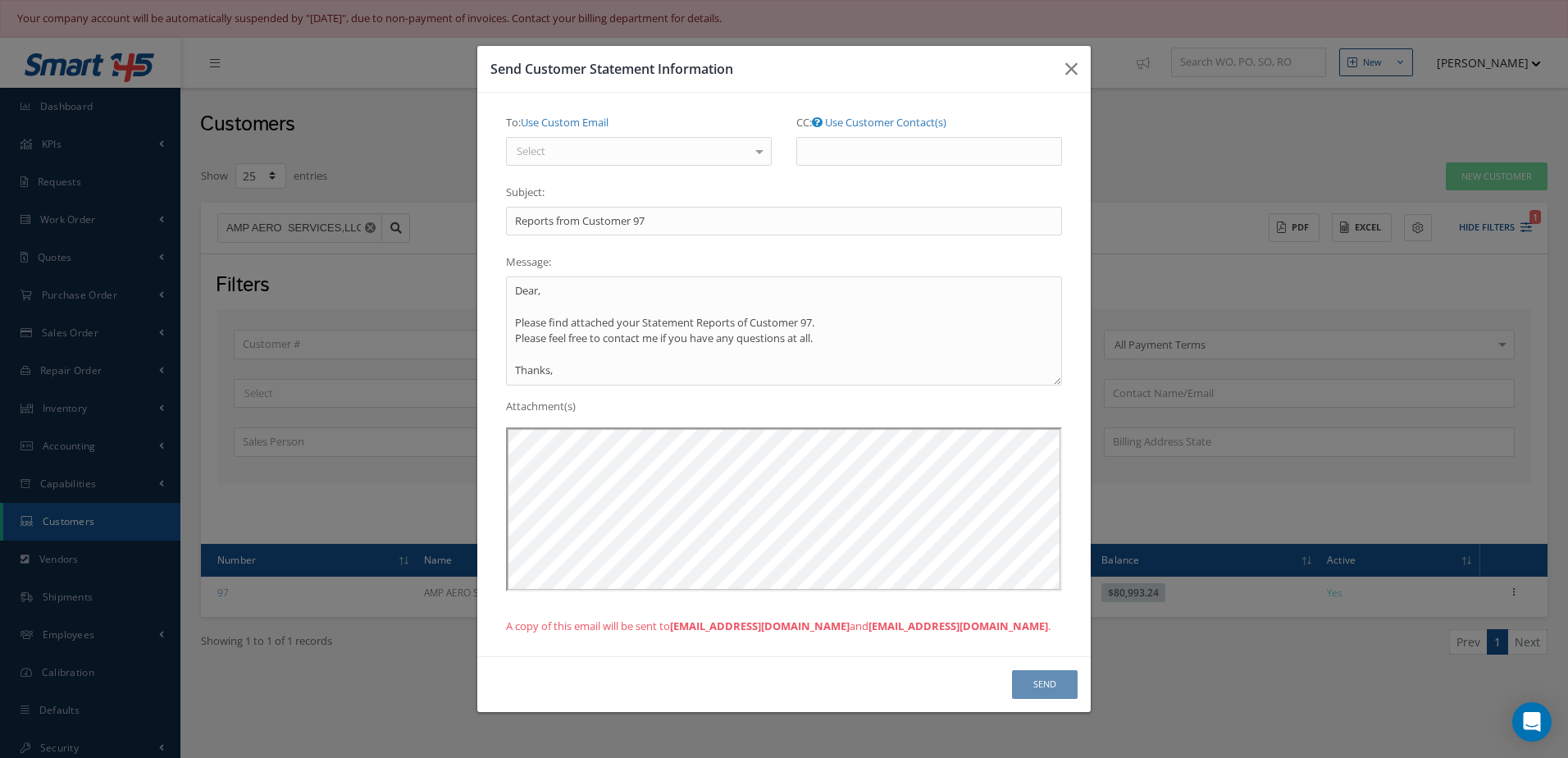
click at [681, 160] on div "Select" at bounding box center [638, 151] width 266 height 30
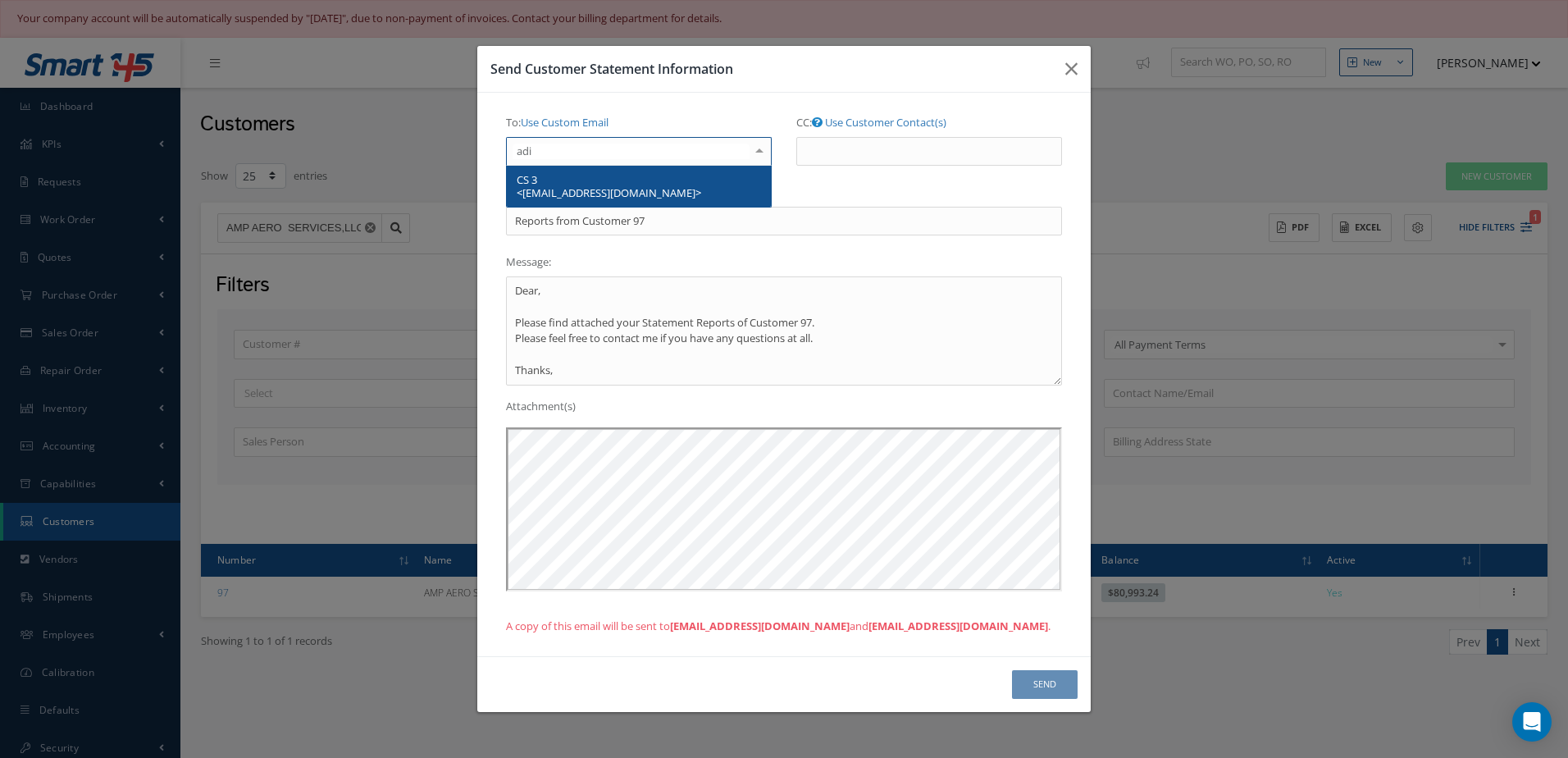
type input "adia"
click at [623, 176] on span "CS 3 <[EMAIL_ADDRESS][DOMAIN_NAME]>" at bounding box center [638, 186] width 264 height 41
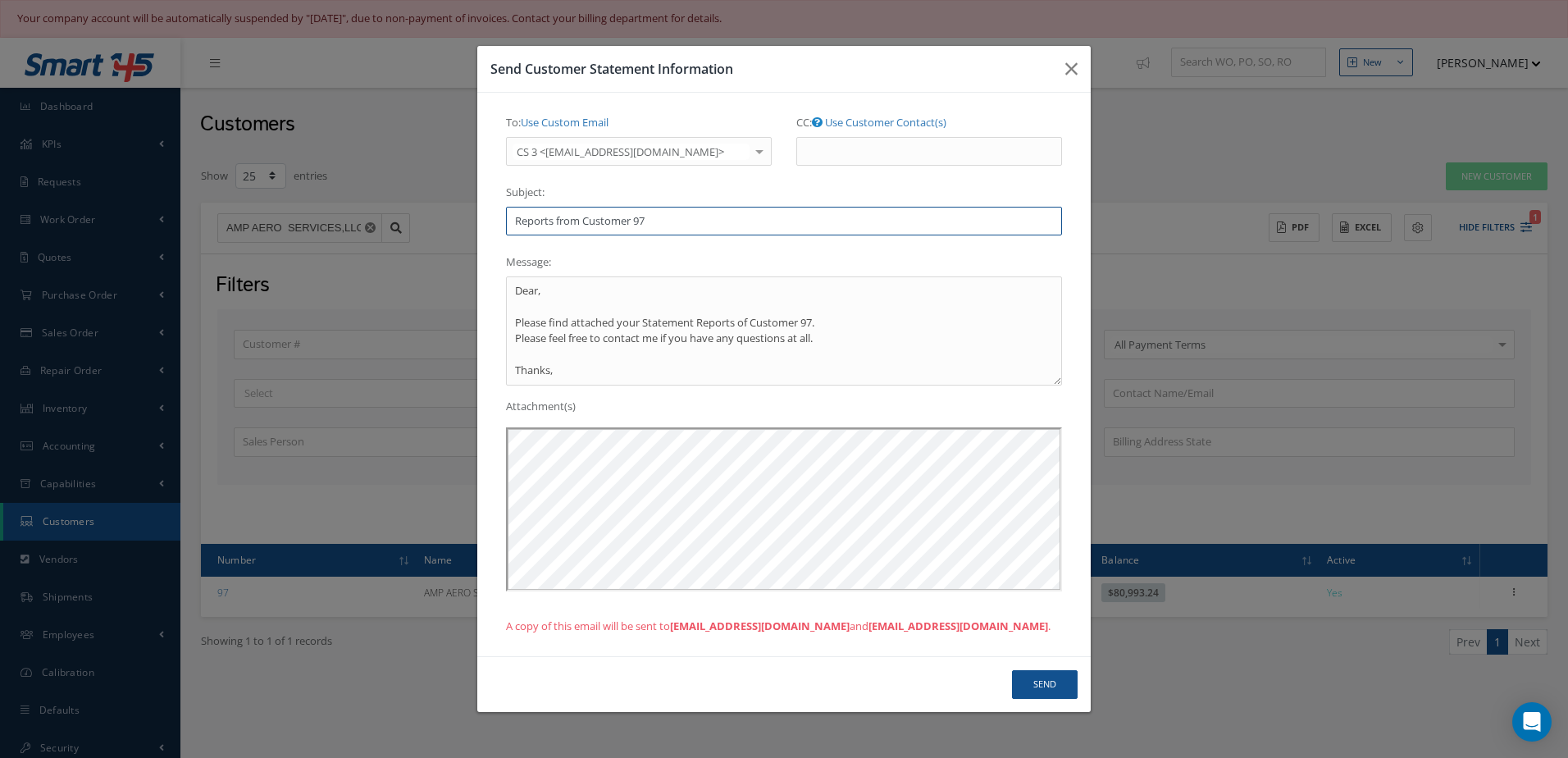
click at [688, 220] on input "Reports from Customer 97" at bounding box center [783, 221] width 556 height 30
type input "R"
type input "*** Invoices past due ***"
drag, startPoint x: 518, startPoint y: 292, endPoint x: 832, endPoint y: 343, distance: 318.1
click at [832, 344] on textarea "Dear, Please find attached your Statement Reports of Customer 97. Please feel f…" at bounding box center [783, 332] width 556 height 109
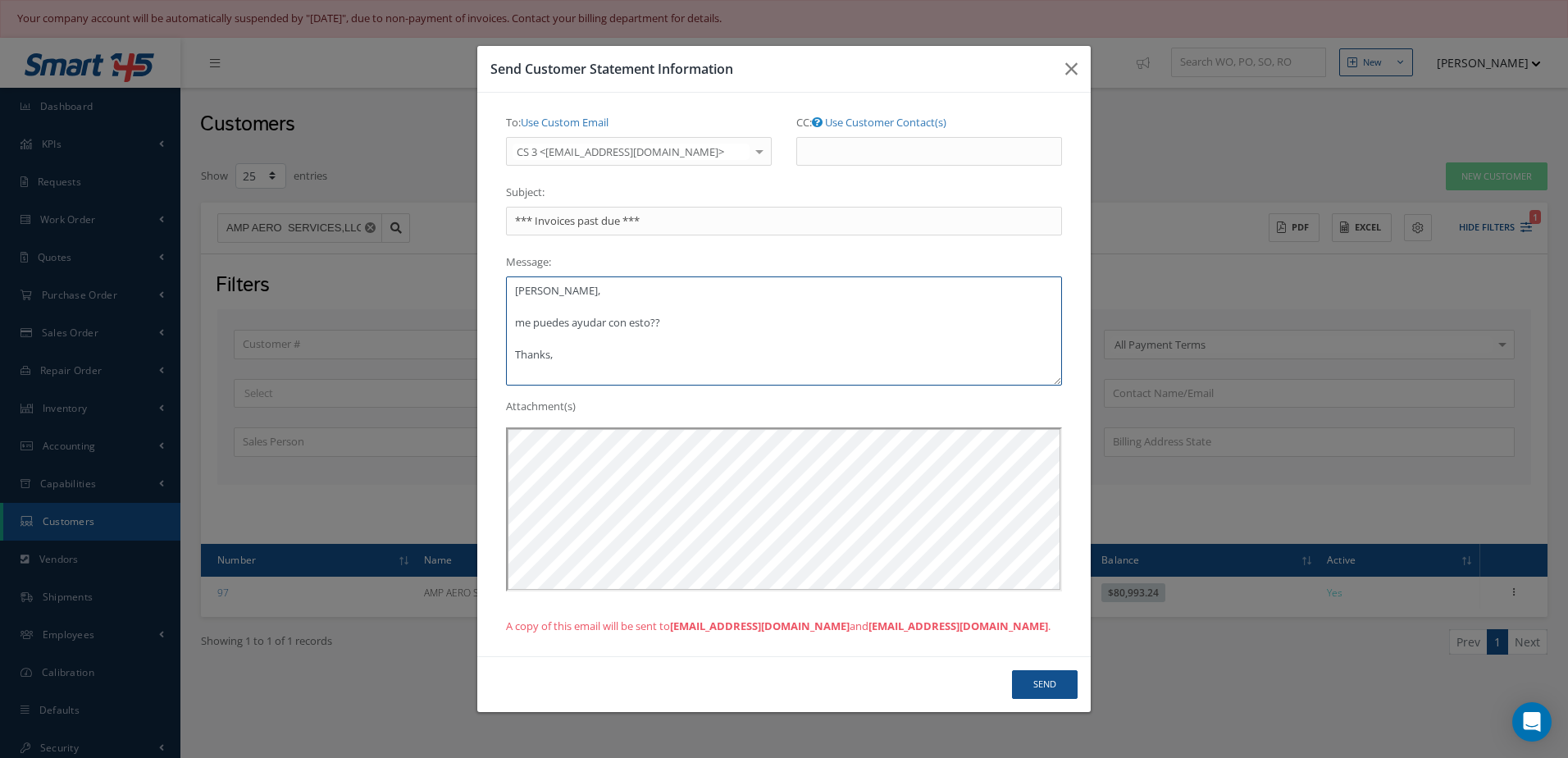
click at [521, 324] on textarea "[PERSON_NAME], me puedes ayudar con esto?? Thanks," at bounding box center [783, 332] width 556 height 109
click at [686, 320] on textarea "[PERSON_NAME], Me puedes ayudar con esto?? Thanks," at bounding box center [783, 332] width 556 height 109
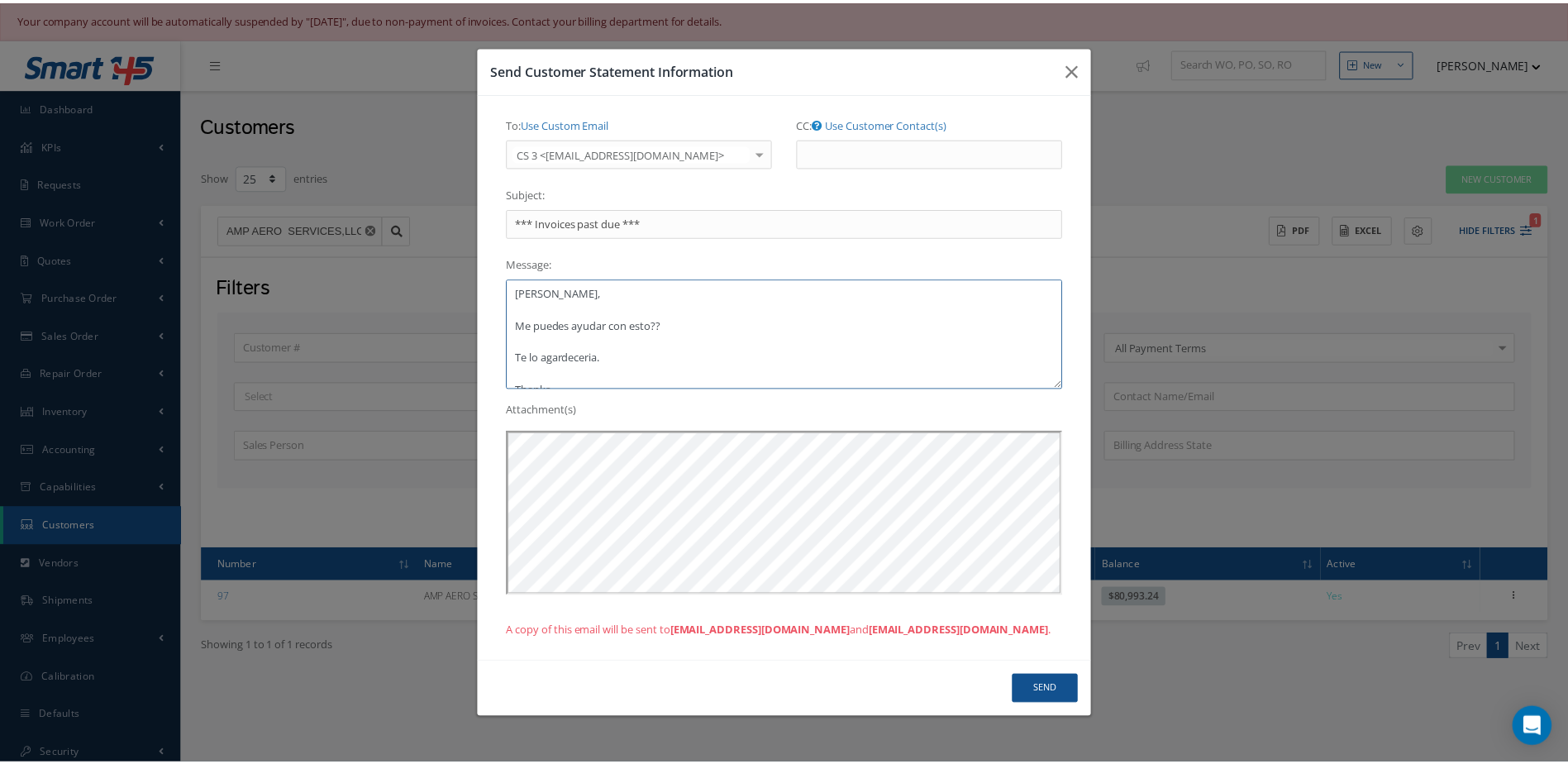
scroll to position [16, 0]
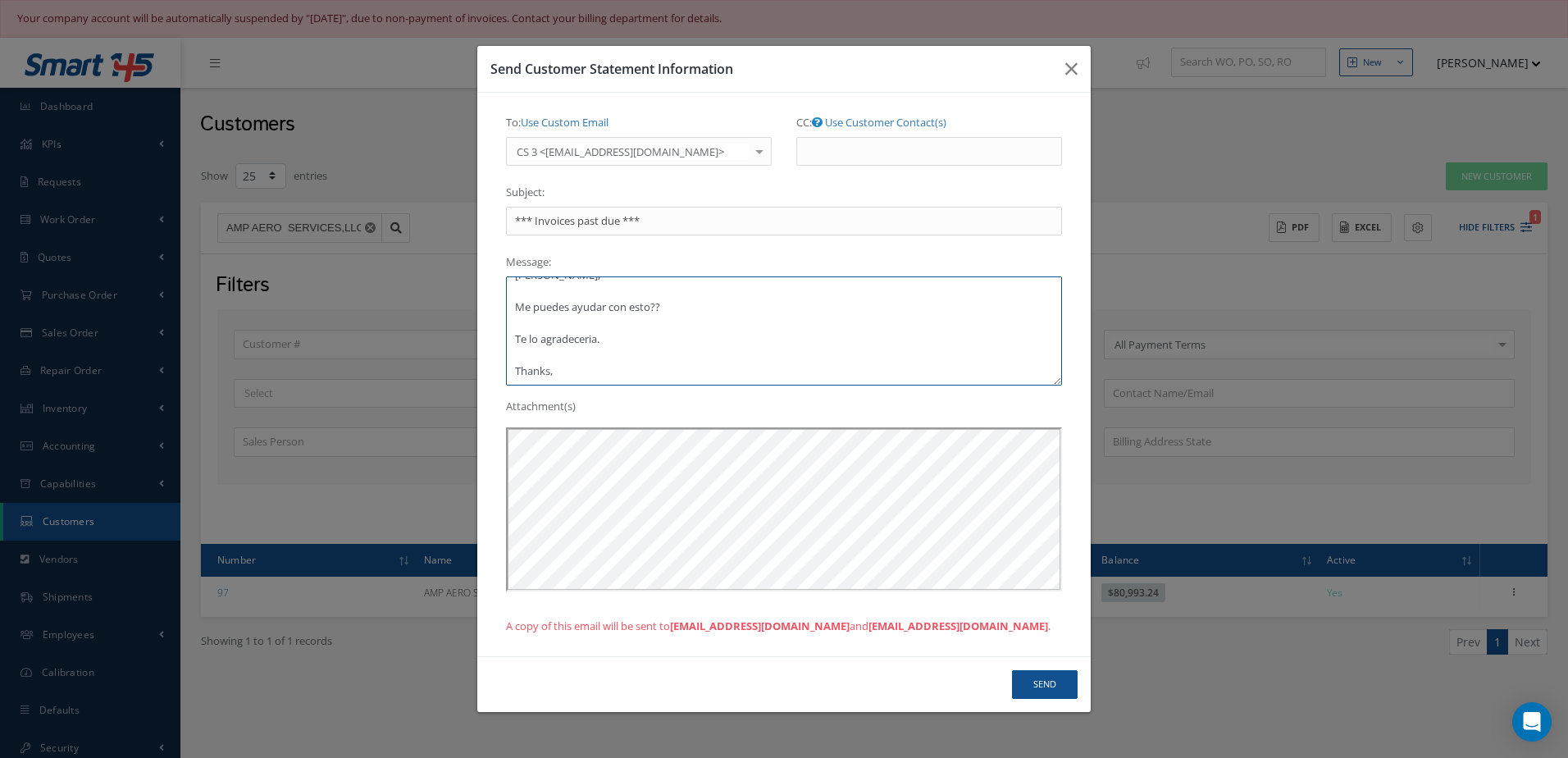
click at [564, 377] on textarea "Abner, Me puedes ayudar con esto?? Te lo agradeceria. Thanks," at bounding box center [783, 332] width 556 height 109
type textarea "Abner, Me puedes ayudar con esto?? Te lo agradeceria. Thanks,"
click at [1046, 681] on button "Send" at bounding box center [1044, 685] width 66 height 29
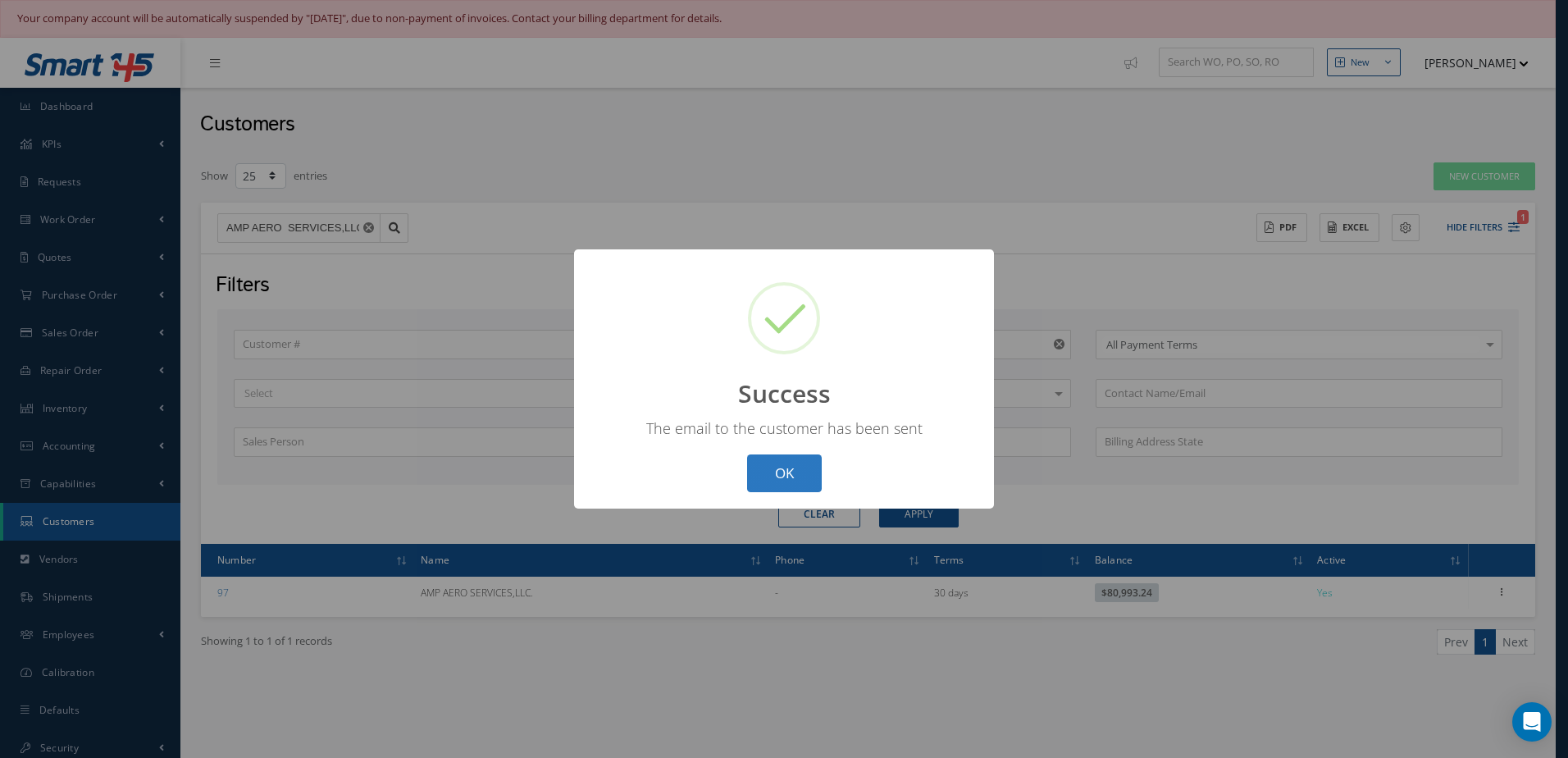
click at [780, 480] on button "OK" at bounding box center [784, 473] width 74 height 38
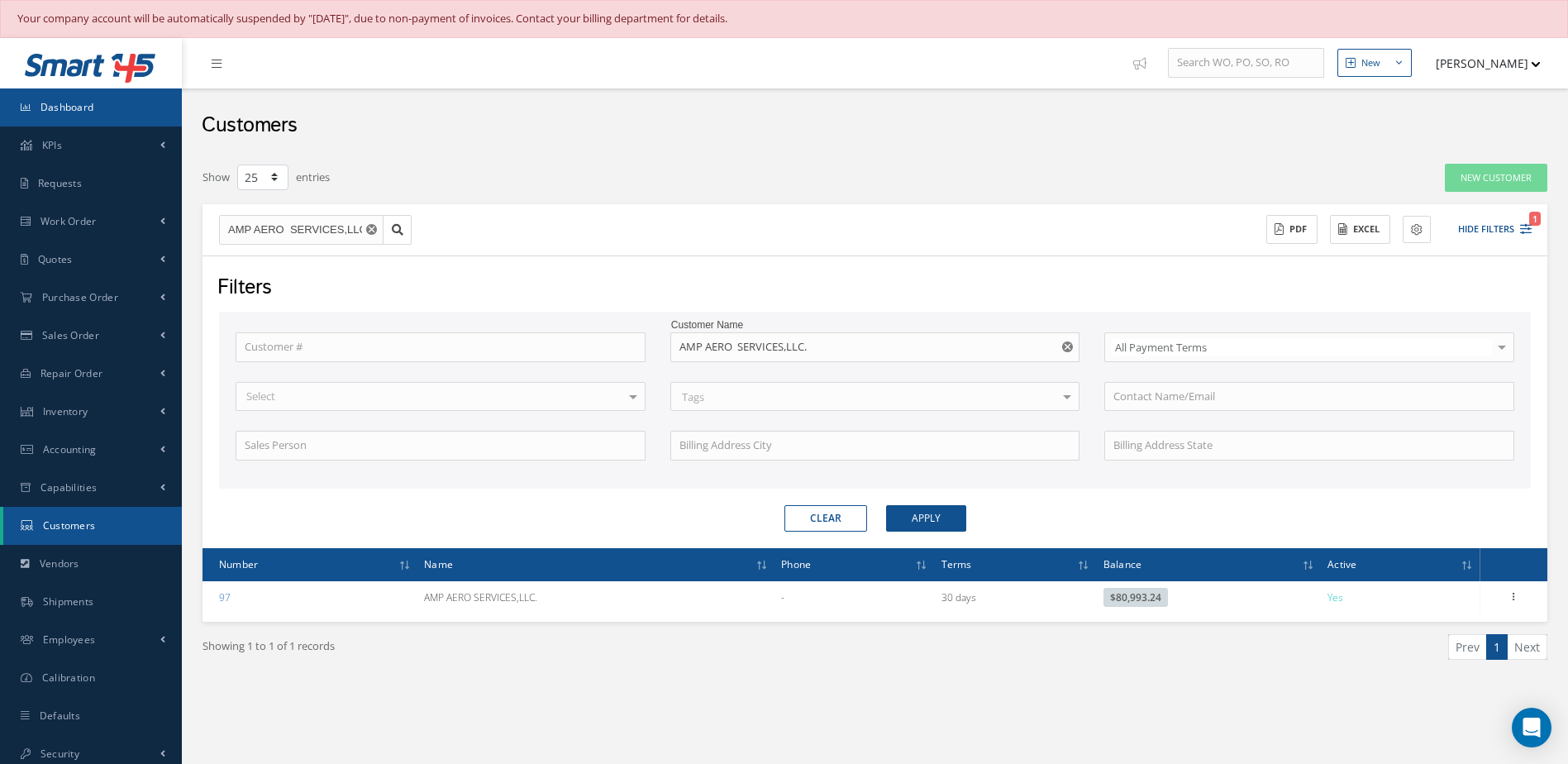
click at [70, 101] on span "Dashboard" at bounding box center [67, 107] width 53 height 14
